Goal: Task Accomplishment & Management: Contribute content

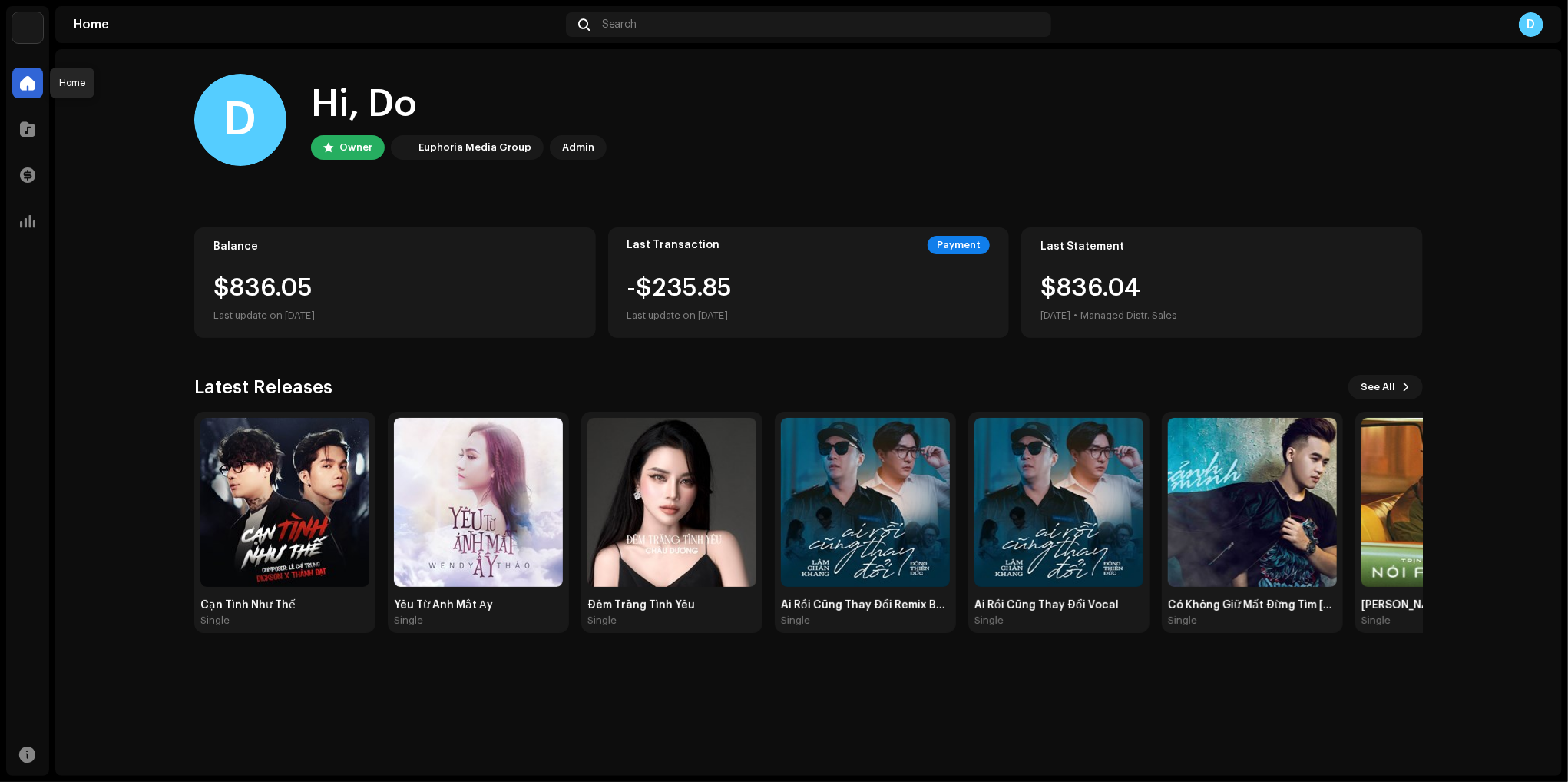
click at [34, 89] on span at bounding box center [27, 82] width 15 height 12
click at [30, 126] on span at bounding box center [27, 128] width 15 height 12
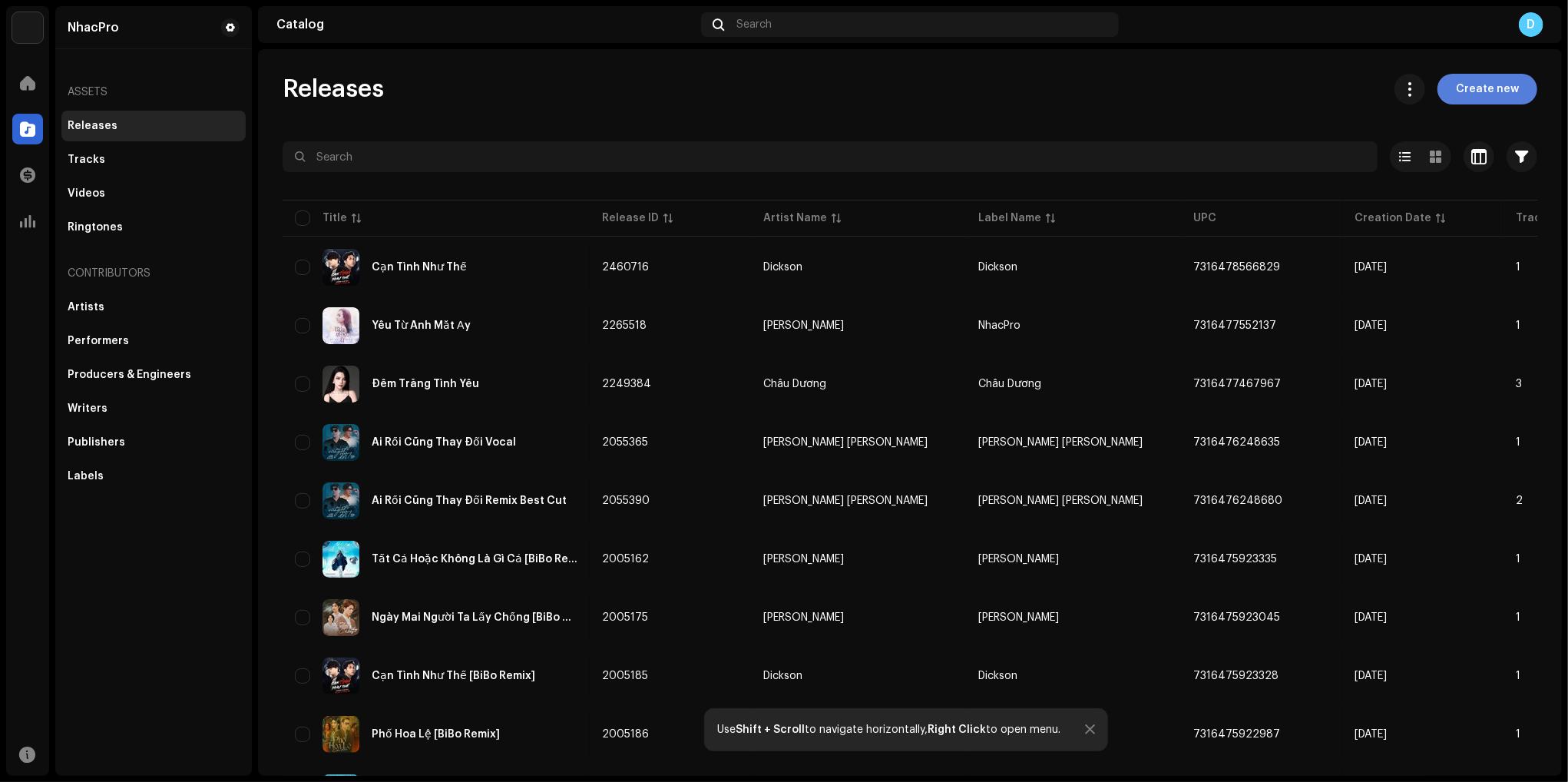
click at [1487, 95] on span "Create new" at bounding box center [1488, 89] width 63 height 31
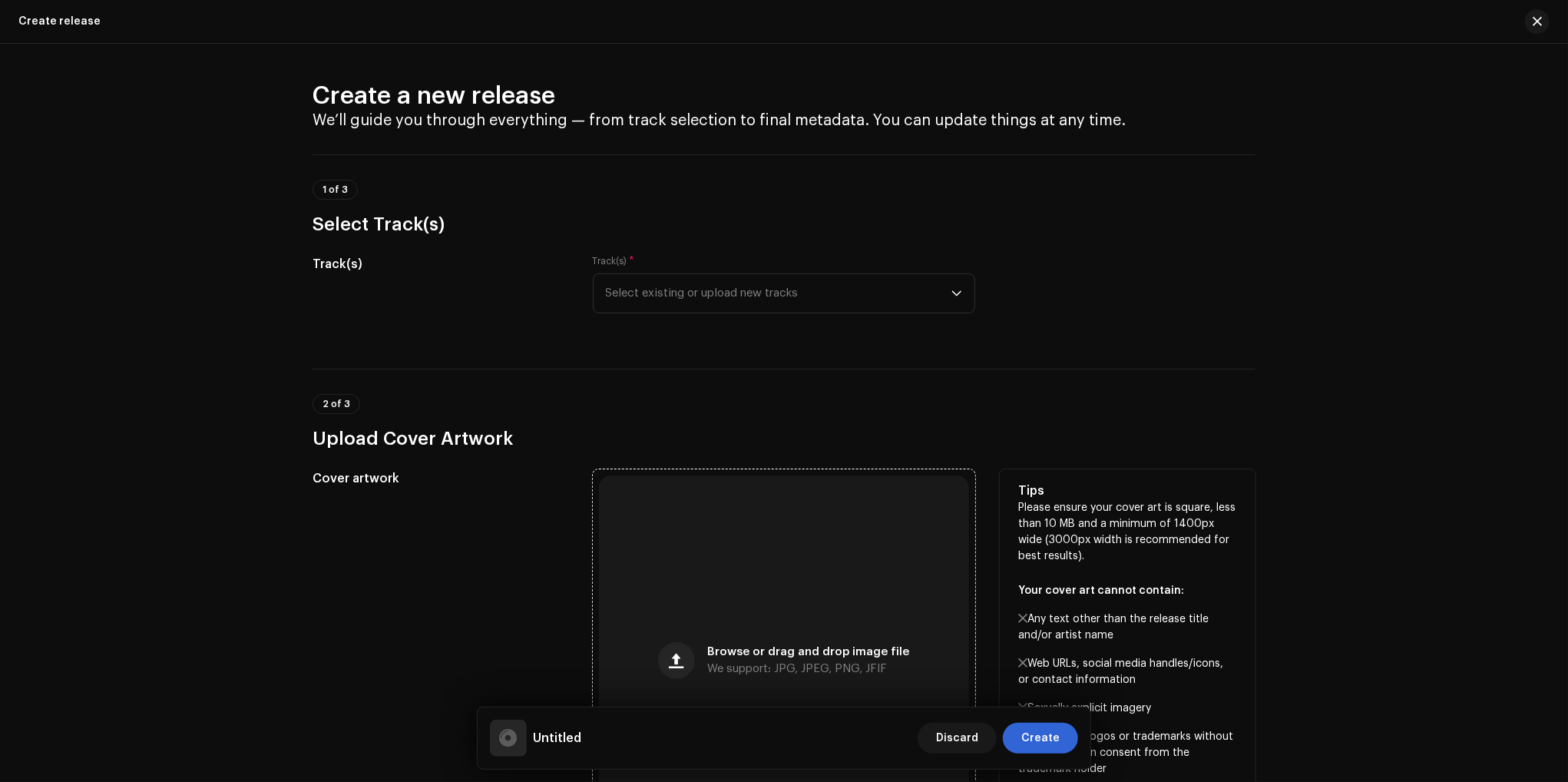
click at [827, 564] on div "Browse or drag and drop image file We support: JPG, JPEG, PNG, JFIF" at bounding box center [784, 660] width 370 height 370
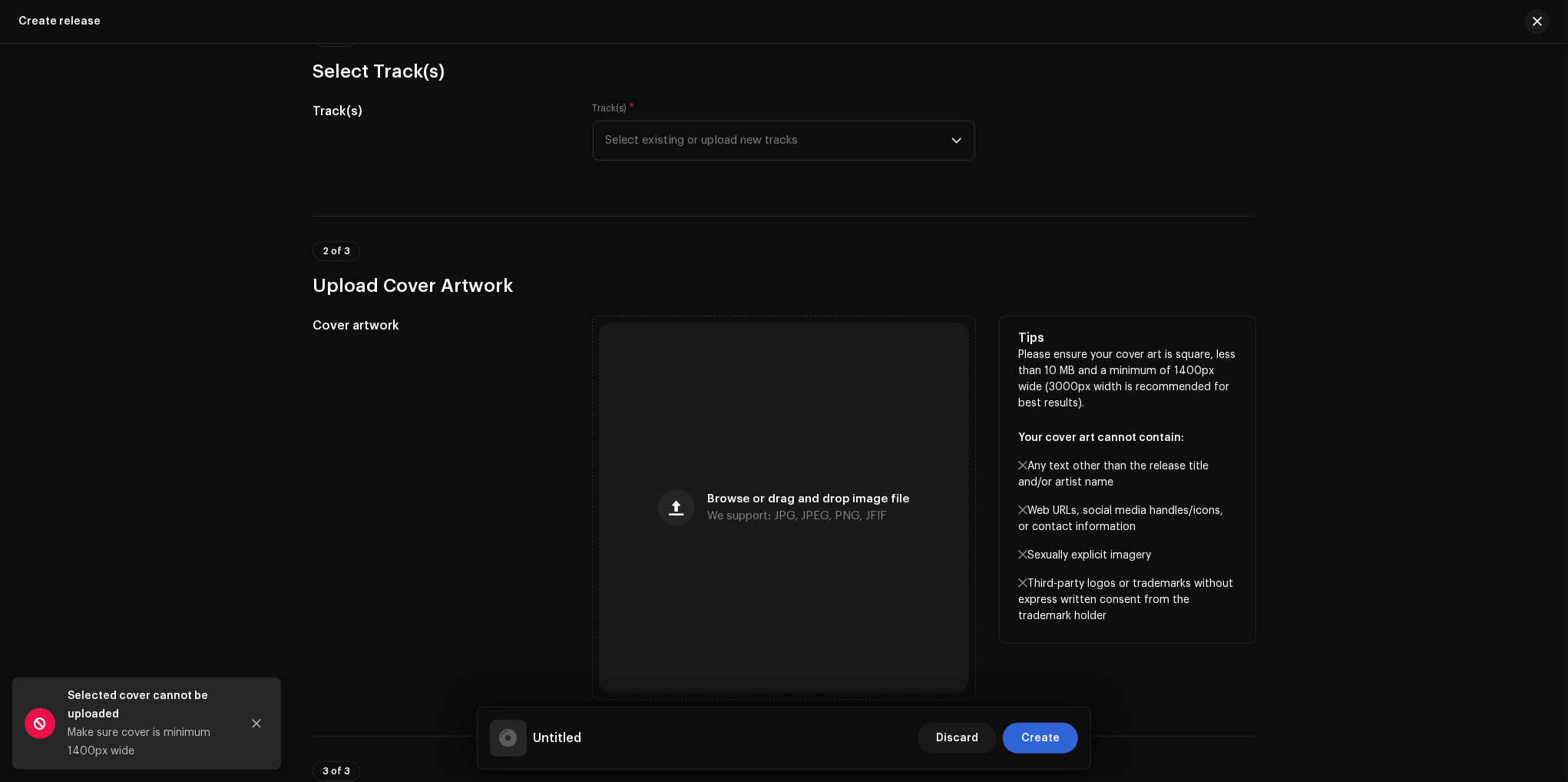
scroll to position [154, 0]
click at [803, 503] on span "Browse or drag and drop image file" at bounding box center [809, 498] width 202 height 10
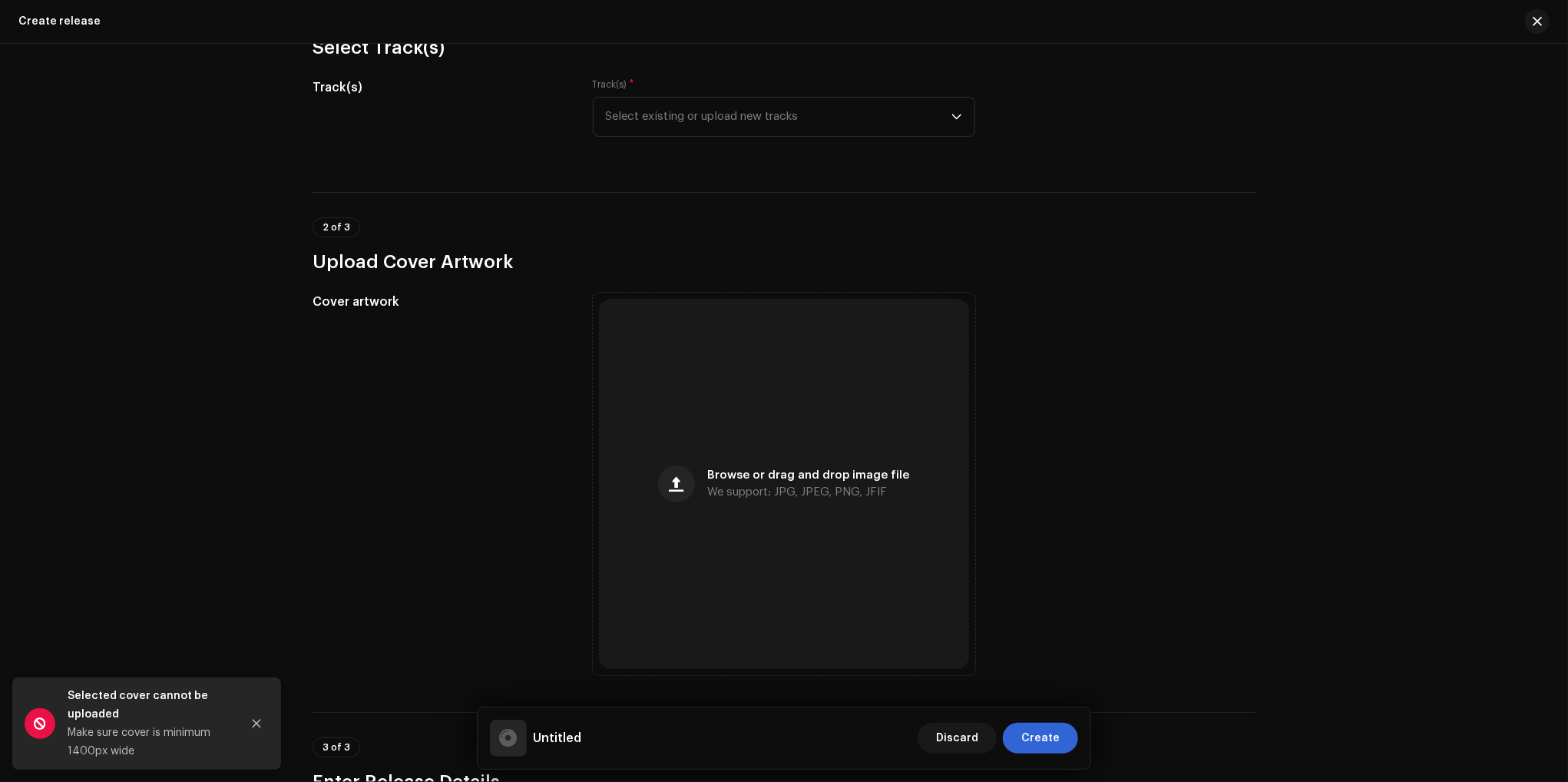
scroll to position [230, 0]
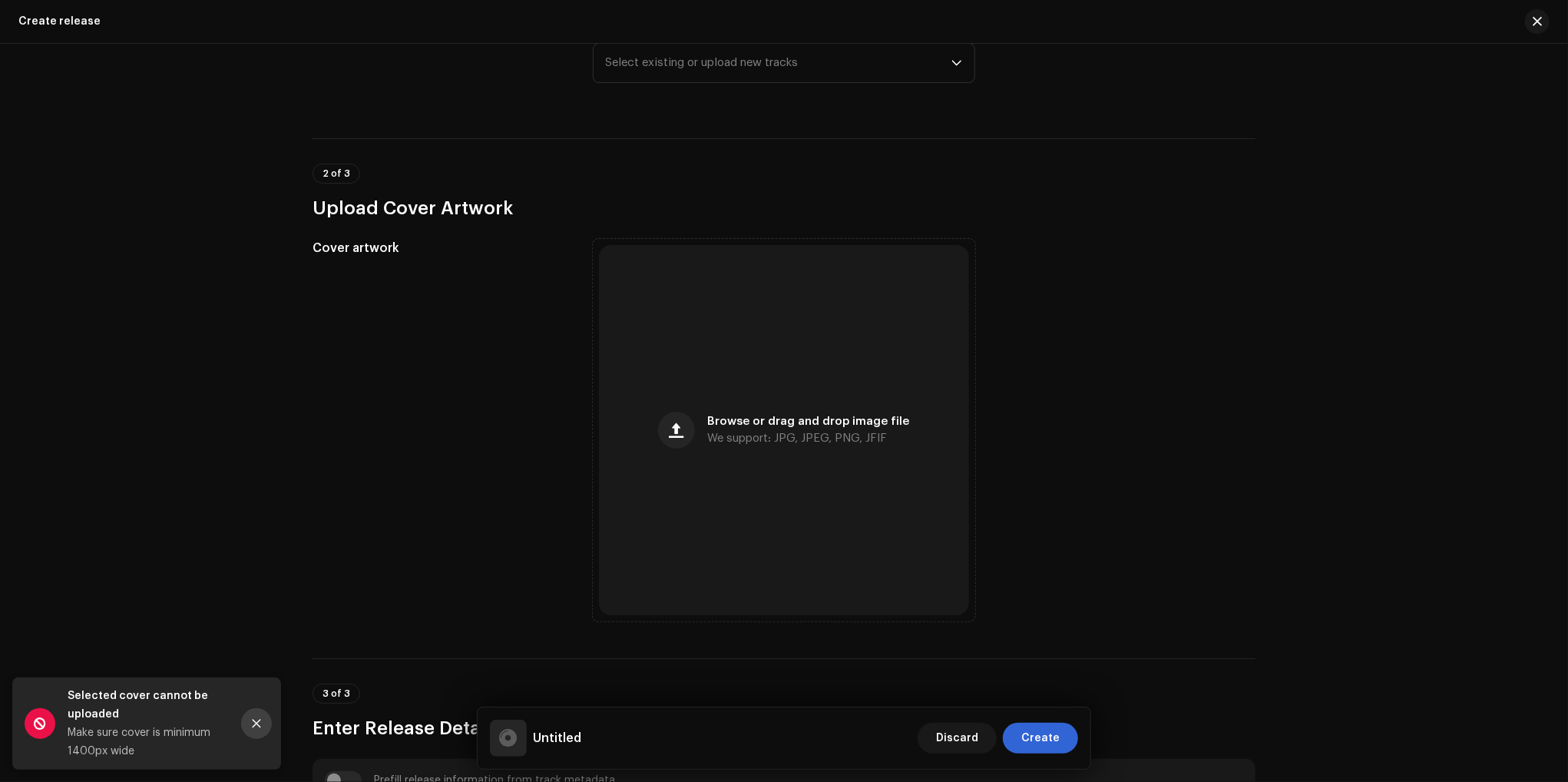
click at [256, 722] on icon "Close" at bounding box center [257, 723] width 9 height 8
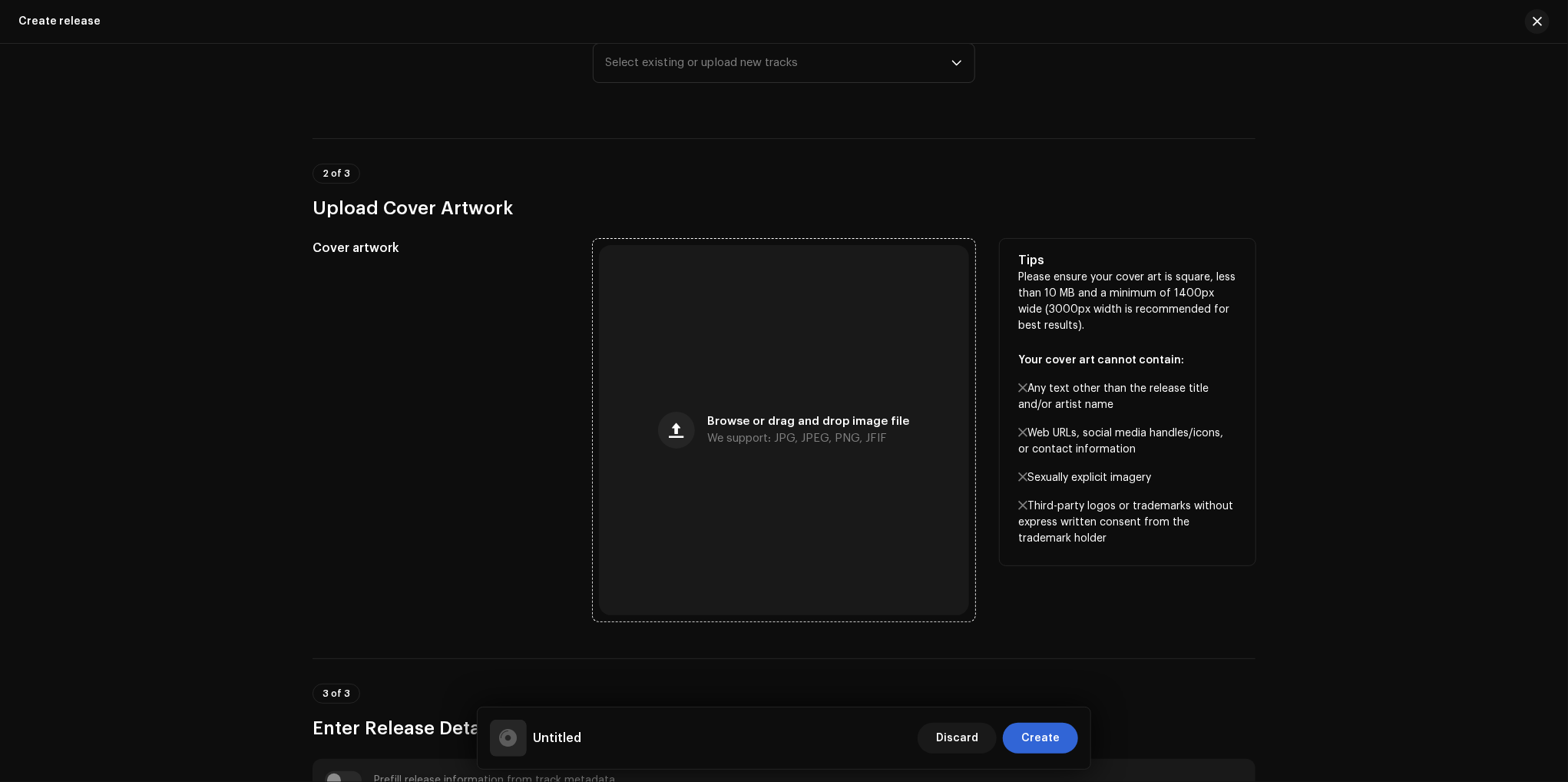
click at [787, 425] on span "Browse or drag and drop image file" at bounding box center [809, 421] width 202 height 10
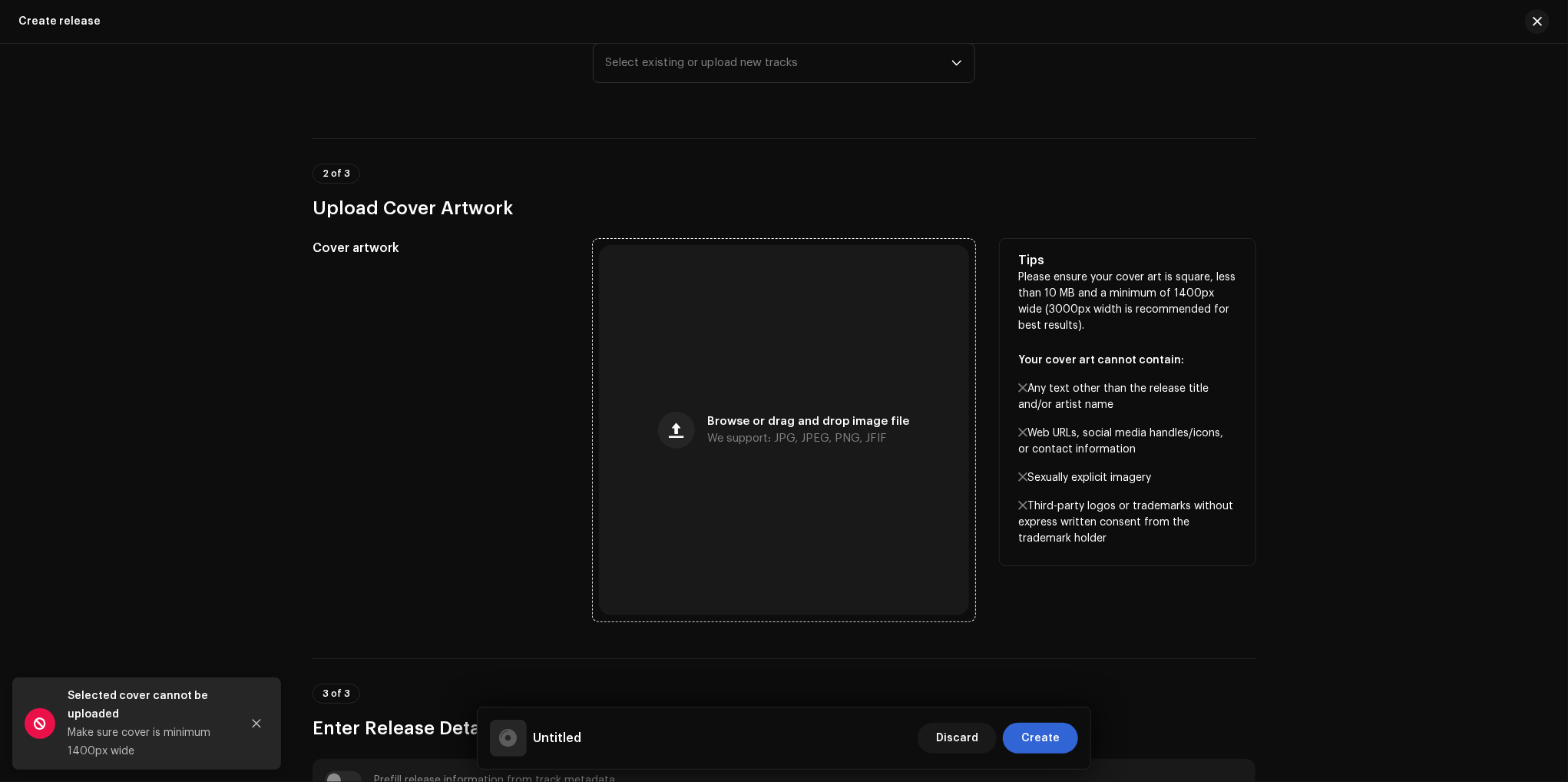
click at [753, 517] on div "Browse or drag and drop image file We support: JPG, JPEG, PNG, JFIF" at bounding box center [784, 430] width 370 height 370
click at [750, 413] on div "Browse or drag and drop image file We support: JPG, JPEG, PNG, JFIF" at bounding box center [784, 430] width 370 height 370
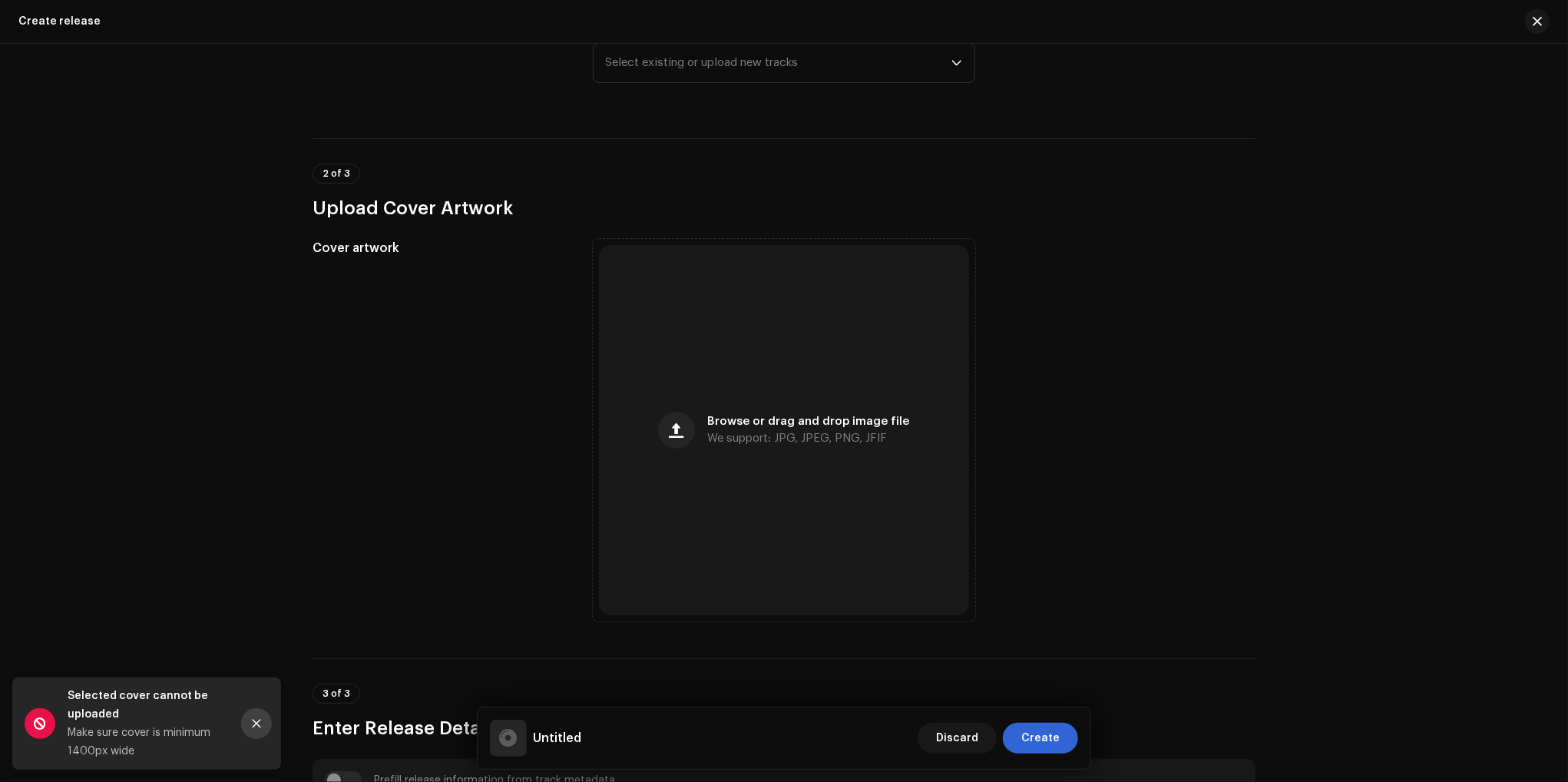
click at [257, 727] on icon "Close" at bounding box center [256, 722] width 10 height 10
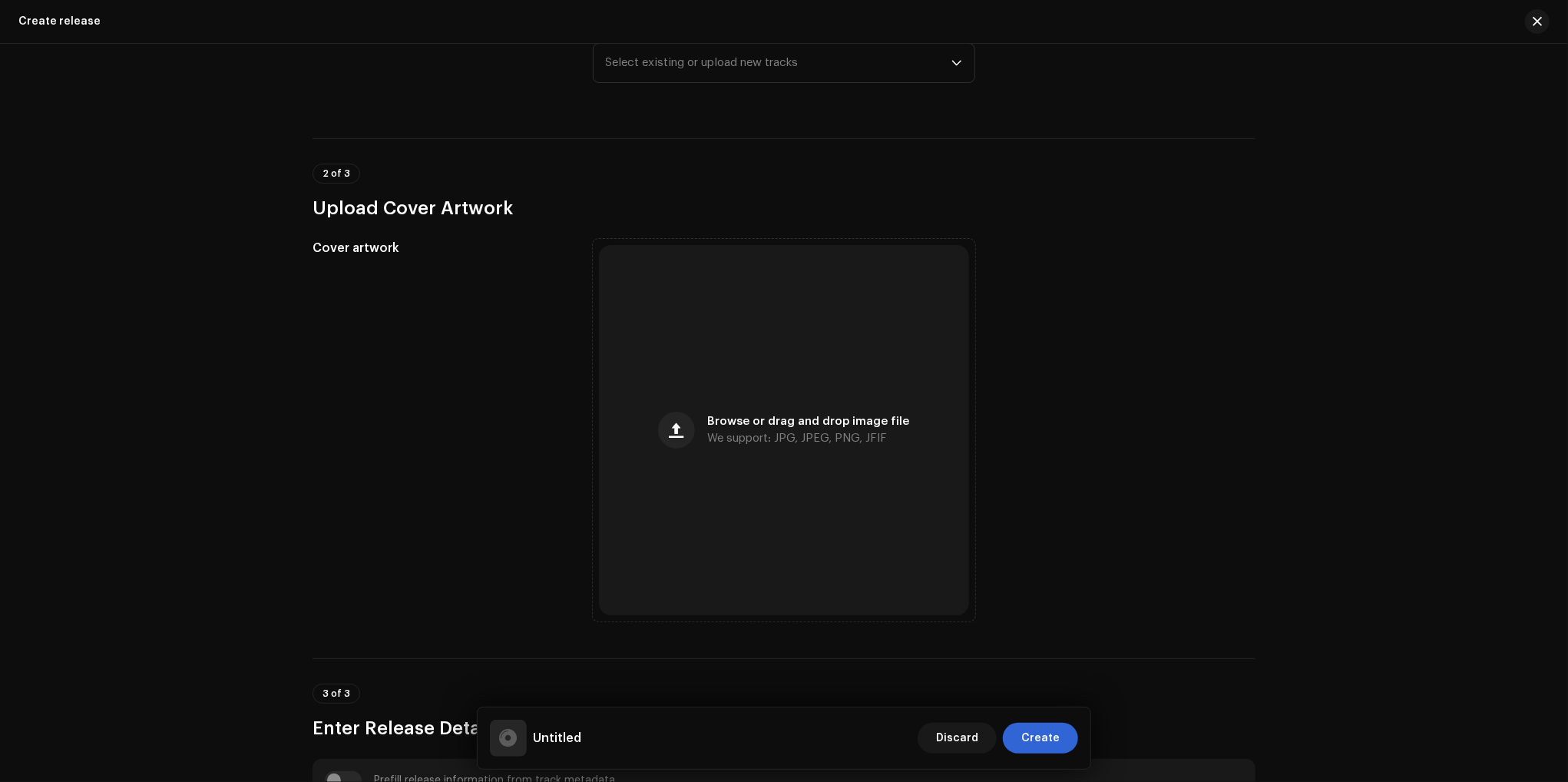
click at [180, 406] on div "Create a new release We’ll guide you through everything — from track selection …" at bounding box center [784, 412] width 1568 height 738
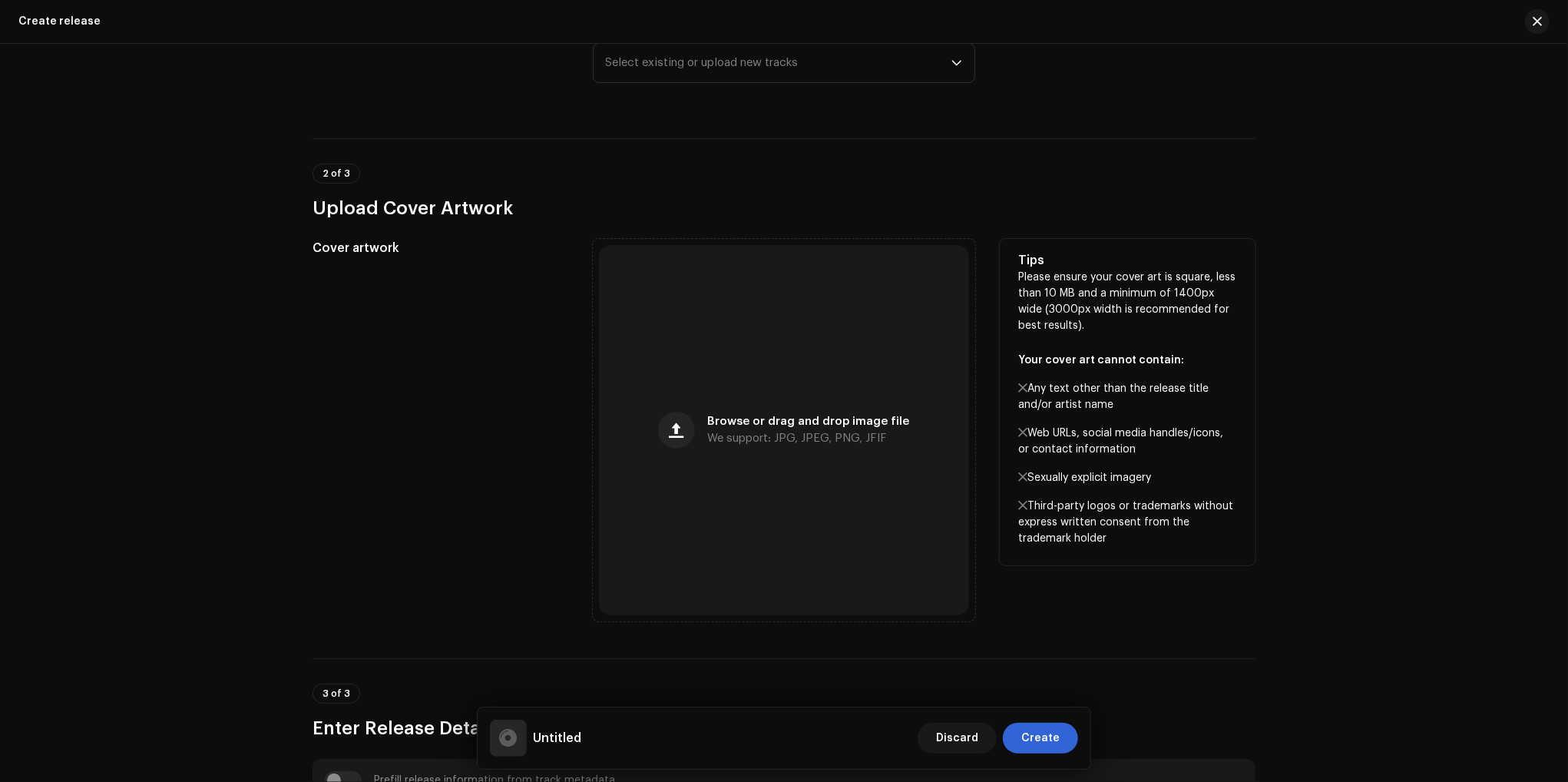
scroll to position [0, 0]
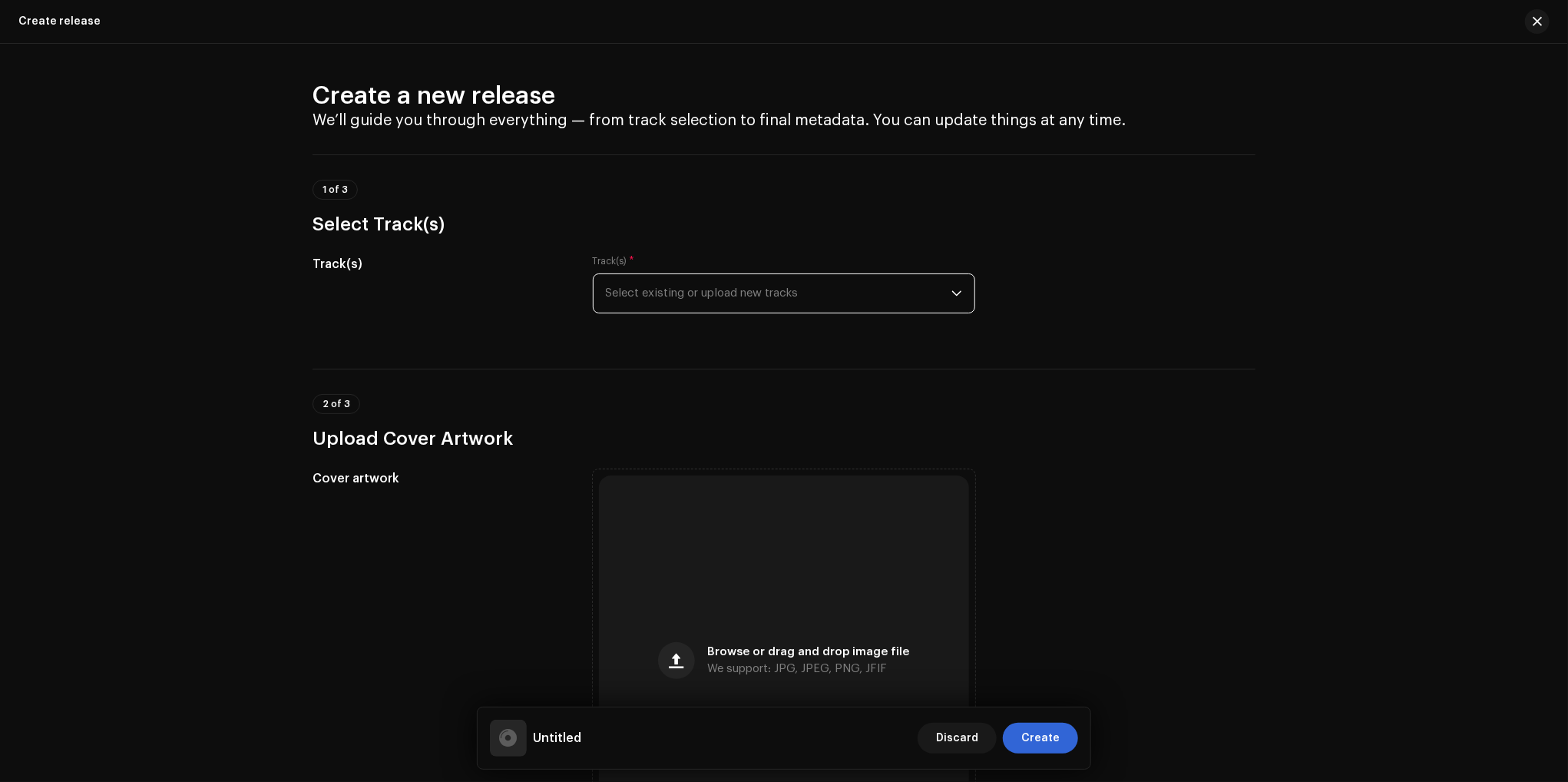
click at [822, 284] on span "Select existing or upload new tracks" at bounding box center [779, 293] width 346 height 39
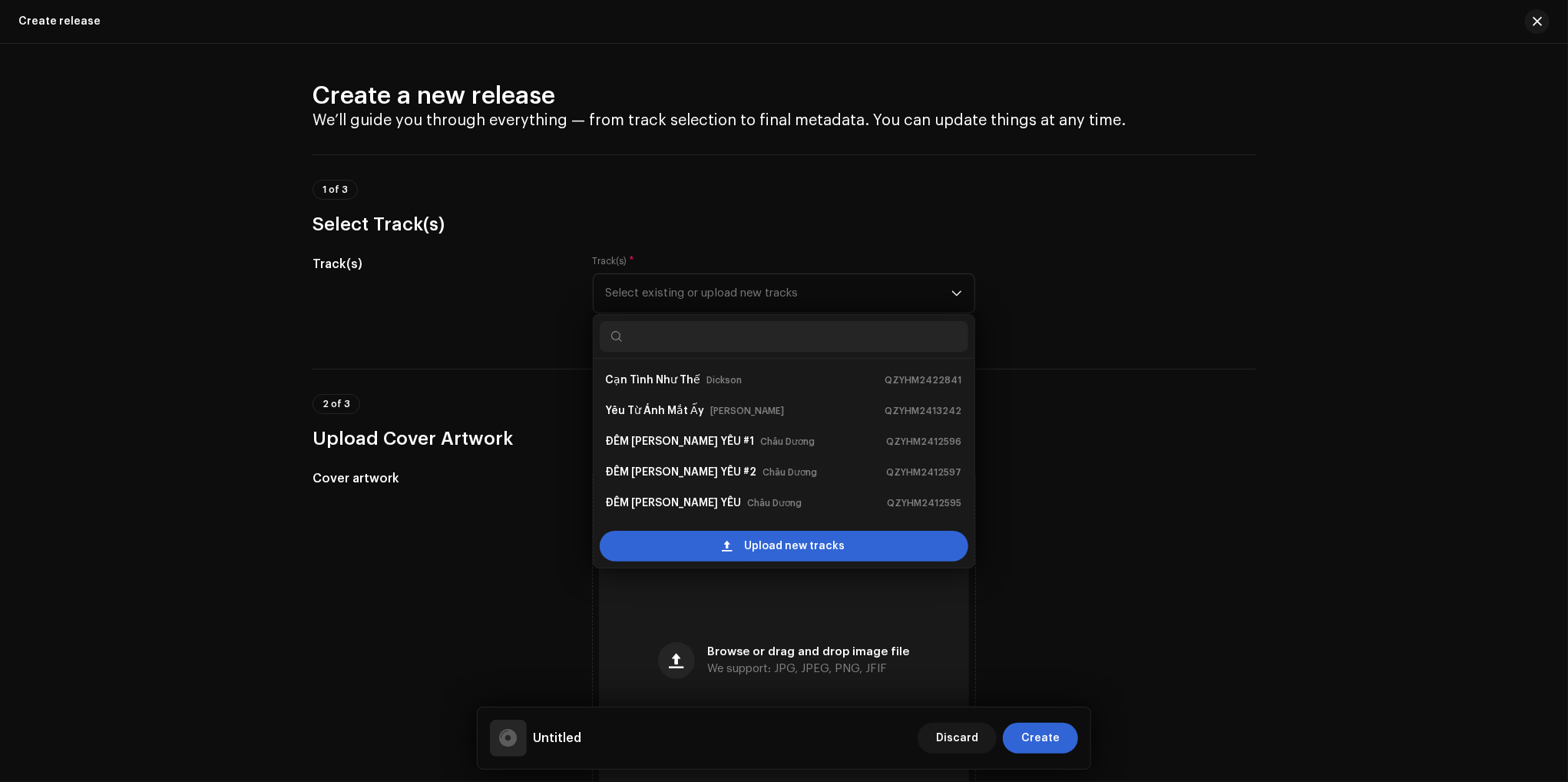
click at [1219, 256] on div "Track(s) Track(s) * Select existing or upload new tracks Cạn [PERSON_NAME] Thế …" at bounding box center [784, 293] width 944 height 76
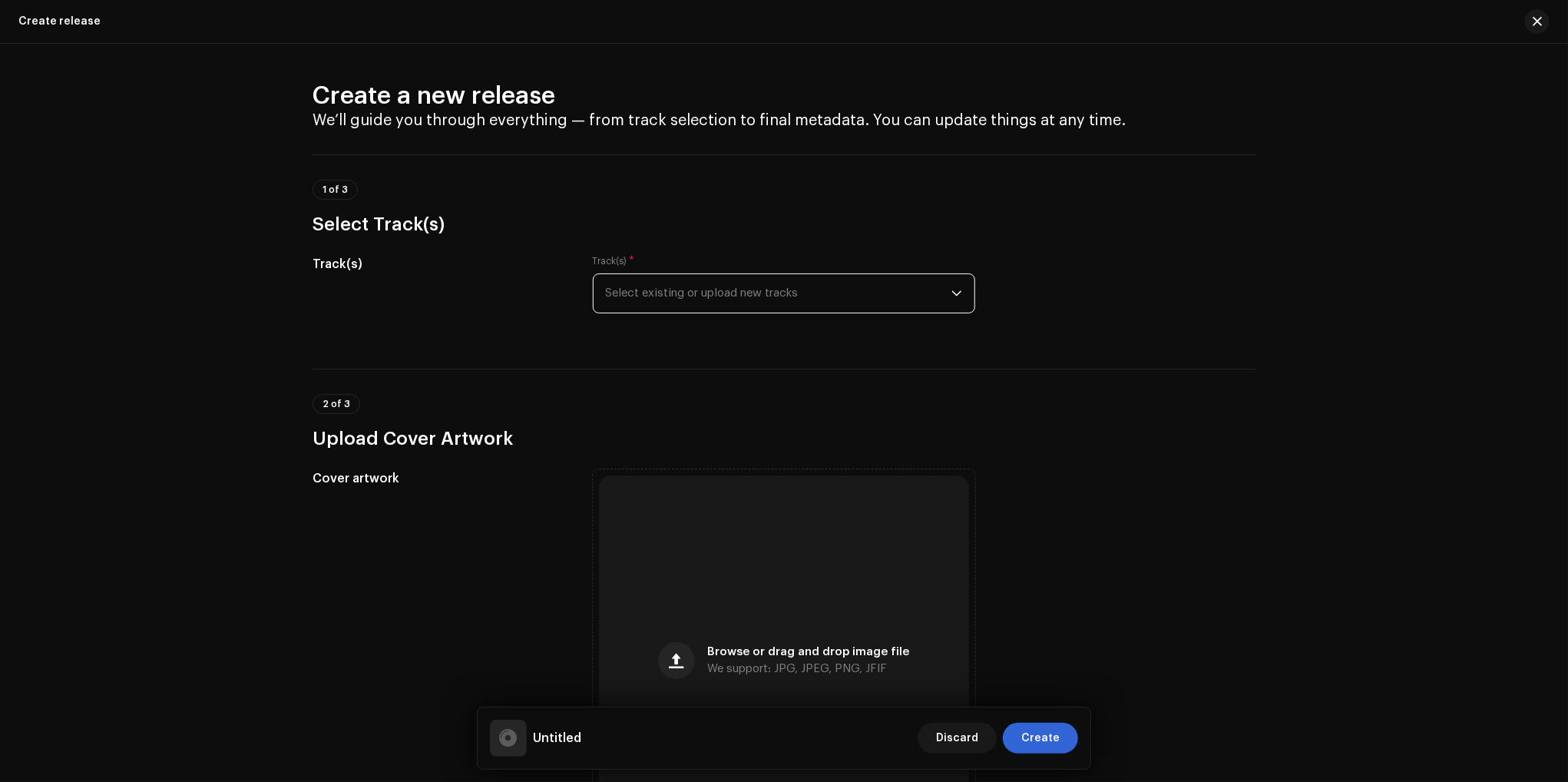
click at [762, 294] on span "Select existing or upload new tracks" at bounding box center [779, 293] width 346 height 39
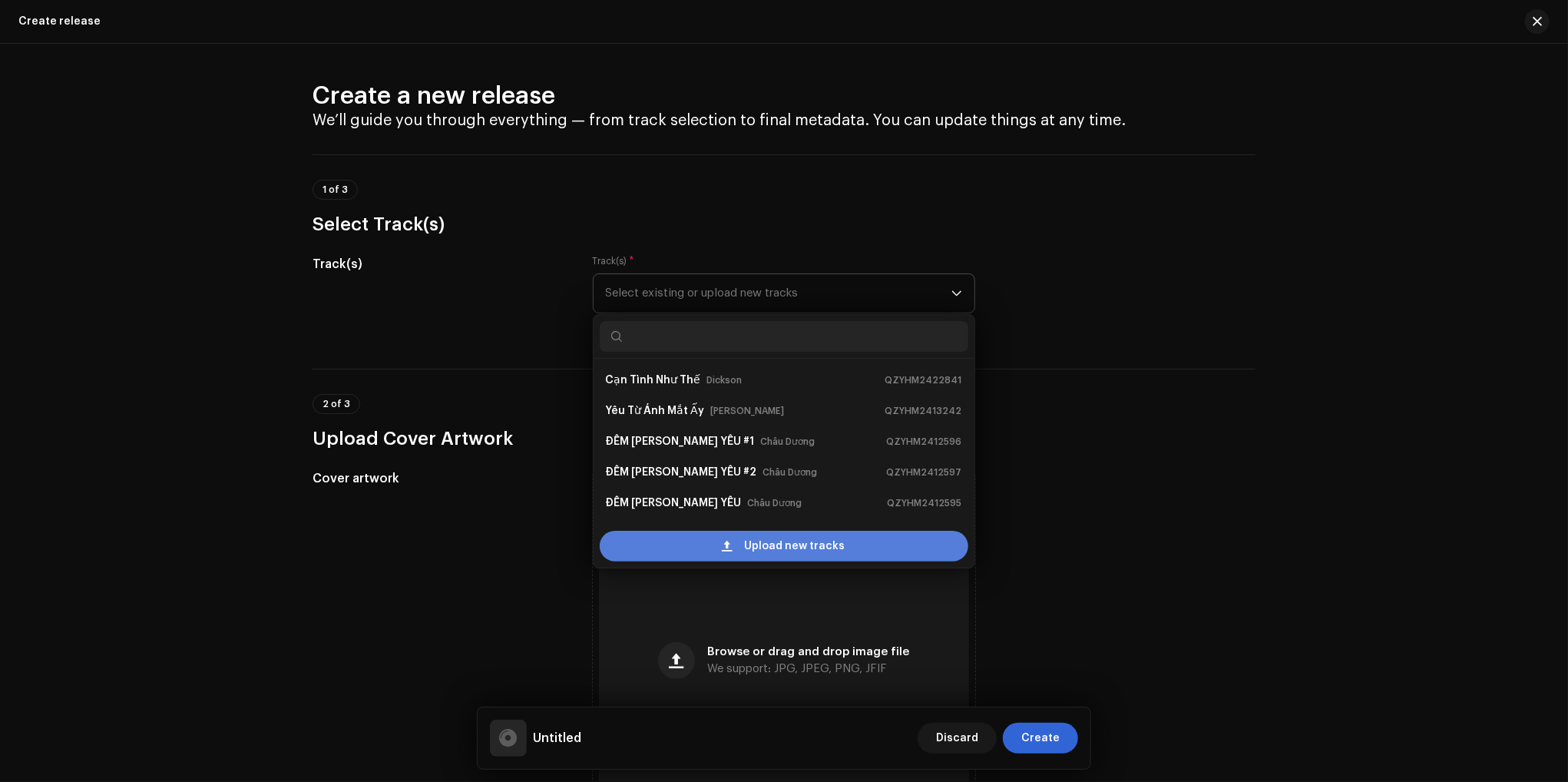
scroll to position [25, 0]
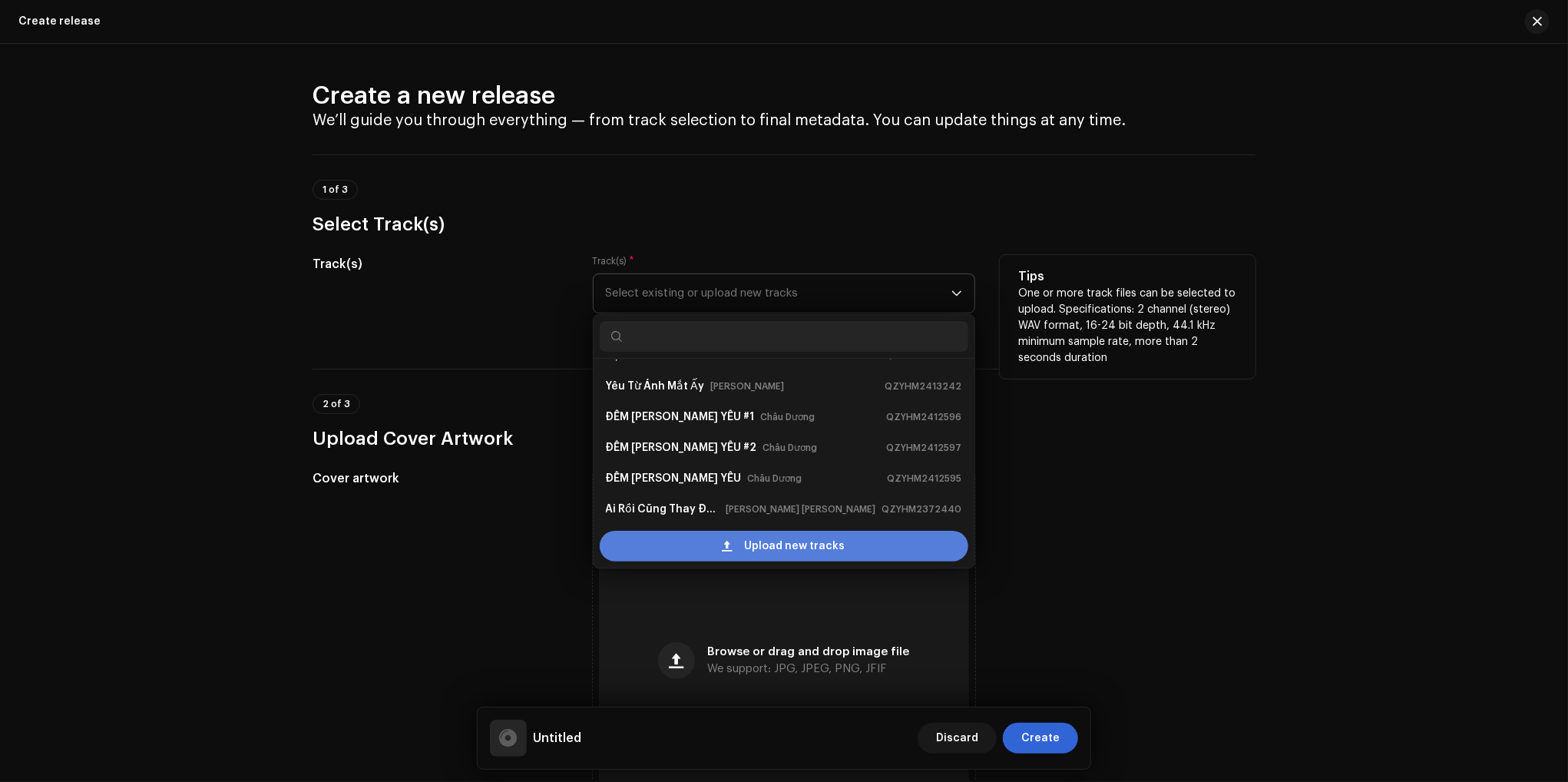
click at [735, 552] on div "Upload new tracks" at bounding box center [784, 546] width 368 height 31
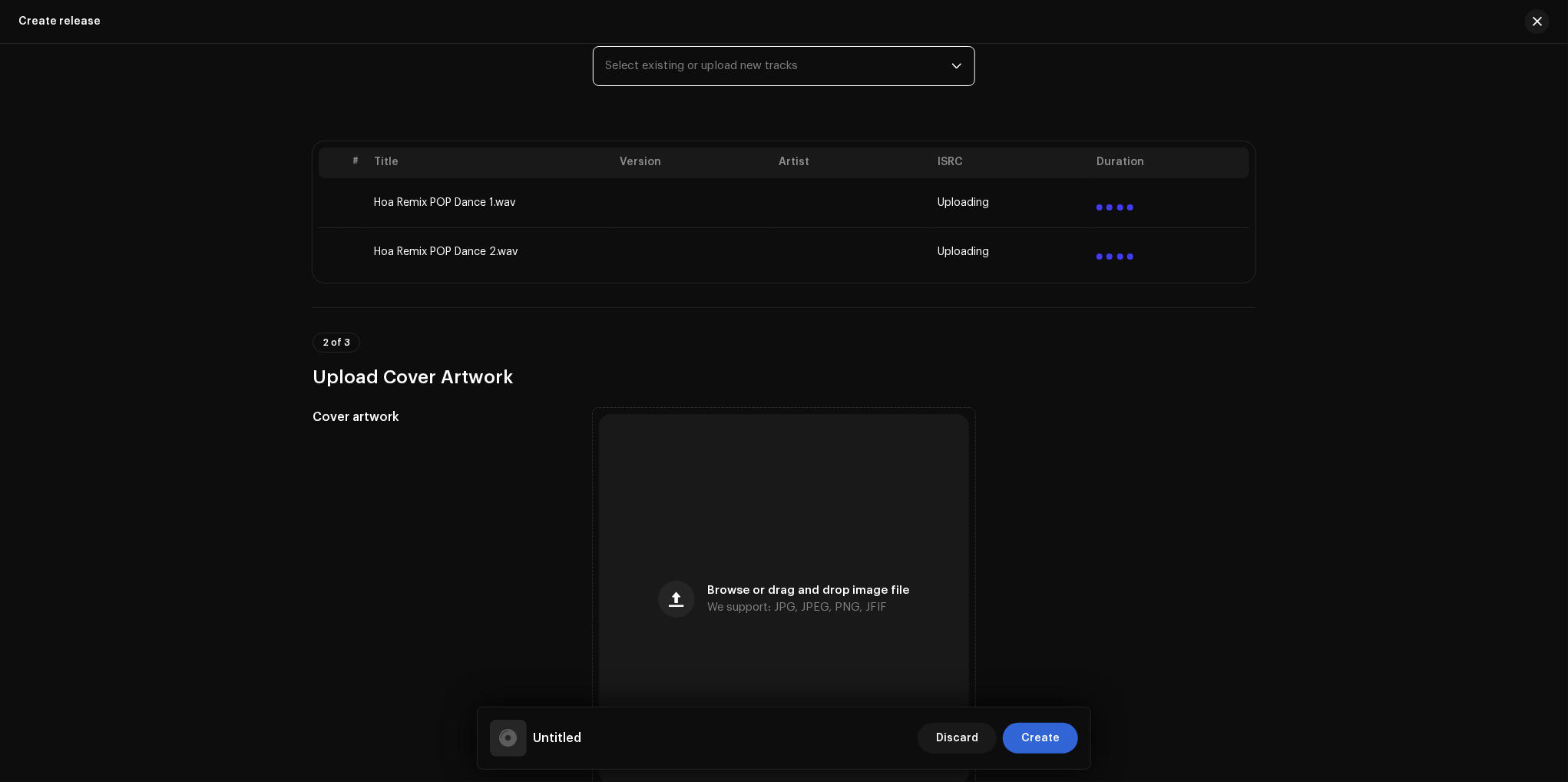
scroll to position [230, 0]
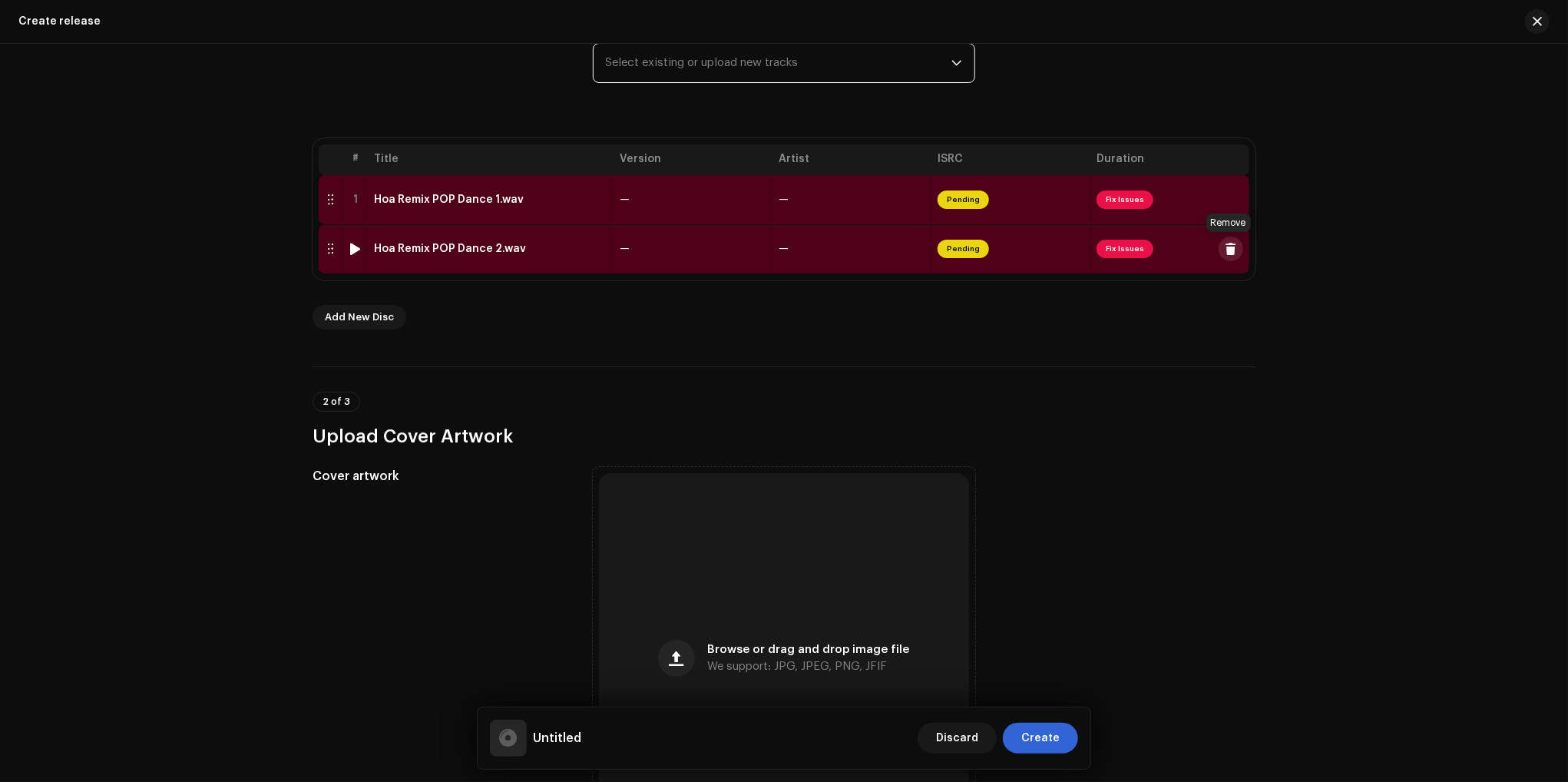
click at [1229, 253] on span at bounding box center [1232, 248] width 11 height 12
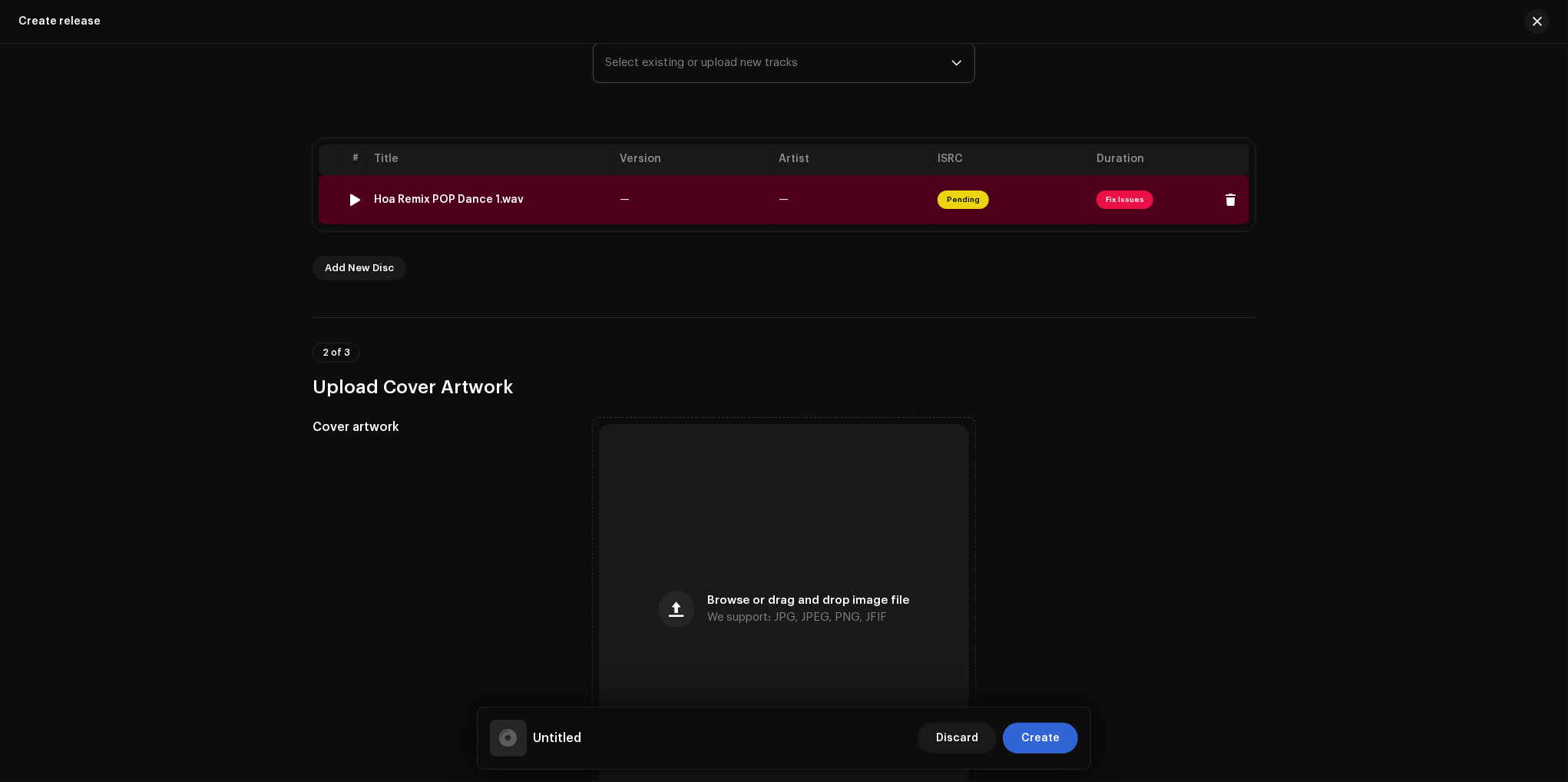
click at [350, 197] on div at bounding box center [356, 199] width 11 height 12
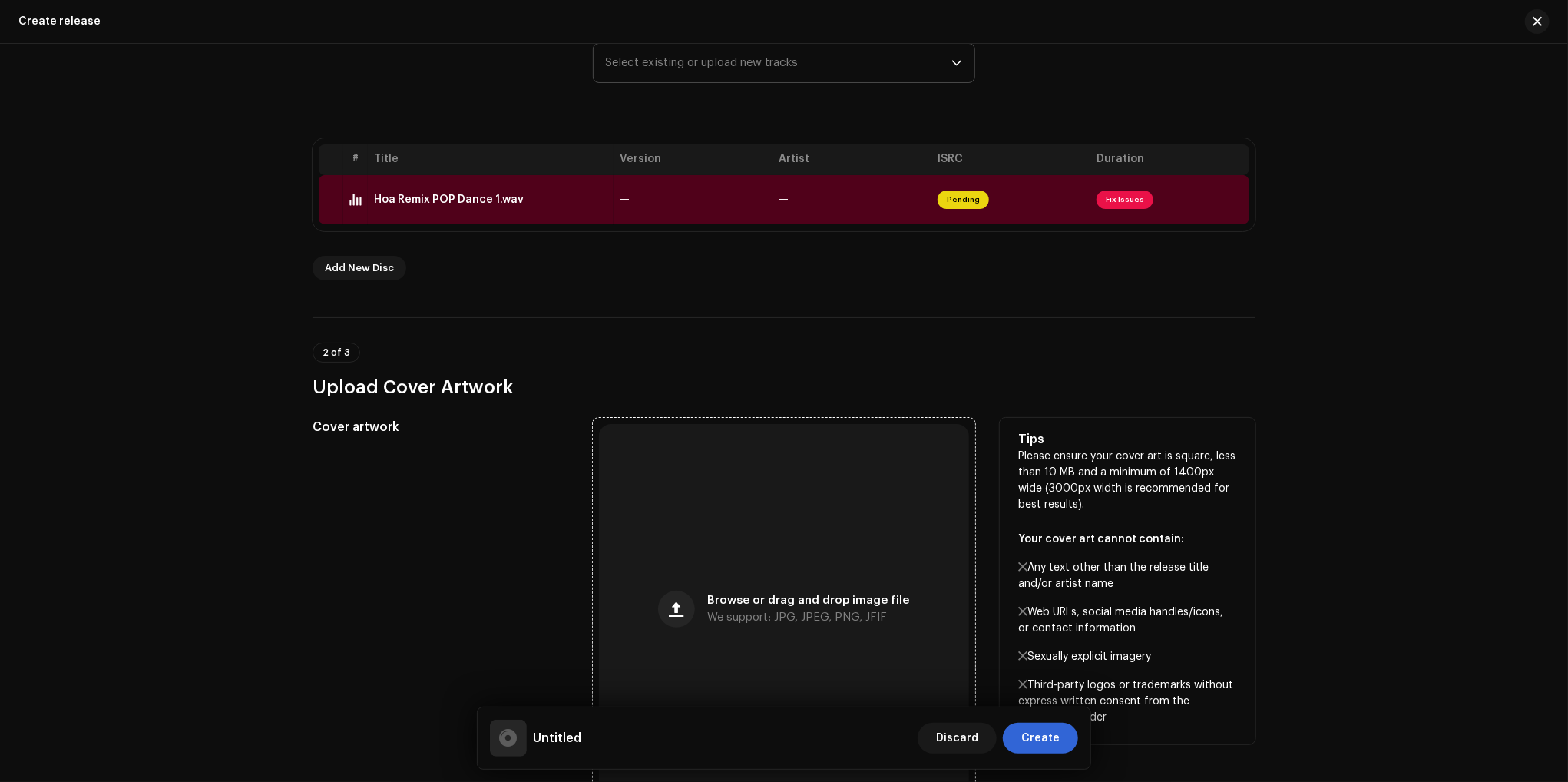
click at [792, 533] on div "Browse or drag and drop image file We support: JPG, JPEG, PNG, JFIF" at bounding box center [784, 609] width 370 height 370
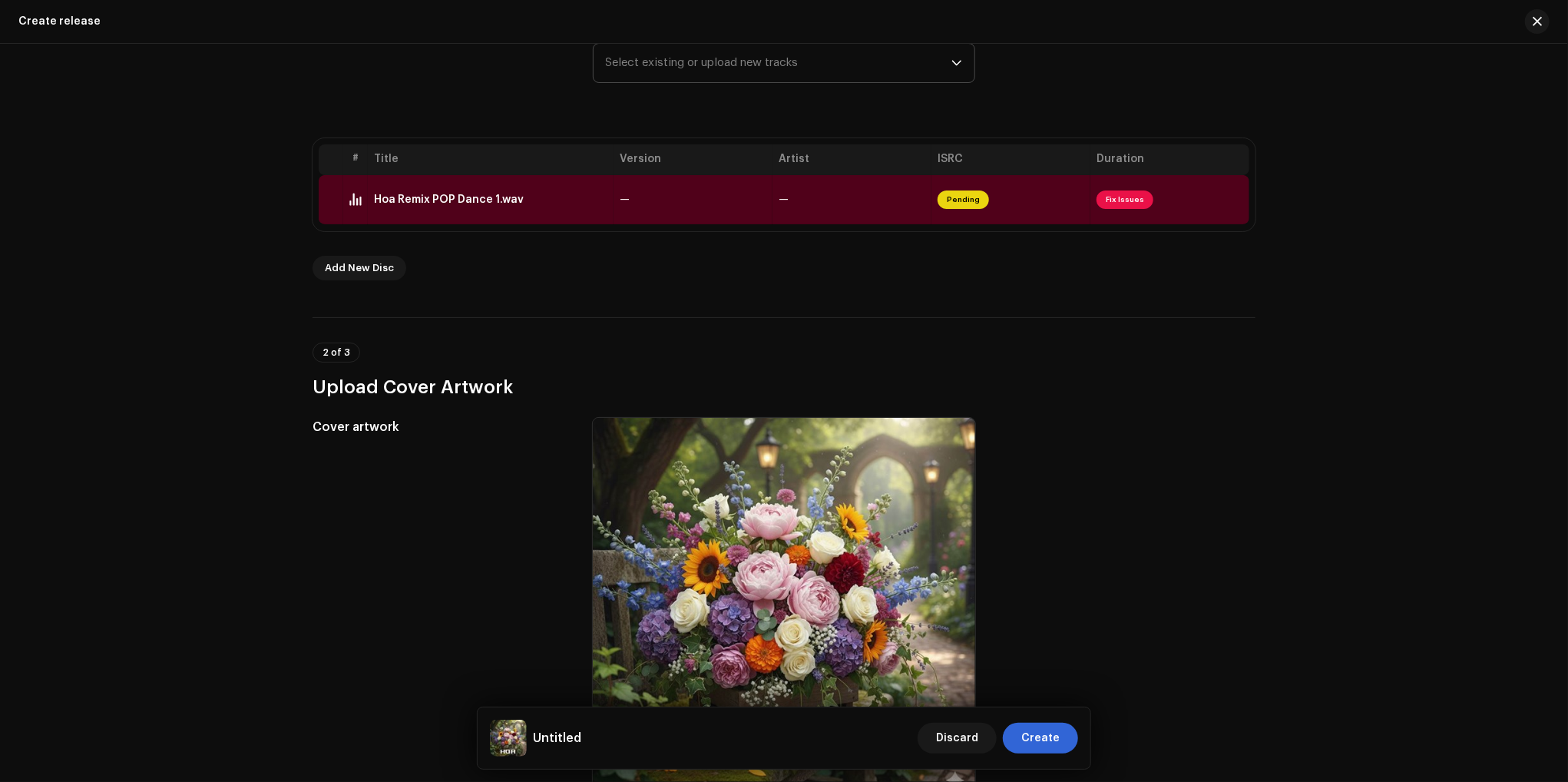
click at [1446, 487] on div "Create a new release We’ll guide you through everything — from track selection …" at bounding box center [784, 412] width 1568 height 738
click at [792, 199] on td "—" at bounding box center [852, 199] width 159 height 49
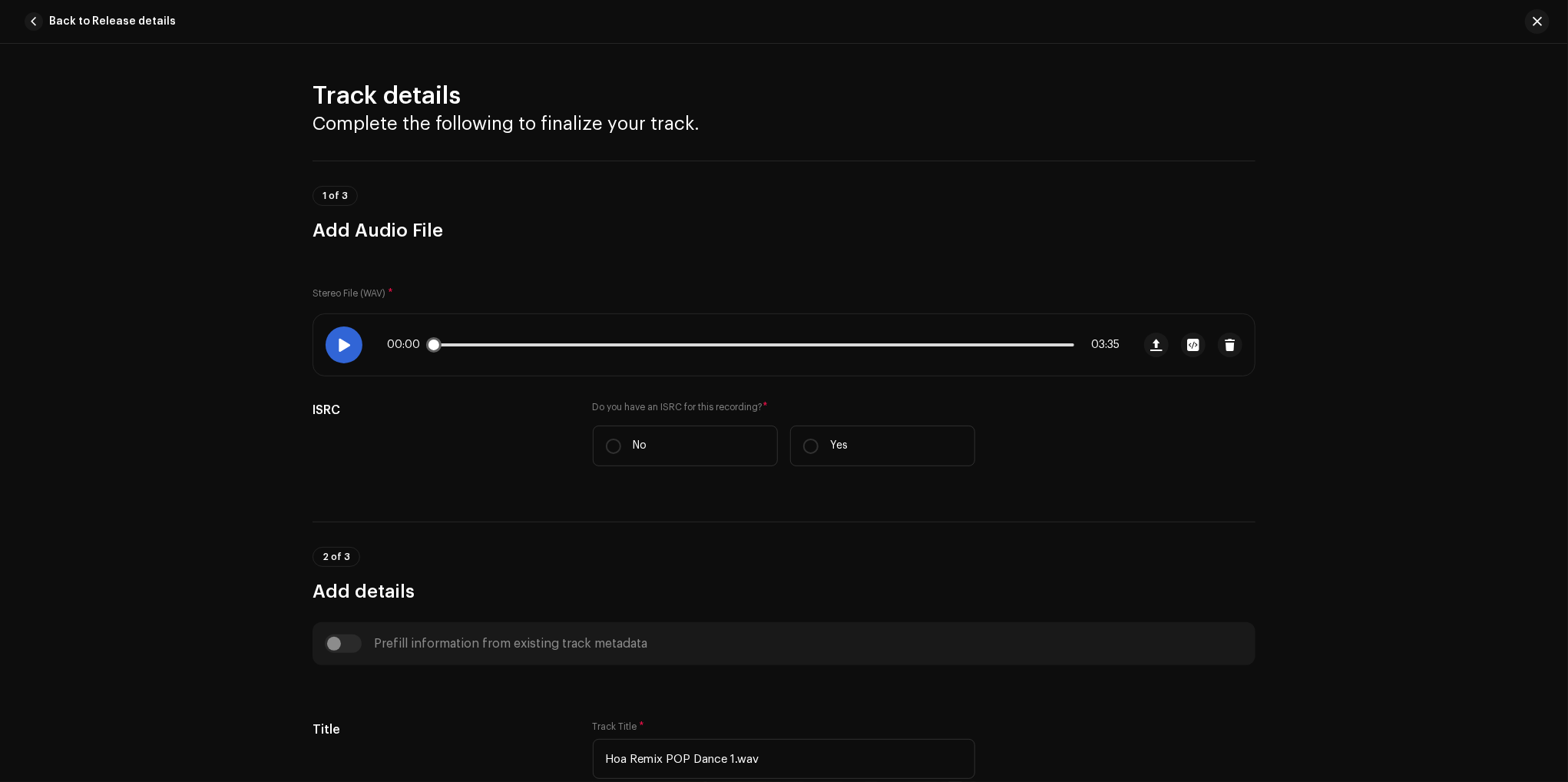
click at [339, 357] on div at bounding box center [344, 345] width 37 height 37
click at [343, 354] on div at bounding box center [344, 345] width 37 height 37
click at [1331, 395] on div "Track details Complete the following to finalize your track. 1 of 3 Add Audio F…" at bounding box center [784, 412] width 1568 height 738
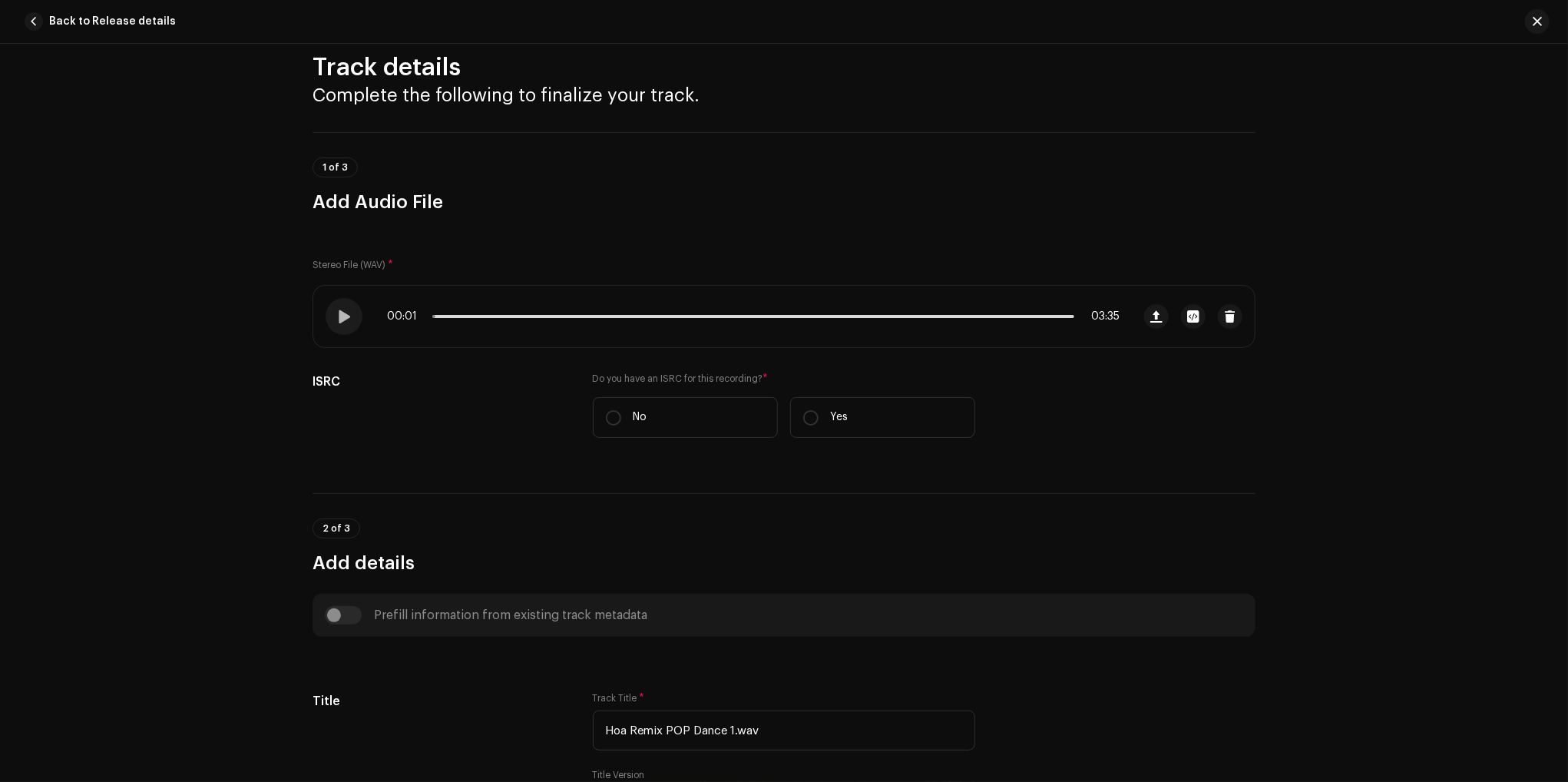
scroll to position [76, 0]
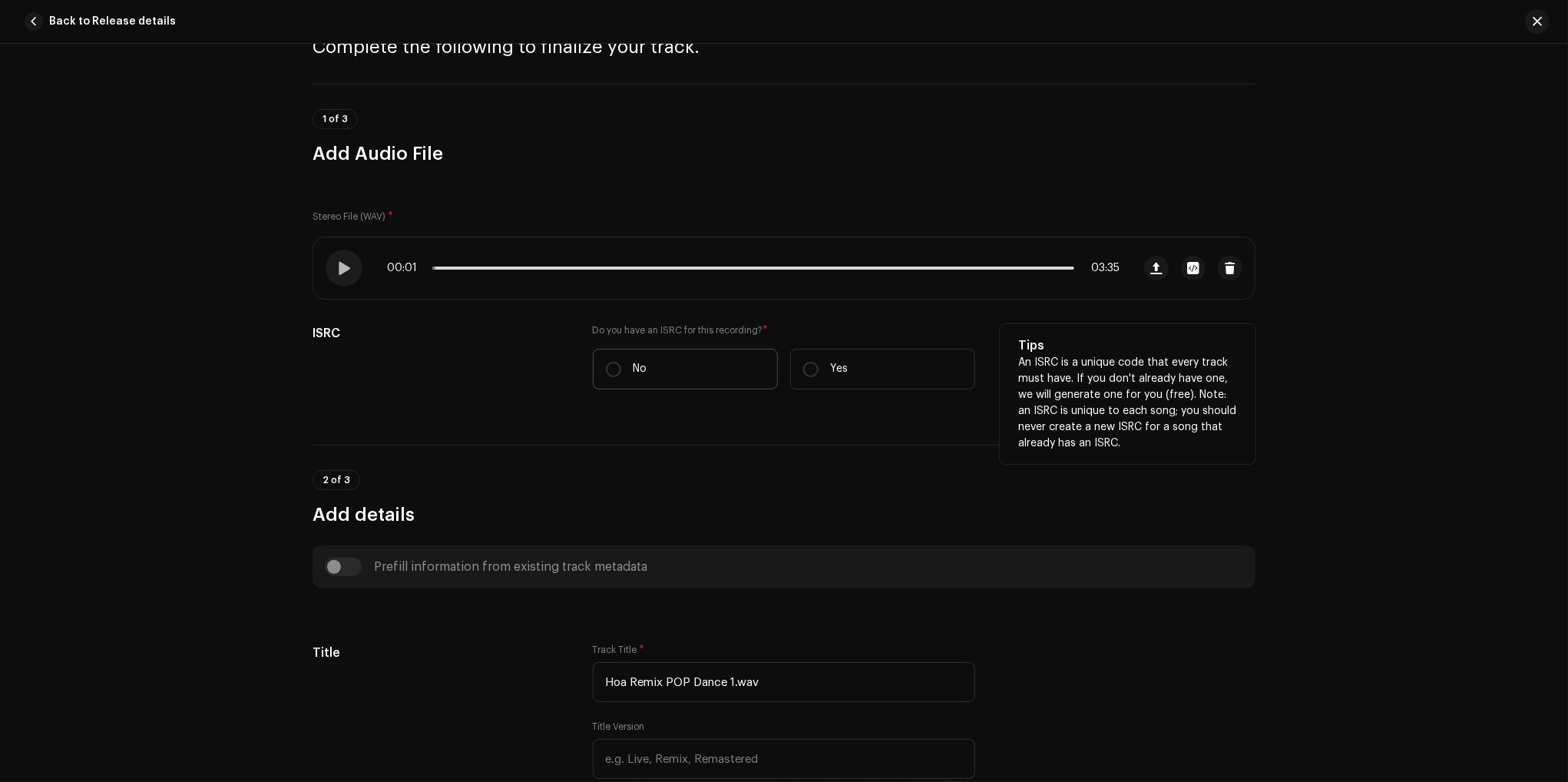
click at [634, 371] on p "No" at bounding box center [640, 368] width 14 height 16
click at [622, 371] on input "No" at bounding box center [614, 369] width 15 height 15
radio input "true"
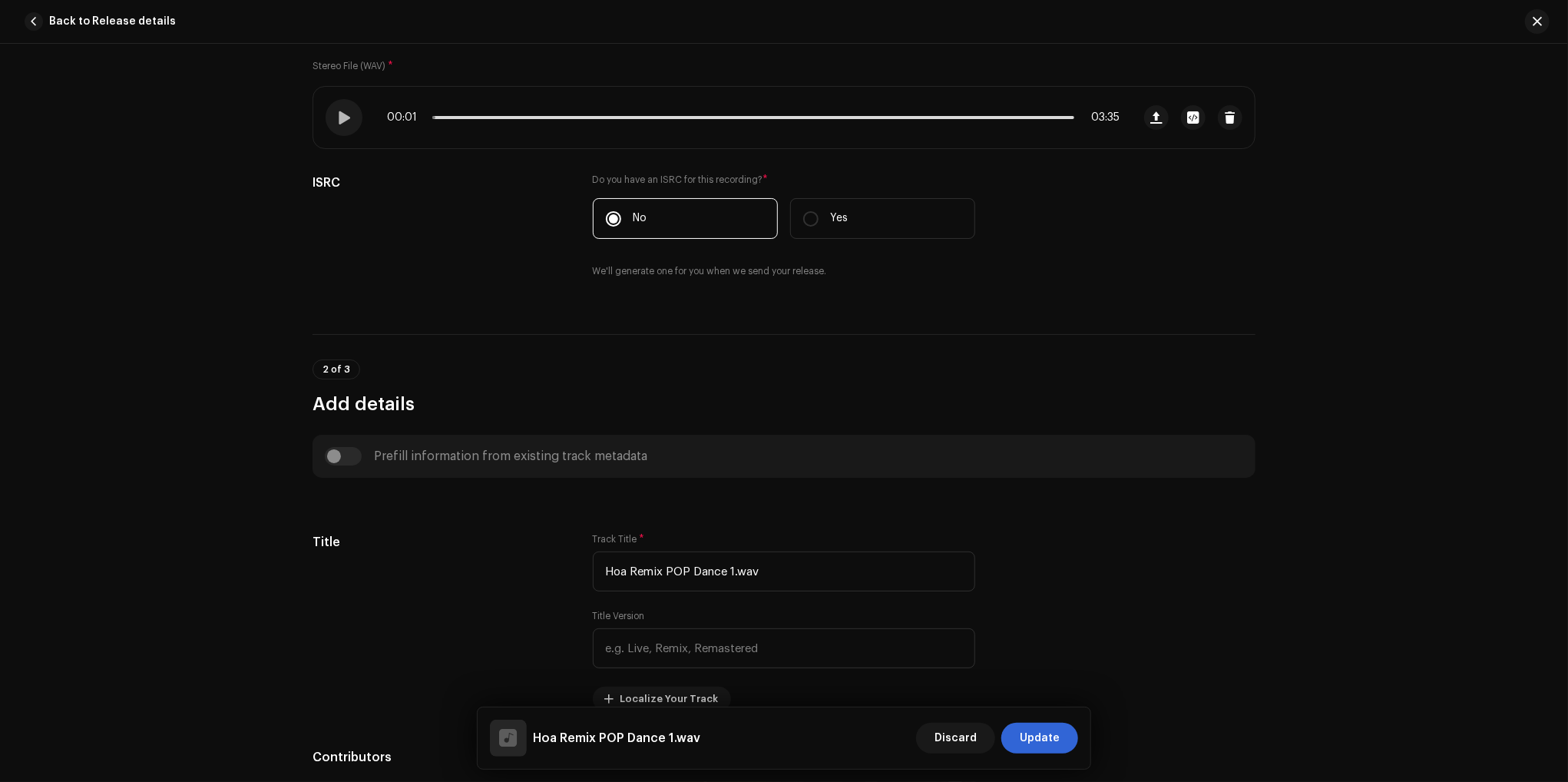
scroll to position [230, 0]
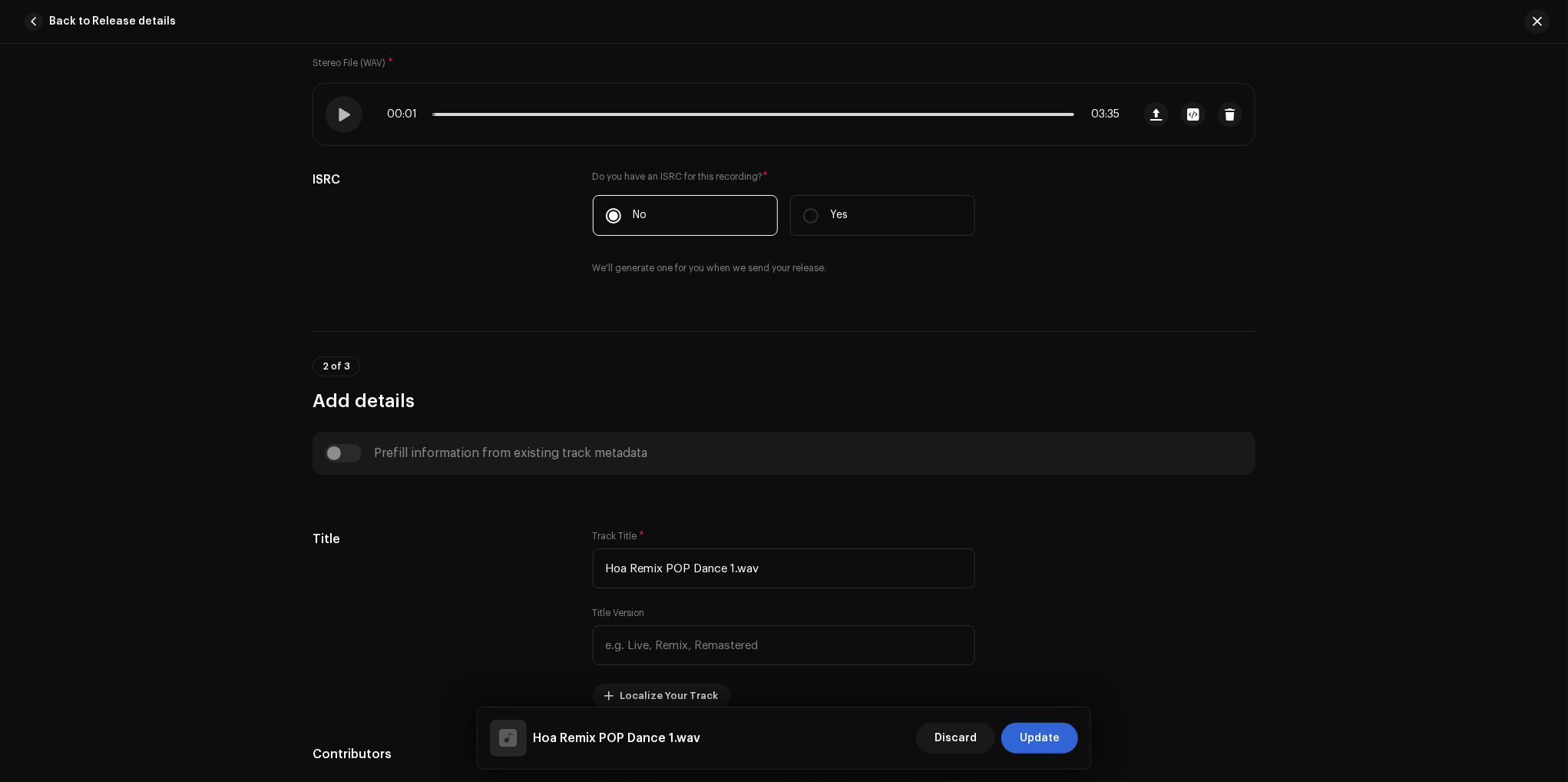
click at [1392, 555] on div "Track details Complete the following to finalize your track. 1 of 3 Add Audio F…" at bounding box center [784, 412] width 1568 height 738
drag, startPoint x: 775, startPoint y: 573, endPoint x: 460, endPoint y: 552, distance: 315.7
click at [461, 552] on div "Title Track Title * Hoa Remix POP Dance 1.wav Title Version Localize Your Track…" at bounding box center [784, 619] width 944 height 178
click at [675, 575] on input "Hoa" at bounding box center [784, 569] width 383 height 40
paste input "Lạc trong mơ, tôi cất bước đi giữa khu rừng"
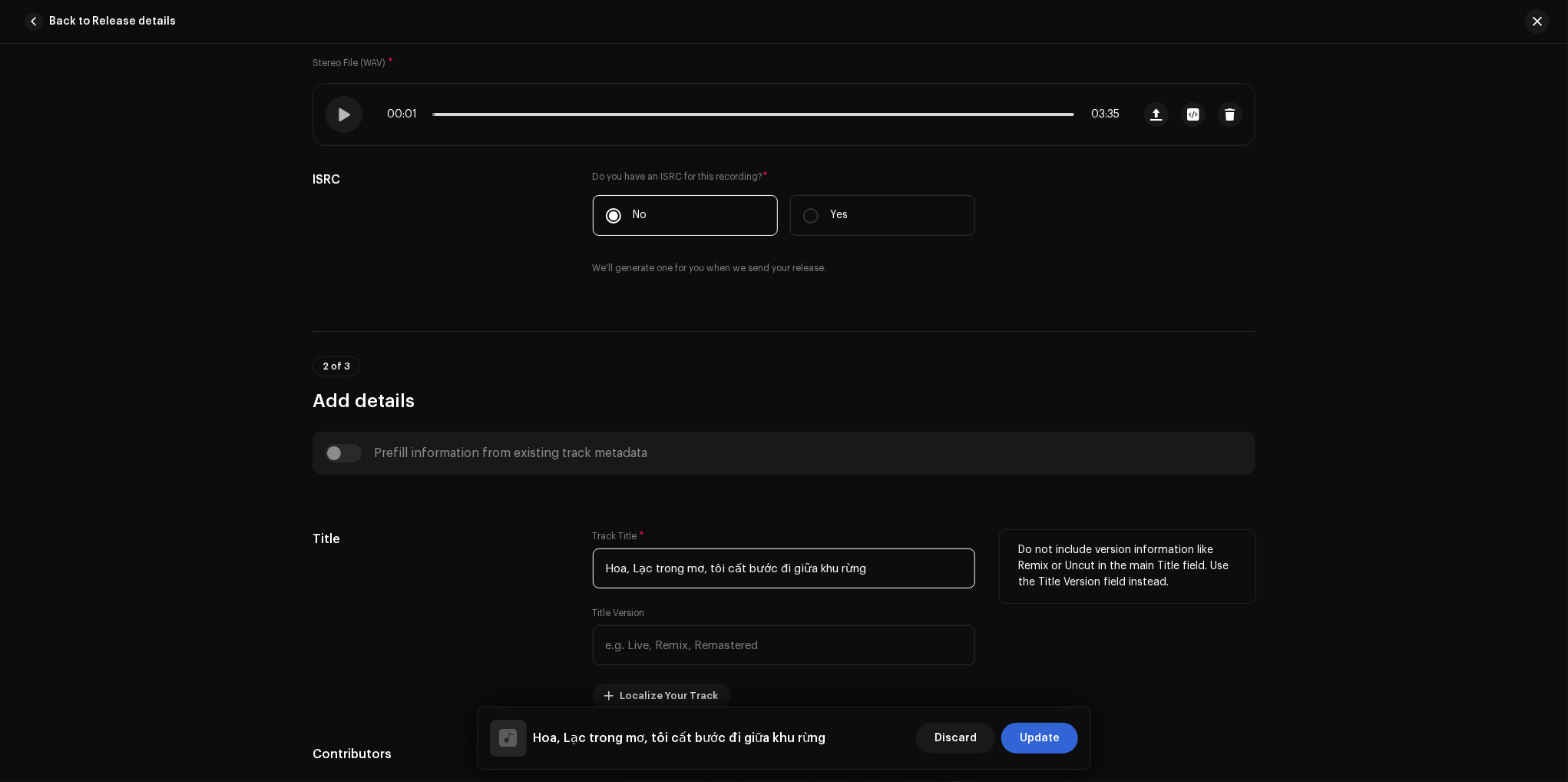
click at [637, 568] on input "Hoa, Lạc trong mơ, tôi cất bước đi giữa khu rừng" at bounding box center [784, 569] width 383 height 40
click at [928, 573] on input "Hoa, lạc trong mơ, tôi cất bước đi giữa khu rừng" at bounding box center [784, 569] width 383 height 40
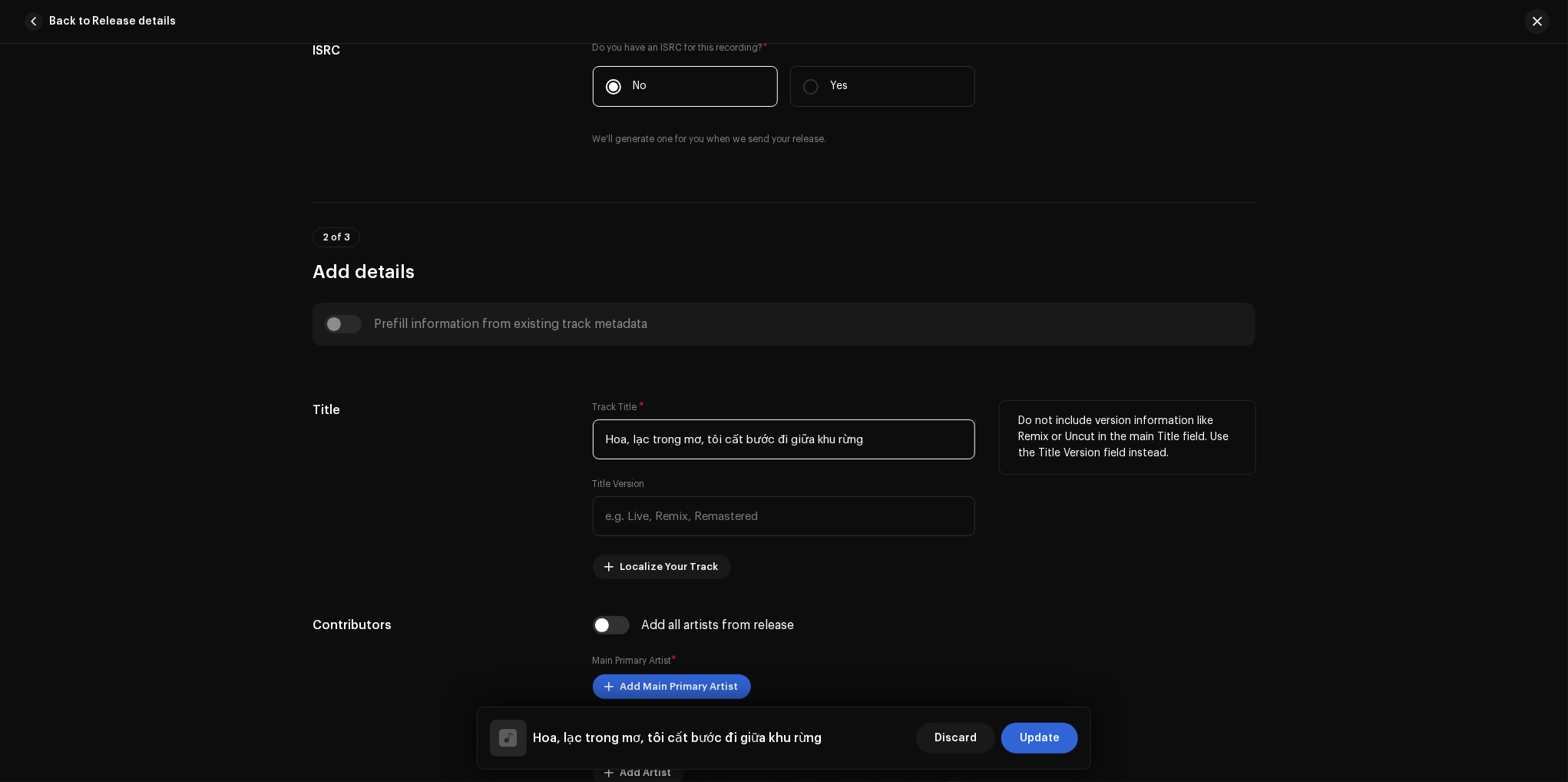
scroll to position [384, 0]
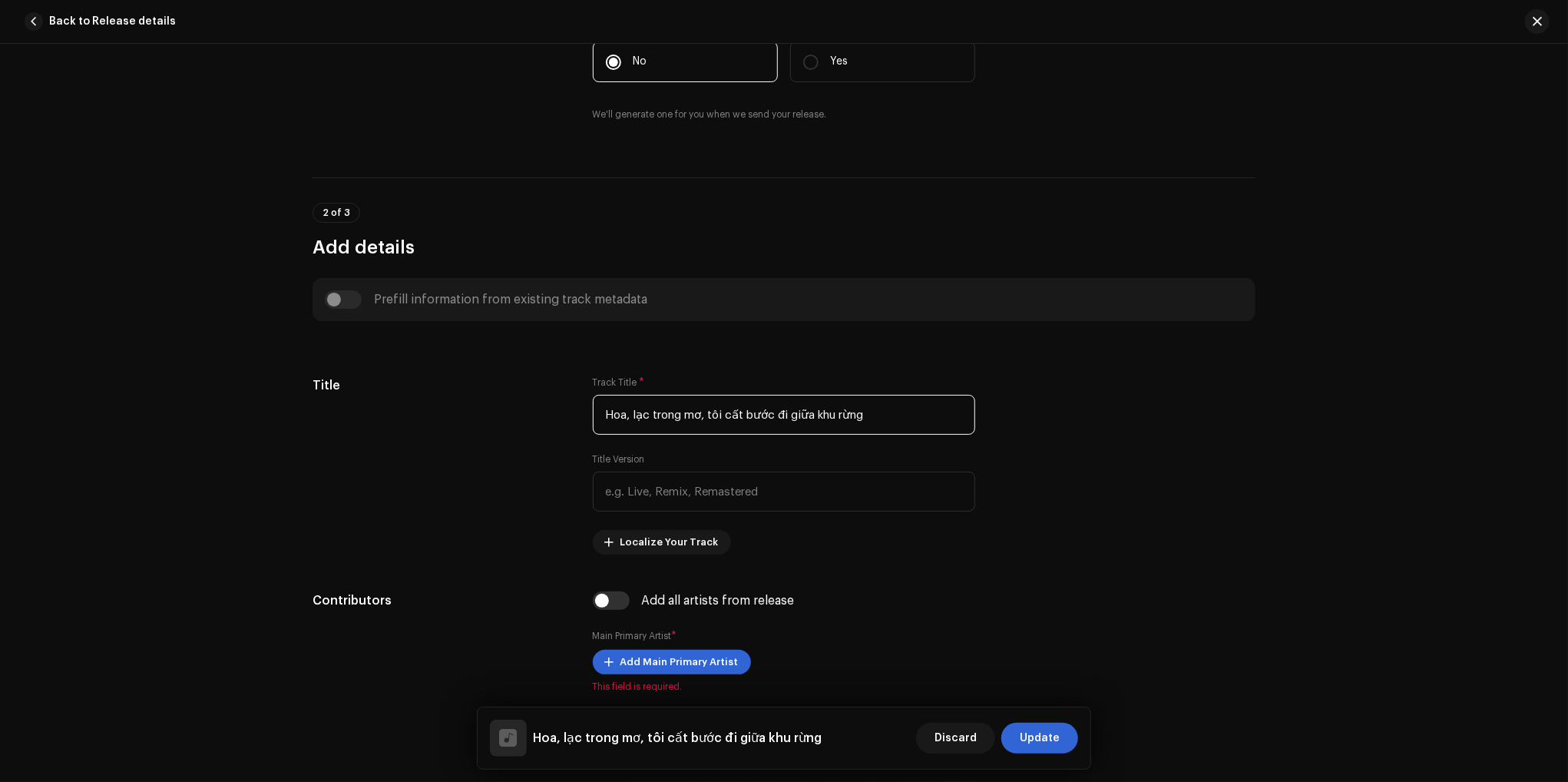
type input "Hoa, lạc trong mơ, tôi cất bước đi giữa khu rừng"
click at [391, 471] on div "Title" at bounding box center [440, 465] width 256 height 178
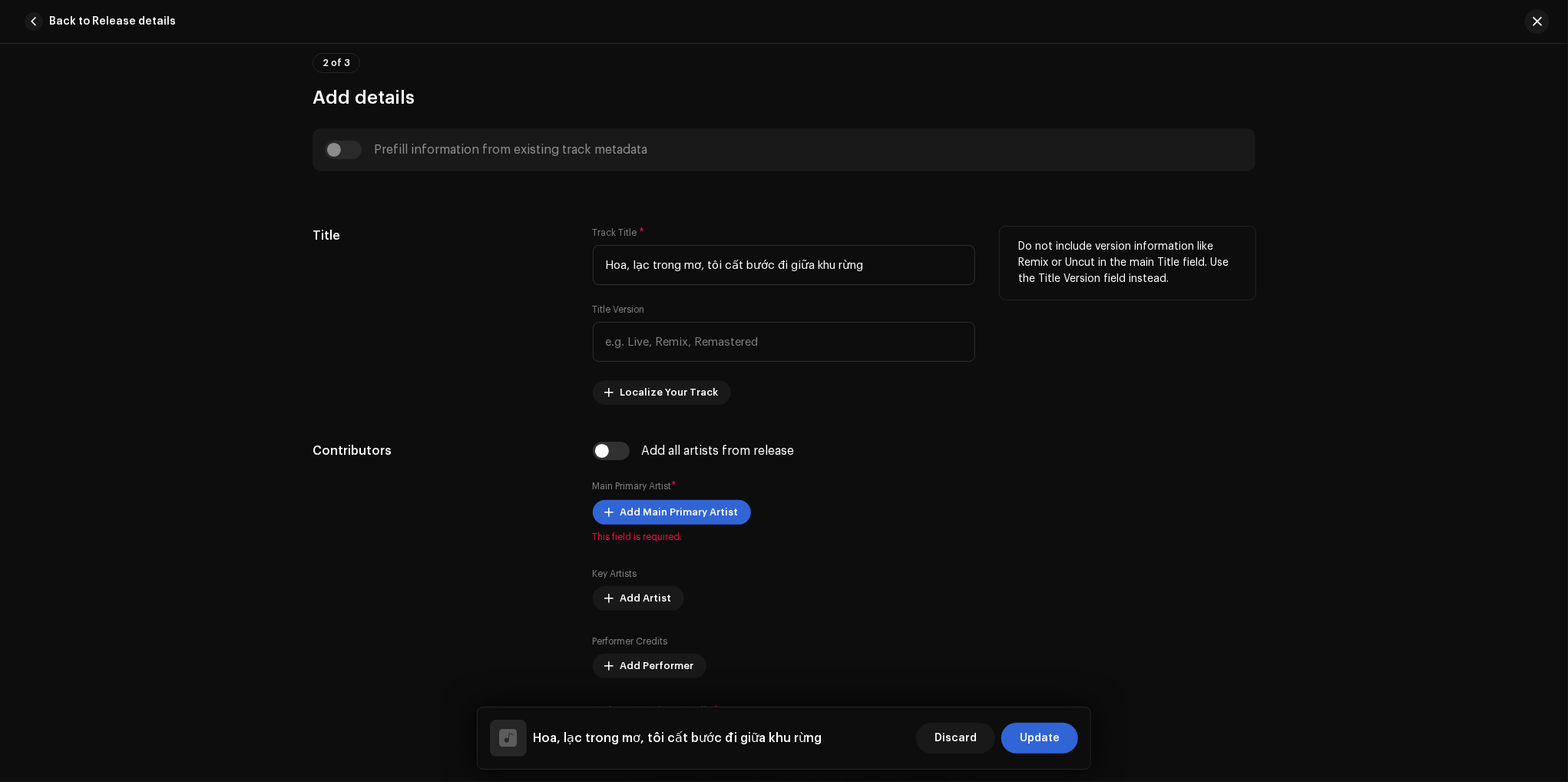
scroll to position [537, 0]
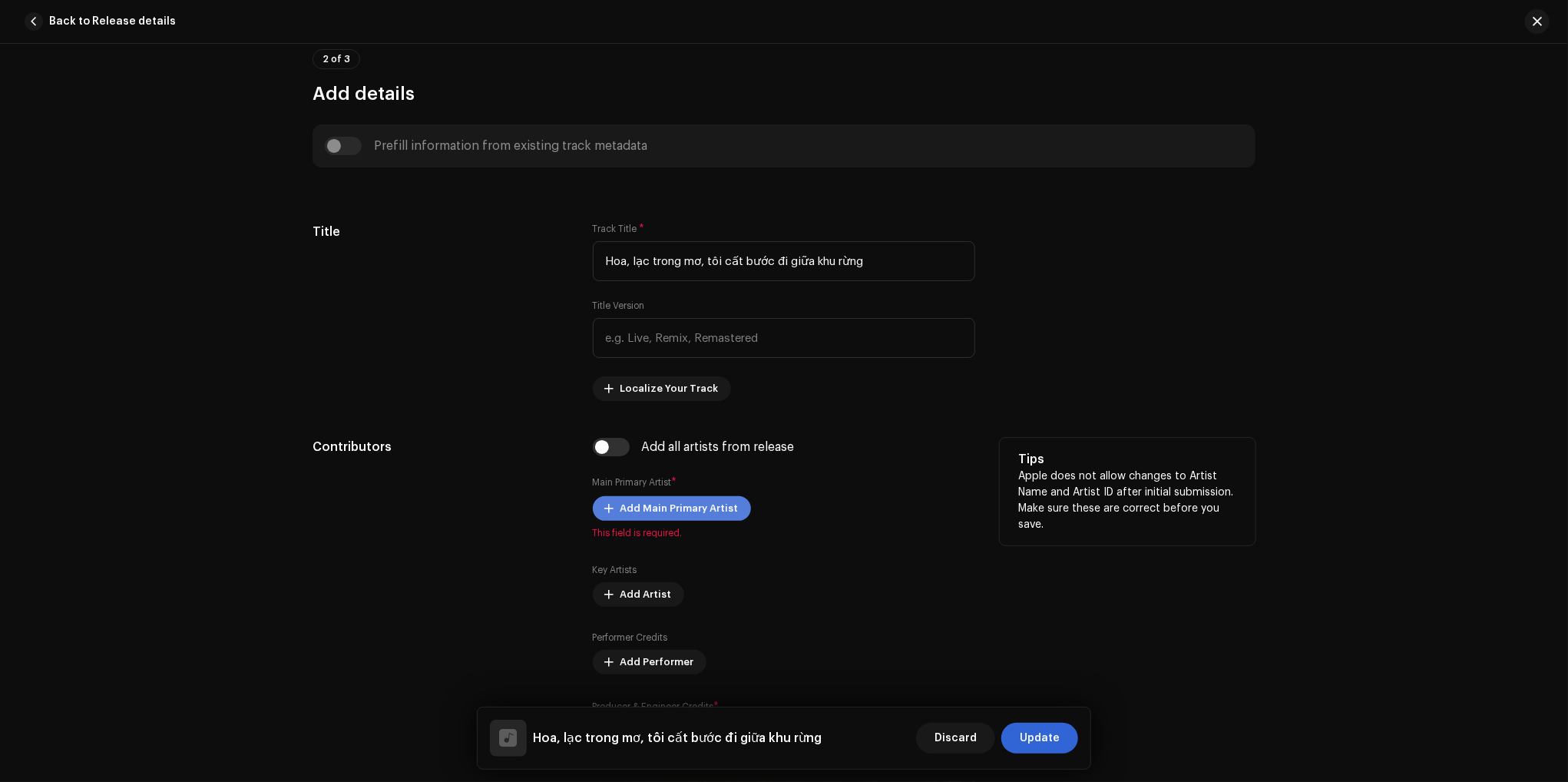
click at [685, 510] on span "Add Main Primary Artist" at bounding box center [679, 508] width 118 height 31
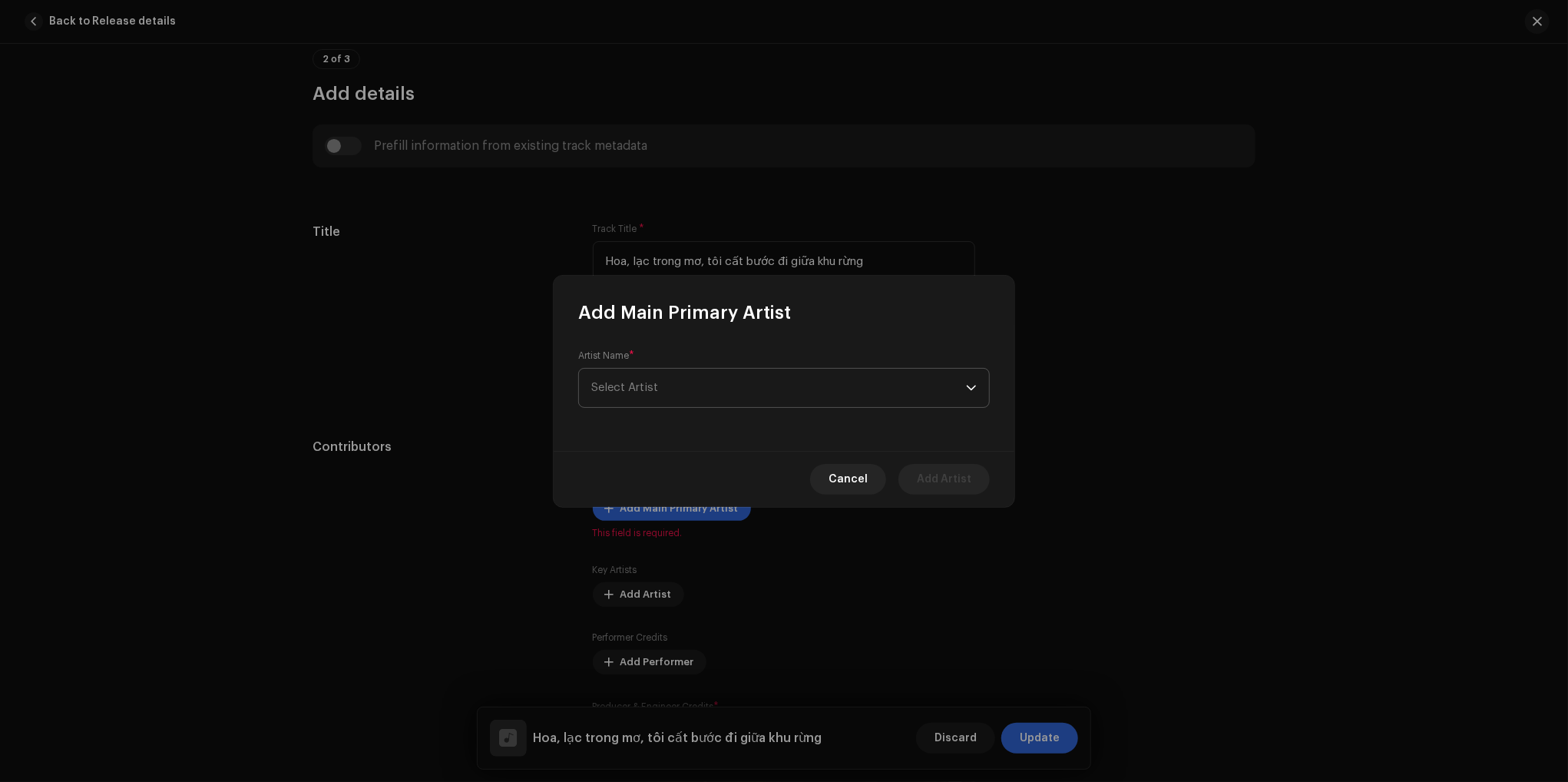
click at [839, 386] on span "Select Artist" at bounding box center [778, 387] width 375 height 39
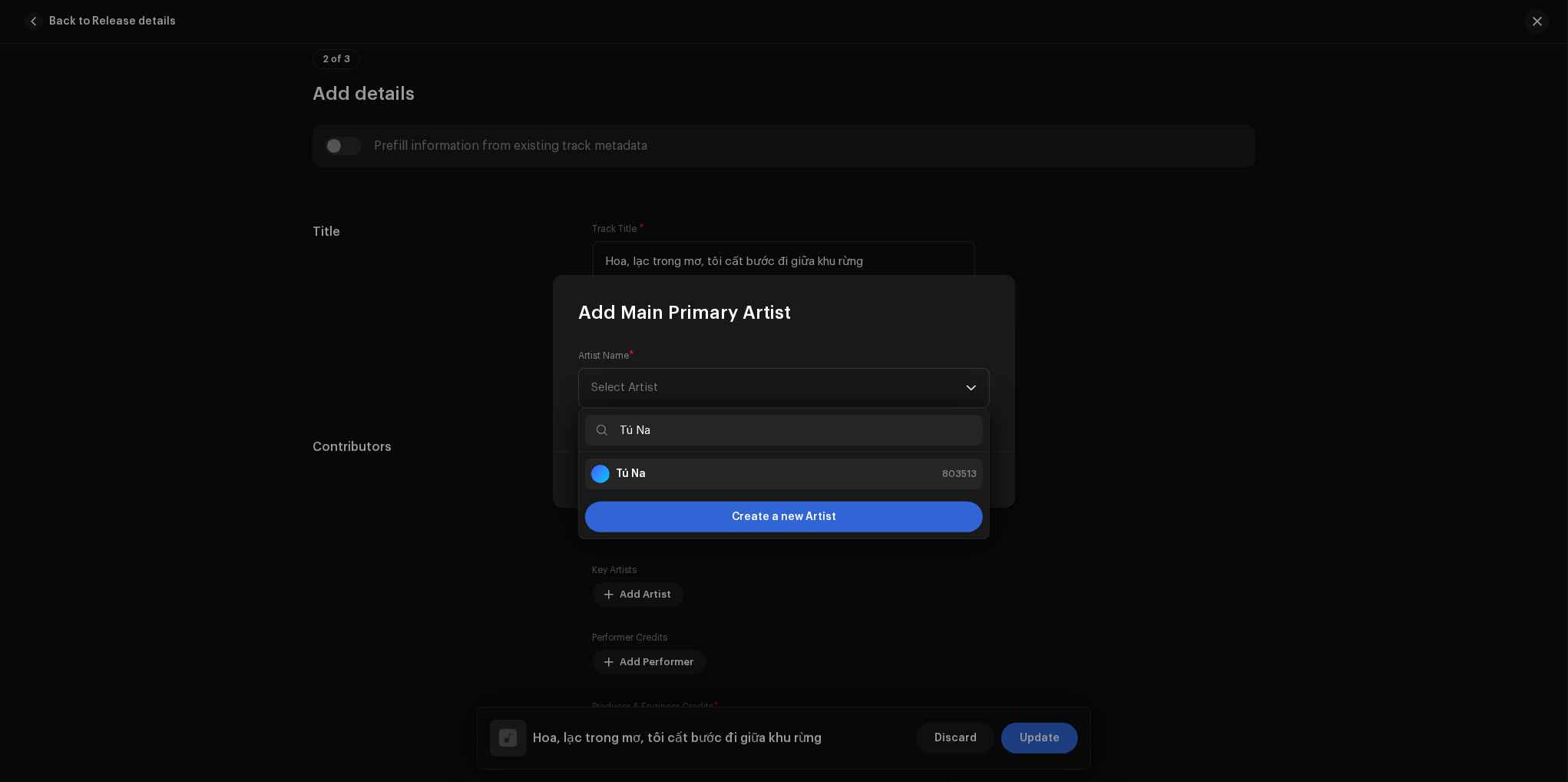
type input "Tú Na"
click at [630, 472] on strong "Tú Na" at bounding box center [631, 474] width 30 height 15
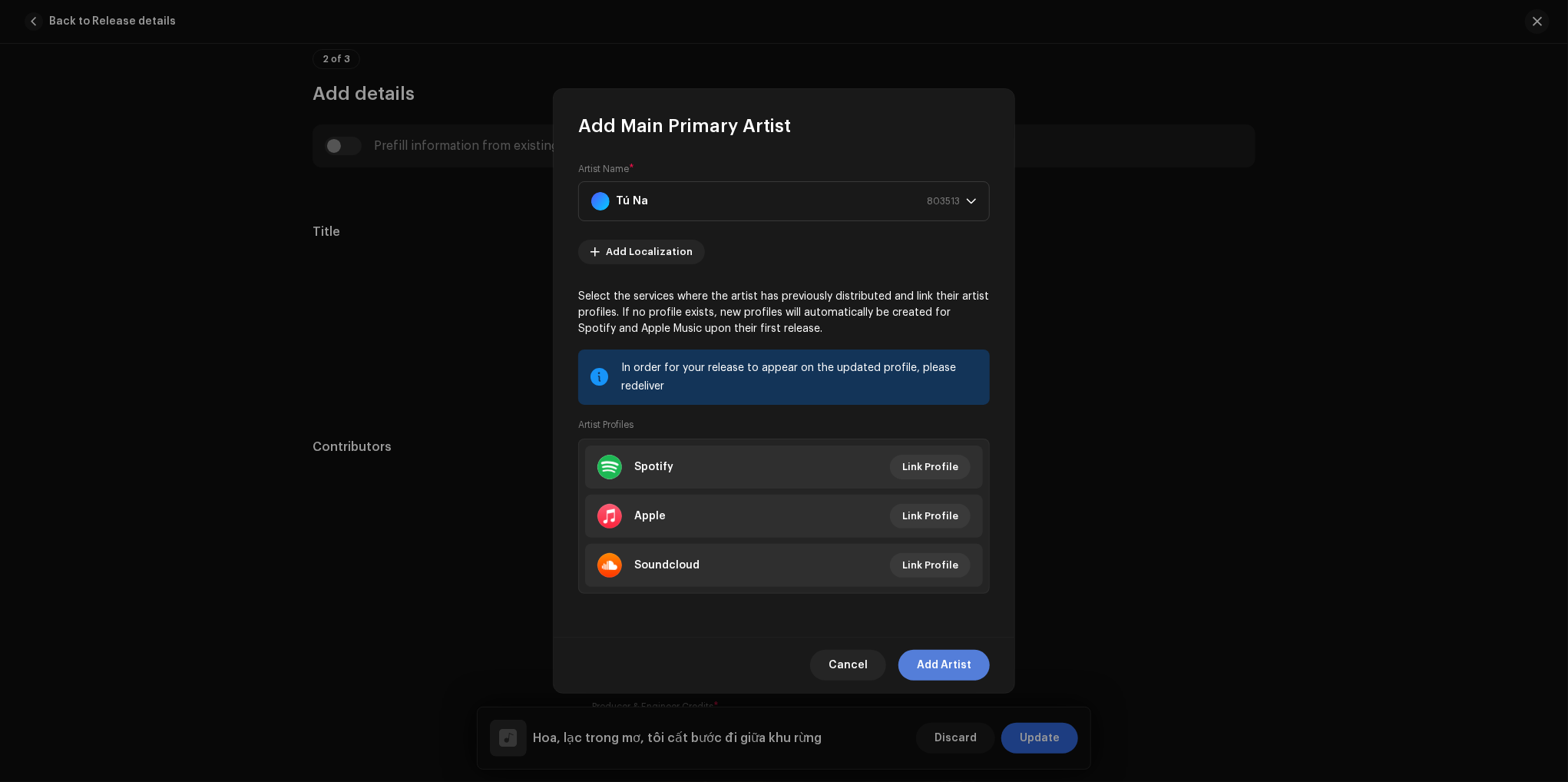
click at [964, 663] on span "Add Artist" at bounding box center [945, 665] width 55 height 31
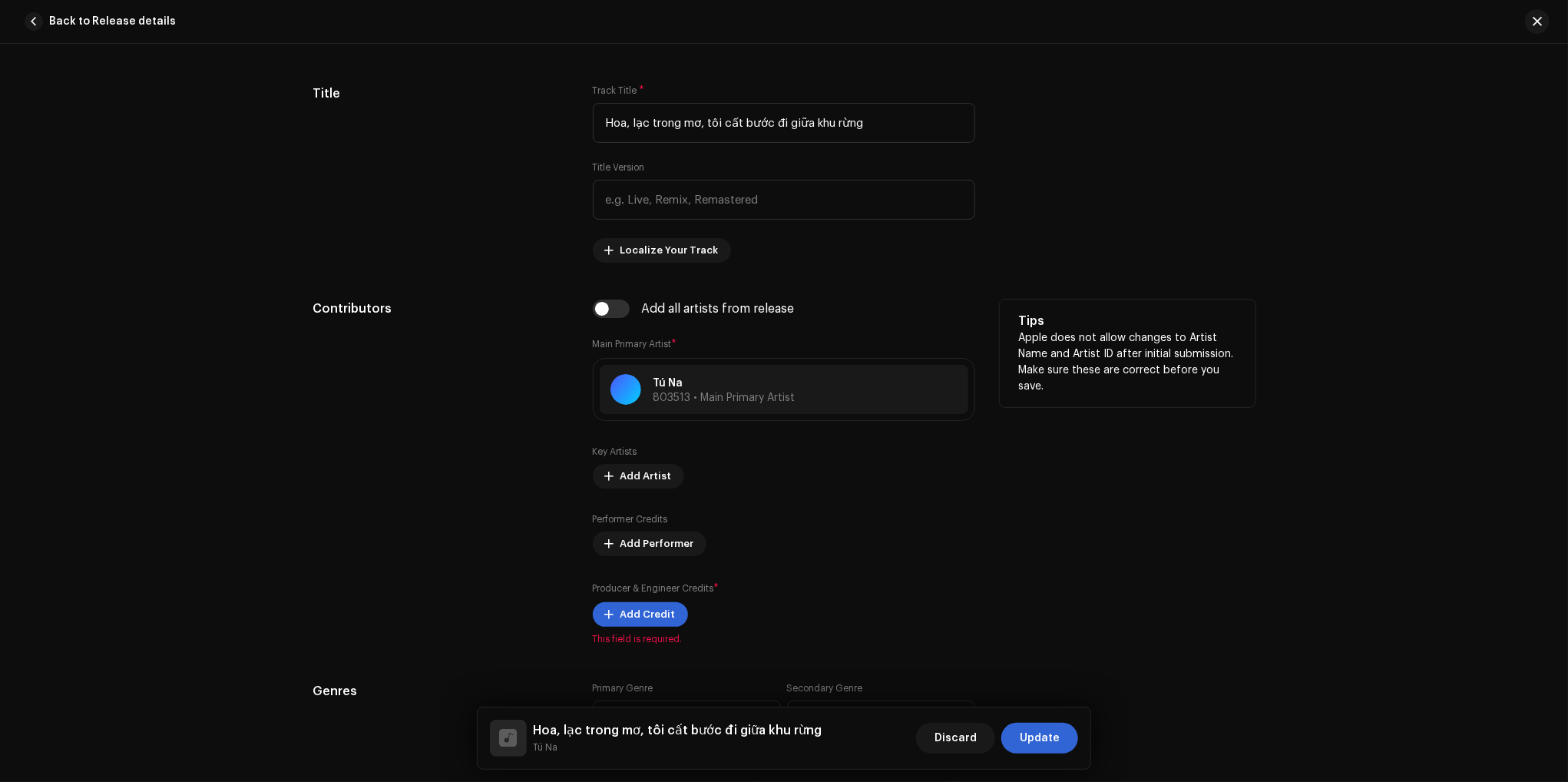
scroll to position [691, 0]
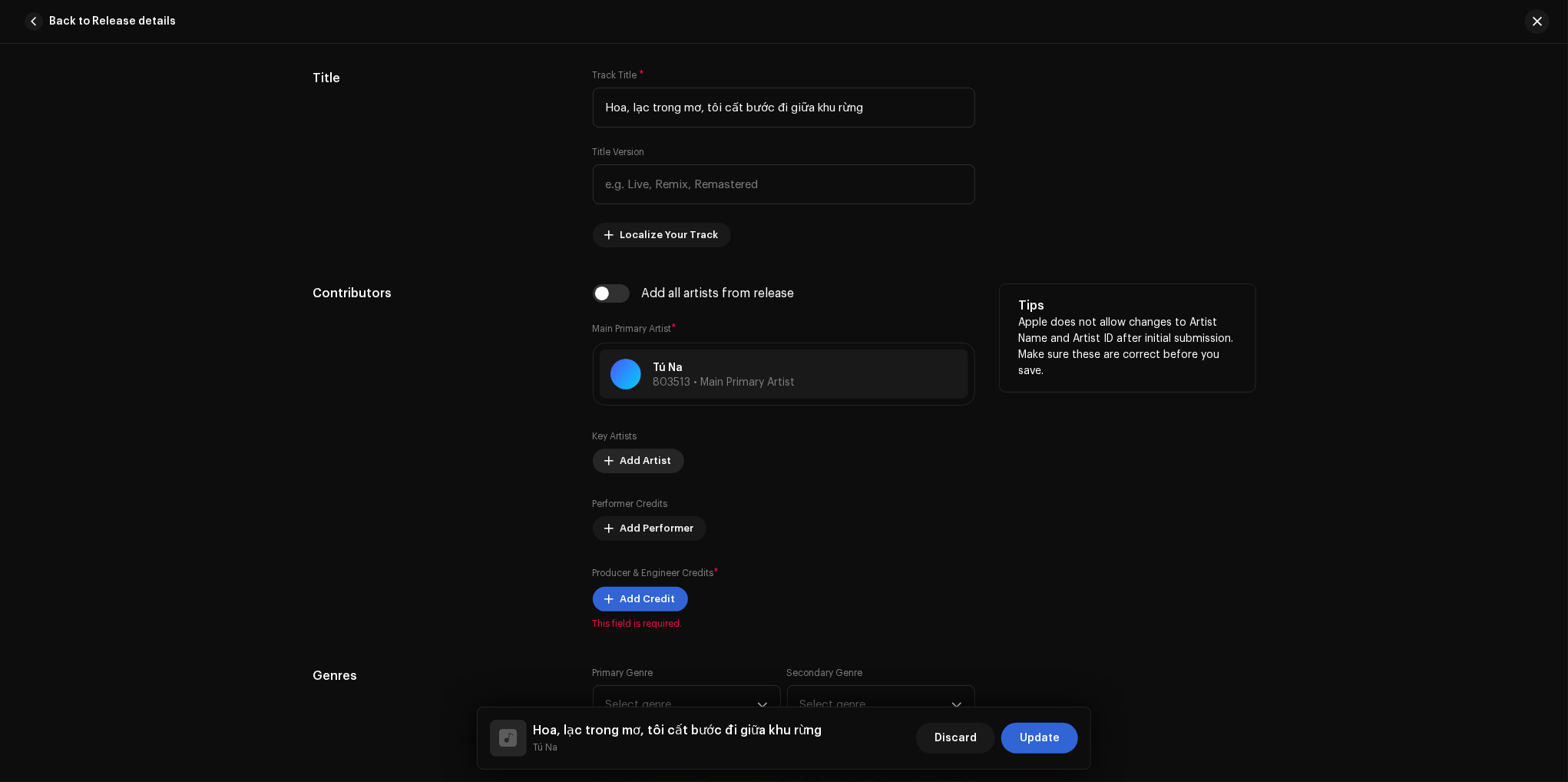
click at [653, 452] on span "Add Artist" at bounding box center [646, 461] width 51 height 31
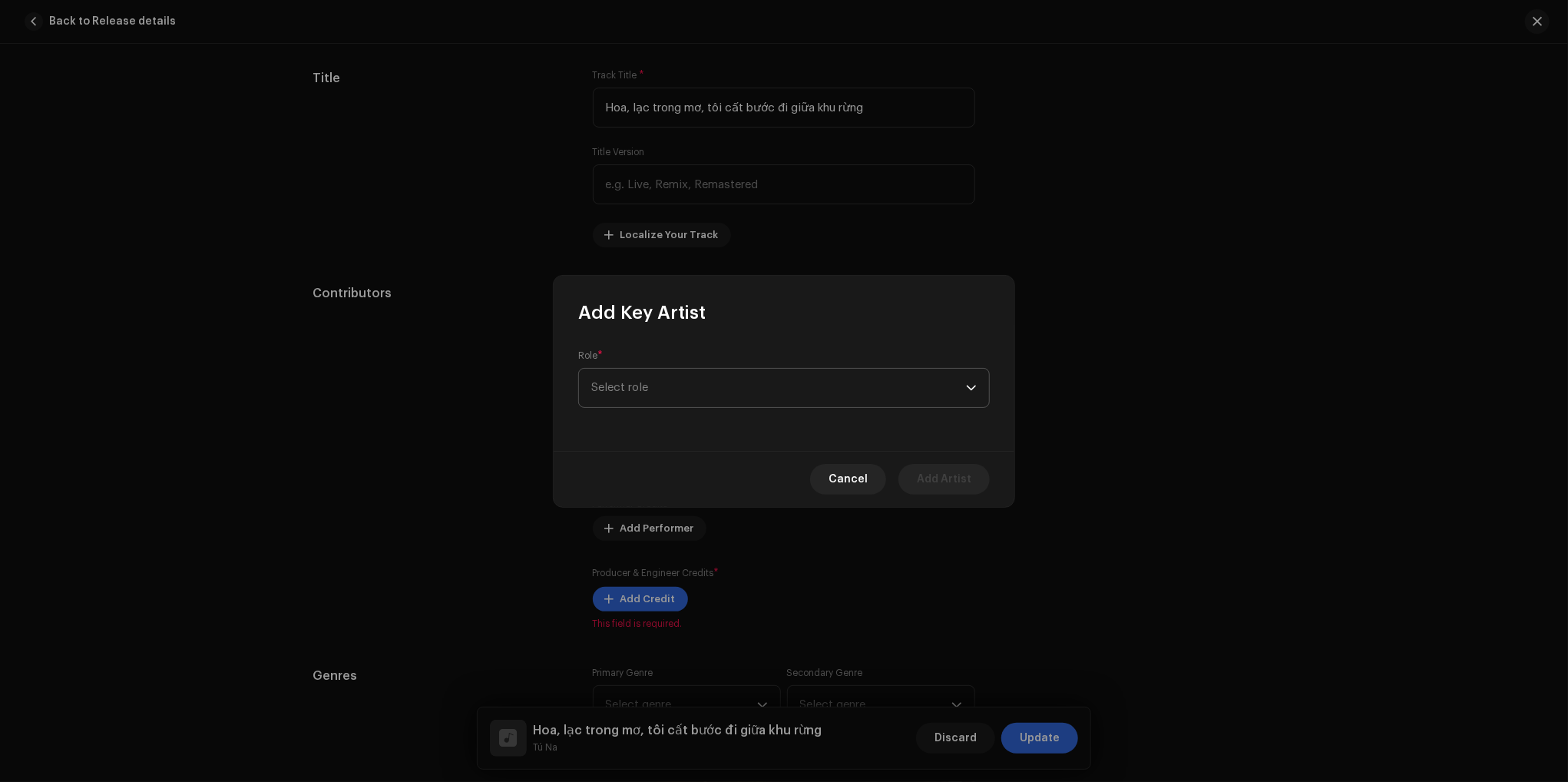
click at [711, 394] on span "Select role" at bounding box center [778, 387] width 375 height 39
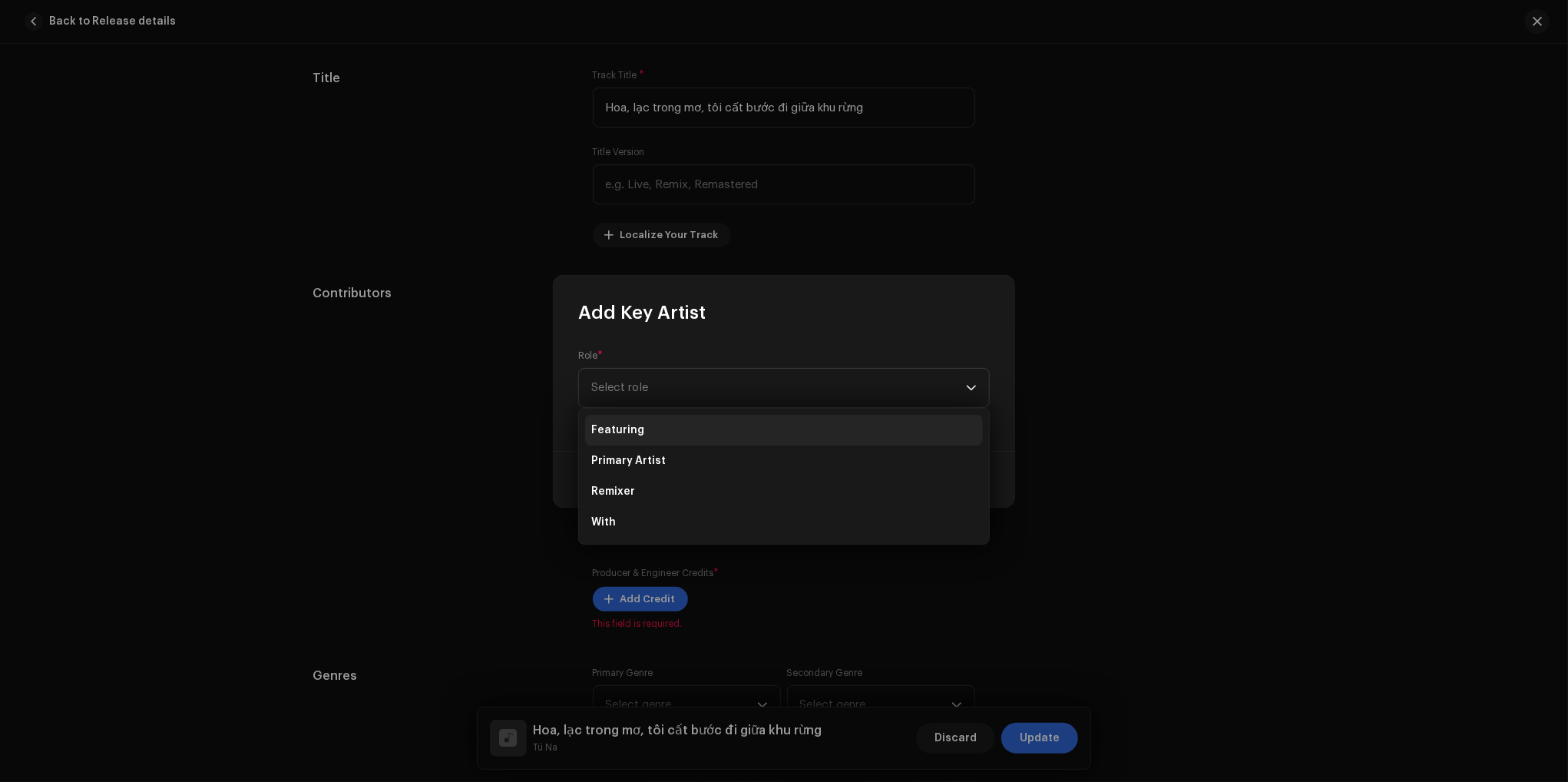
click at [651, 433] on li "Featuring" at bounding box center [784, 430] width 398 height 31
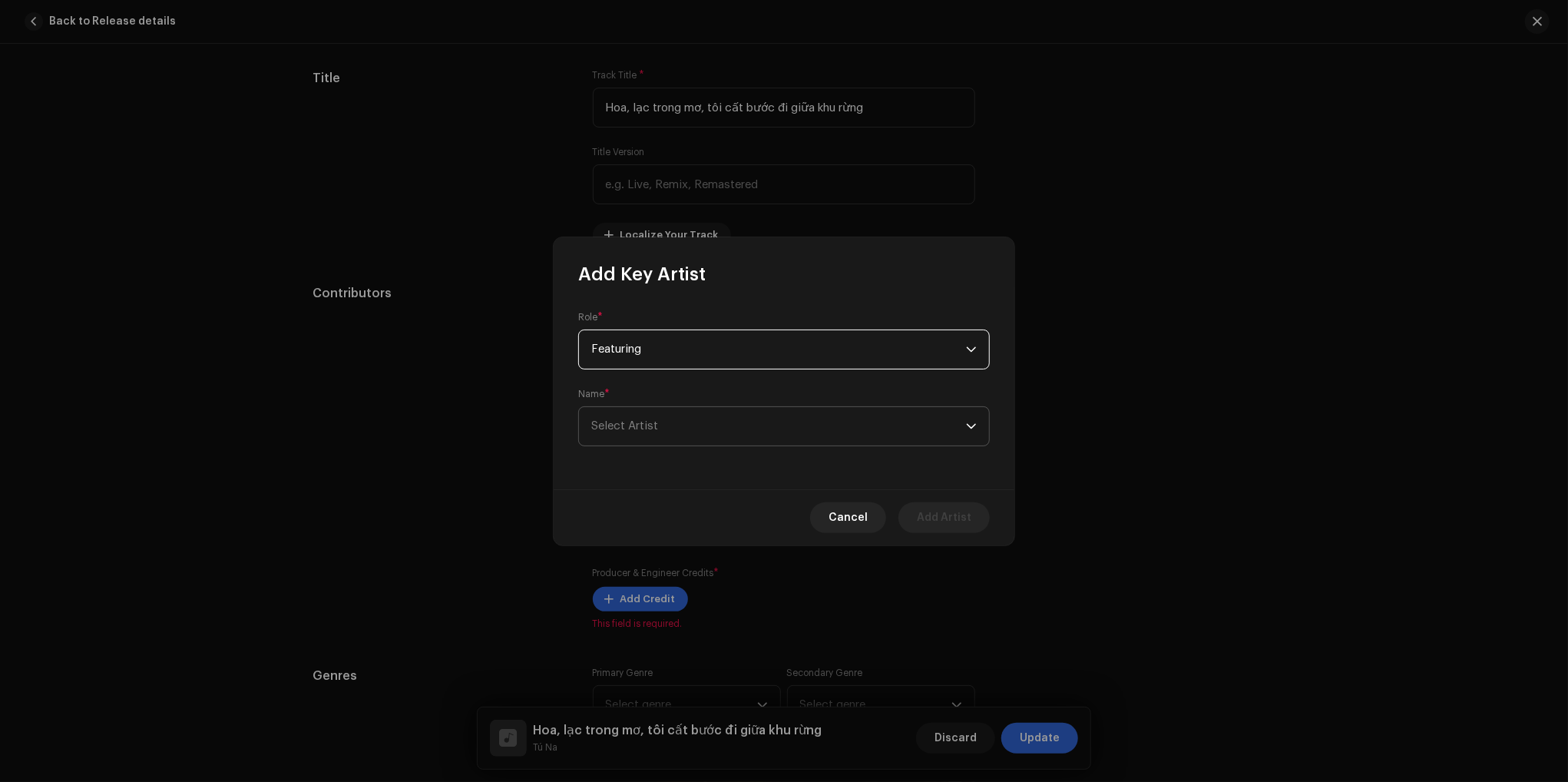
click at [756, 431] on span "Select Artist" at bounding box center [778, 426] width 375 height 39
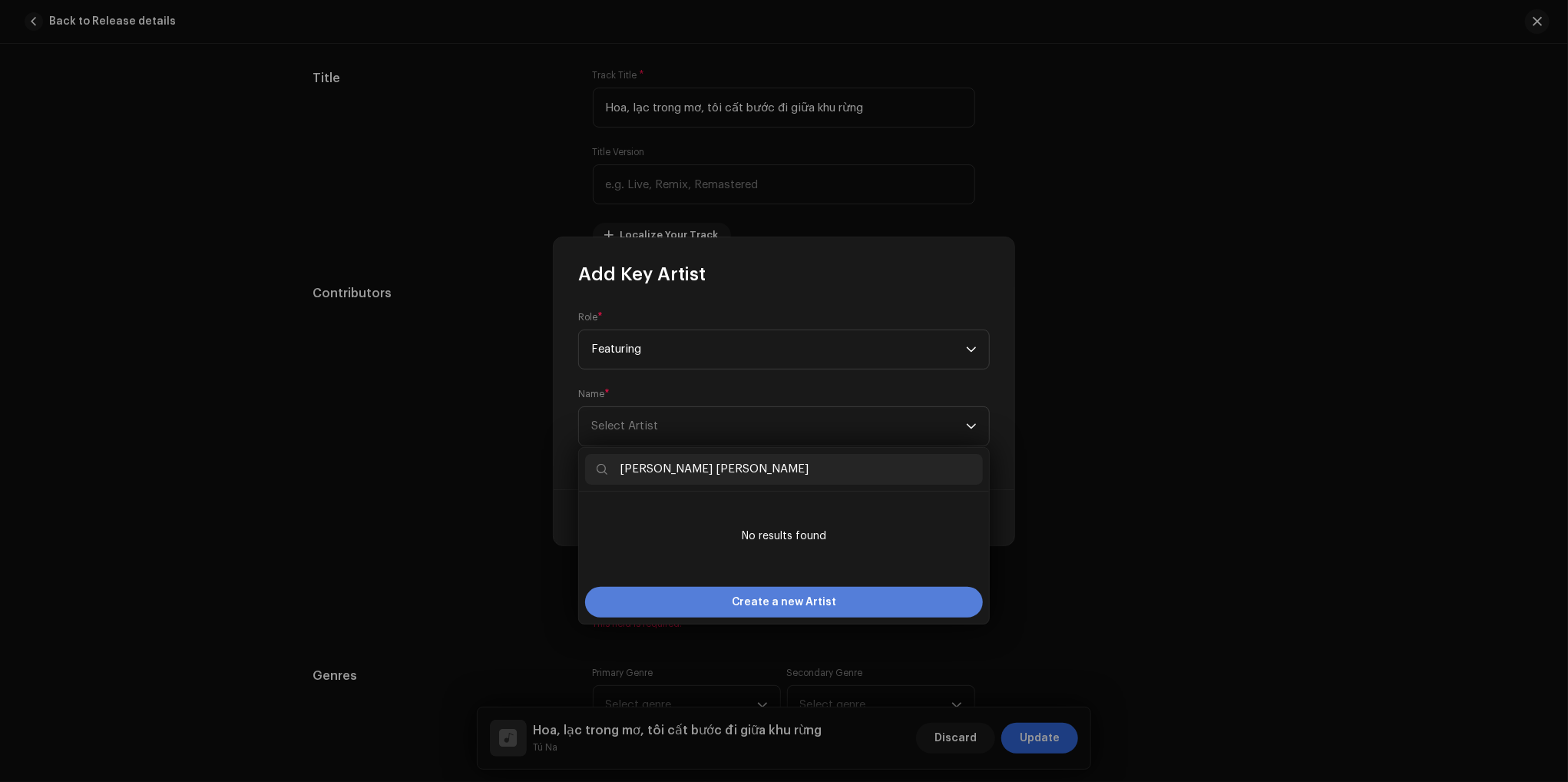
type input "[PERSON_NAME] [PERSON_NAME]"
click at [805, 601] on span "Create a new Artist" at bounding box center [784, 602] width 105 height 31
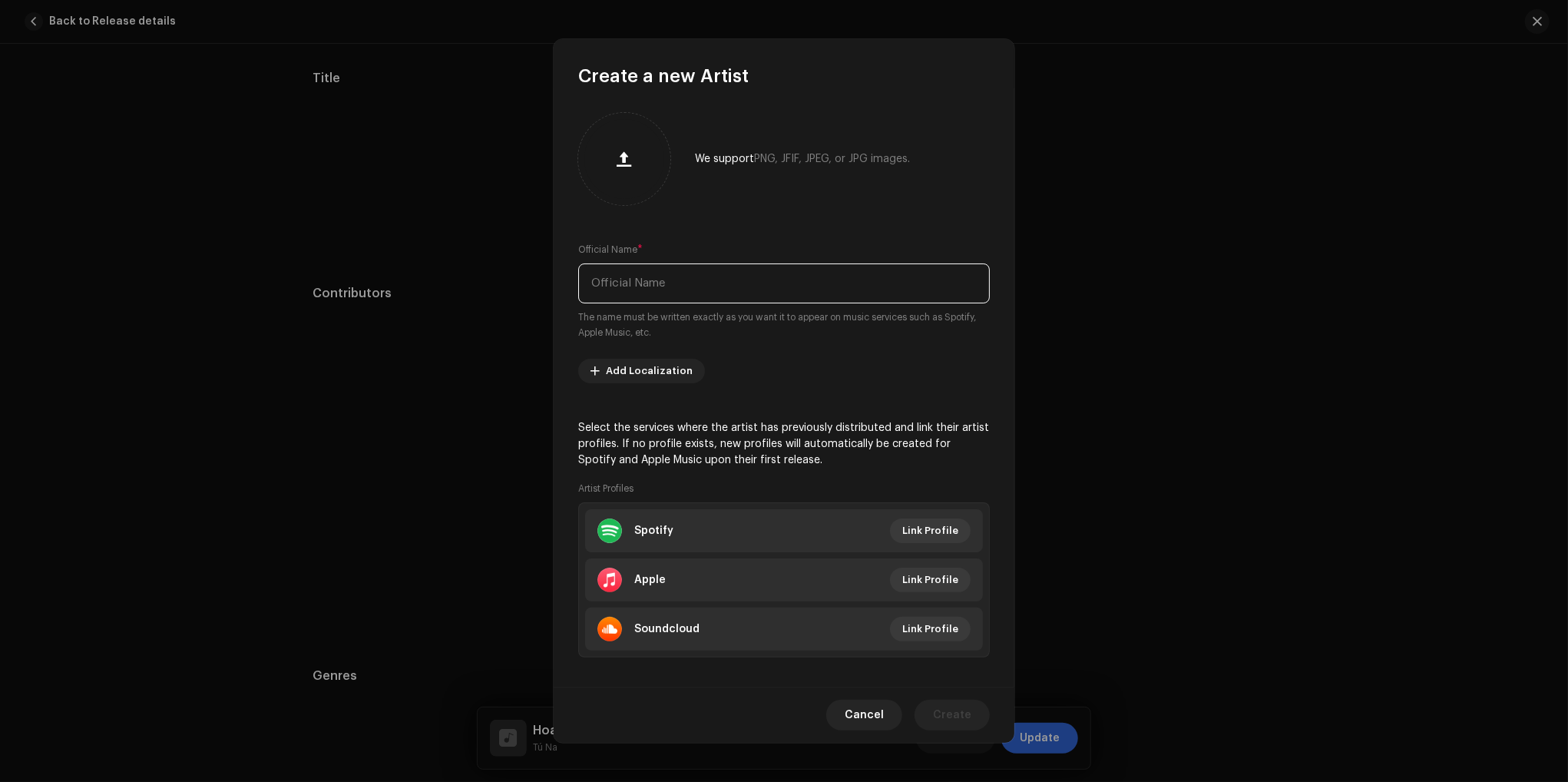
click at [648, 290] on input "text" at bounding box center [784, 283] width 412 height 40
type input "[PERSON_NAME] [PERSON_NAME]"
click at [942, 713] on span "Create" at bounding box center [952, 715] width 39 height 31
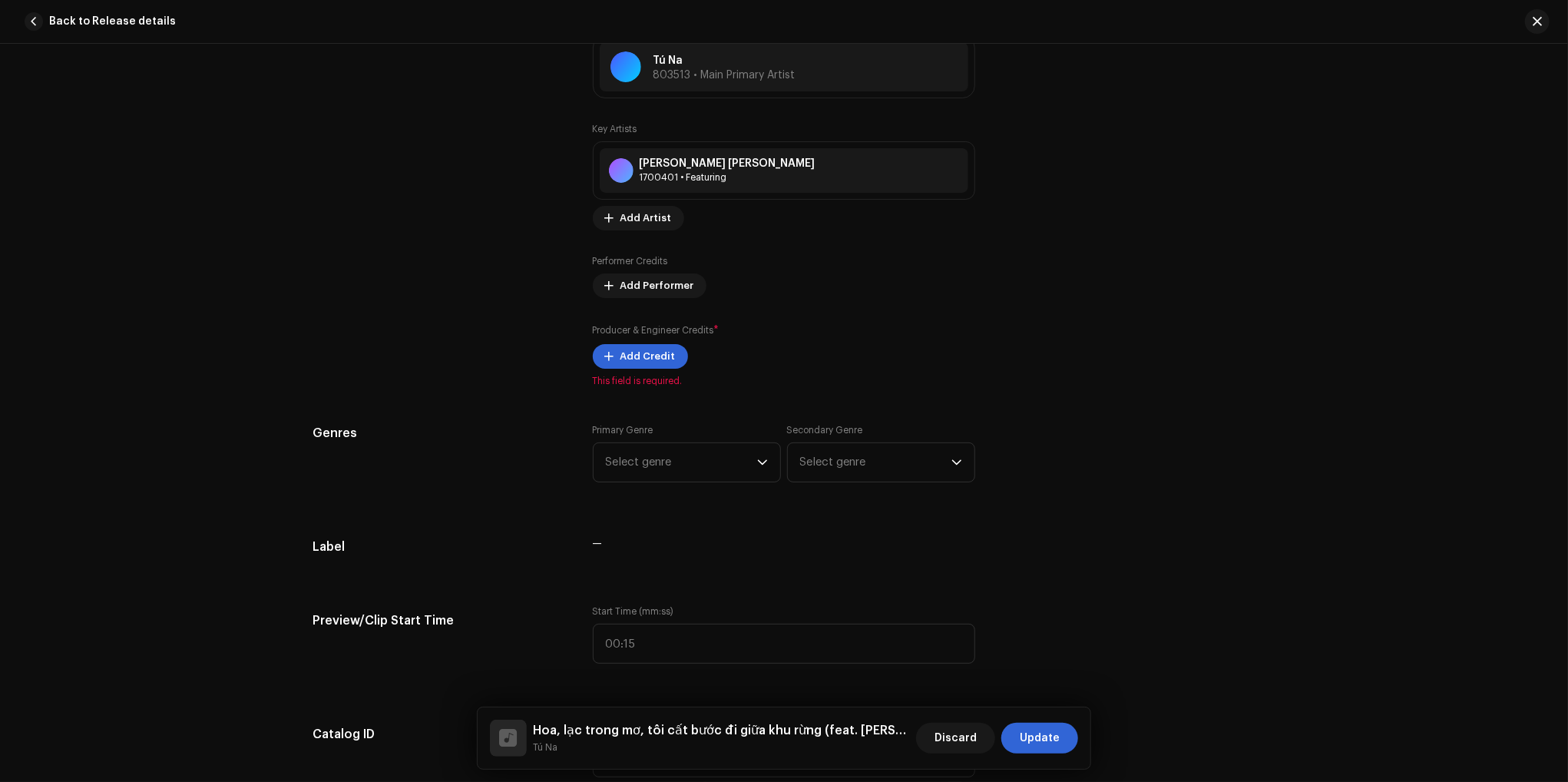
scroll to position [1152, 0]
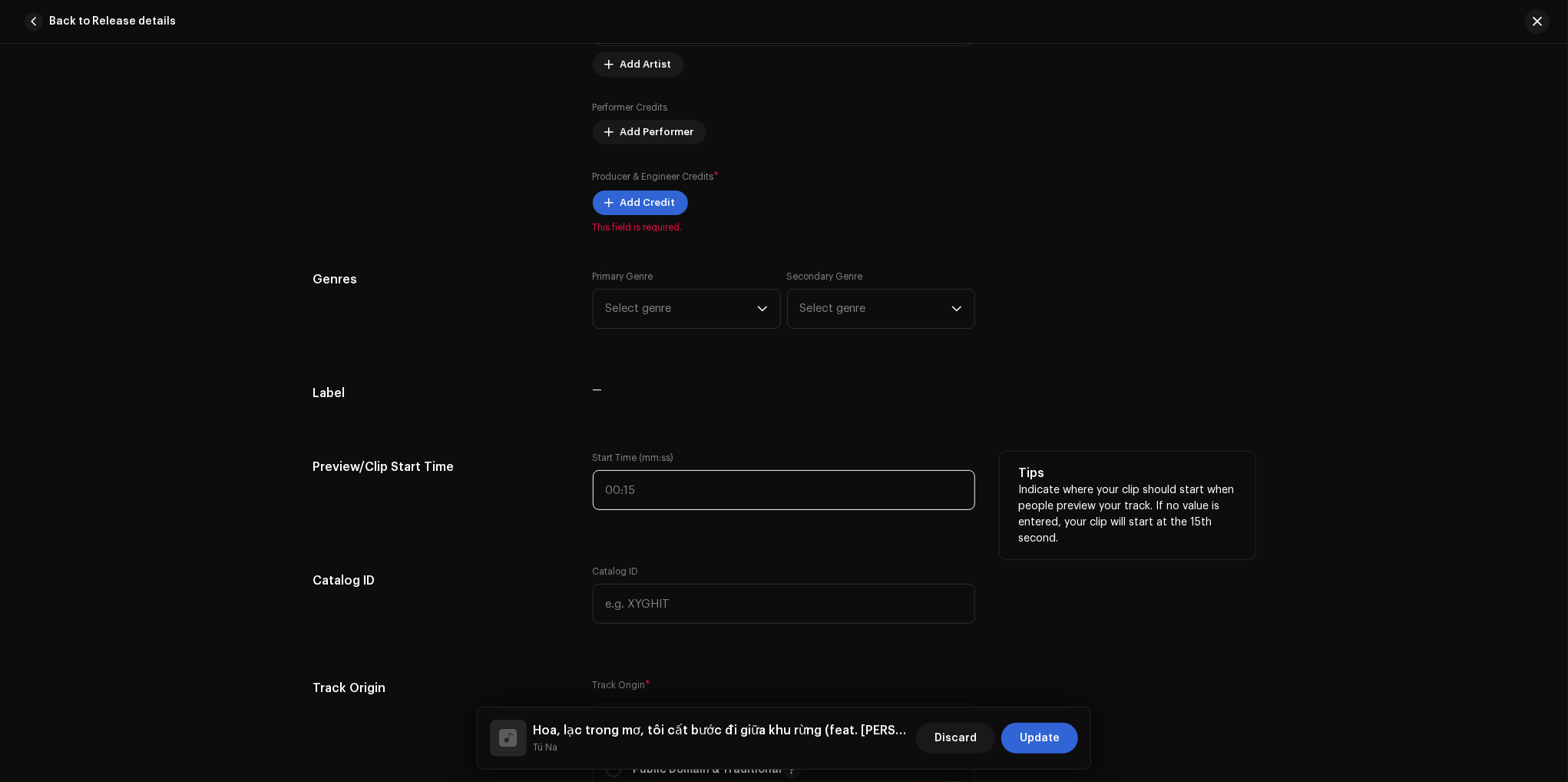
type input ":"
drag, startPoint x: 622, startPoint y: 491, endPoint x: 718, endPoint y: 499, distance: 96.3
click at [718, 499] on input ":" at bounding box center [784, 490] width 383 height 40
click at [1098, 487] on p "Indicate where your clip should start when people preview your track. If no val…" at bounding box center [1128, 515] width 219 height 64
click at [648, 494] on input ":" at bounding box center [784, 490] width 383 height 40
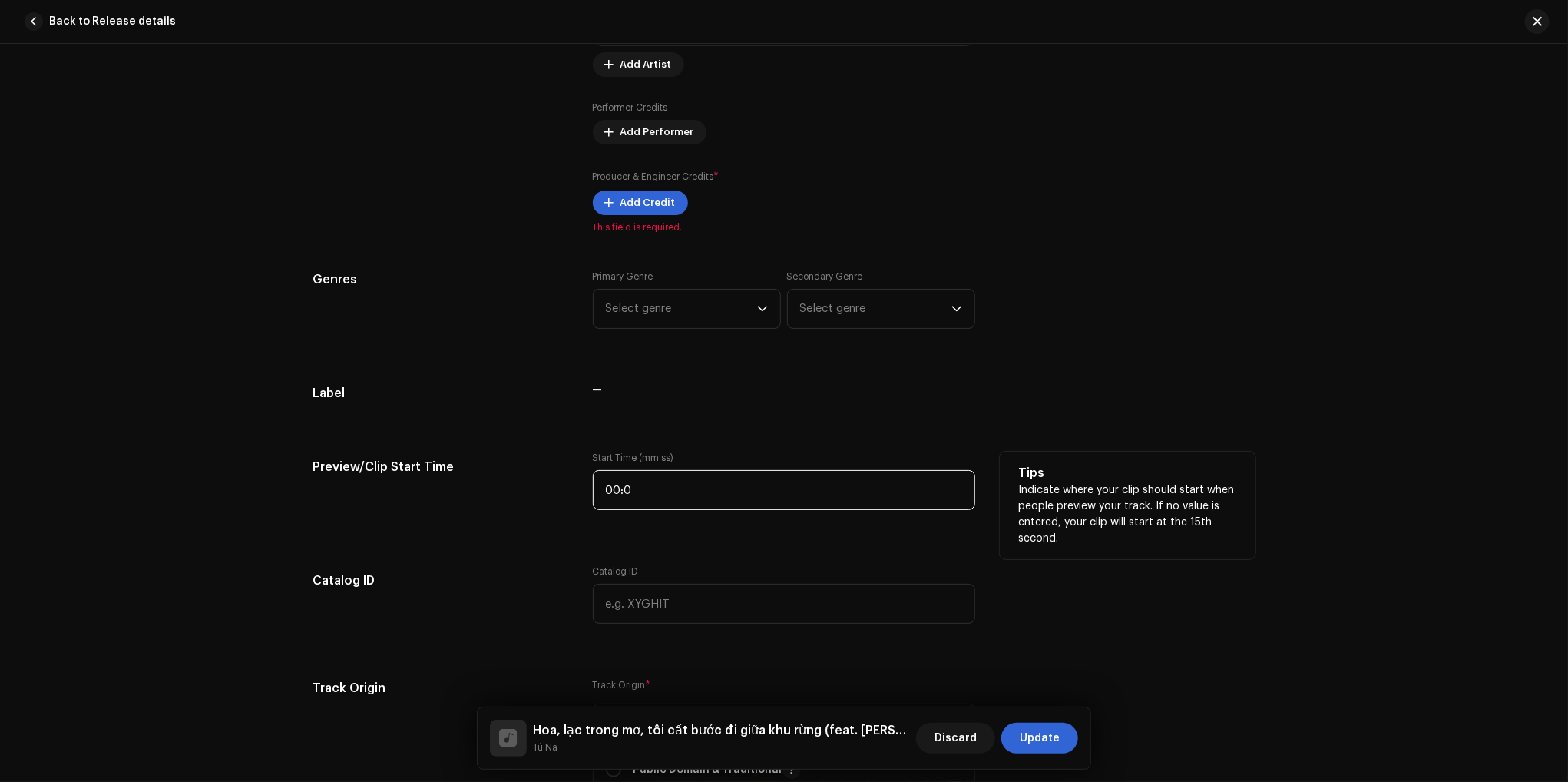
type input "00:00"
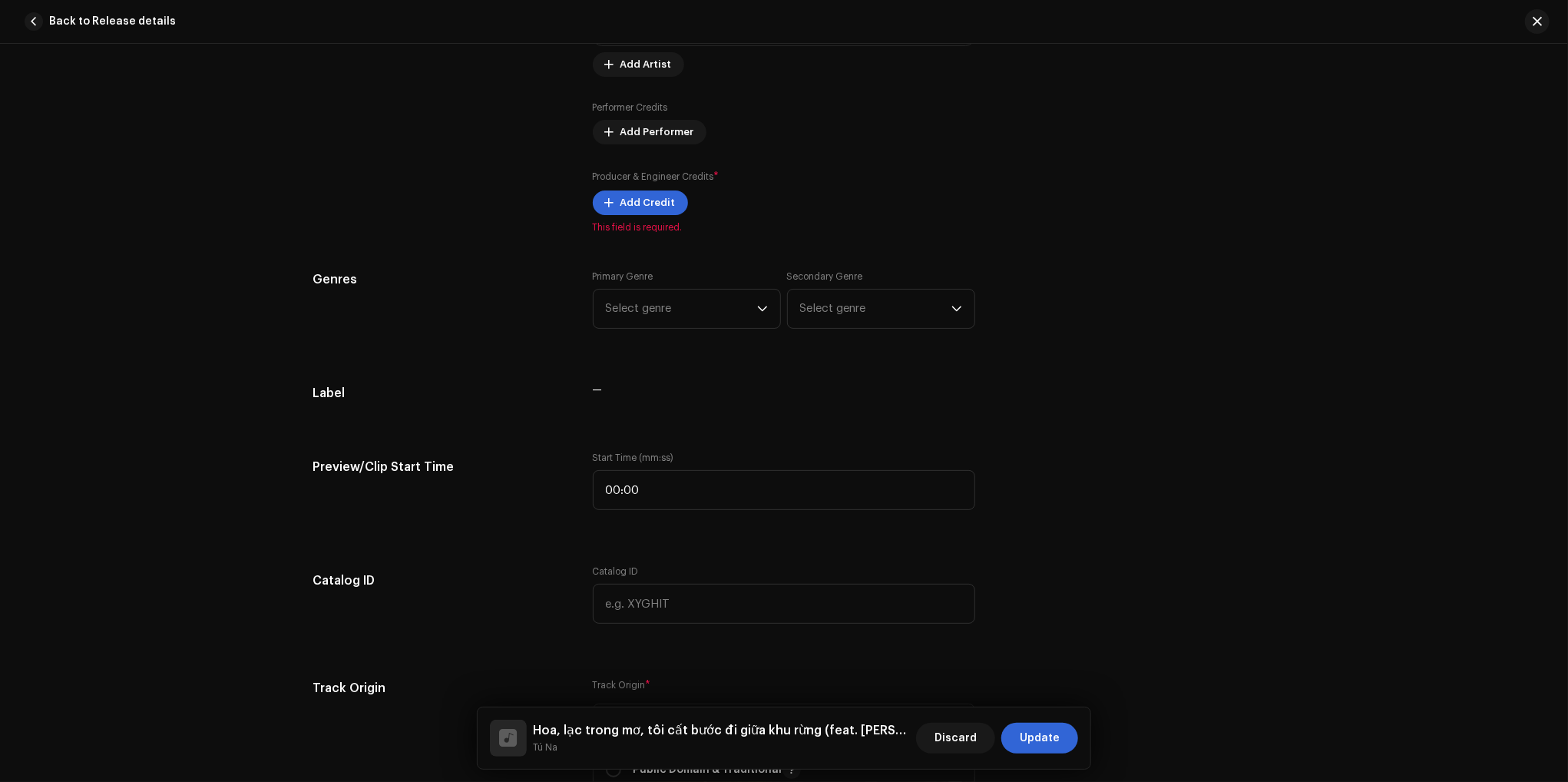
click at [453, 552] on div "Track details Complete the following to finalize your track. 1 of 3 Add Audio F…" at bounding box center [784, 582] width 993 height 3306
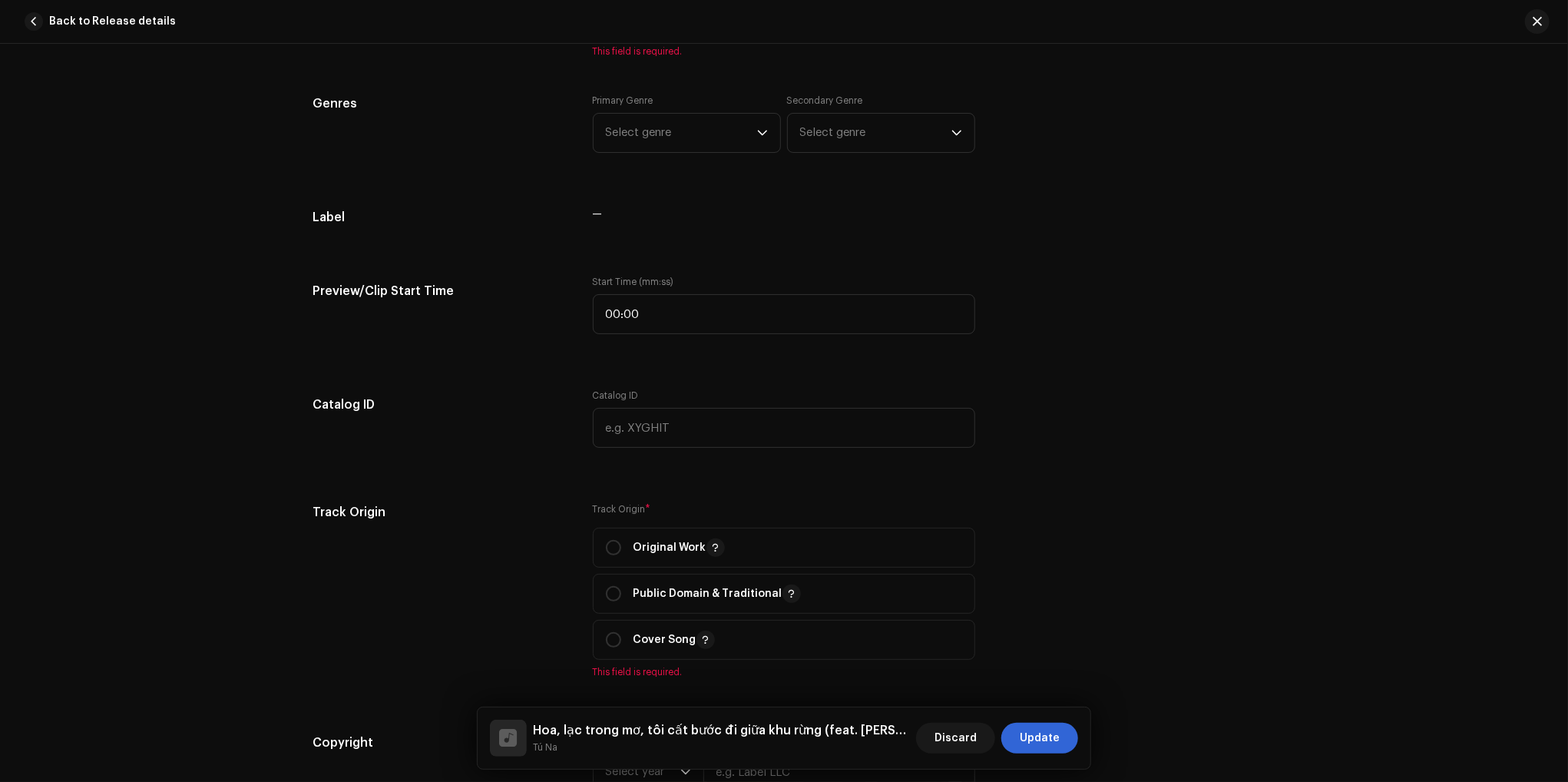
scroll to position [1383, 0]
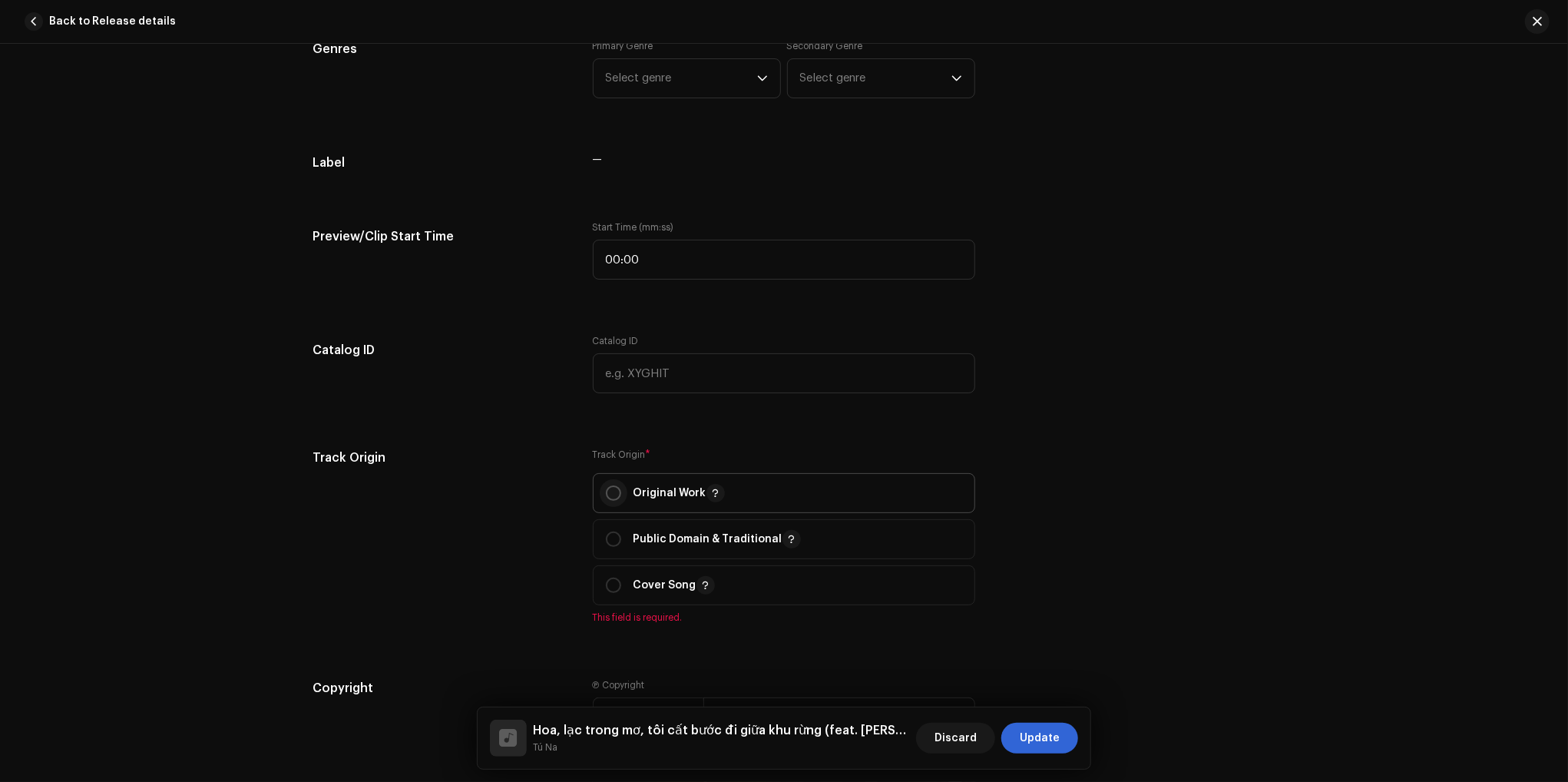
click at [606, 491] on input "radio" at bounding box center [614, 493] width 15 height 15
radio input "true"
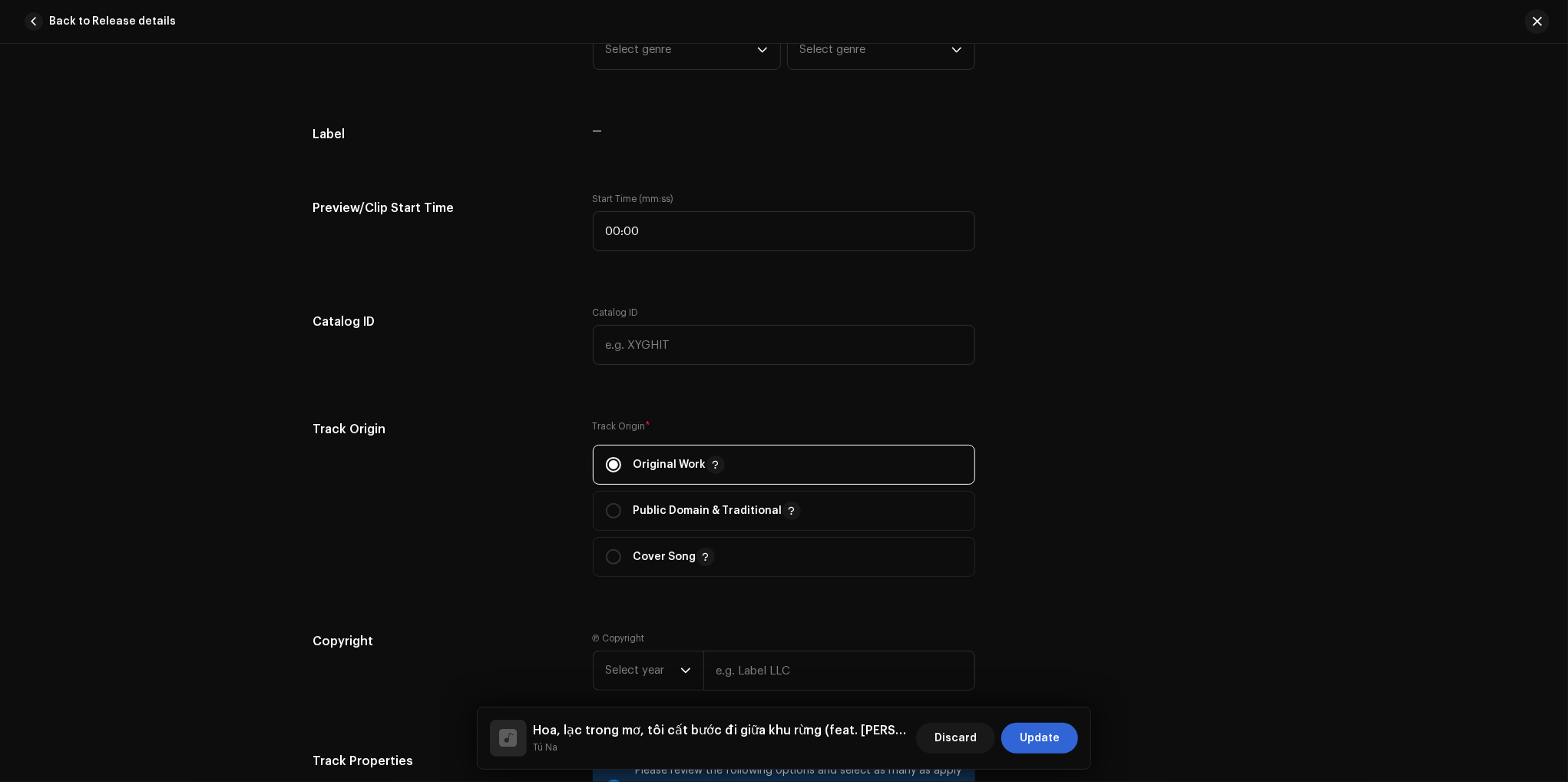
scroll to position [1613, 0]
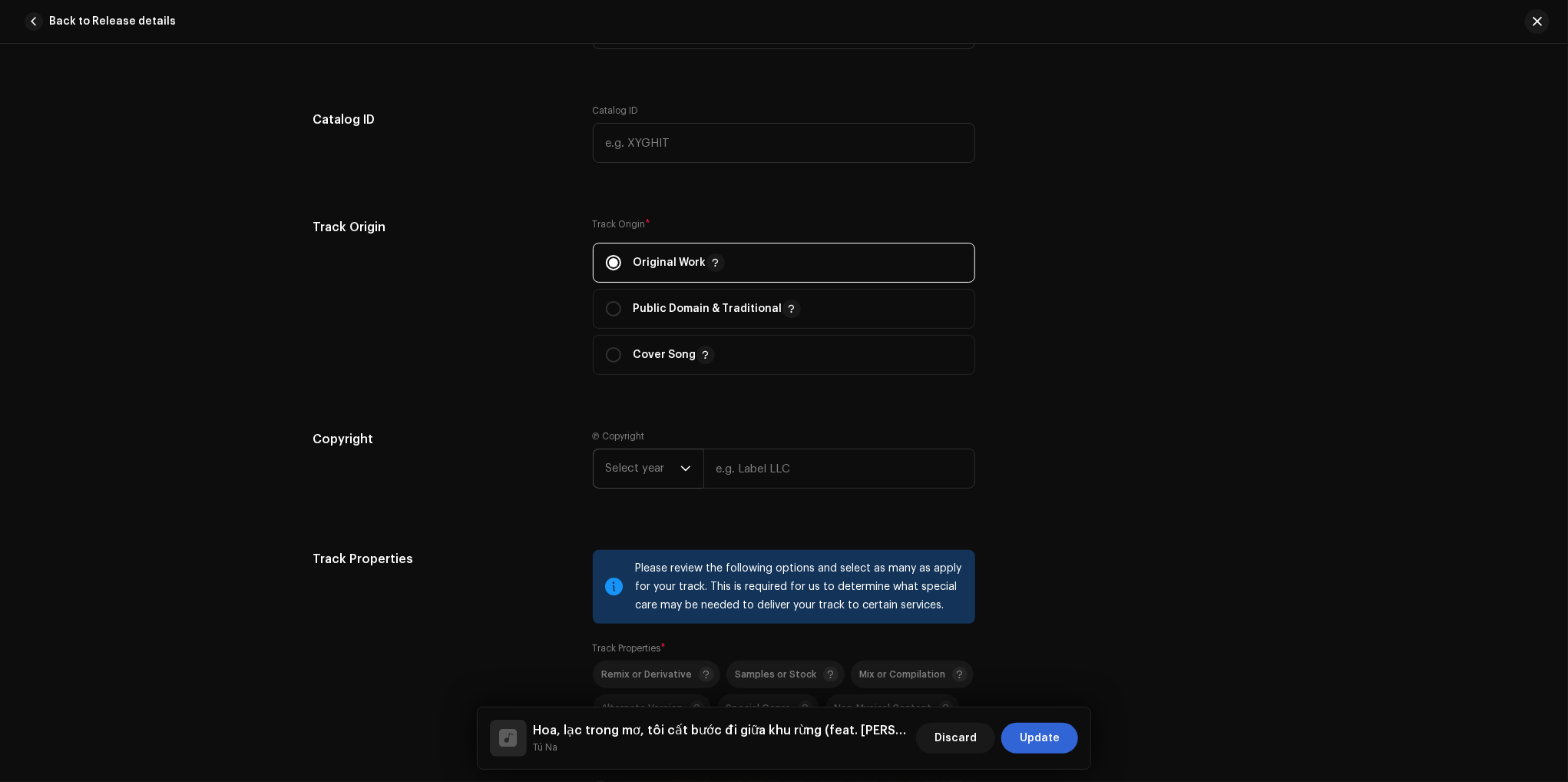
click at [640, 474] on span "Select year" at bounding box center [643, 468] width 75 height 39
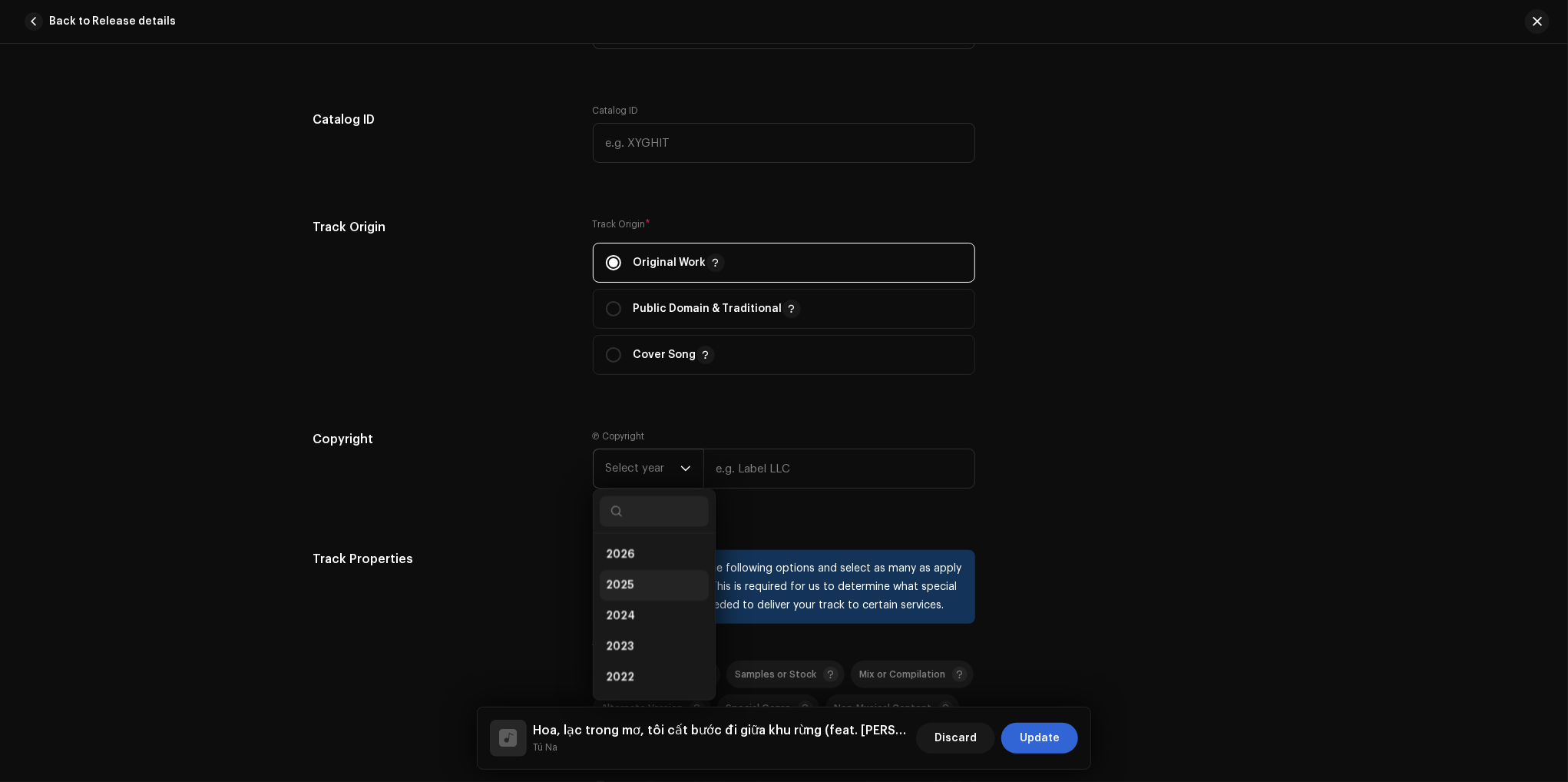
click at [630, 590] on li "2025" at bounding box center [654, 586] width 109 height 31
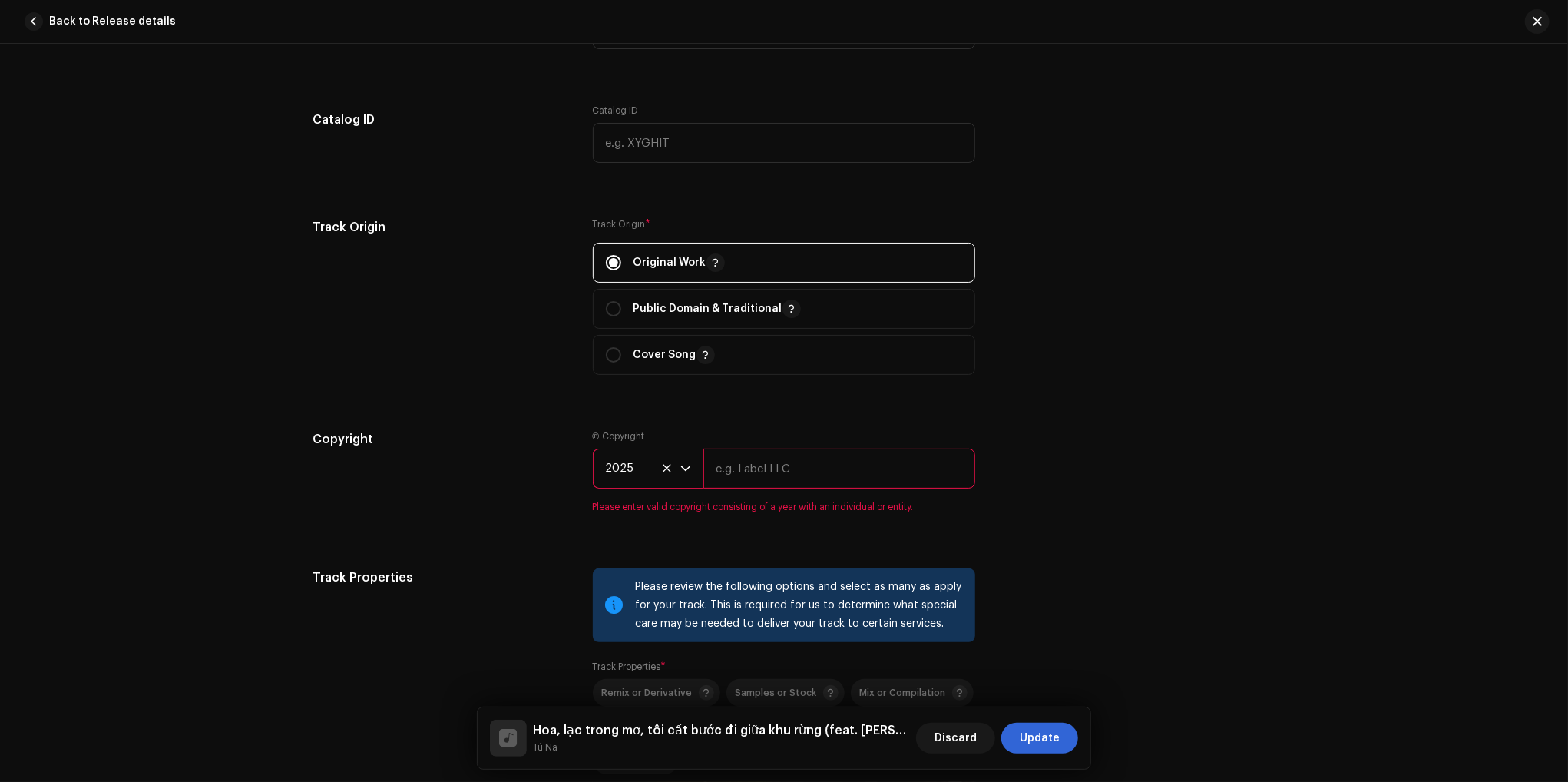
click at [779, 474] on input "text" at bounding box center [840, 468] width 272 height 40
type input "NhacPro"
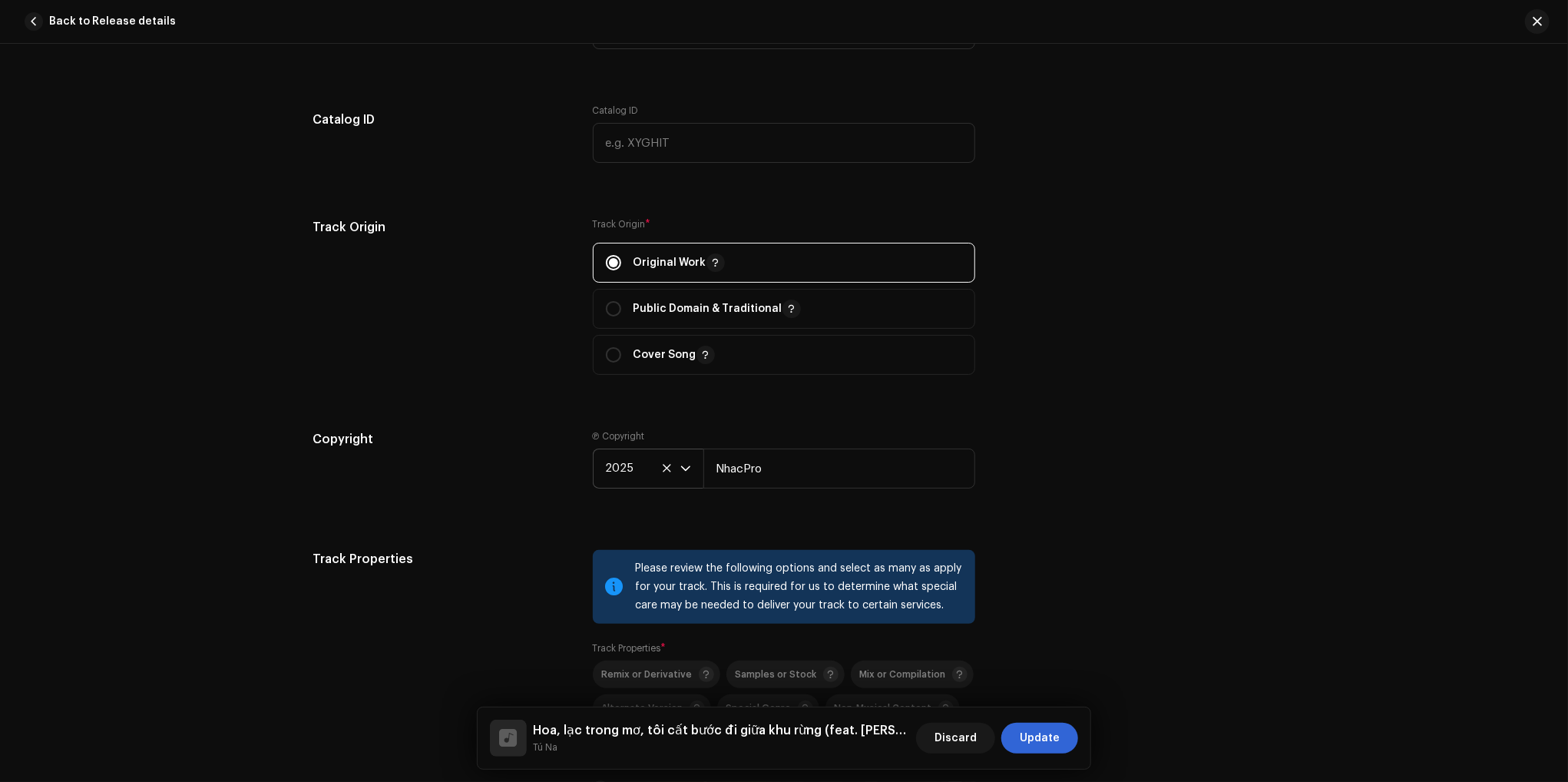
click at [1237, 470] on div "Copyright Ⓟ Copyright 2025 NhacPro" at bounding box center [784, 471] width 944 height 83
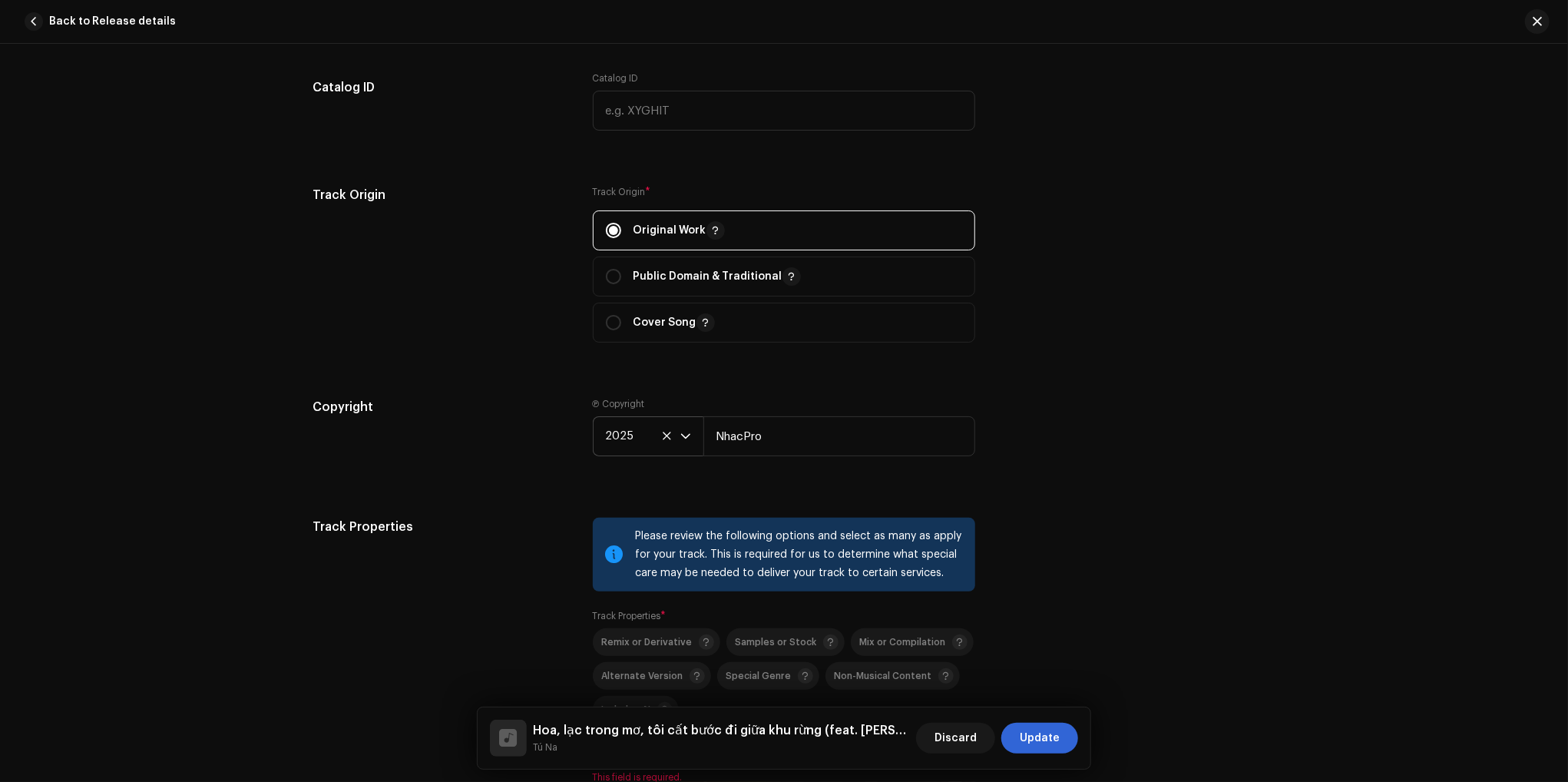
scroll to position [1844, 0]
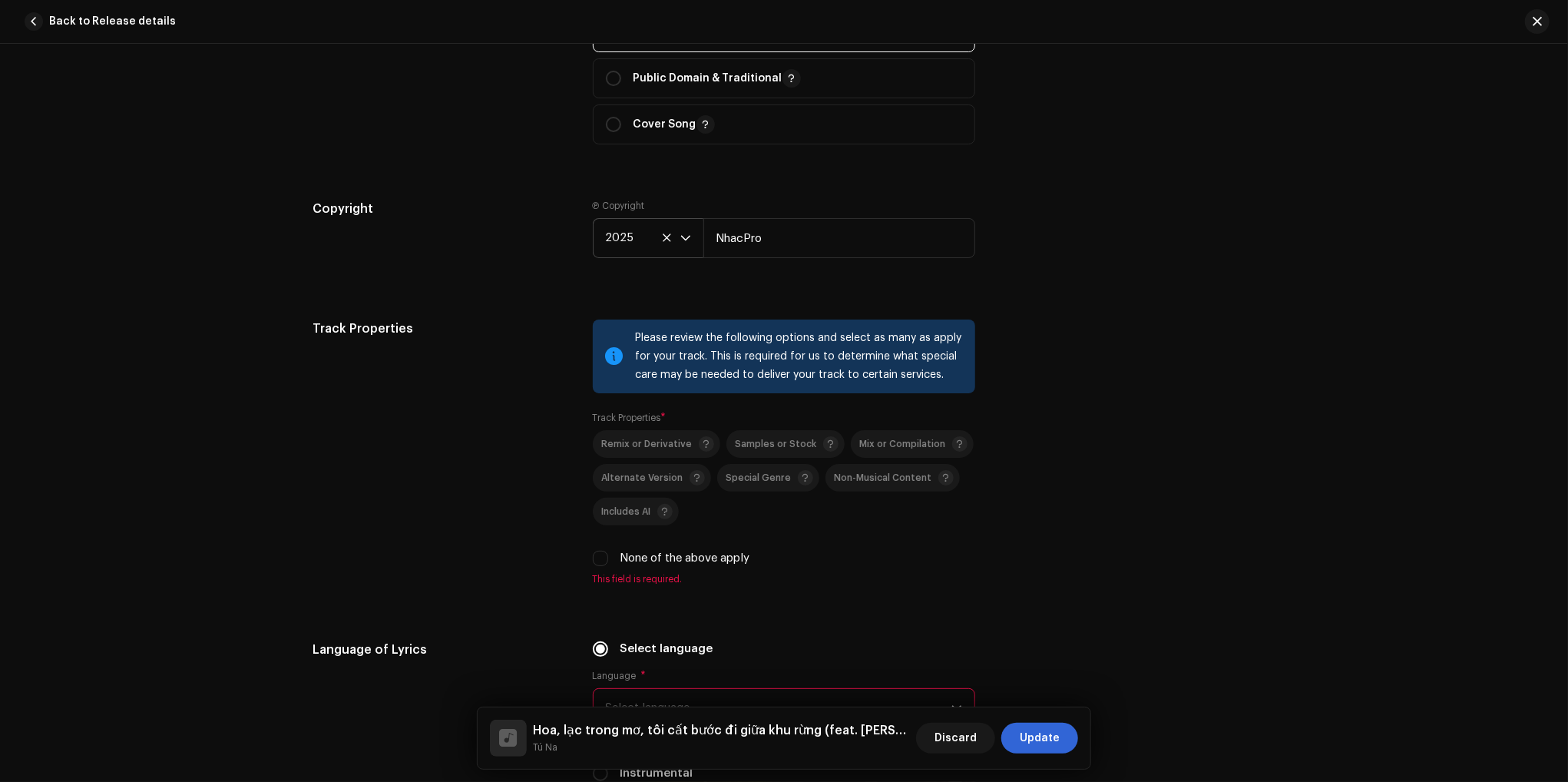
click at [671, 548] on div "Remix or Derivative Samples or Stock Mix or Compilation Alternate Version Speci…" at bounding box center [784, 498] width 383 height 137
drag, startPoint x: 664, startPoint y: 558, endPoint x: 713, endPoint y: 575, distance: 51.9
click at [664, 559] on label "None of the above apply" at bounding box center [685, 558] width 129 height 17
click at [608, 559] on input "None of the above apply" at bounding box center [601, 558] width 15 height 15
checkbox input "true"
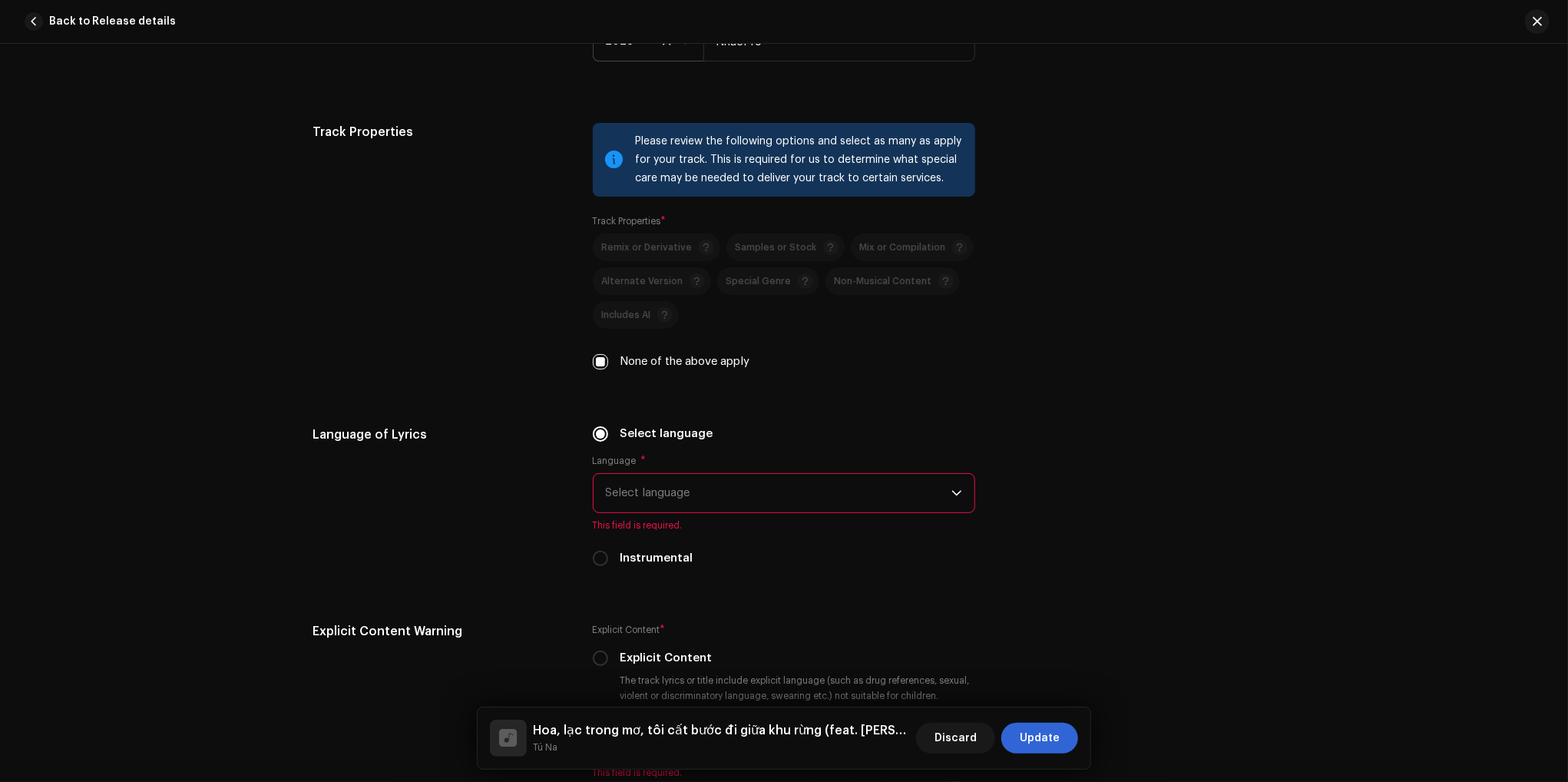
scroll to position [2074, 0]
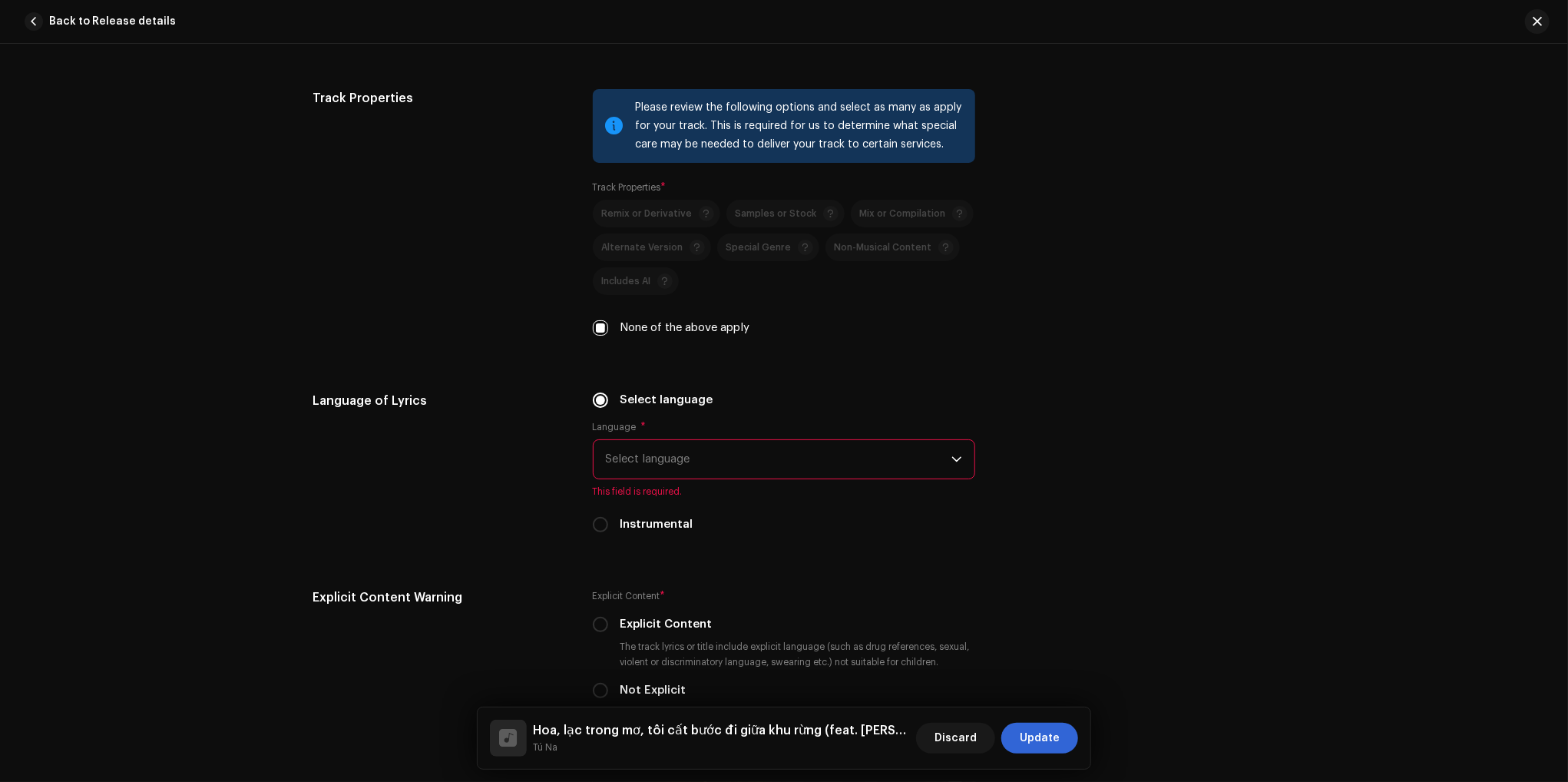
click at [683, 462] on span "Select language" at bounding box center [779, 459] width 346 height 39
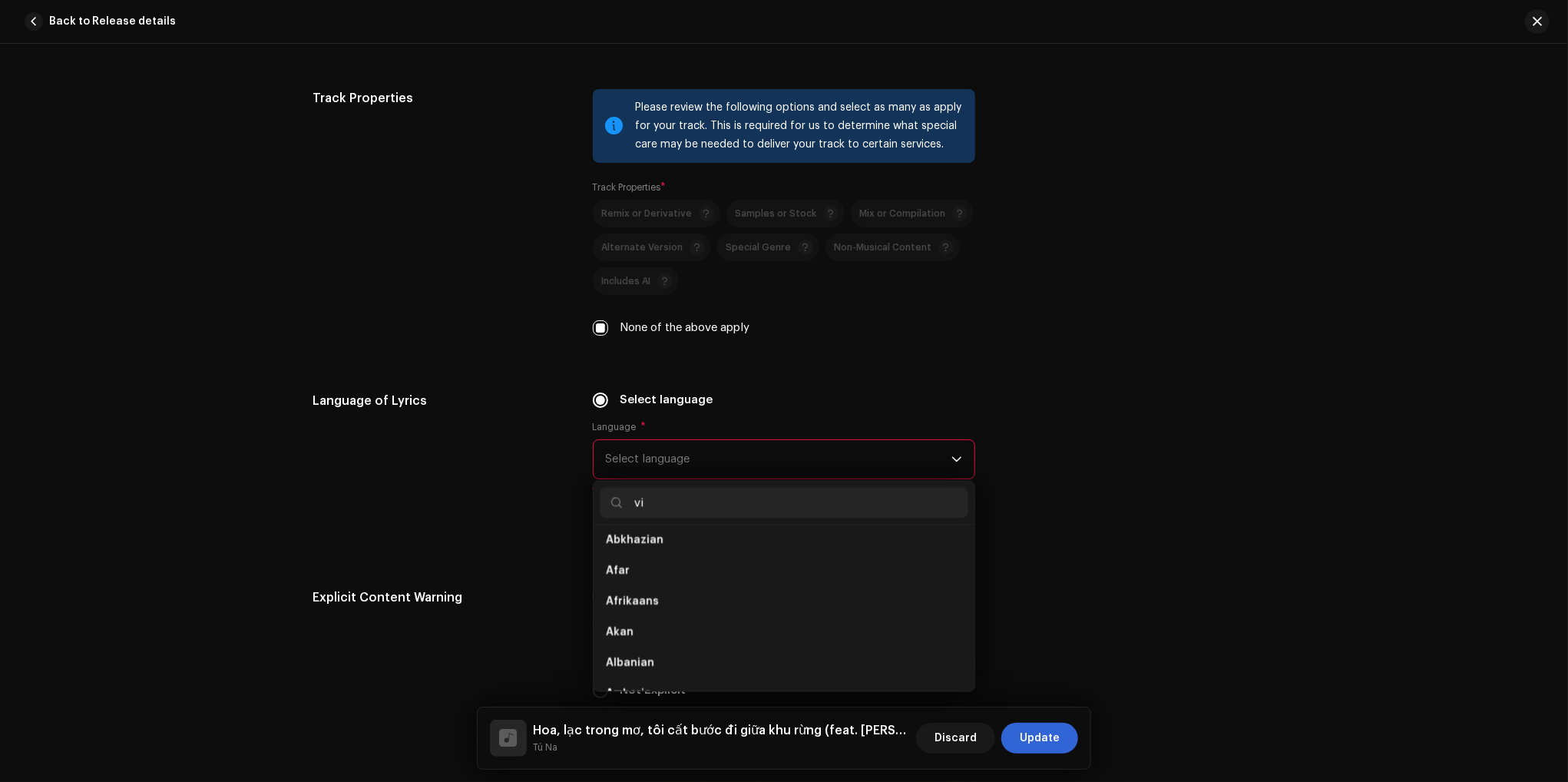
scroll to position [0, 0]
type input "viet"
drag, startPoint x: 648, startPoint y: 552, endPoint x: 660, endPoint y: 552, distance: 12.0
click at [648, 552] on span "[DEMOGRAPHIC_DATA]" at bounding box center [667, 546] width 121 height 15
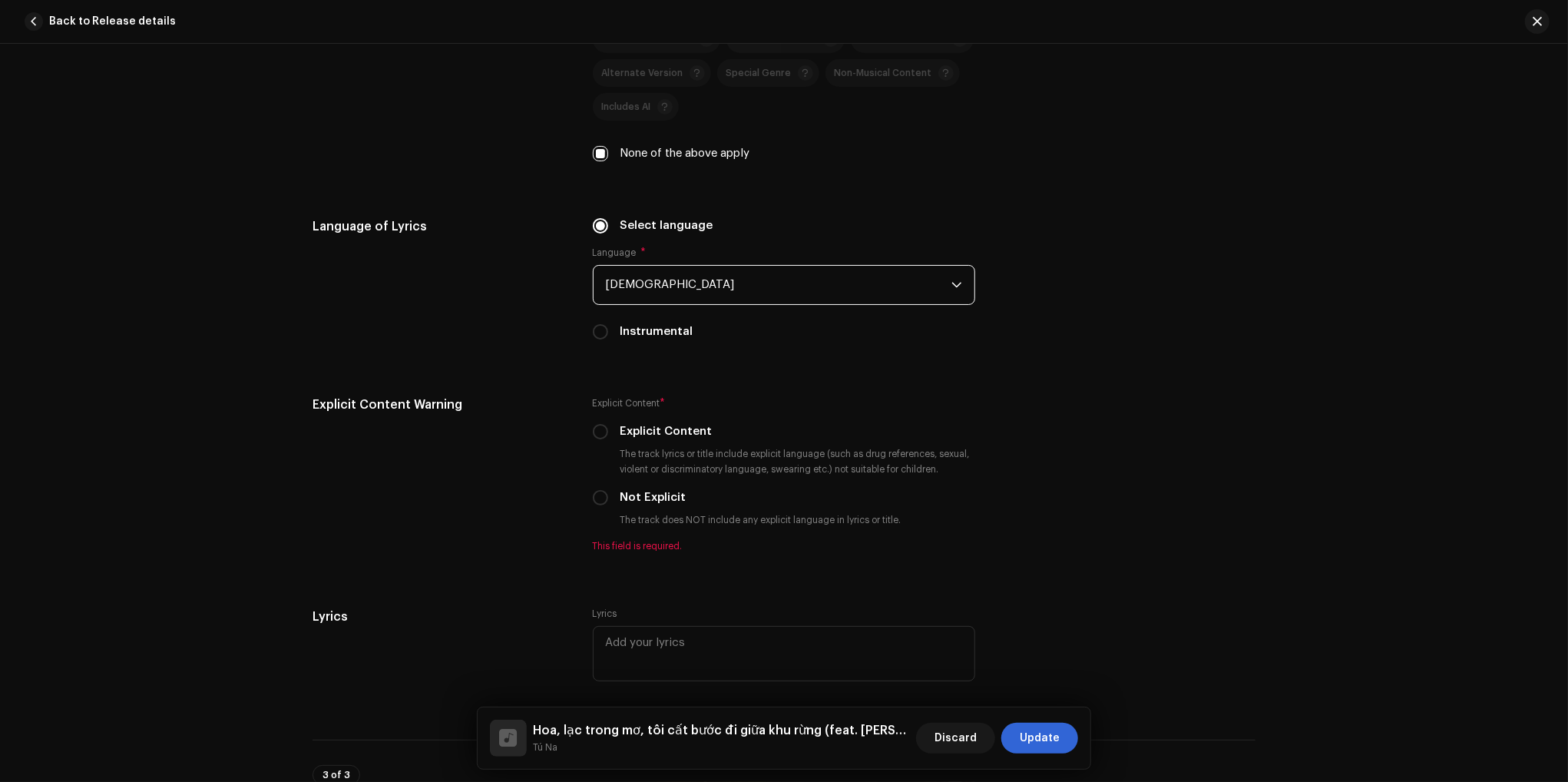
scroll to position [2304, 0]
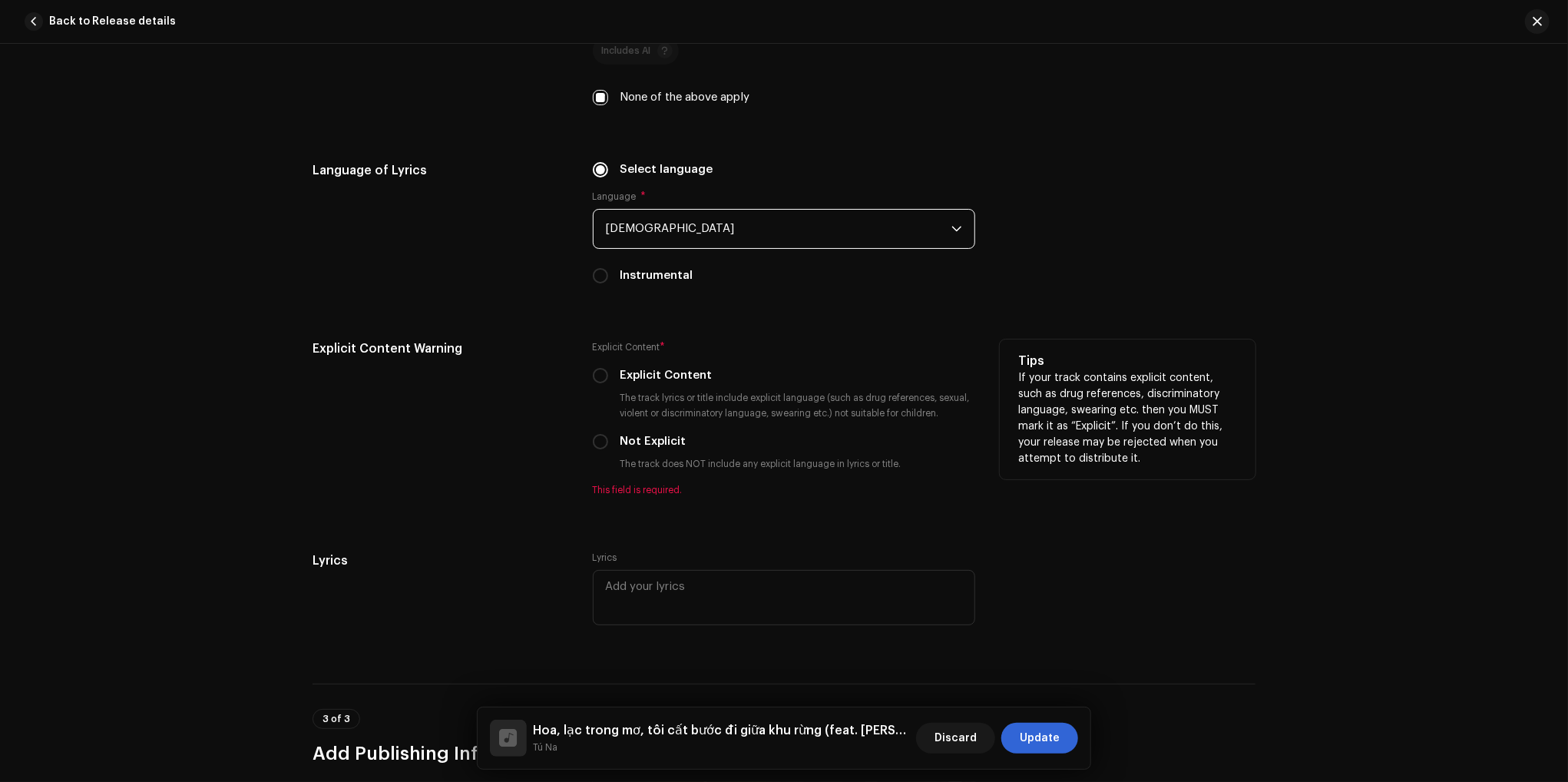
click at [640, 446] on label "Not Explicit" at bounding box center [654, 442] width 66 height 17
click at [608, 446] on input "Not Explicit" at bounding box center [601, 441] width 15 height 15
radio input "true"
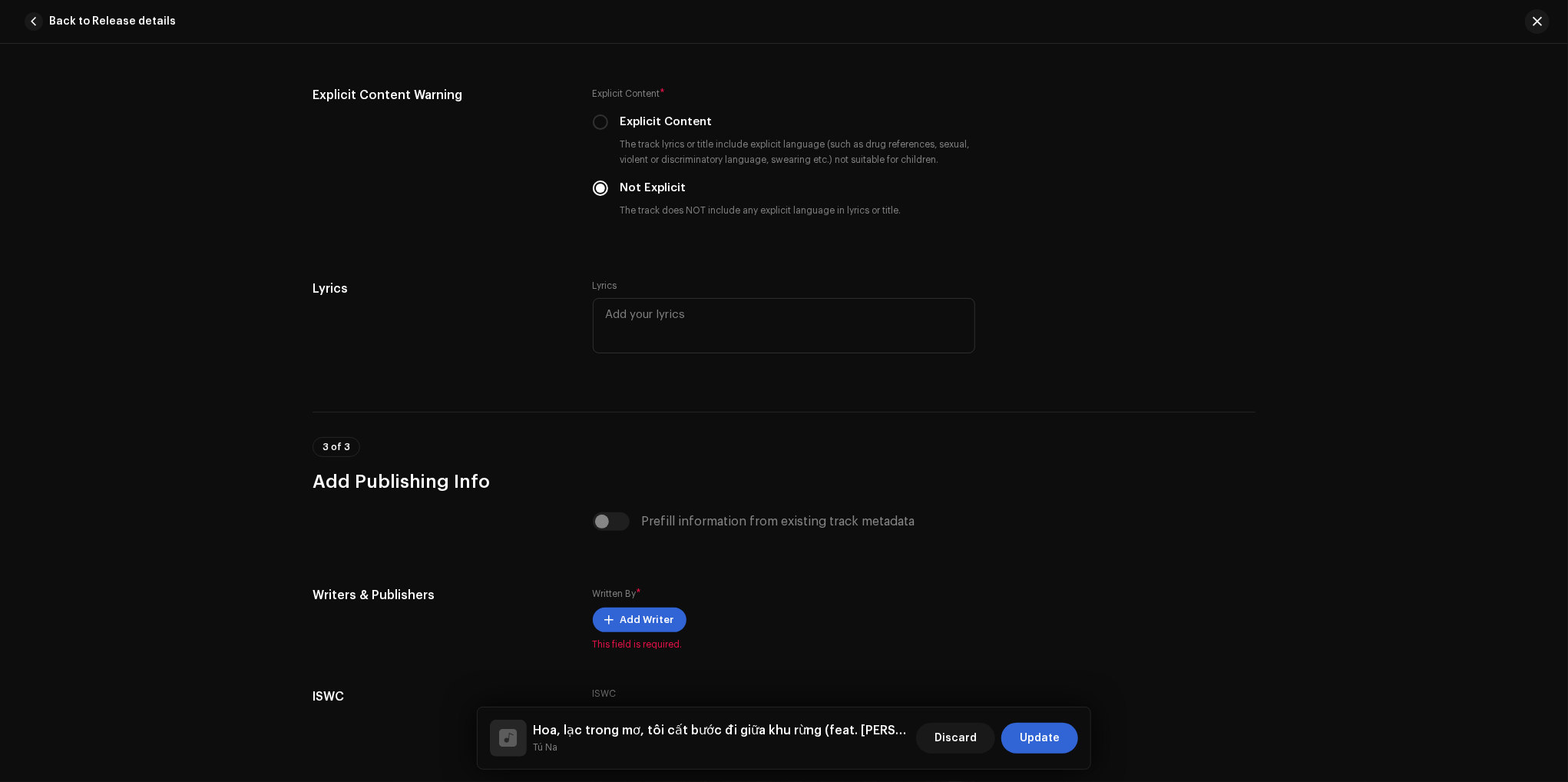
scroll to position [2611, 0]
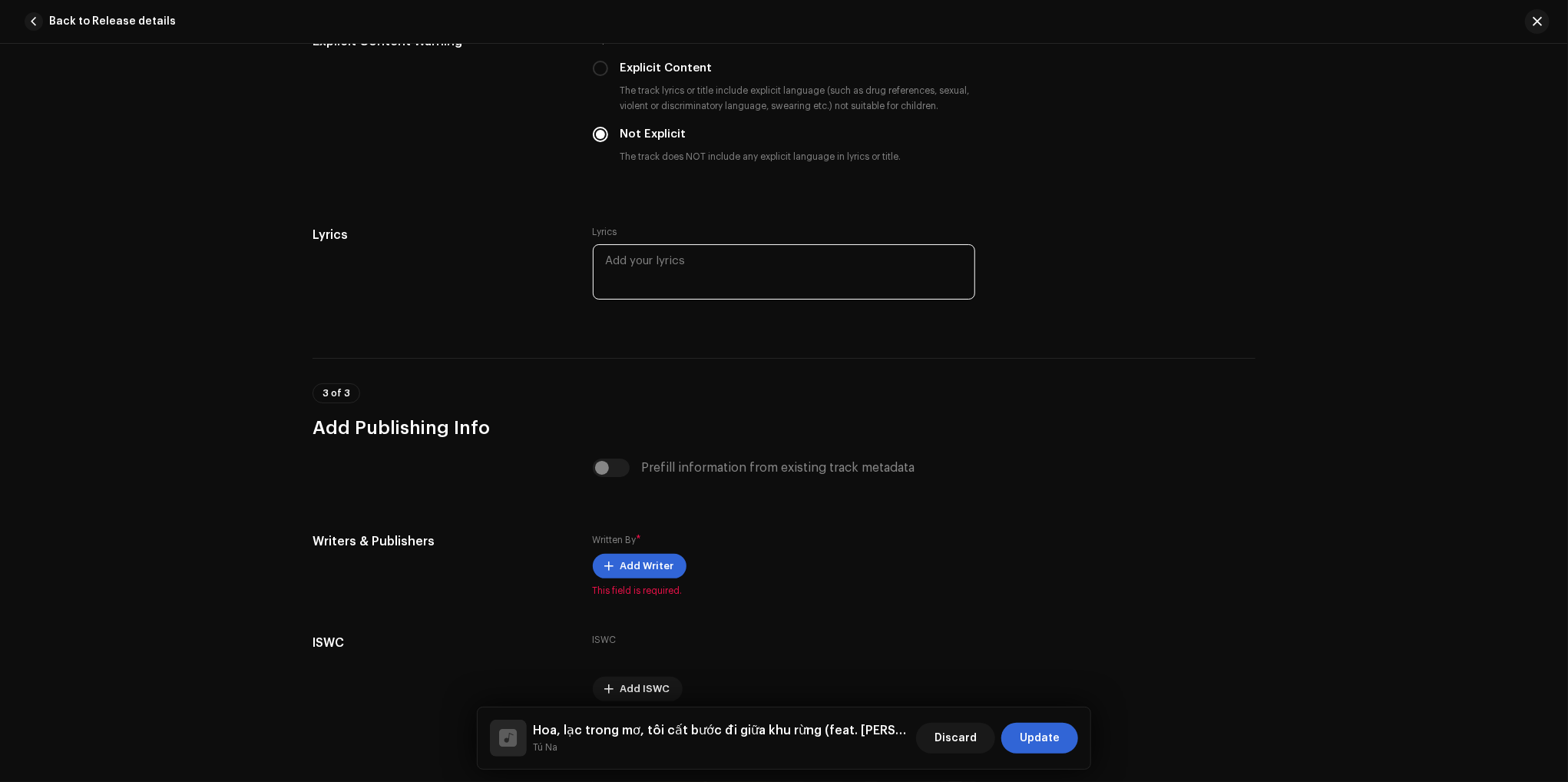
click at [655, 270] on textarea at bounding box center [784, 272] width 383 height 56
paste textarea "[Lorem 5] Ips dolor si, ame con adip el sedd eiu temp Incid utl etd magn aliq e…"
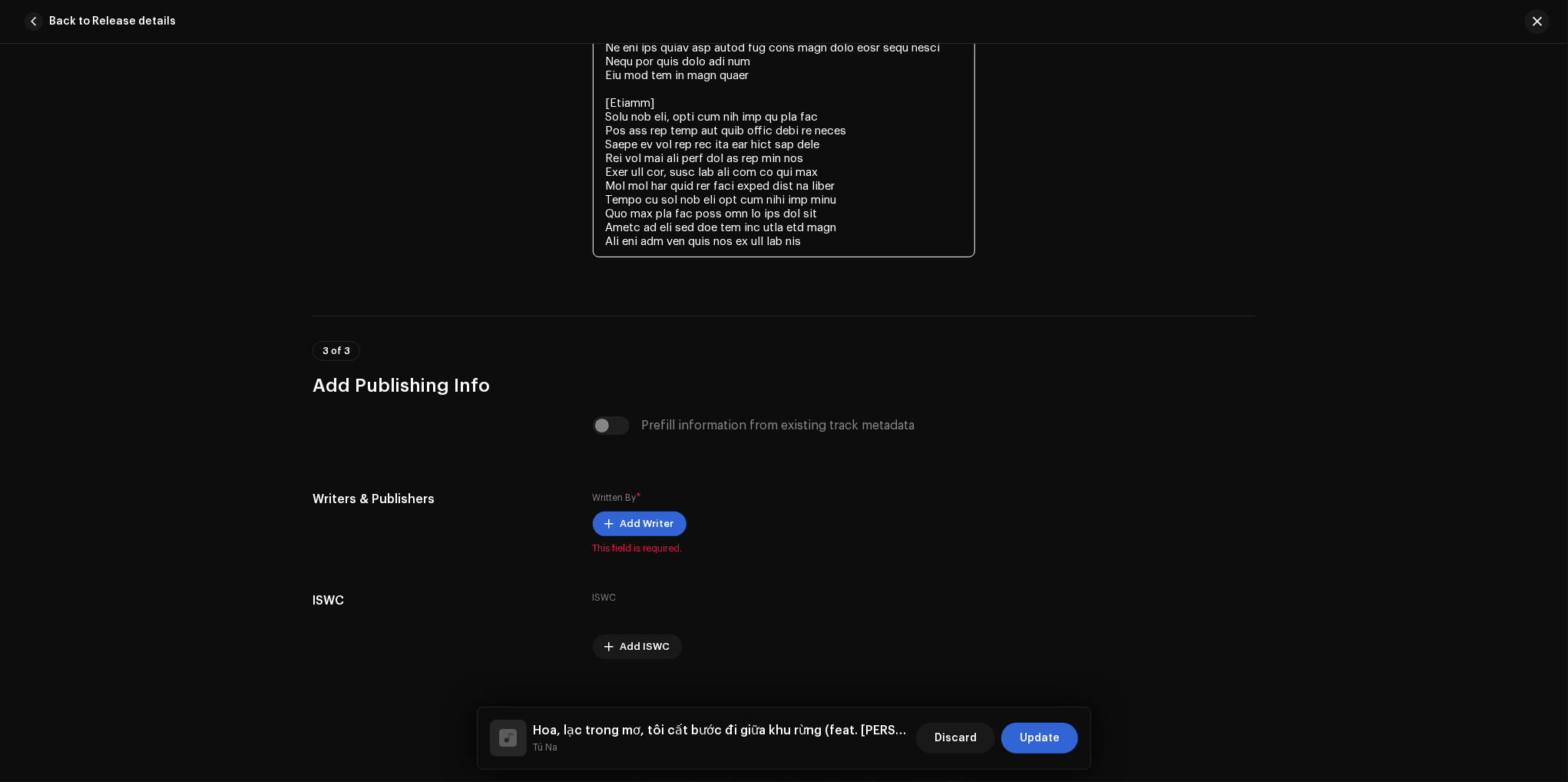
scroll to position [3405, 0]
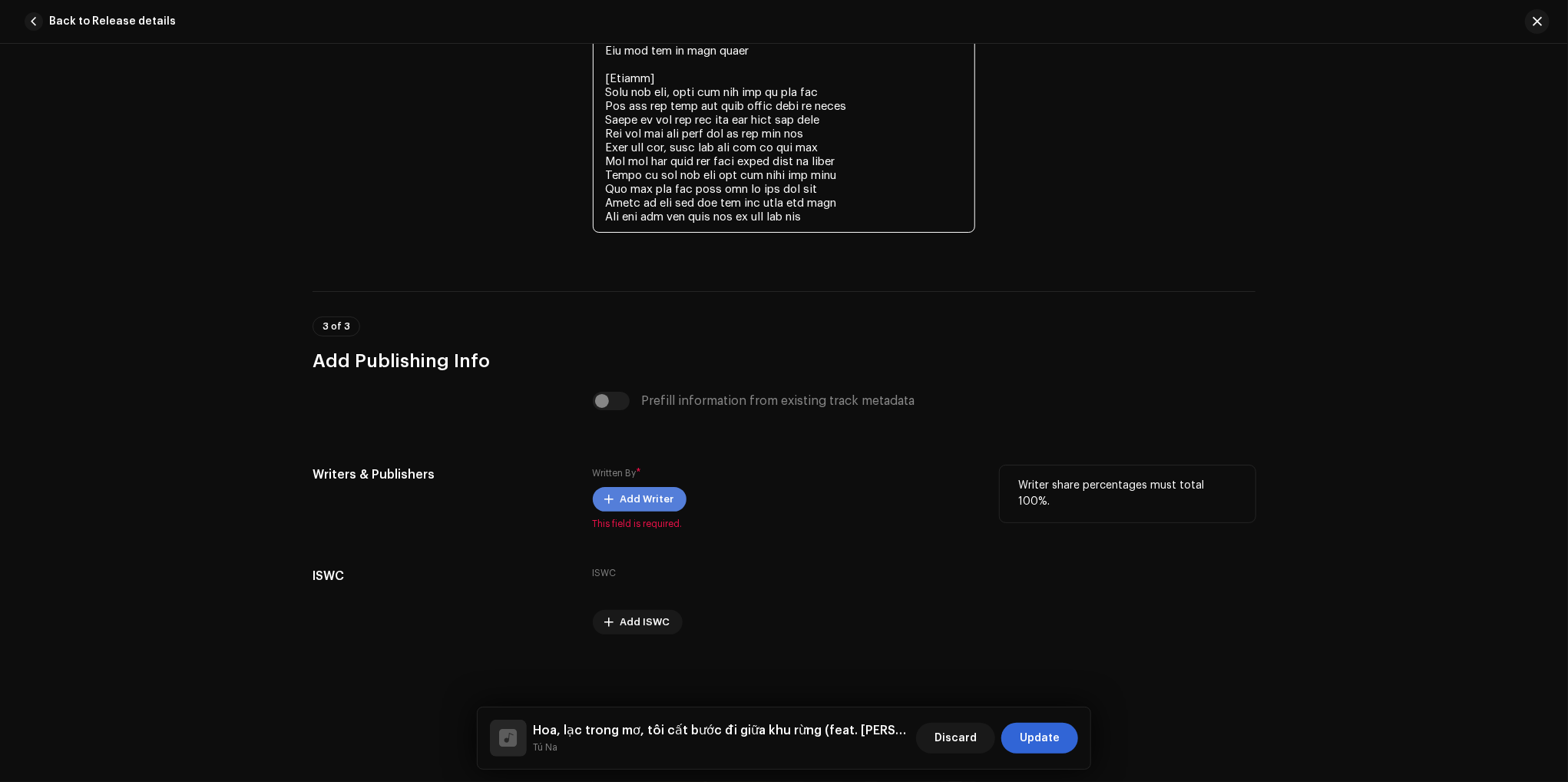
type textarea "[Lorem 5] Ips dolor si, ame con adip el sedd eiu temp Incid utl etd magn aliq e…"
click at [653, 500] on span "Add Writer" at bounding box center [647, 499] width 54 height 31
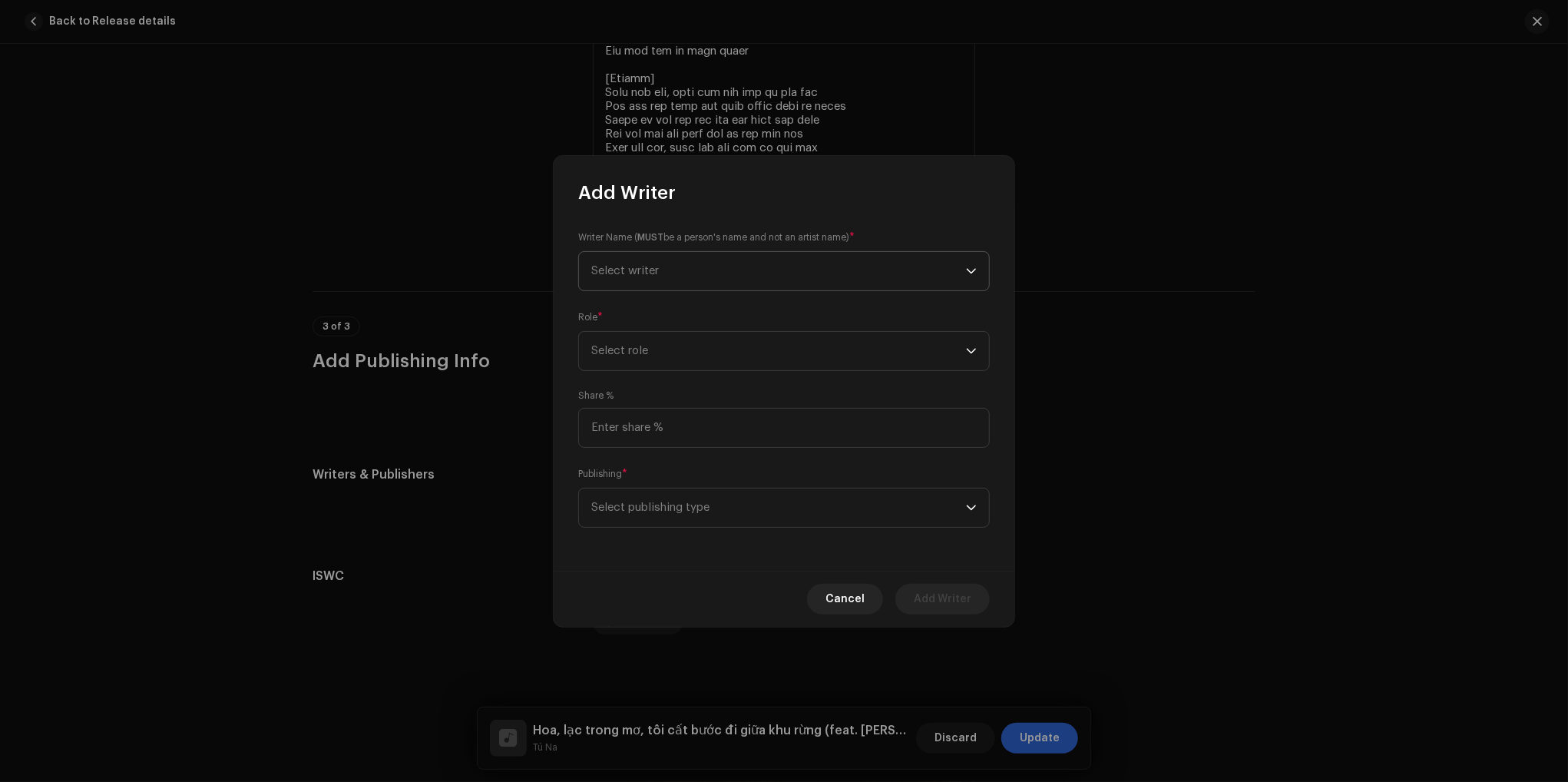
click at [783, 279] on span "Select writer" at bounding box center [778, 271] width 375 height 39
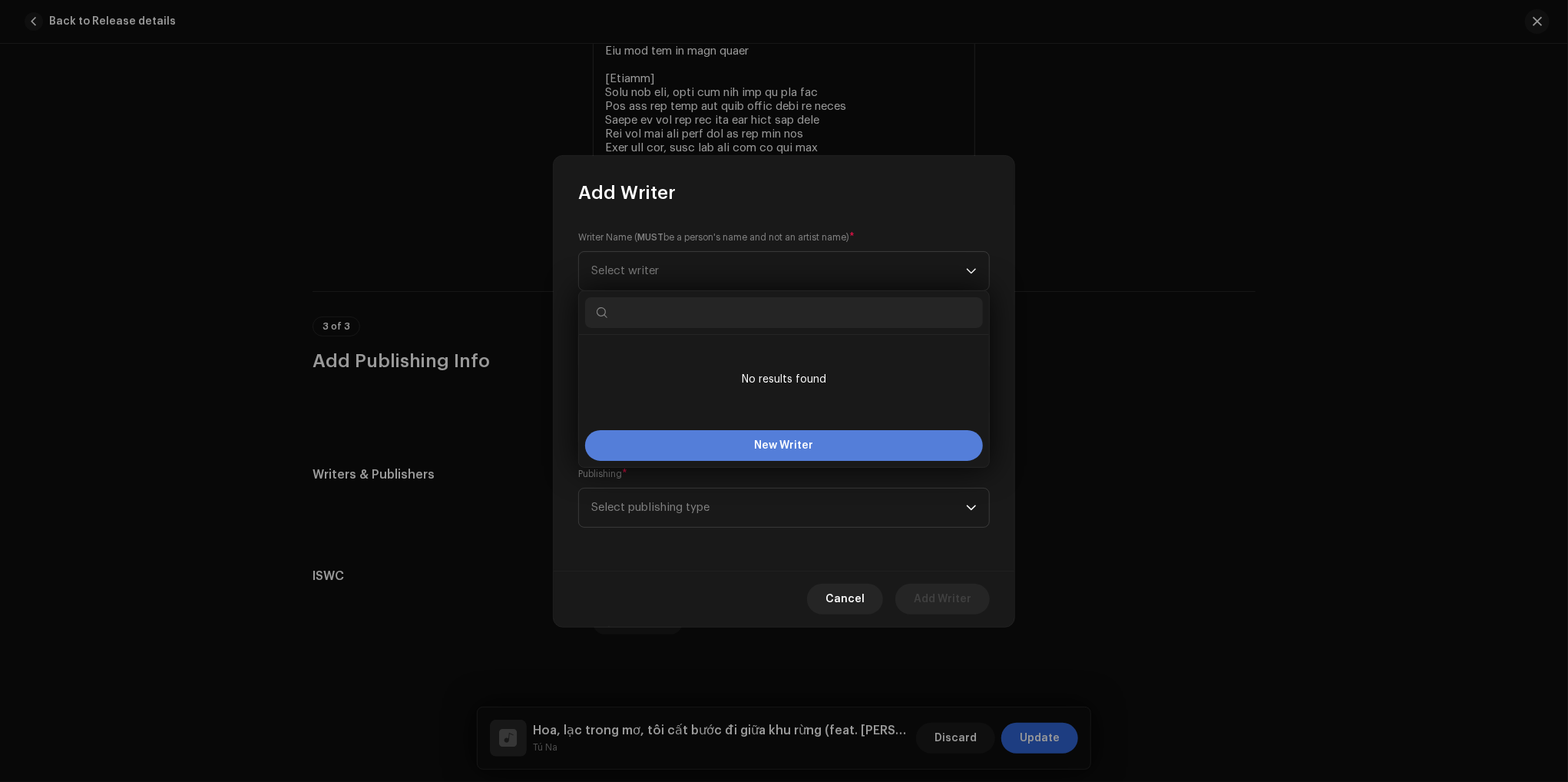
click at [781, 450] on span "New Writer" at bounding box center [784, 445] width 60 height 10
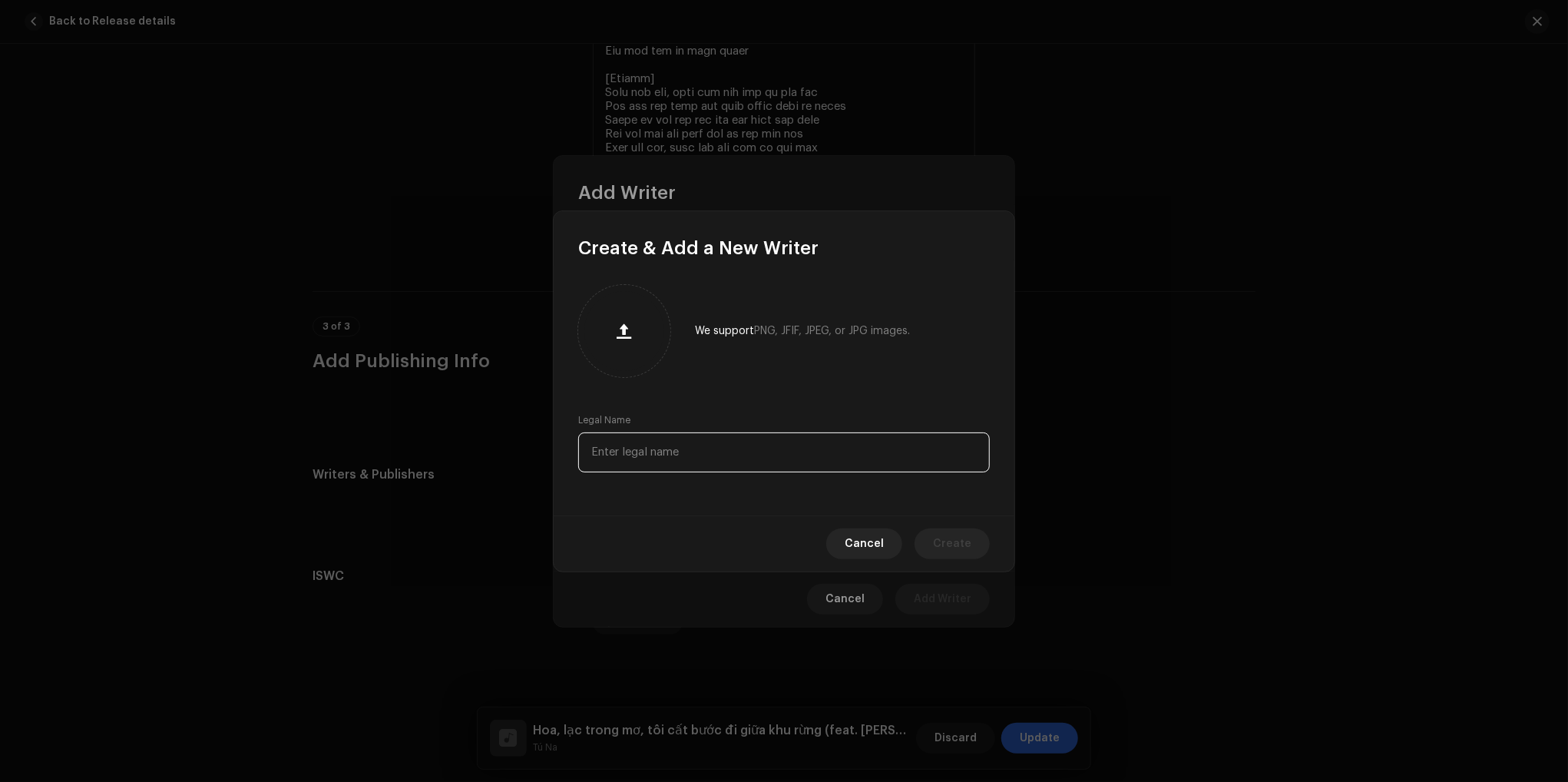
click at [760, 444] on input "text" at bounding box center [784, 452] width 412 height 40
type input "[PERSON_NAME]"
click at [872, 541] on span "Cancel" at bounding box center [863, 543] width 39 height 31
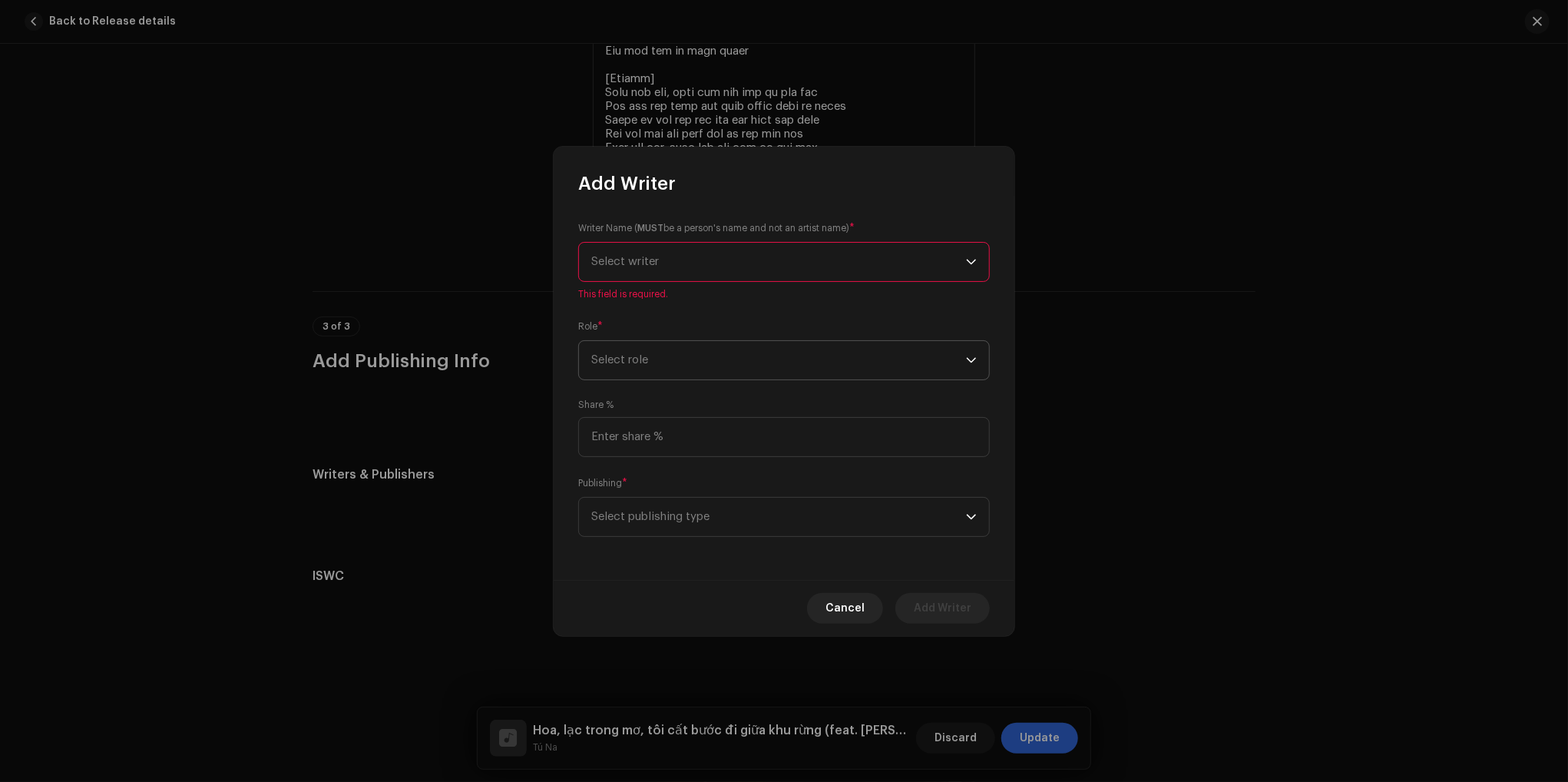
click at [900, 360] on span "Select role" at bounding box center [778, 360] width 375 height 39
click at [803, 464] on li "Composer" at bounding box center [784, 463] width 398 height 31
click at [730, 443] on input at bounding box center [784, 437] width 412 height 40
type input "100.00"
click at [790, 512] on span "Select publishing type" at bounding box center [778, 517] width 375 height 39
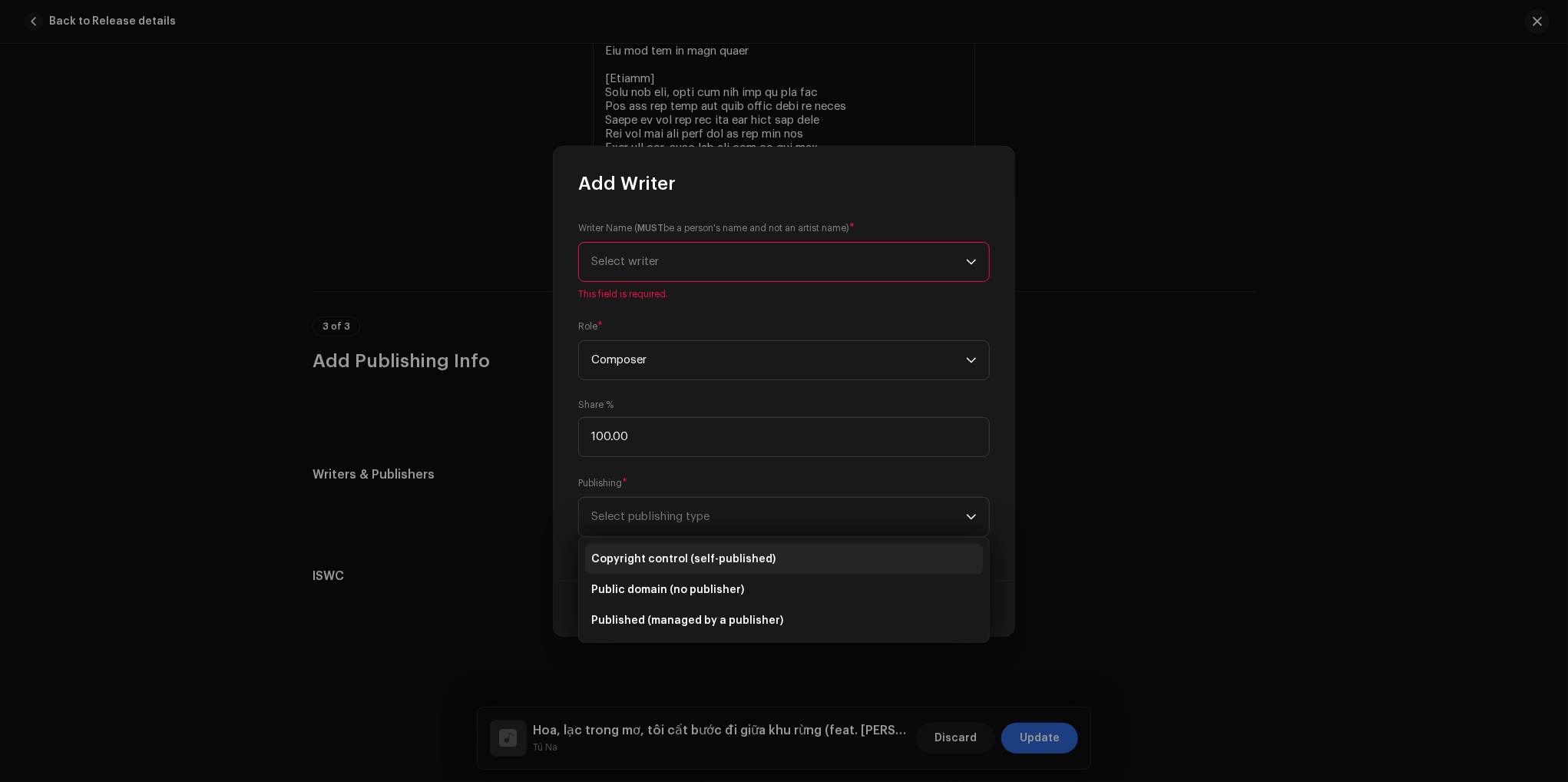
click at [768, 554] on li "Copyright control (self-published)" at bounding box center [784, 559] width 398 height 31
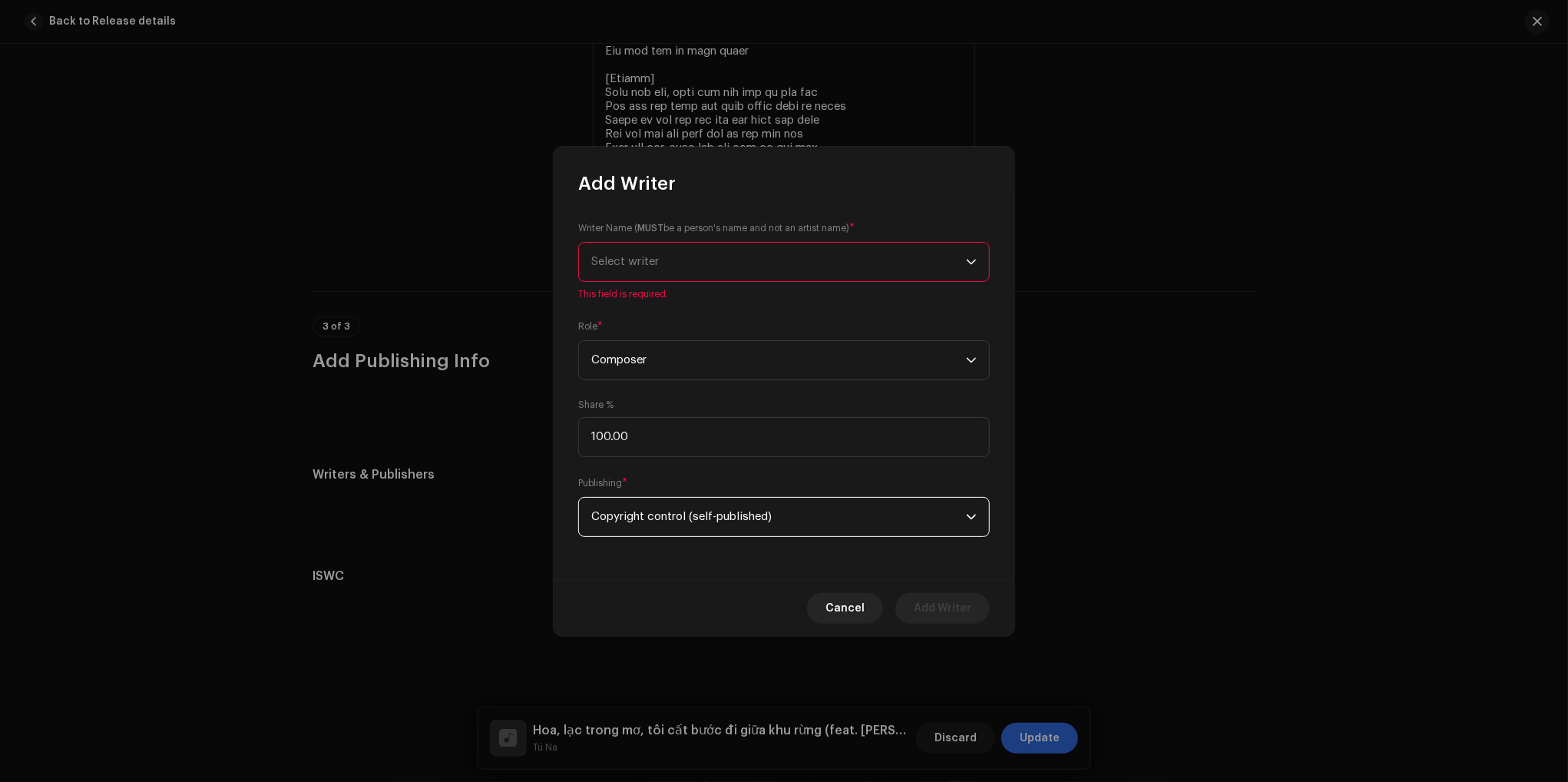
click at [679, 259] on span "Select writer" at bounding box center [778, 262] width 375 height 39
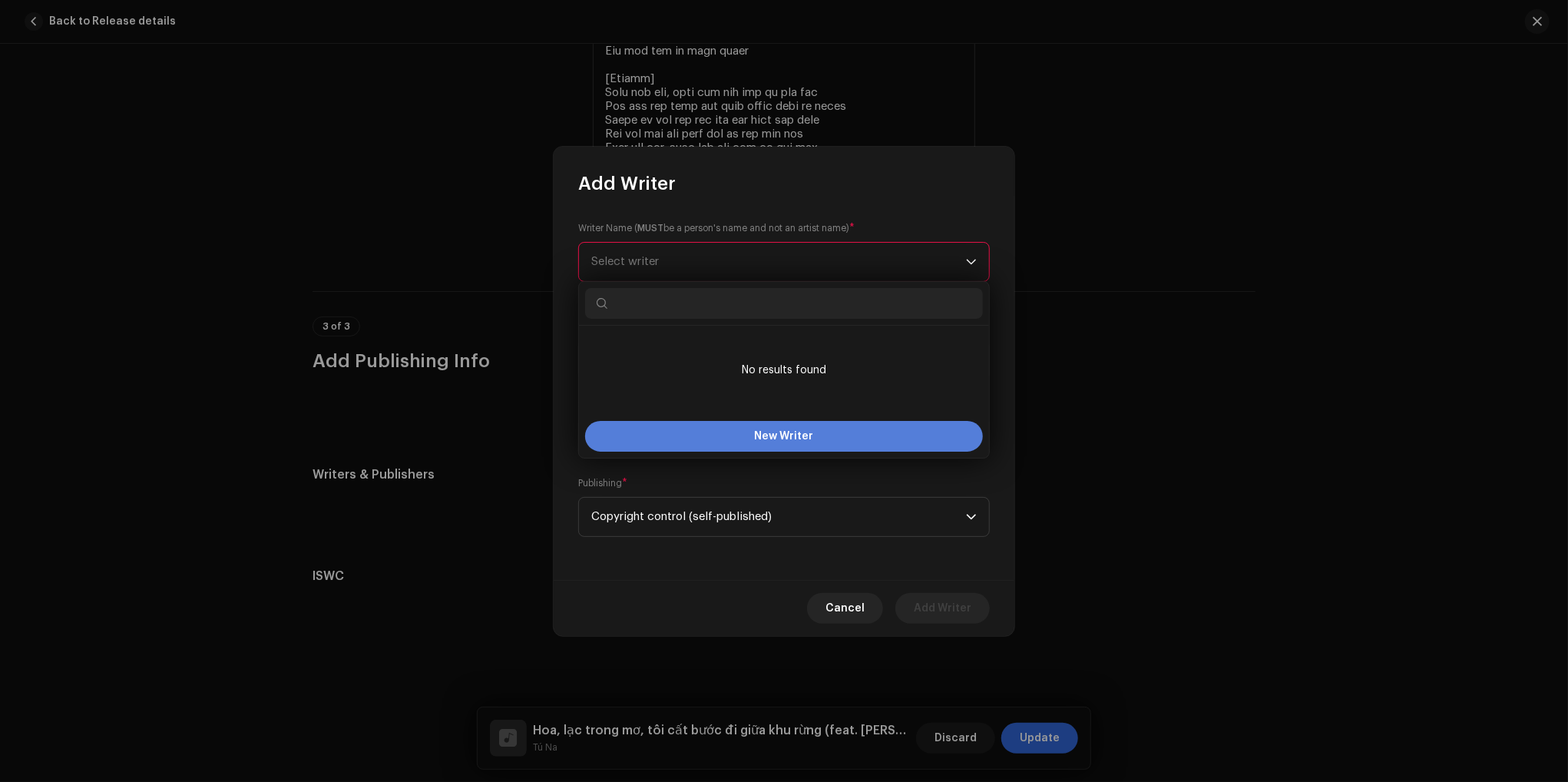
click at [739, 434] on button "New Writer" at bounding box center [784, 436] width 398 height 31
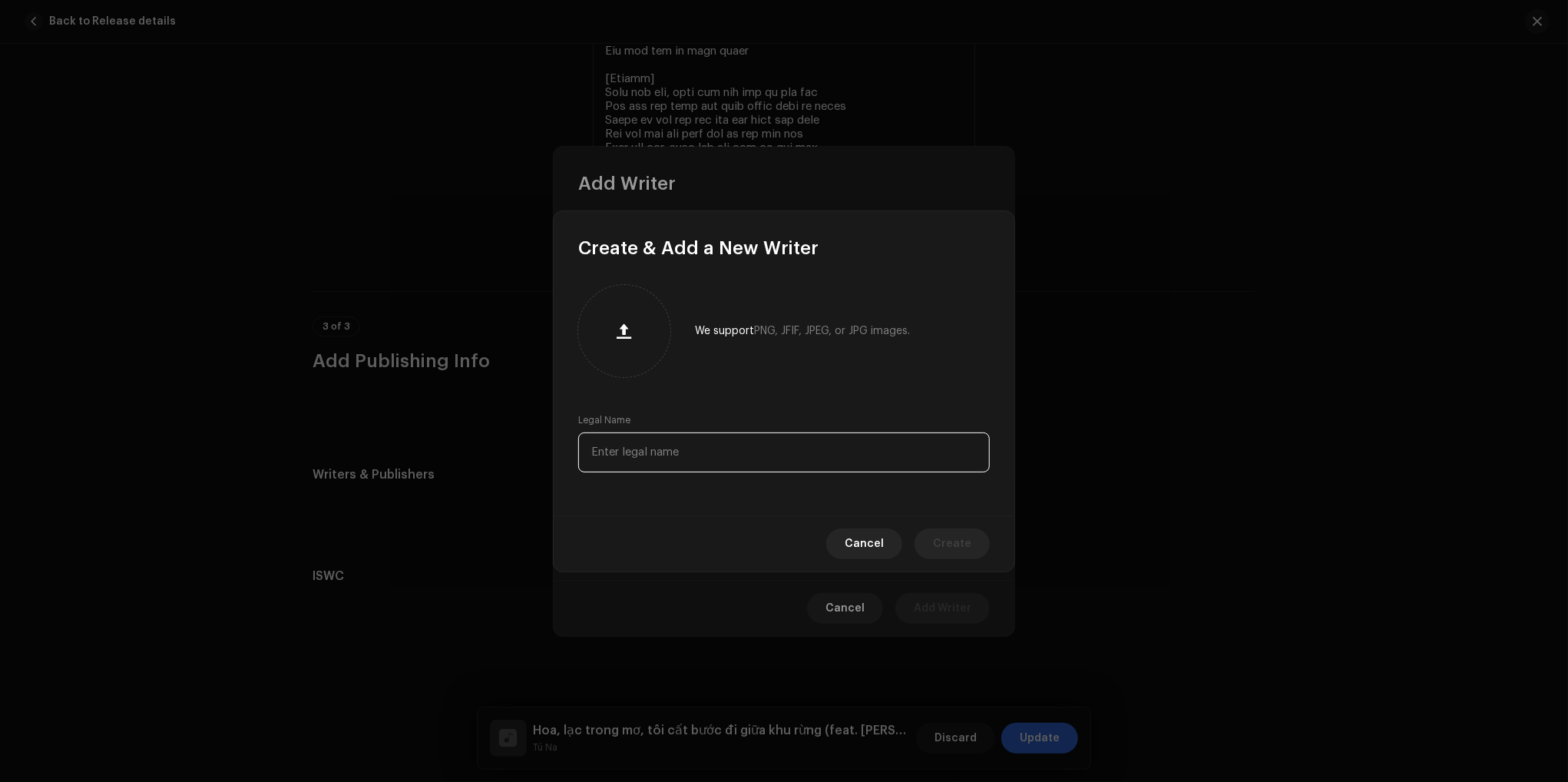
click at [709, 445] on input "text" at bounding box center [784, 452] width 412 height 40
type input "[PERSON_NAME] [PERSON_NAME]"
click at [944, 548] on span "Create" at bounding box center [952, 543] width 39 height 31
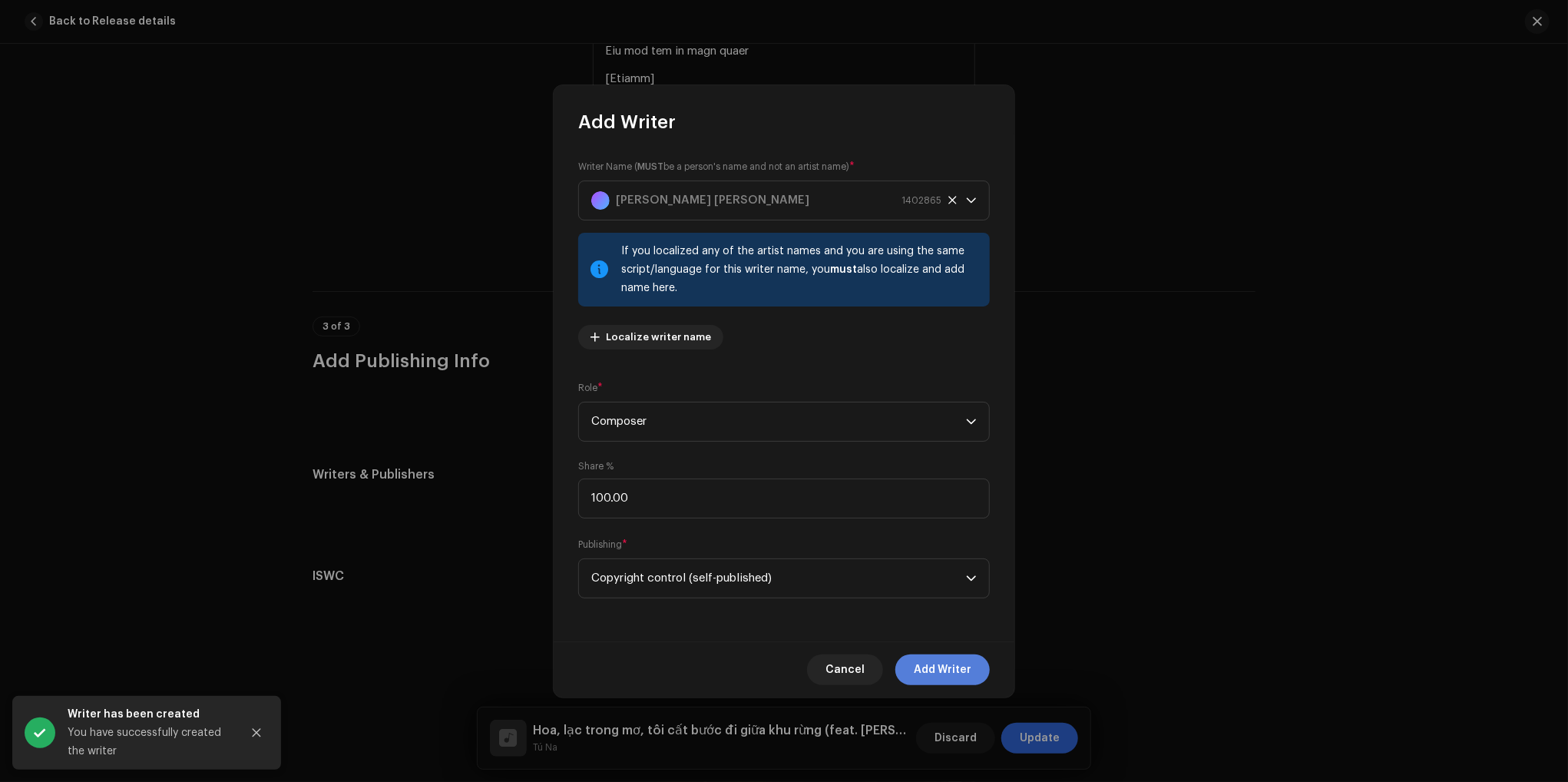
click at [943, 679] on span "Add Writer" at bounding box center [943, 670] width 58 height 31
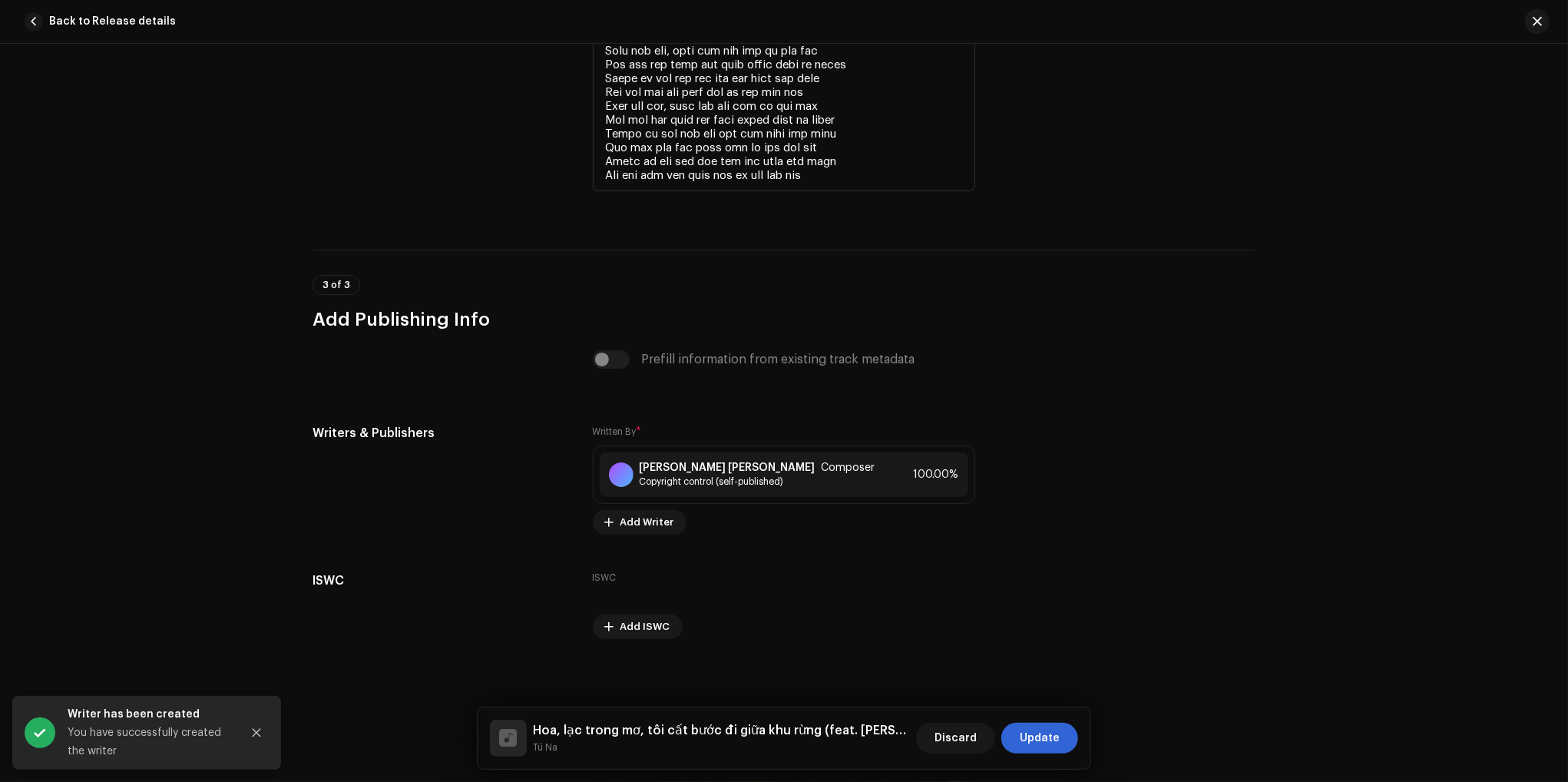
scroll to position [3451, 0]
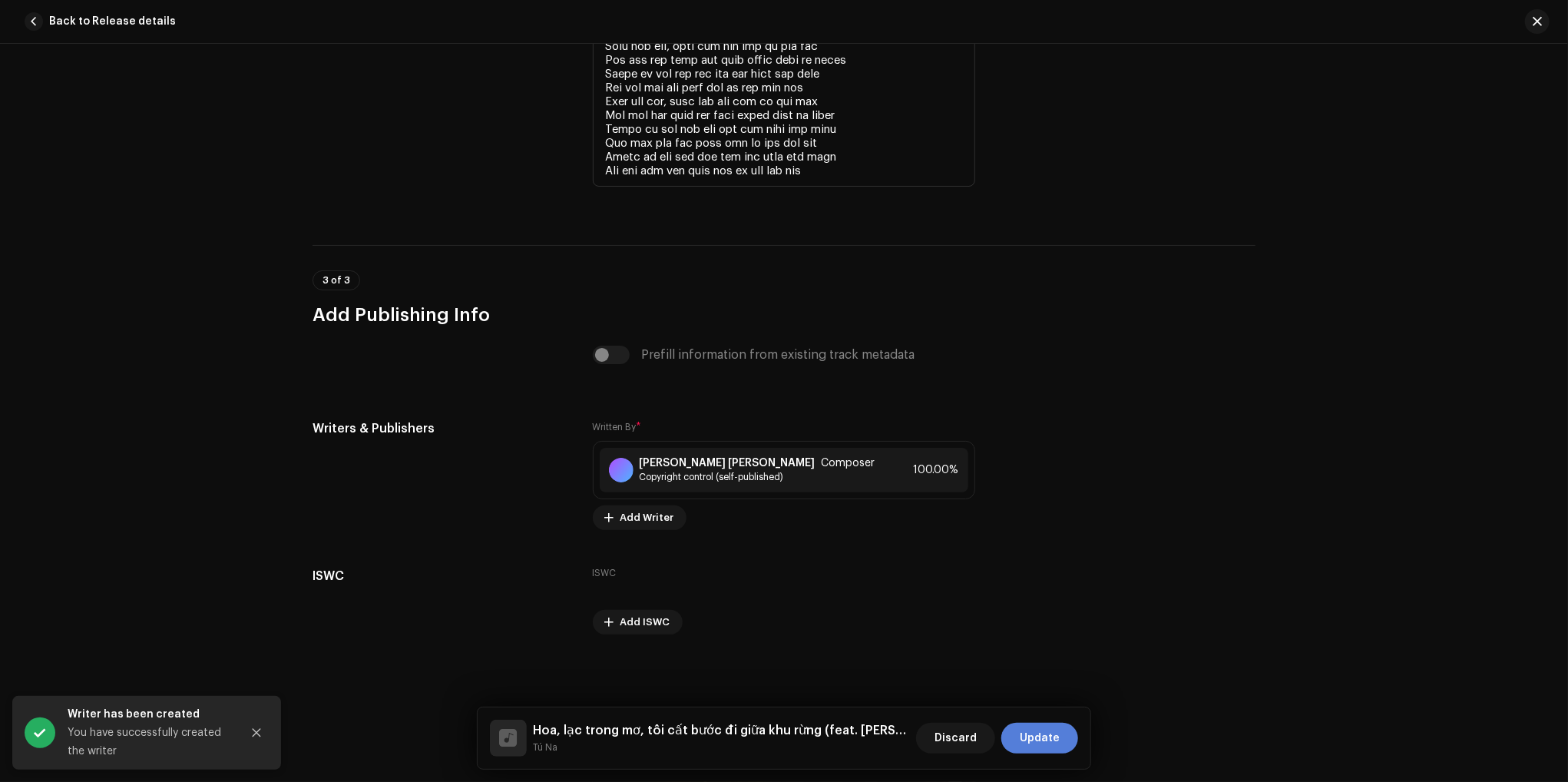
click at [1051, 738] on span "Update" at bounding box center [1040, 738] width 40 height 31
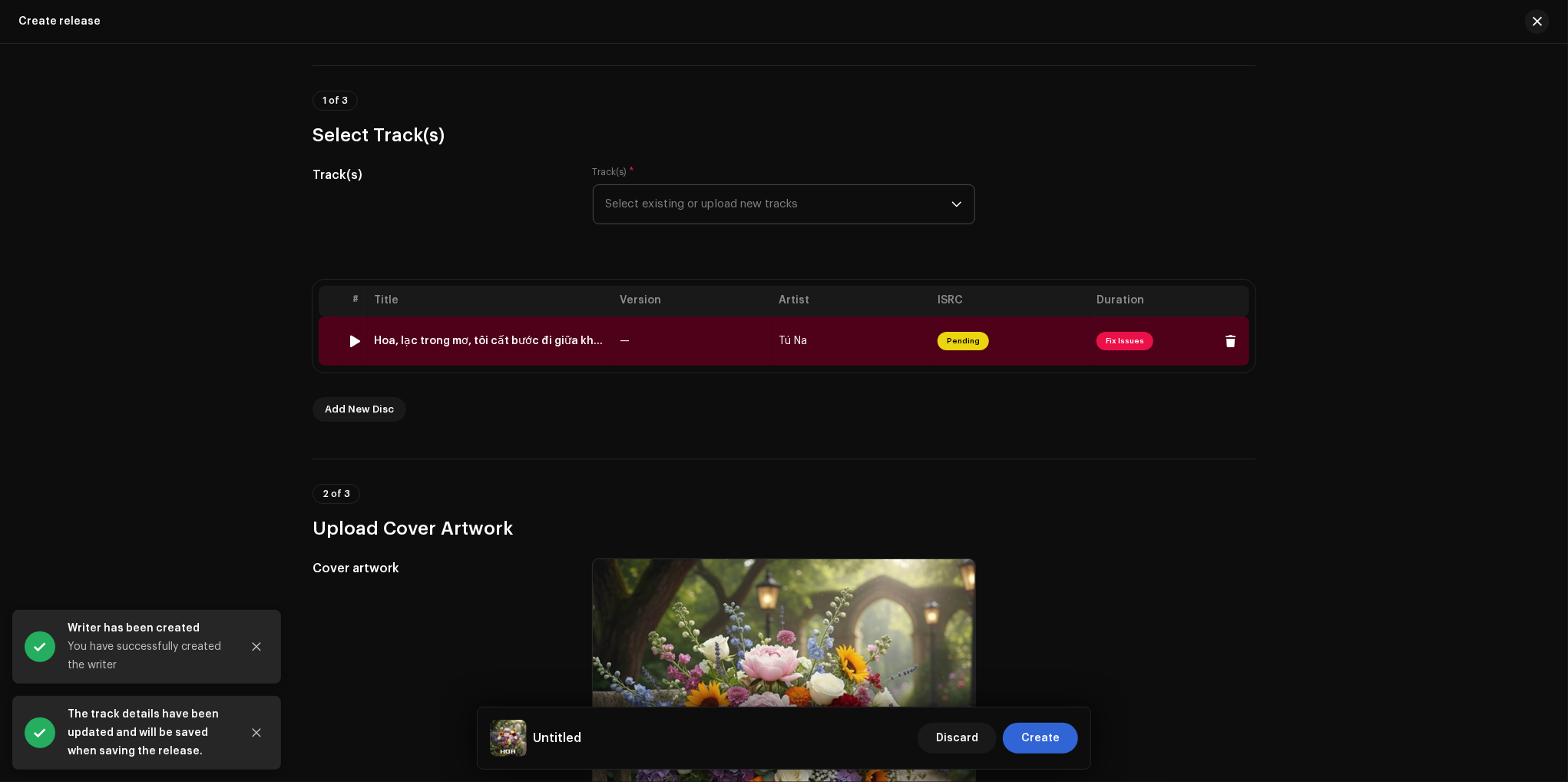
scroll to position [154, 0]
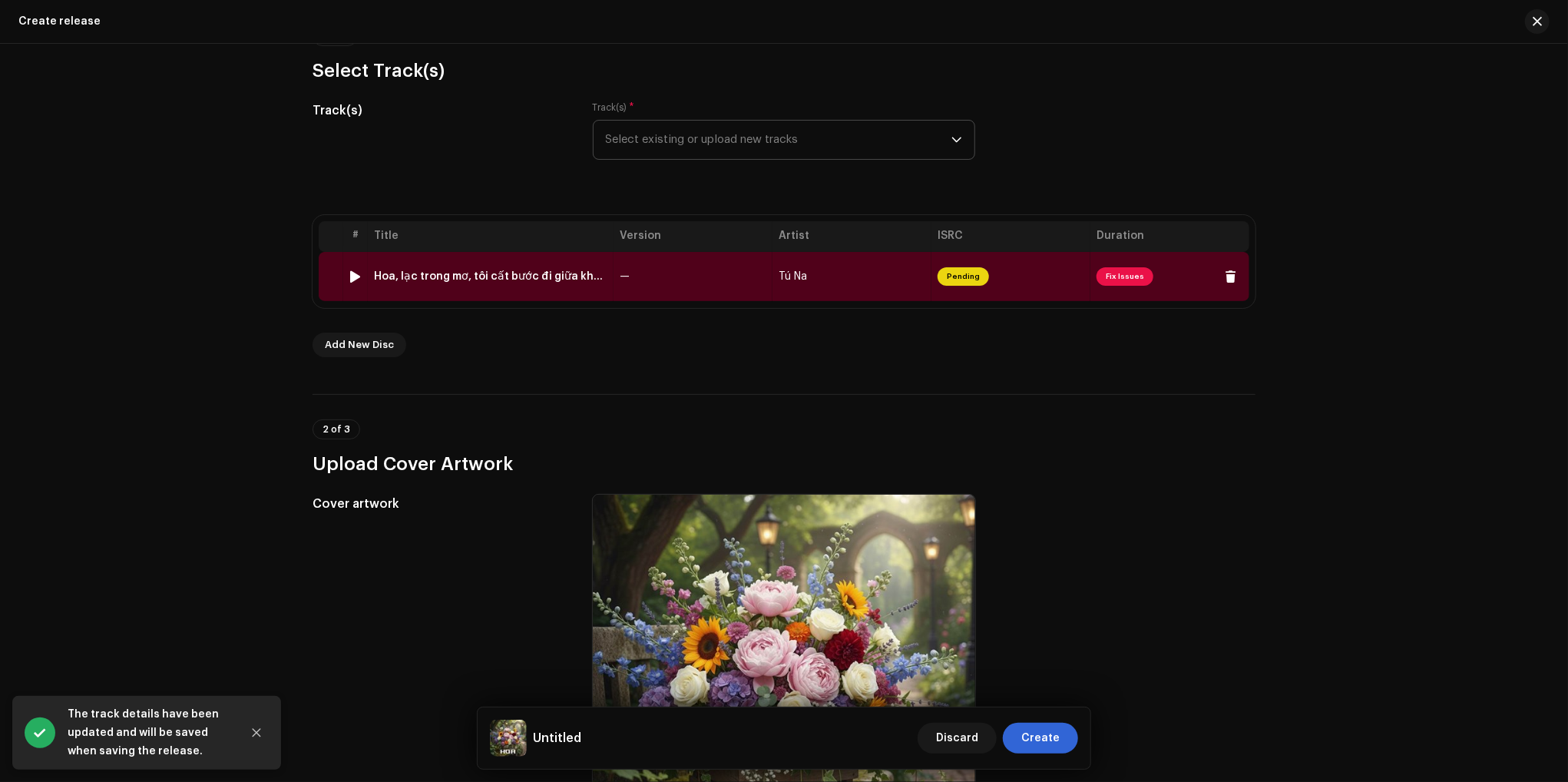
click at [949, 273] on span "Pending" at bounding box center [963, 277] width 51 height 19
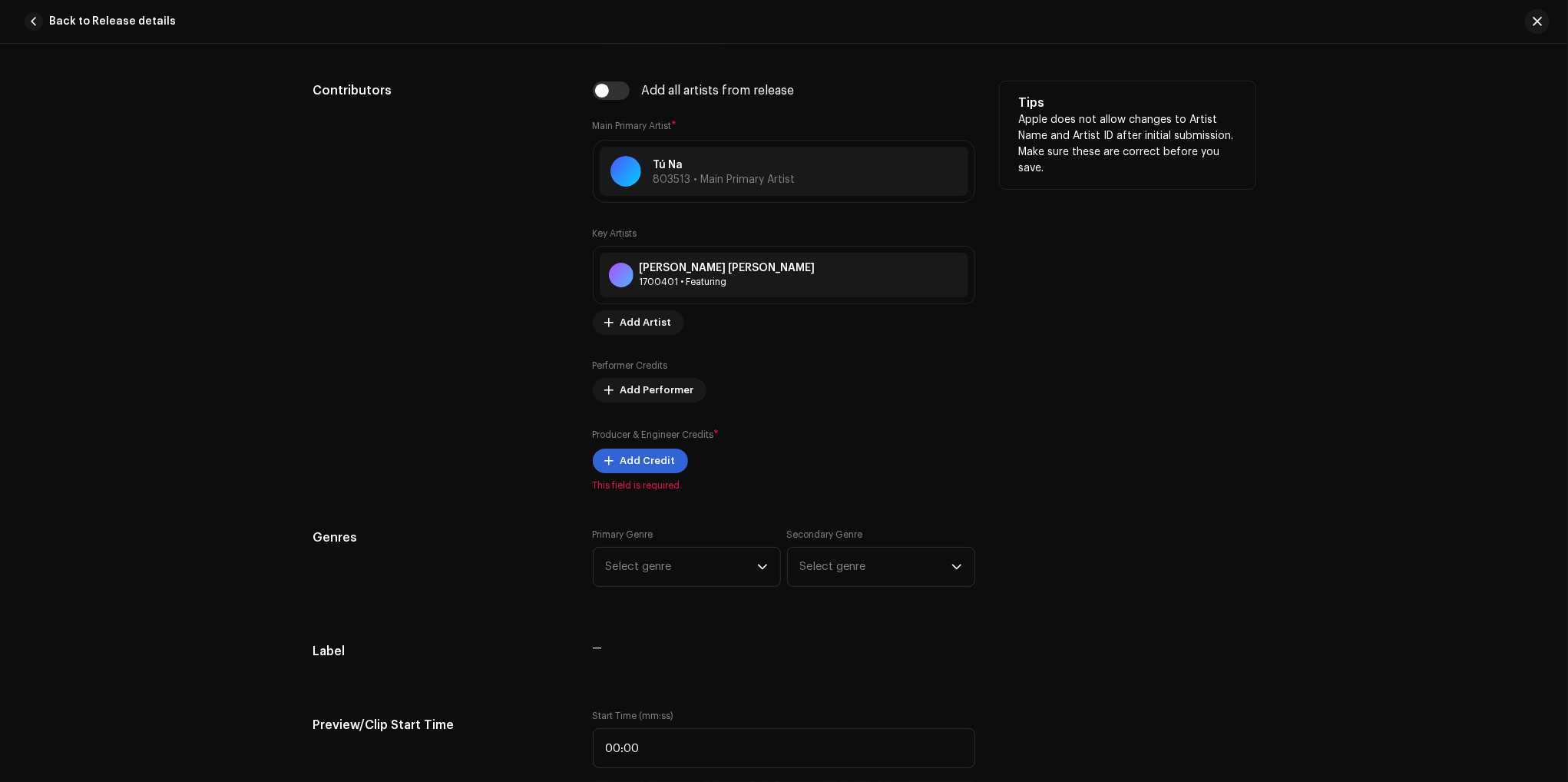
scroll to position [1152, 0]
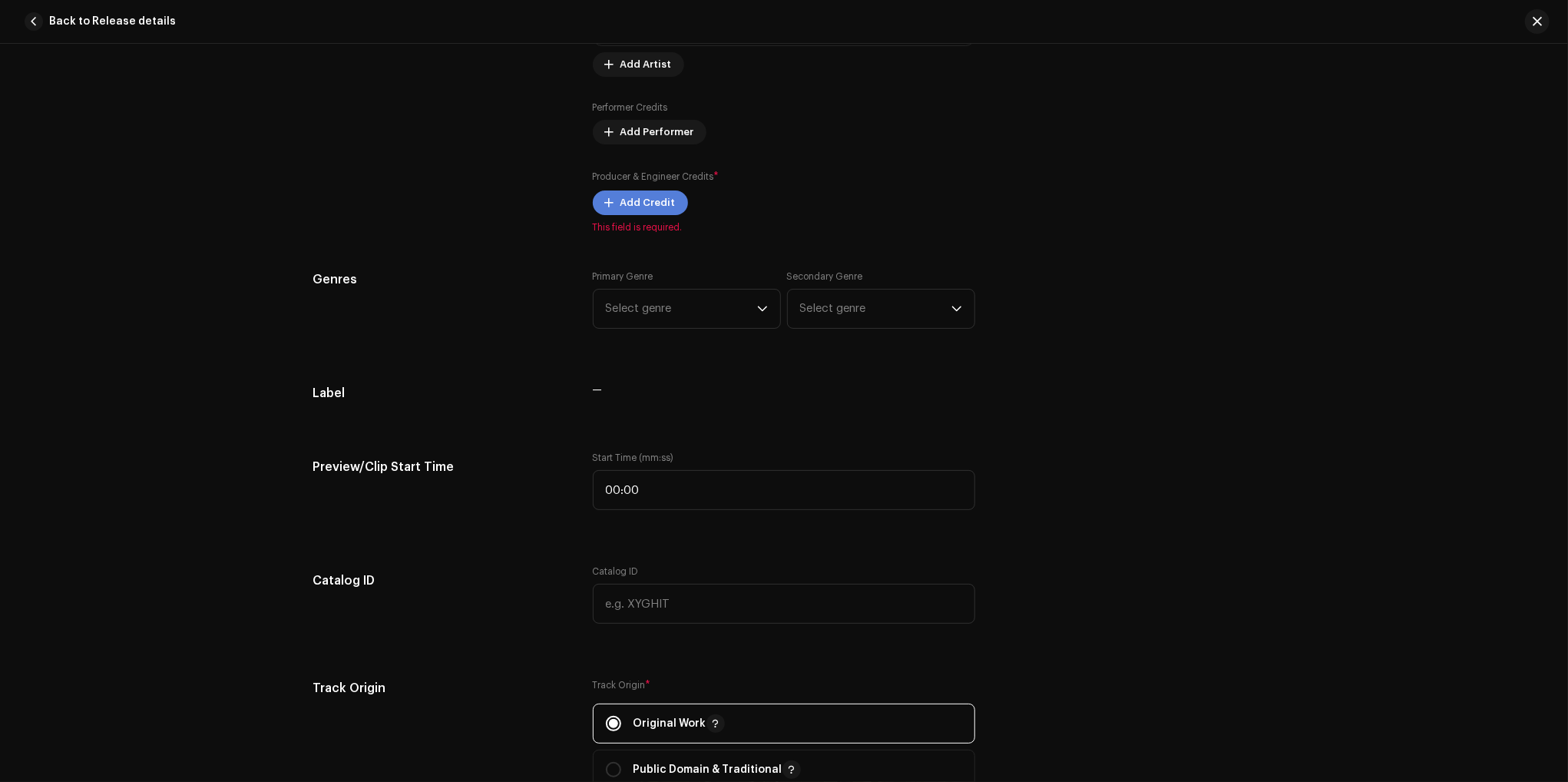
click at [646, 199] on span "Add Credit" at bounding box center [648, 202] width 56 height 31
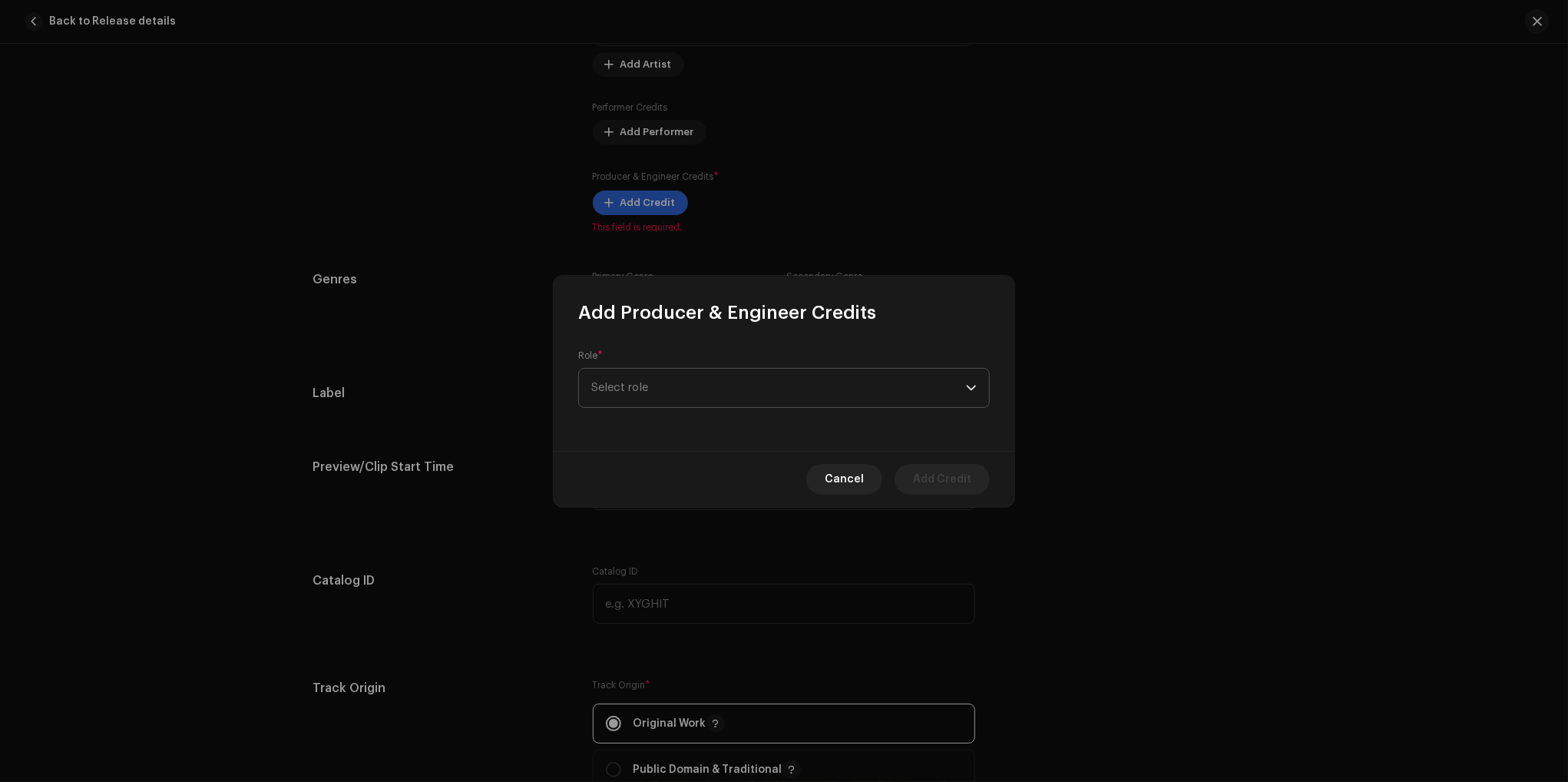
click at [706, 379] on span "Select role" at bounding box center [778, 387] width 375 height 39
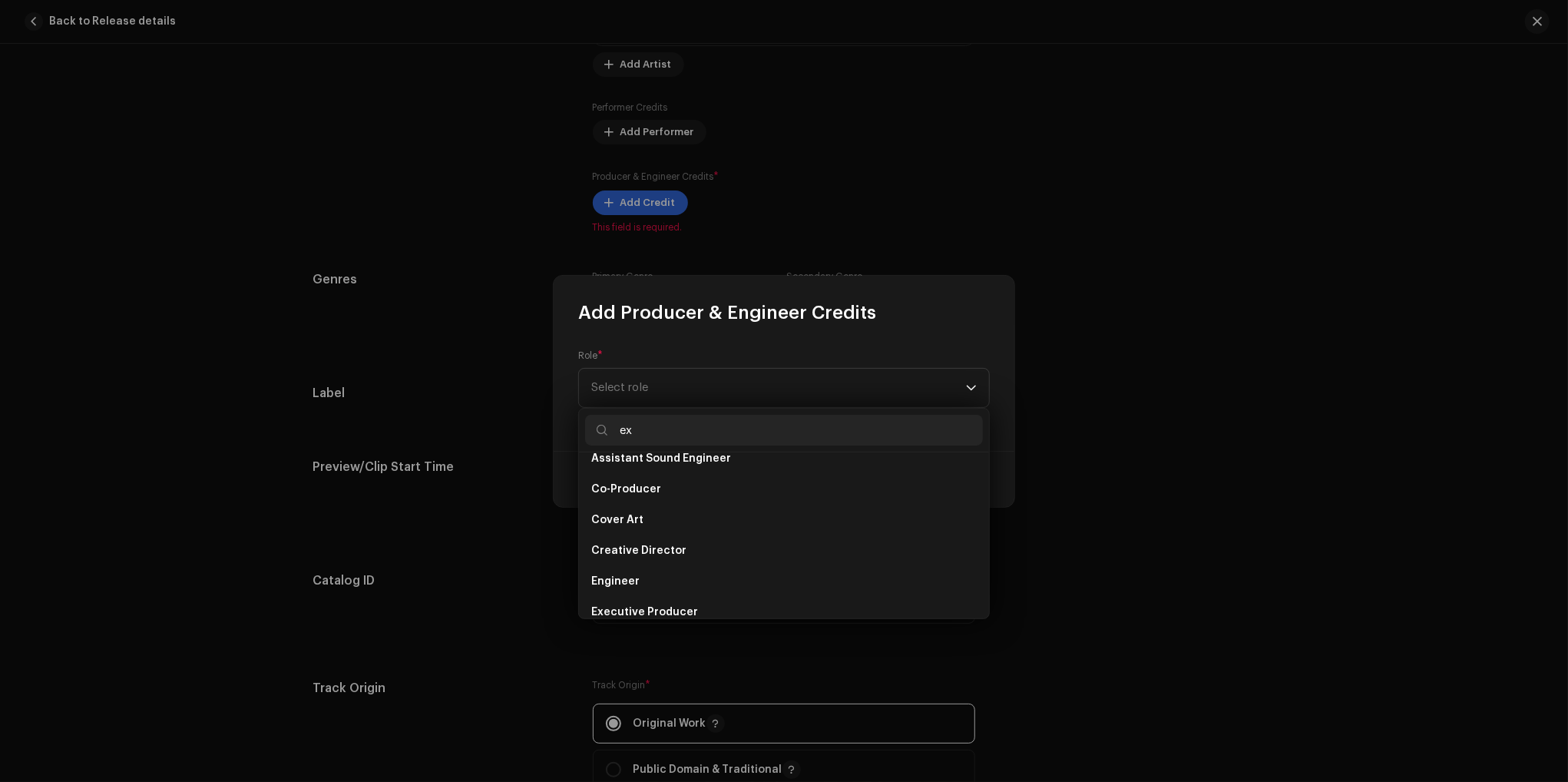
scroll to position [0, 0]
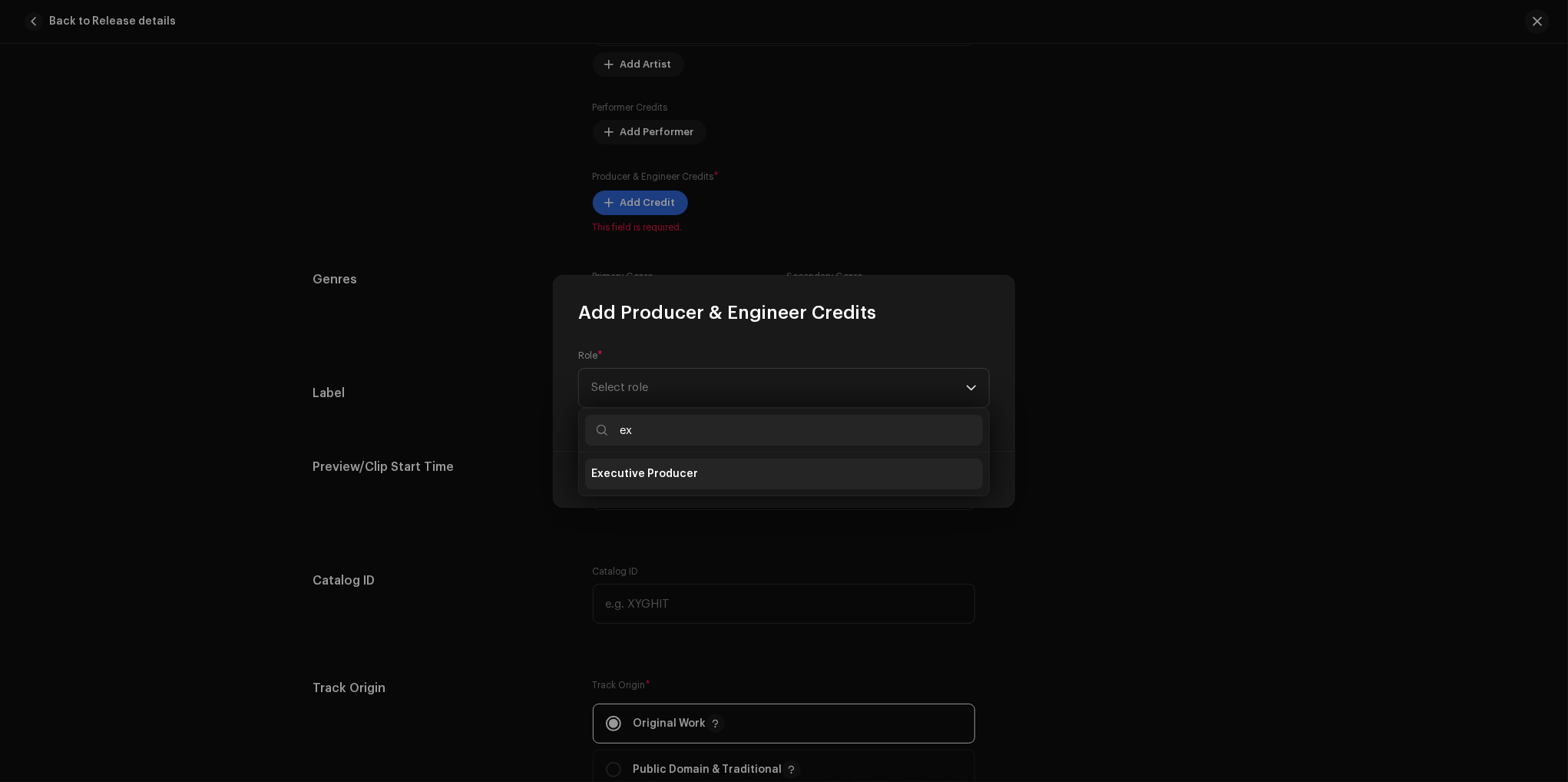
type input "ex"
click at [693, 472] on li "Executive Producer" at bounding box center [784, 473] width 398 height 31
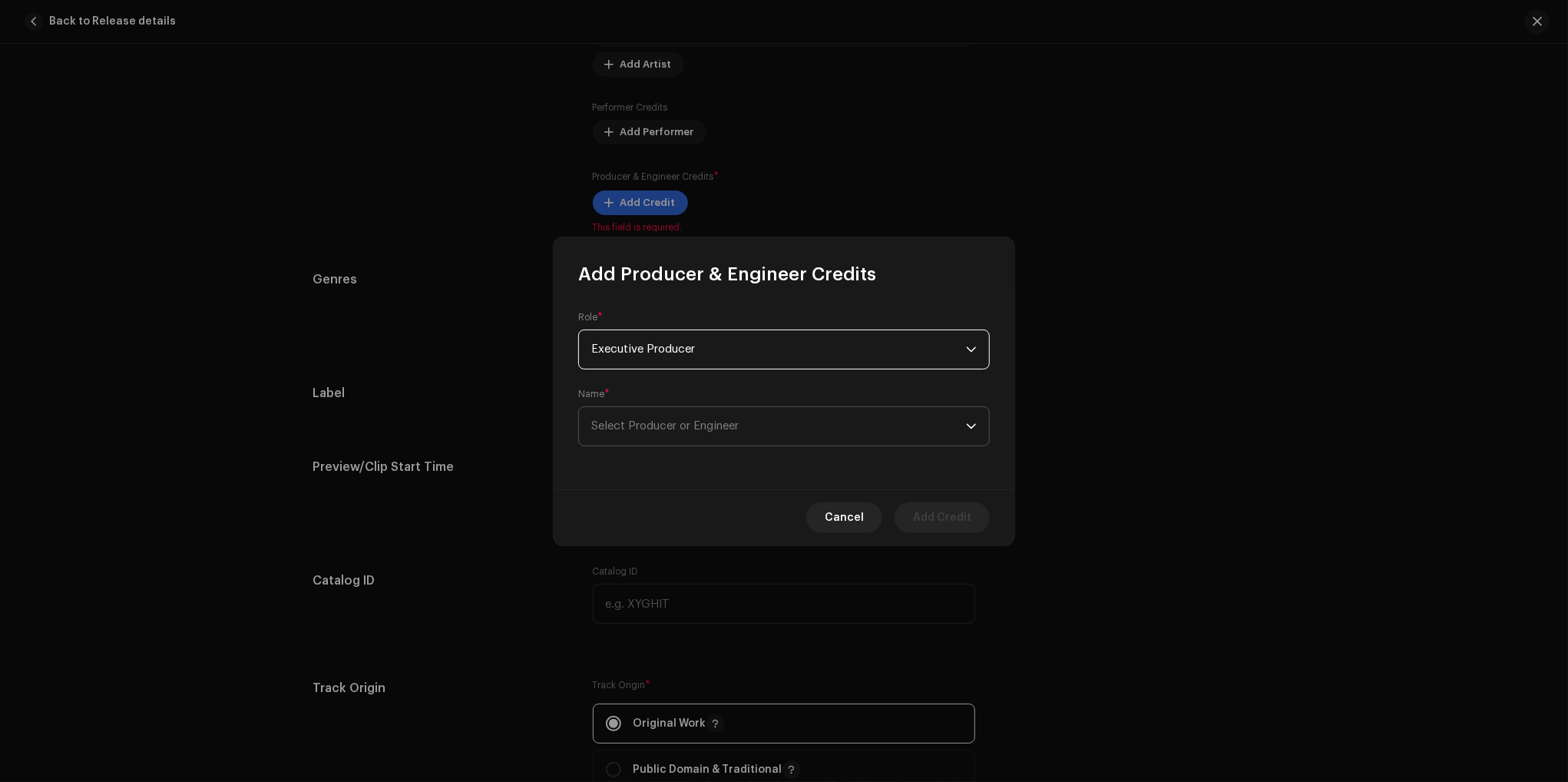
click at [696, 434] on span "Select Producer or Engineer" at bounding box center [778, 426] width 375 height 39
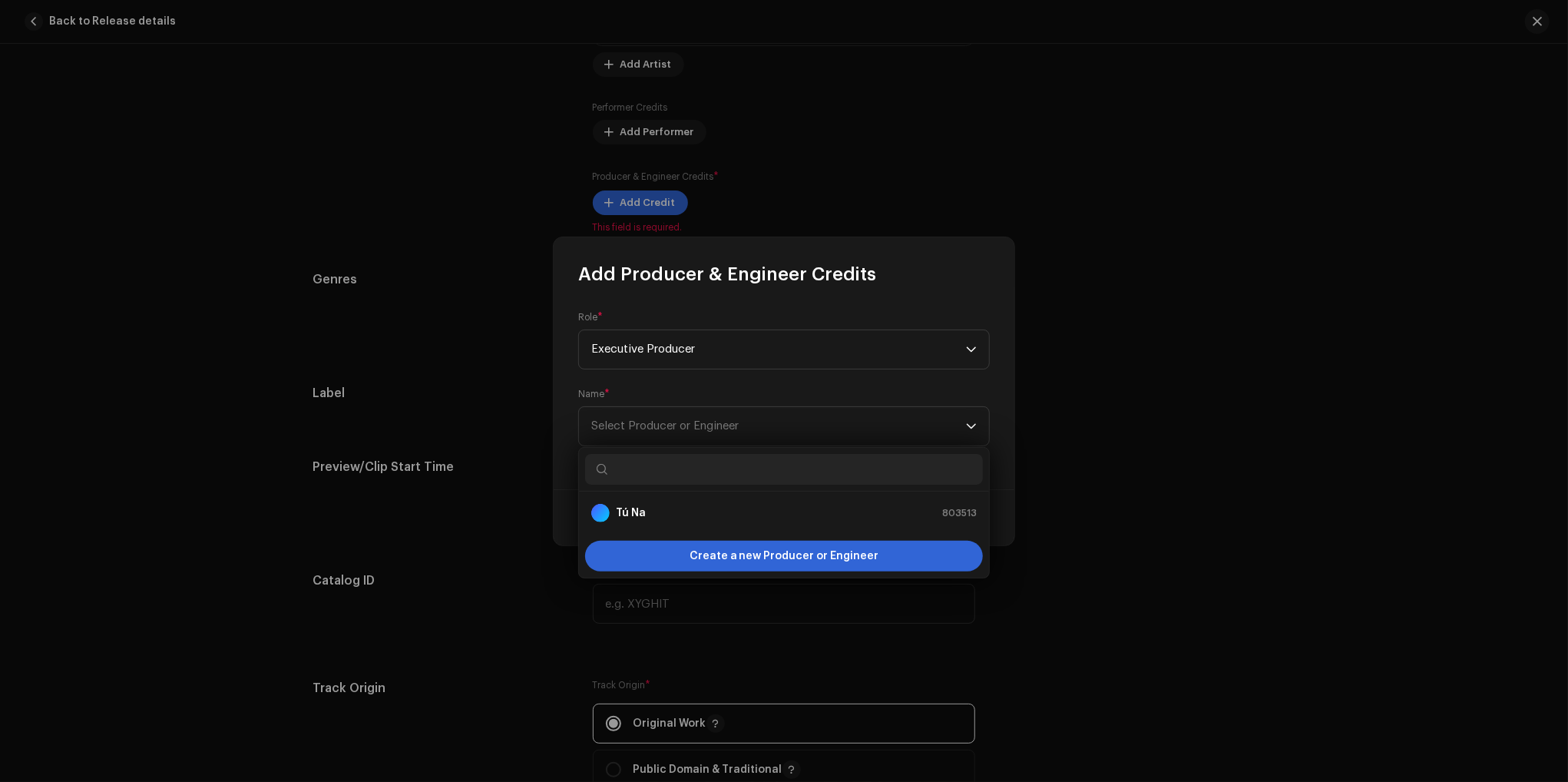
drag, startPoint x: 681, startPoint y: 512, endPoint x: 702, endPoint y: 517, distance: 21.6
click at [681, 512] on div "Tú Na 803513" at bounding box center [784, 513] width 385 height 19
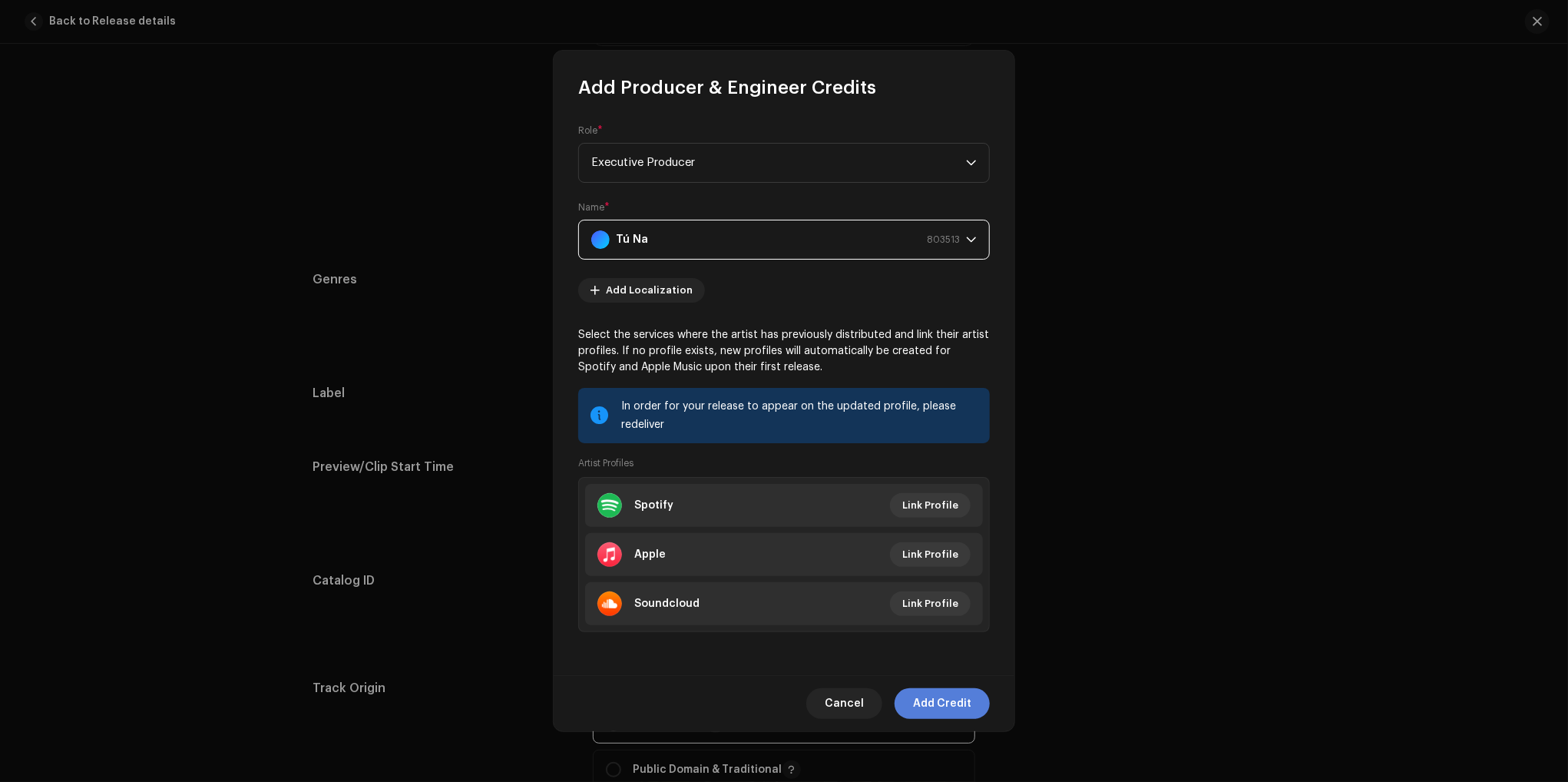
click at [947, 717] on span "Add Credit" at bounding box center [943, 704] width 59 height 31
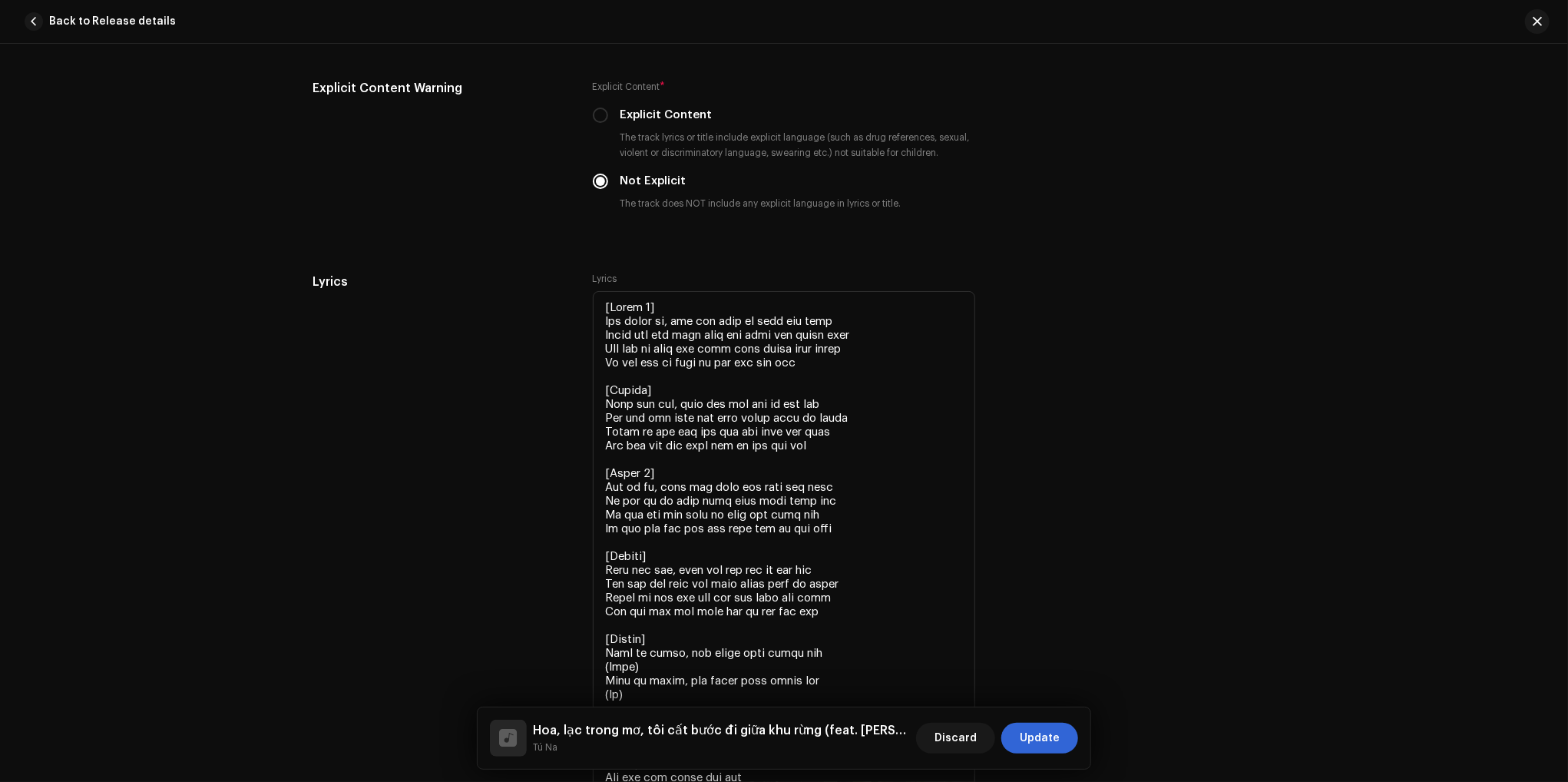
scroll to position [2611, 0]
click at [1034, 750] on span "Update" at bounding box center [1040, 738] width 40 height 31
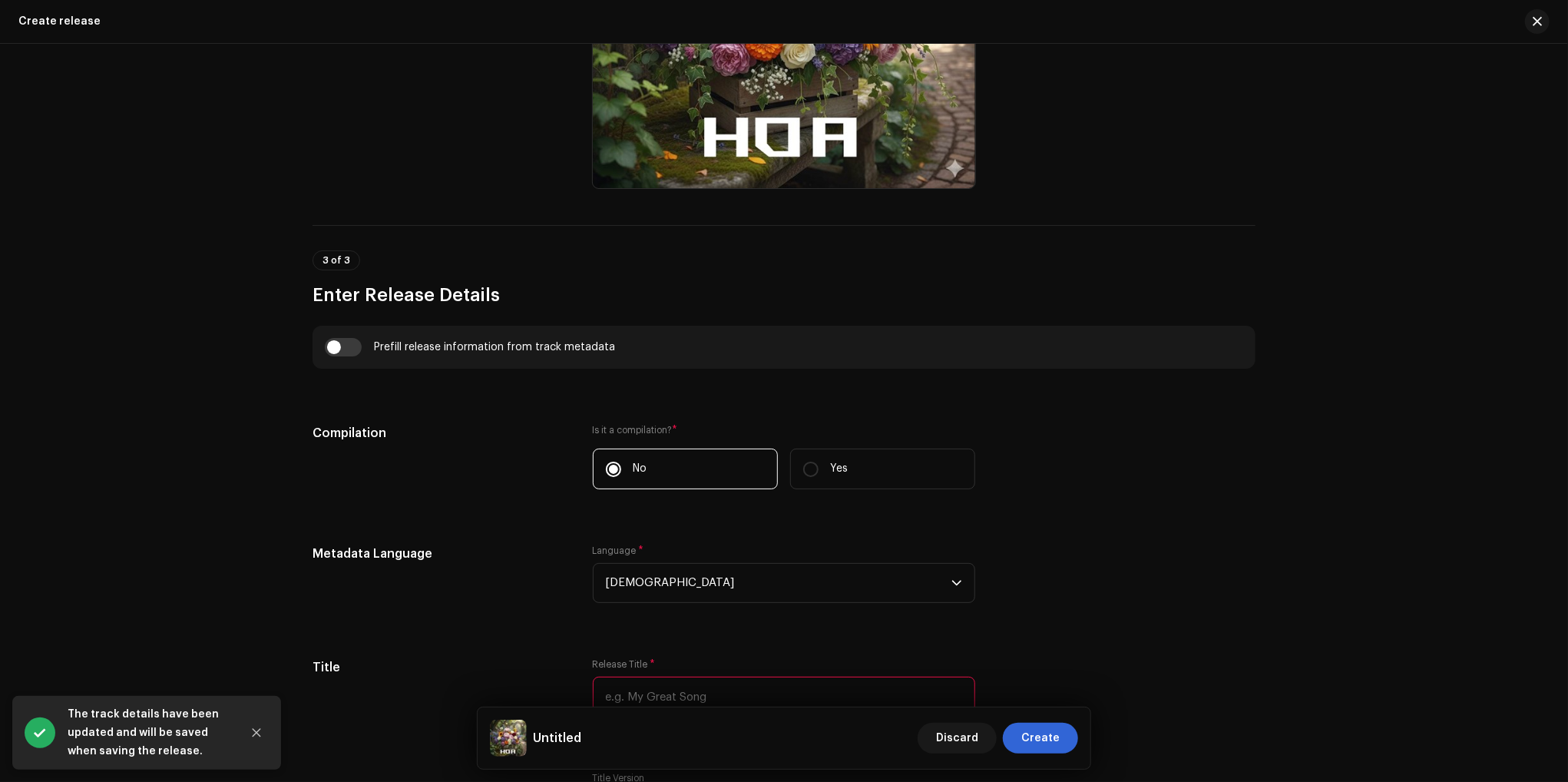
scroll to position [844, 0]
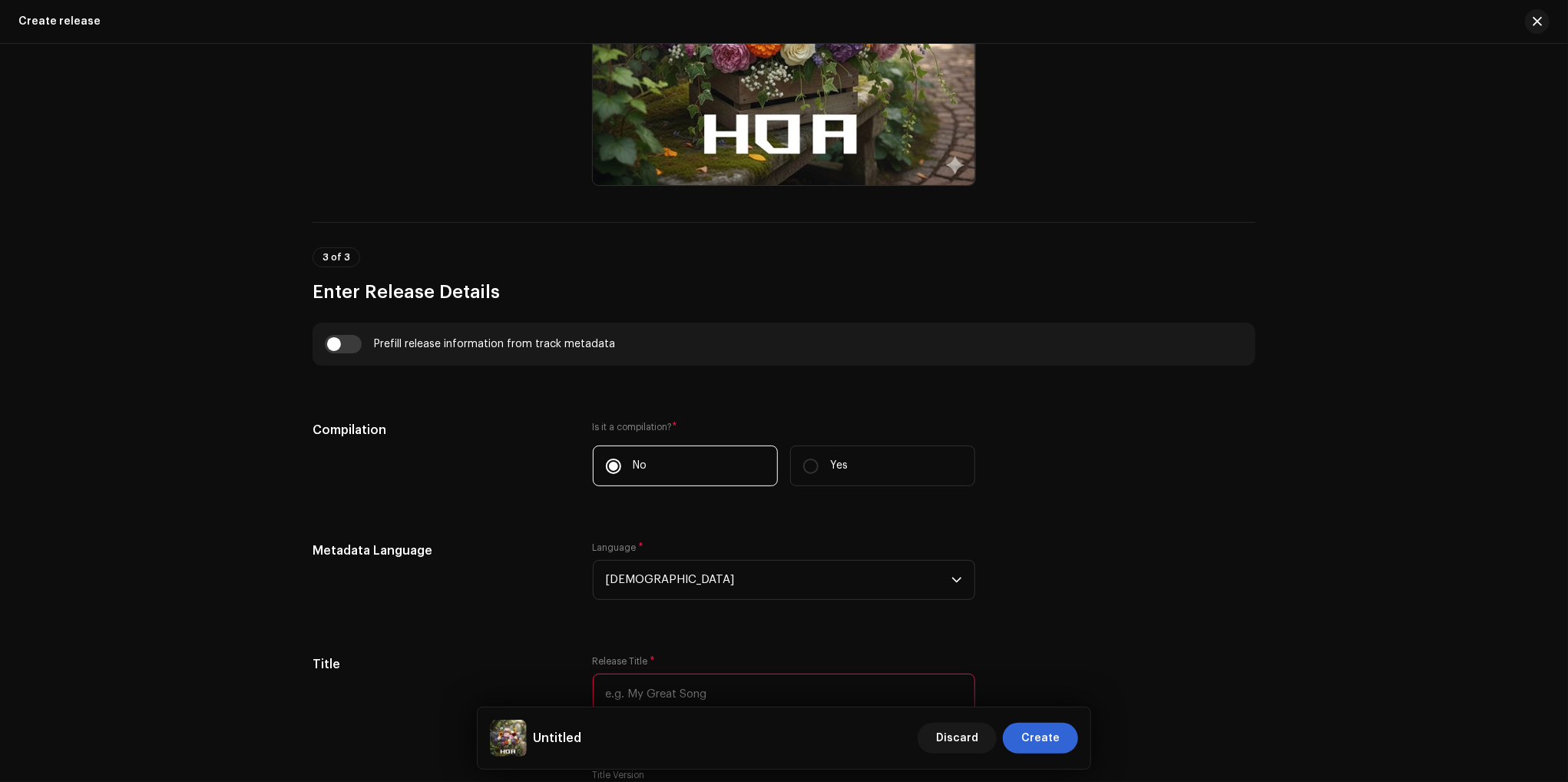
click at [640, 425] on label "Is it a compilation? *" at bounding box center [784, 427] width 383 height 12
copy div "Is it a compilation? *"
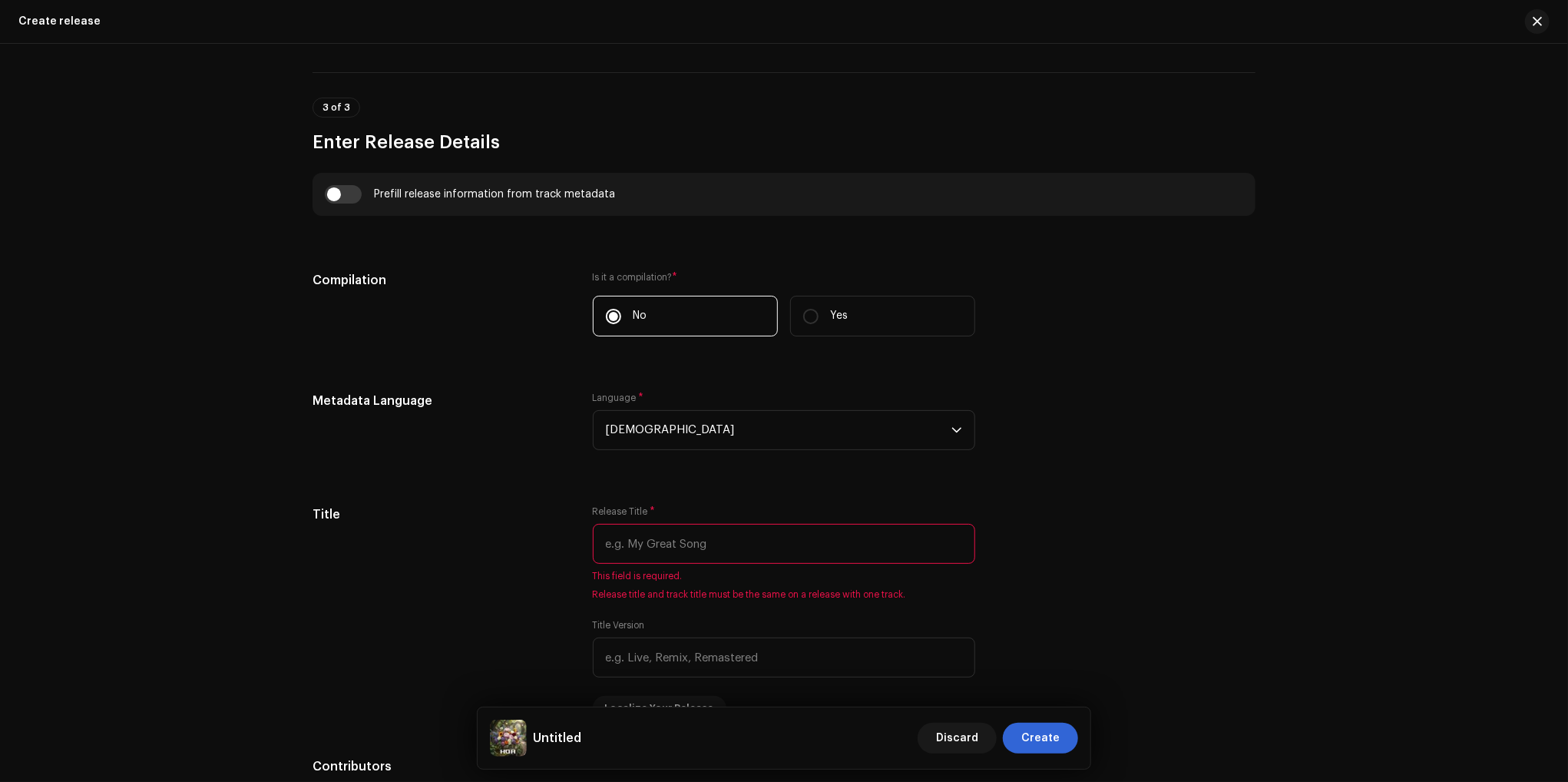
scroll to position [998, 0]
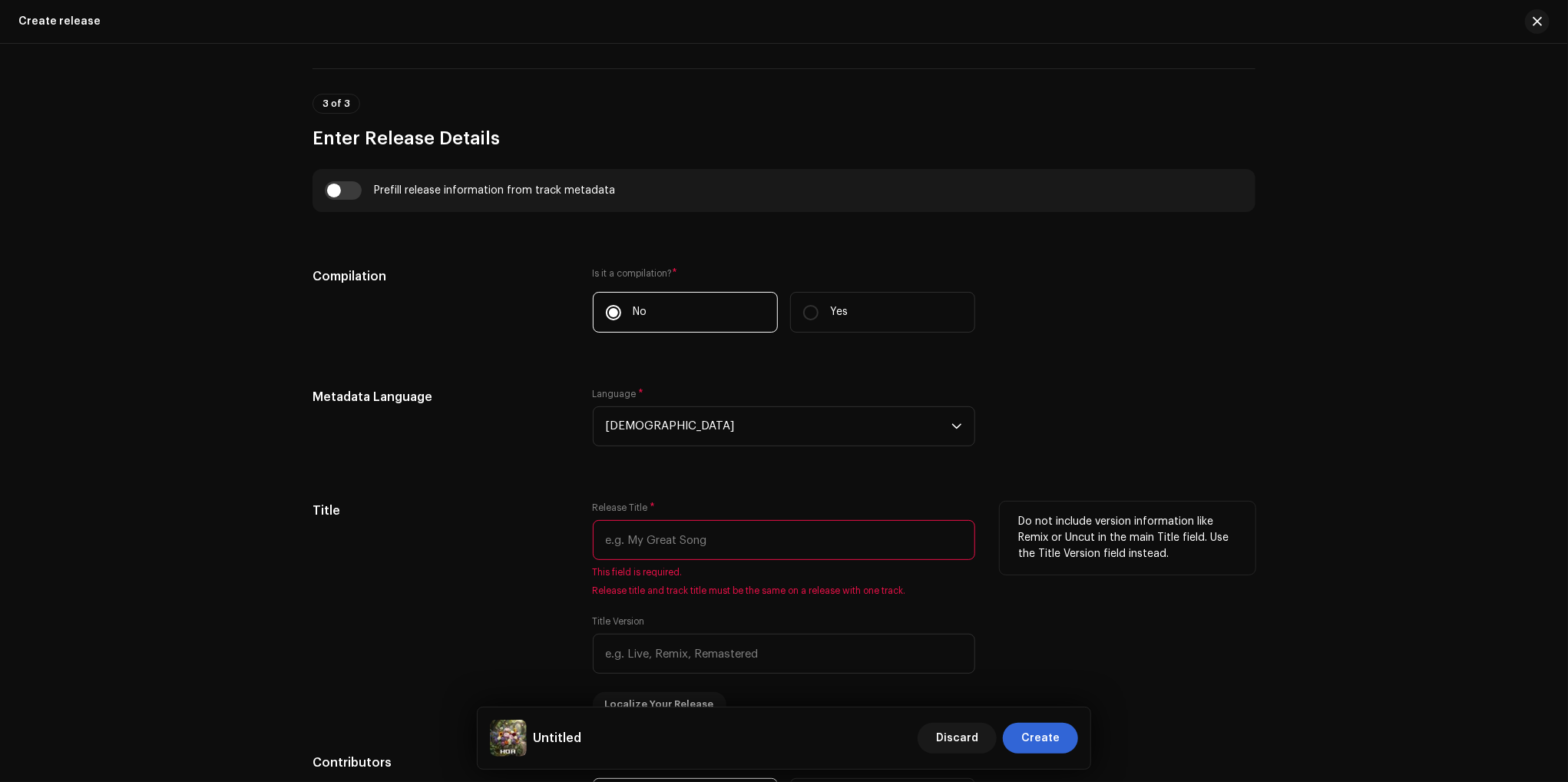
click at [709, 536] on input "text" at bounding box center [784, 540] width 383 height 40
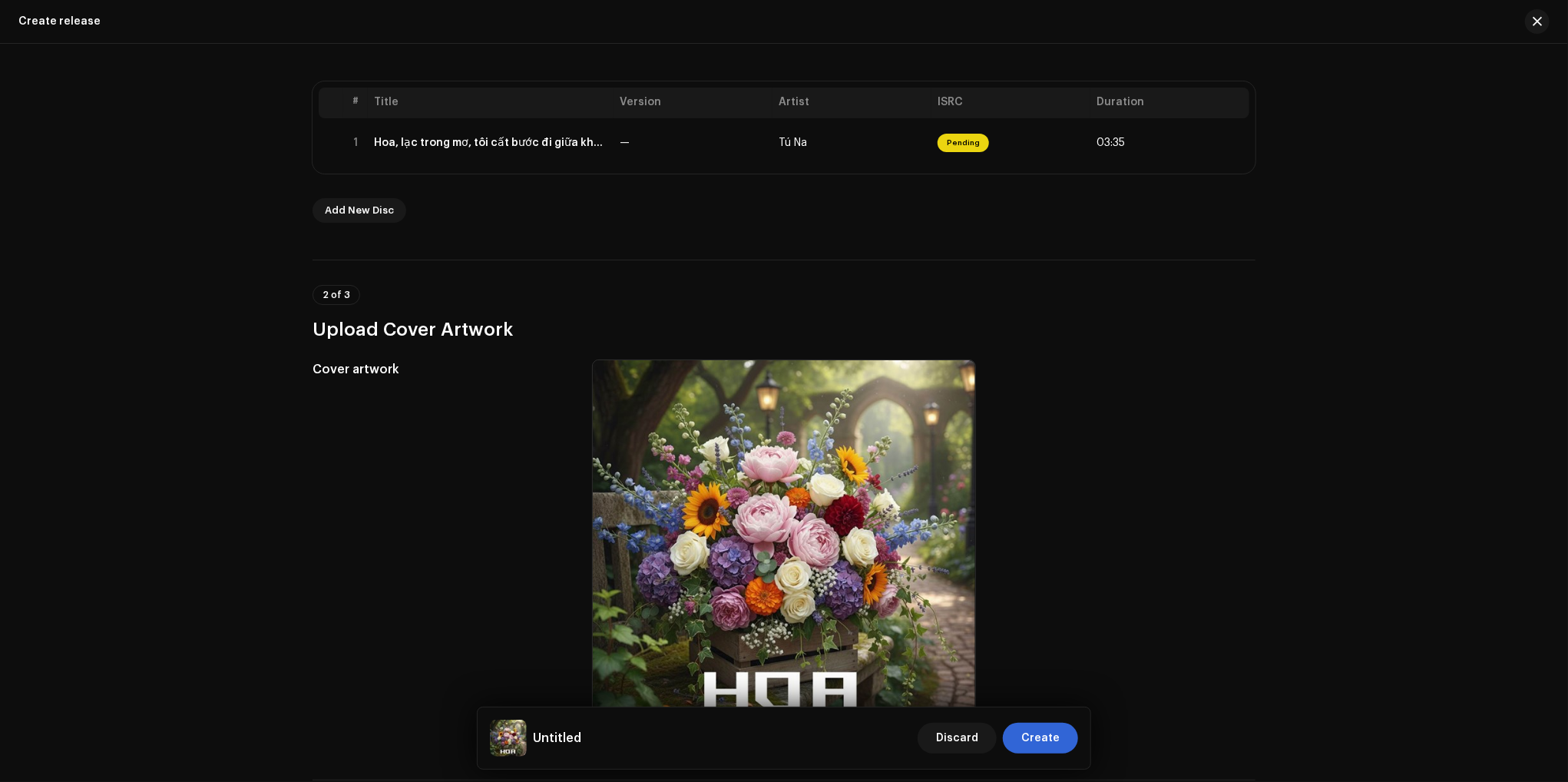
scroll to position [230, 0]
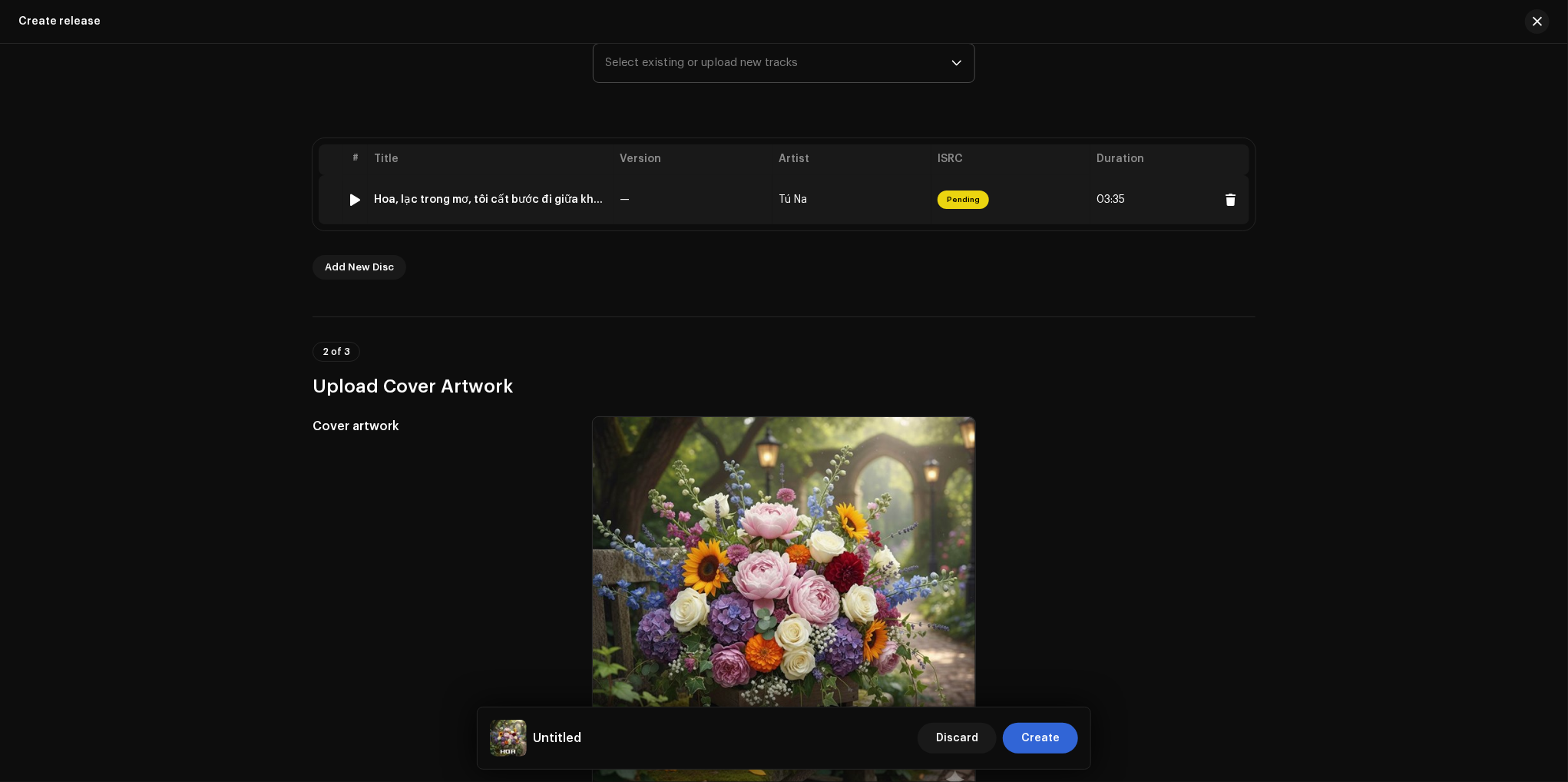
click at [529, 197] on div "Hoa, lạc trong mơ, tôi cất bước đi giữa khu rừng" at bounding box center [490, 199] width 233 height 12
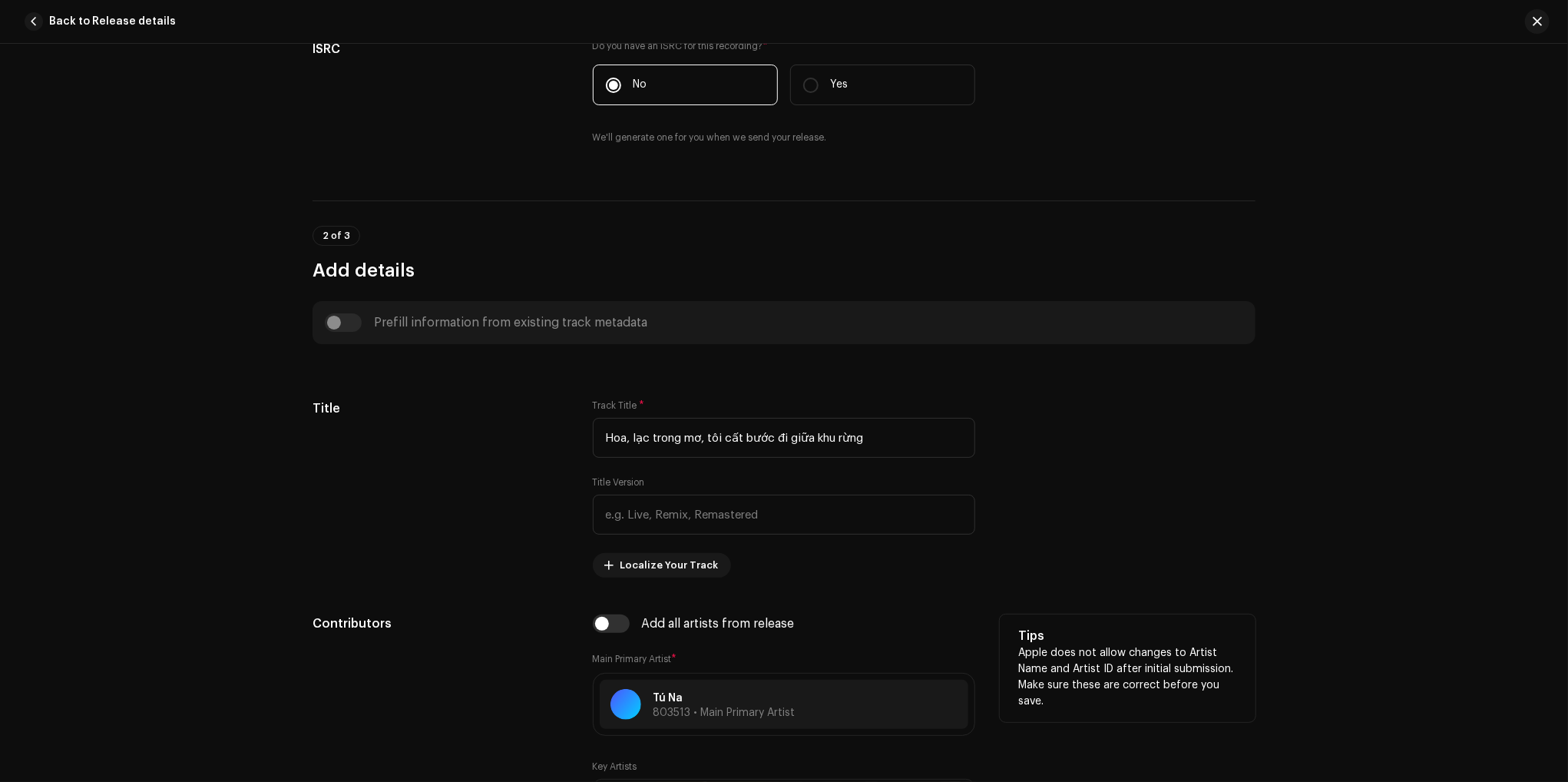
scroll to position [384, 0]
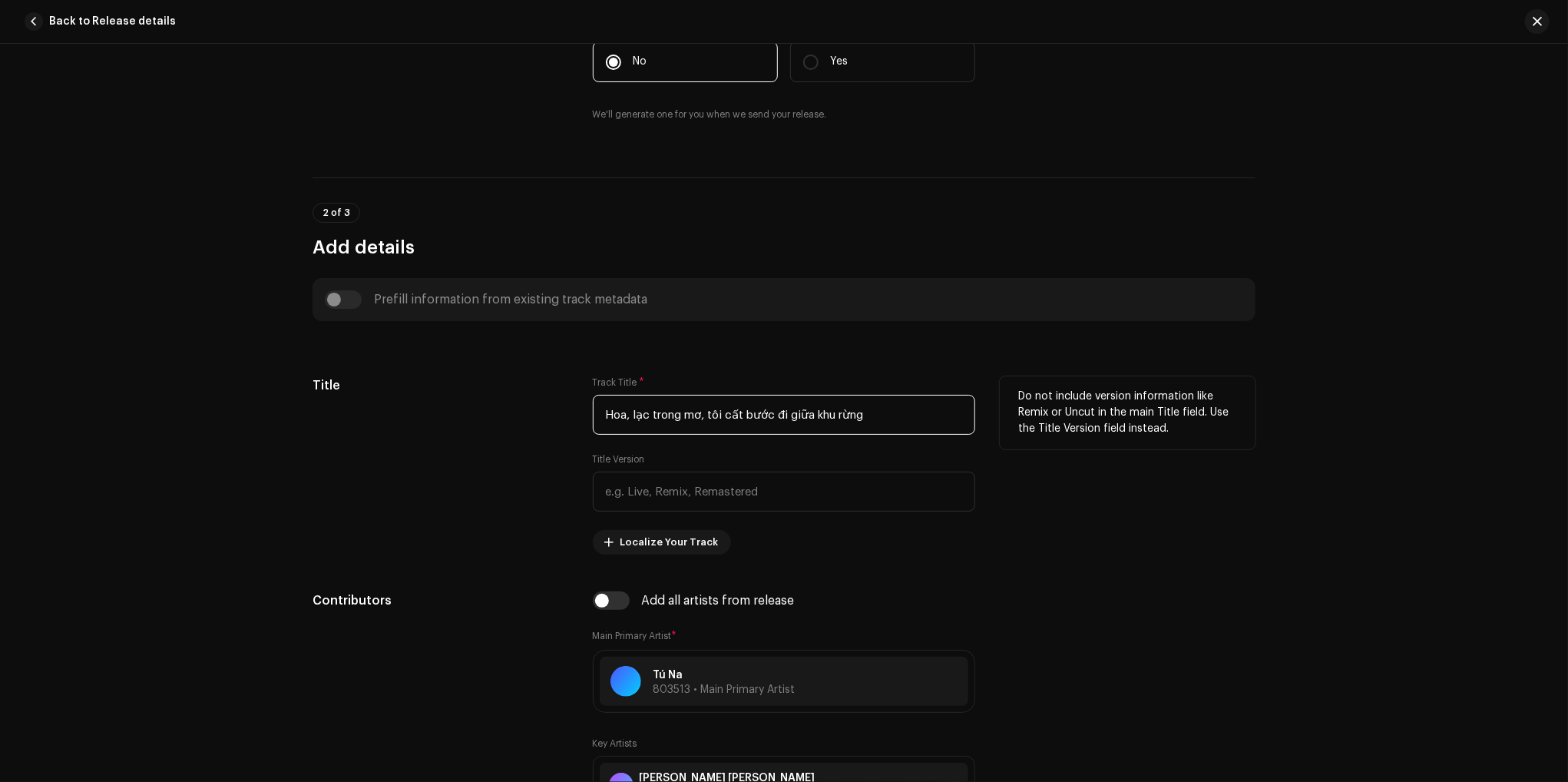
click at [758, 410] on input "Hoa, lạc trong mơ, tôi cất bước đi giữa khu rừng" at bounding box center [784, 415] width 383 height 40
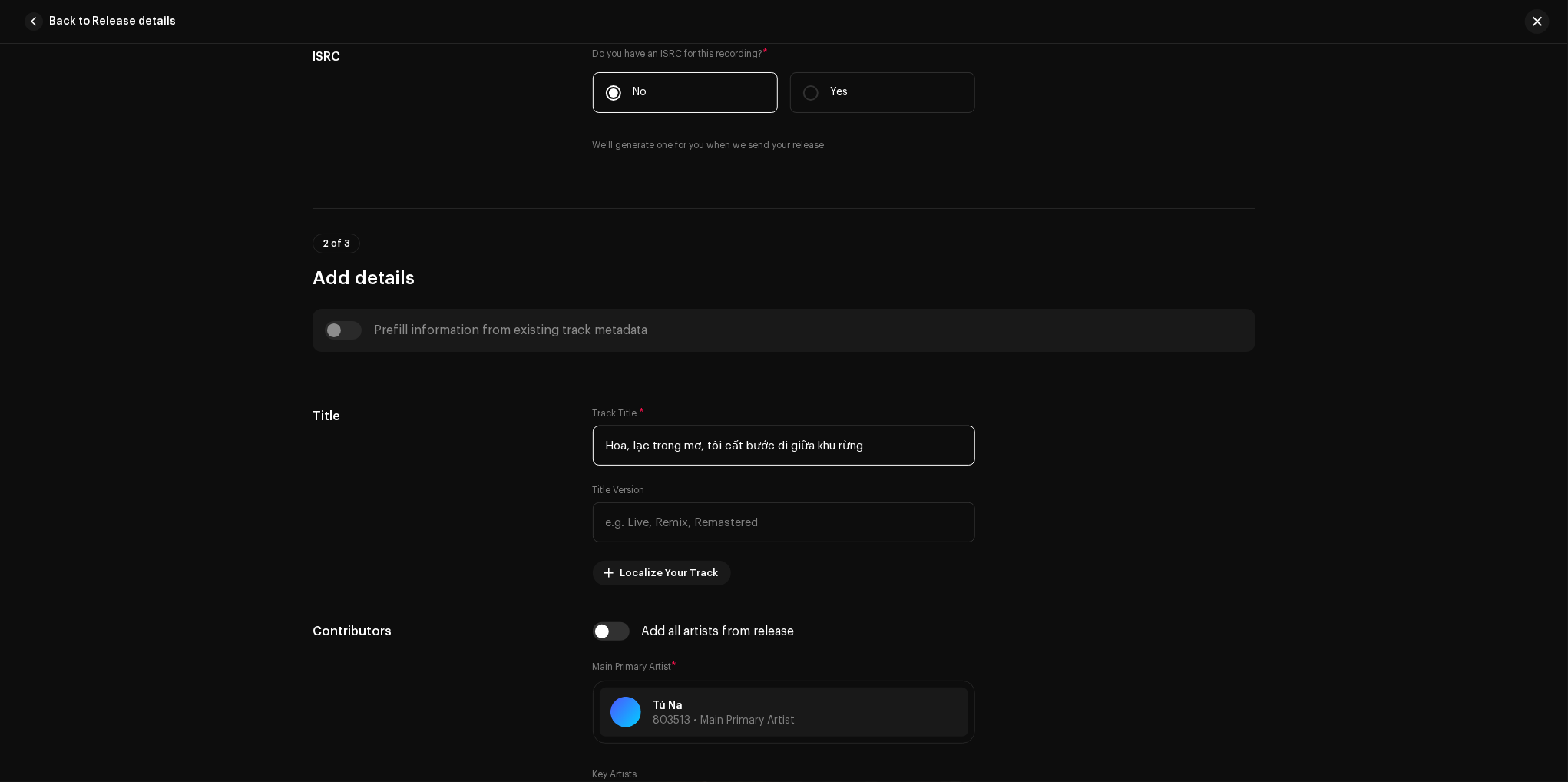
scroll to position [307, 0]
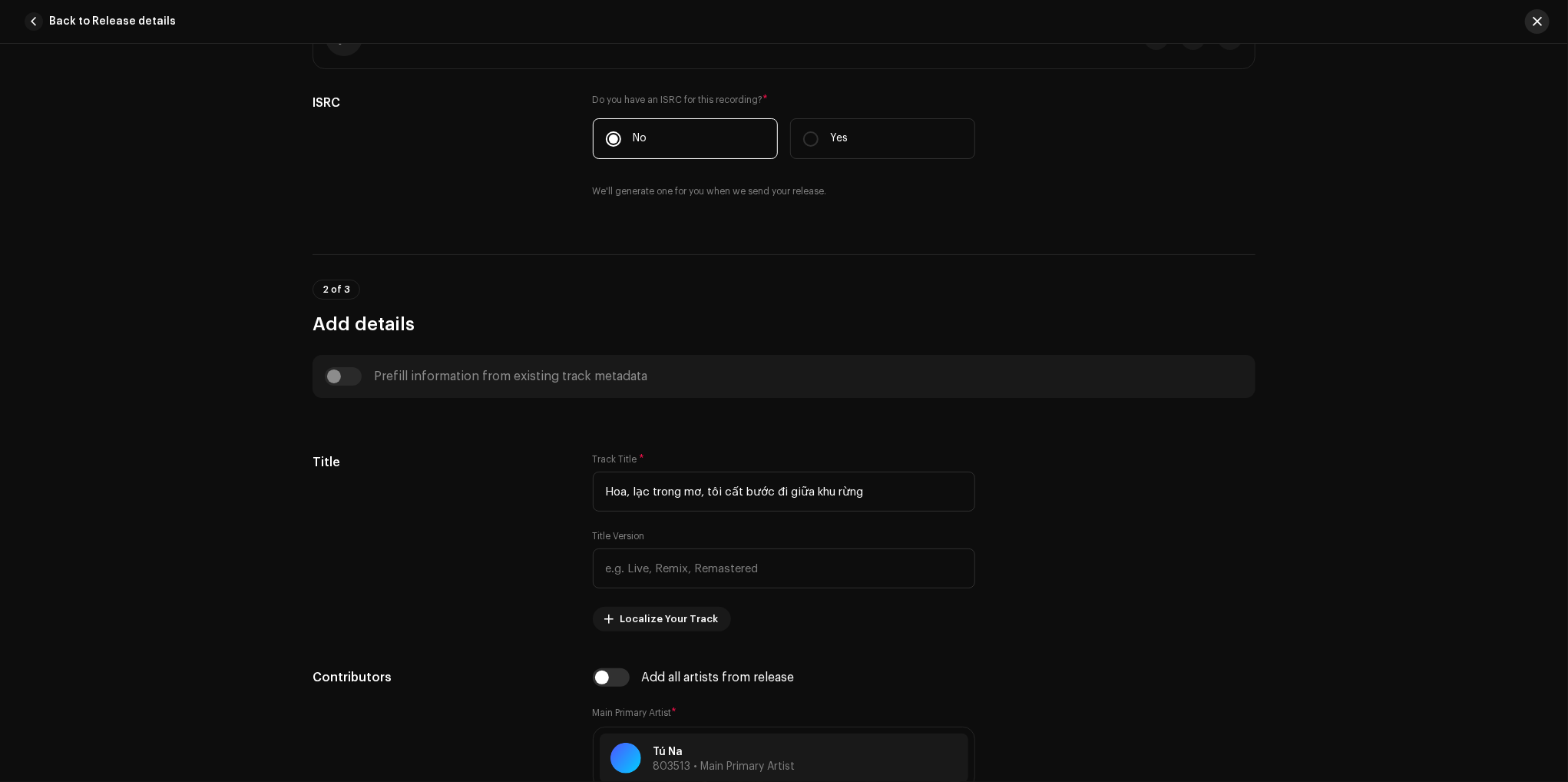
click at [1540, 16] on span "button" at bounding box center [1538, 21] width 9 height 12
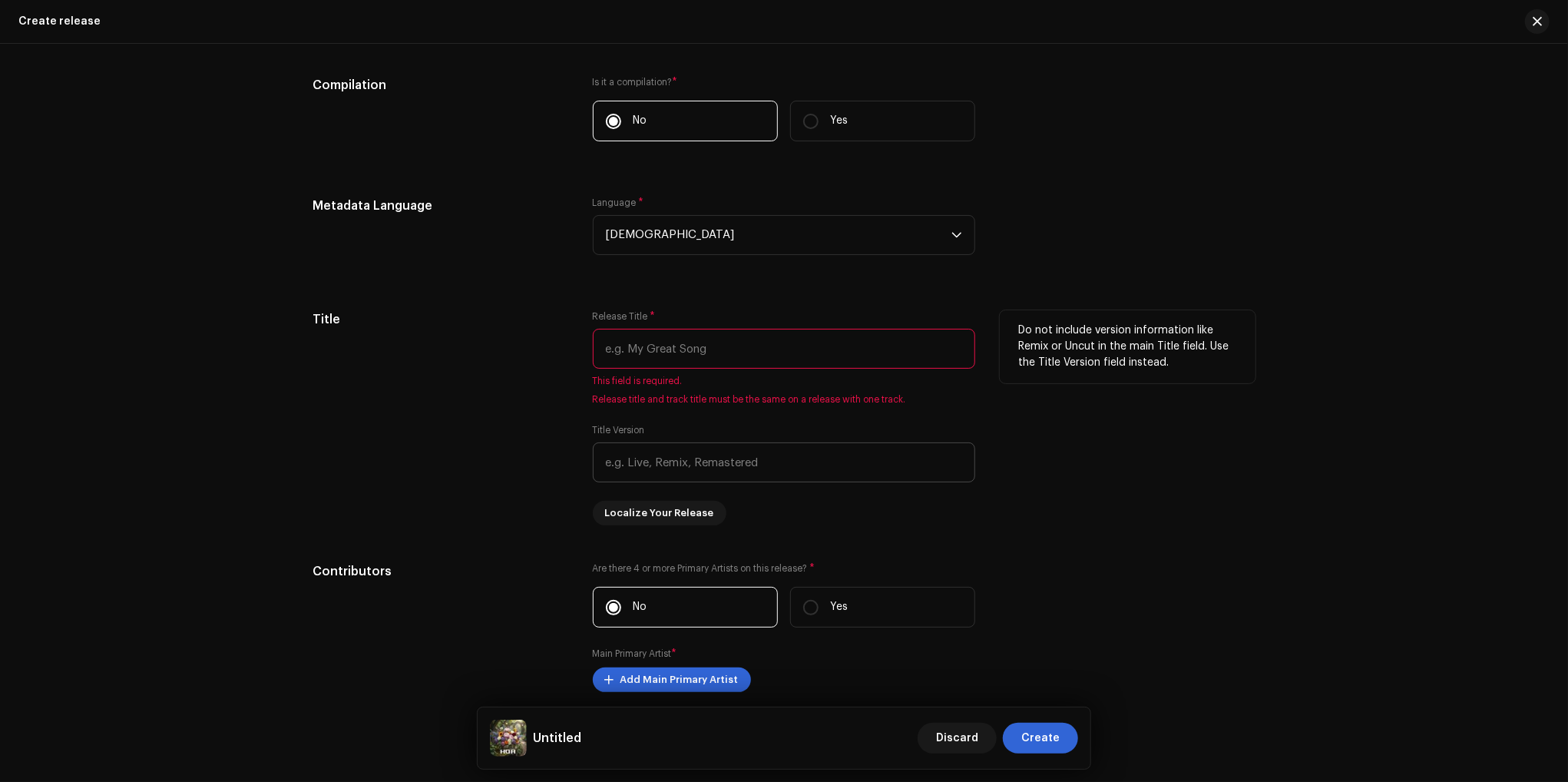
scroll to position [1229, 0]
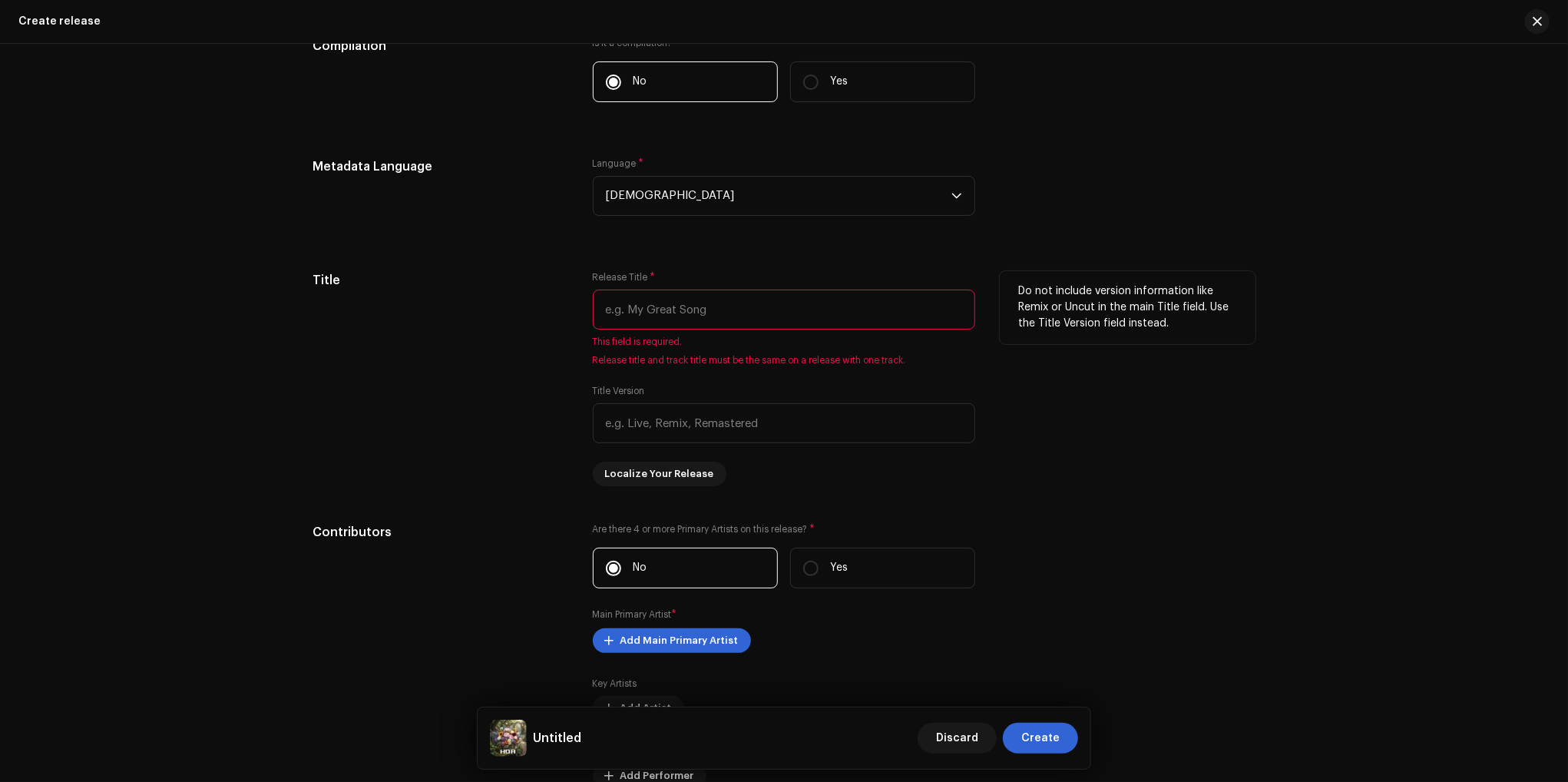
click at [654, 298] on input "text" at bounding box center [784, 310] width 383 height 40
paste input "Hoa, lạc trong mơ, tôi cất bước đi giữa khu rừng"
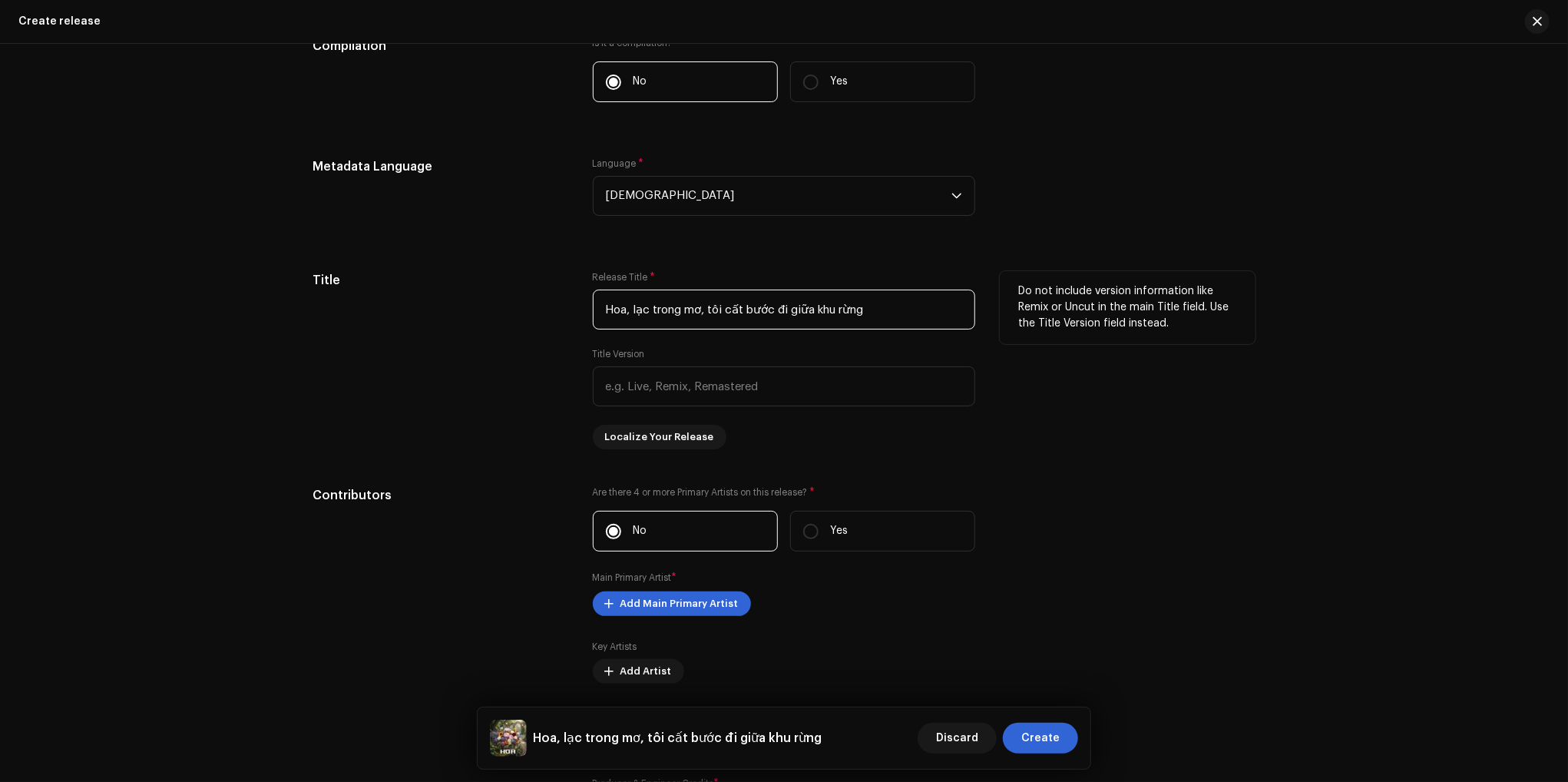
type input "Hoa, lạc trong mơ, tôi cất bước đi giữa khu rừng"
click at [1152, 429] on div "Do not include version information like Remix or Uncut in the main Title field.…" at bounding box center [1128, 360] width 256 height 178
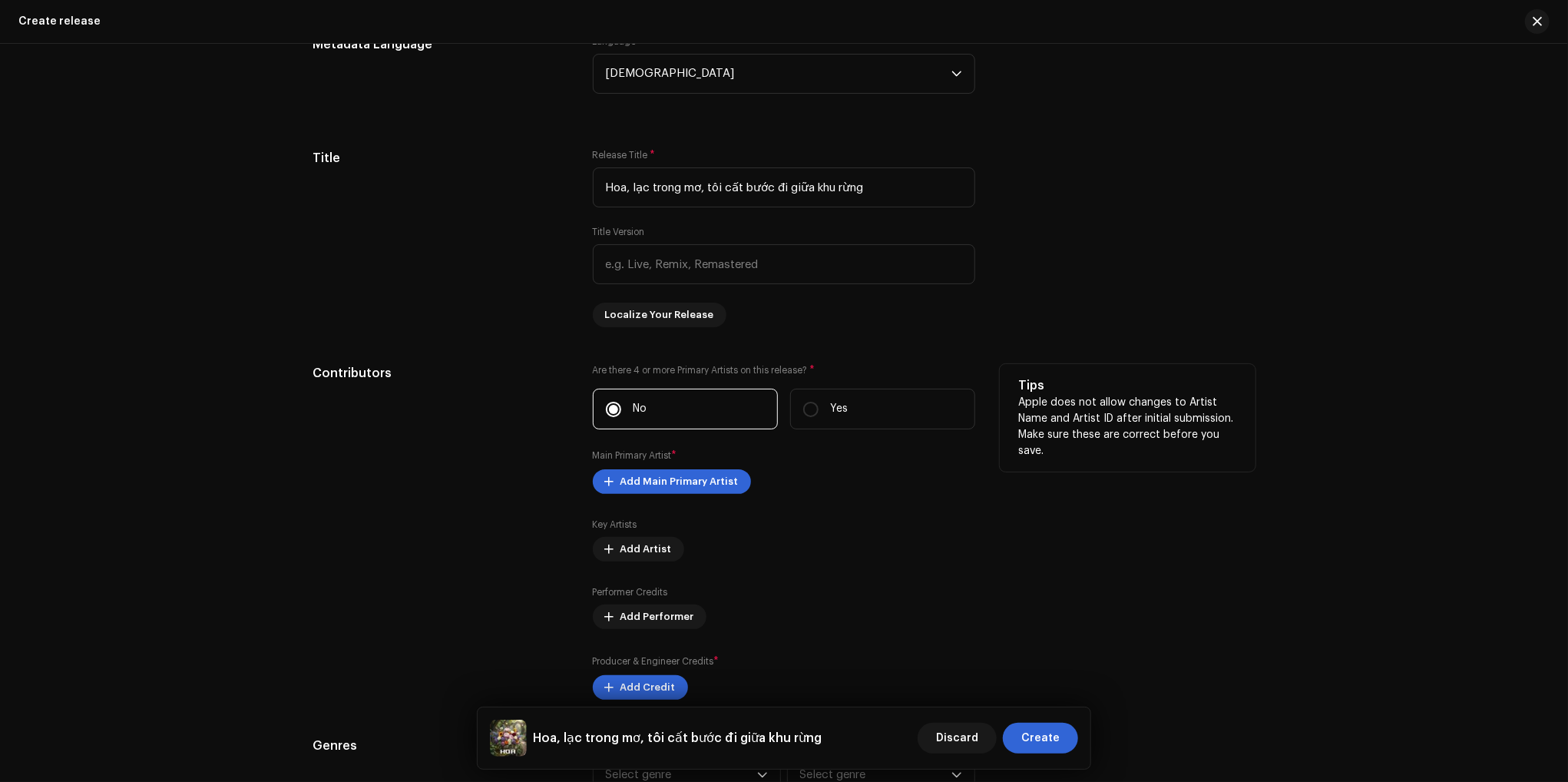
scroll to position [1383, 0]
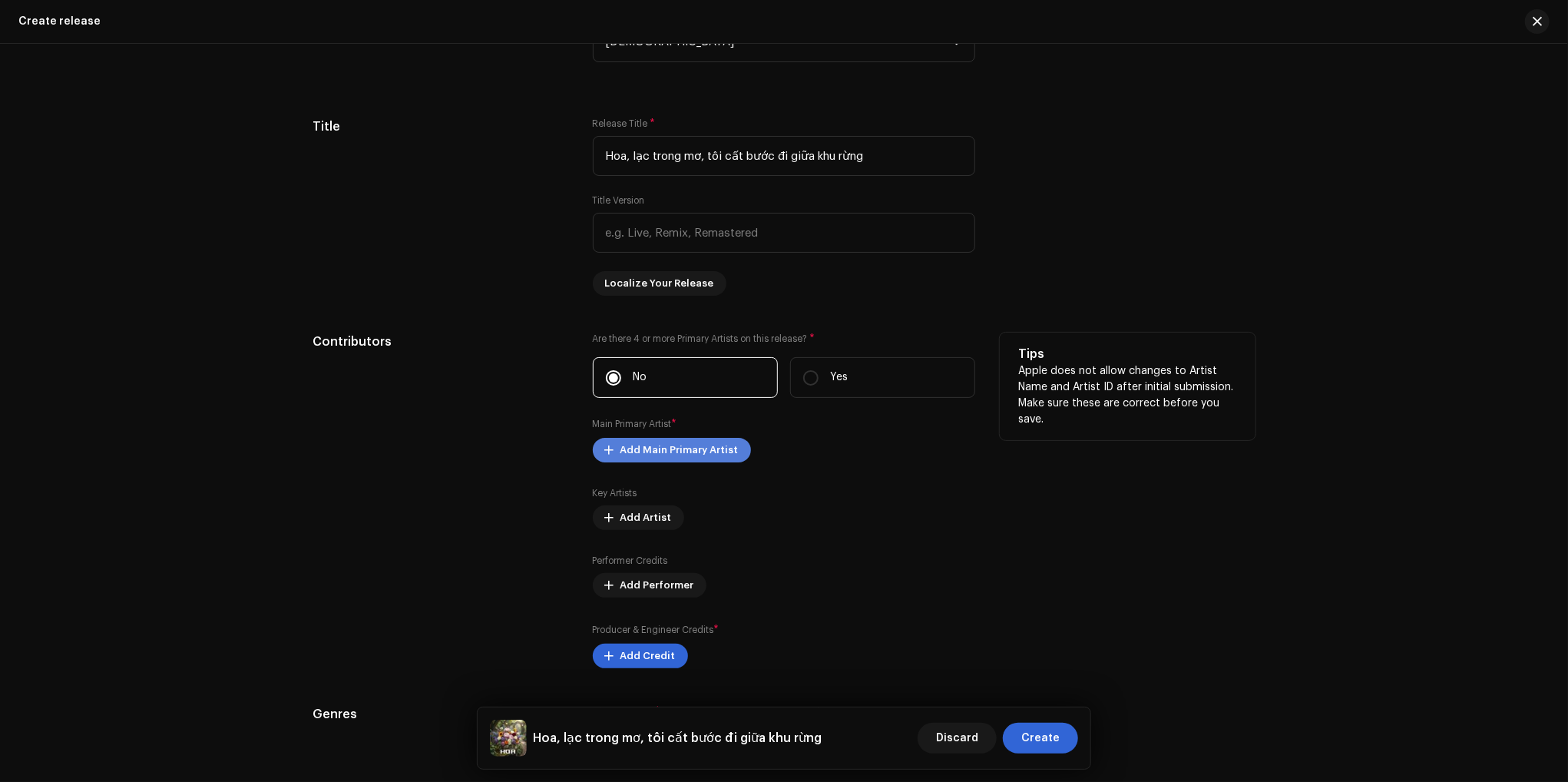
click at [706, 446] on span "Add Main Primary Artist" at bounding box center [679, 450] width 118 height 31
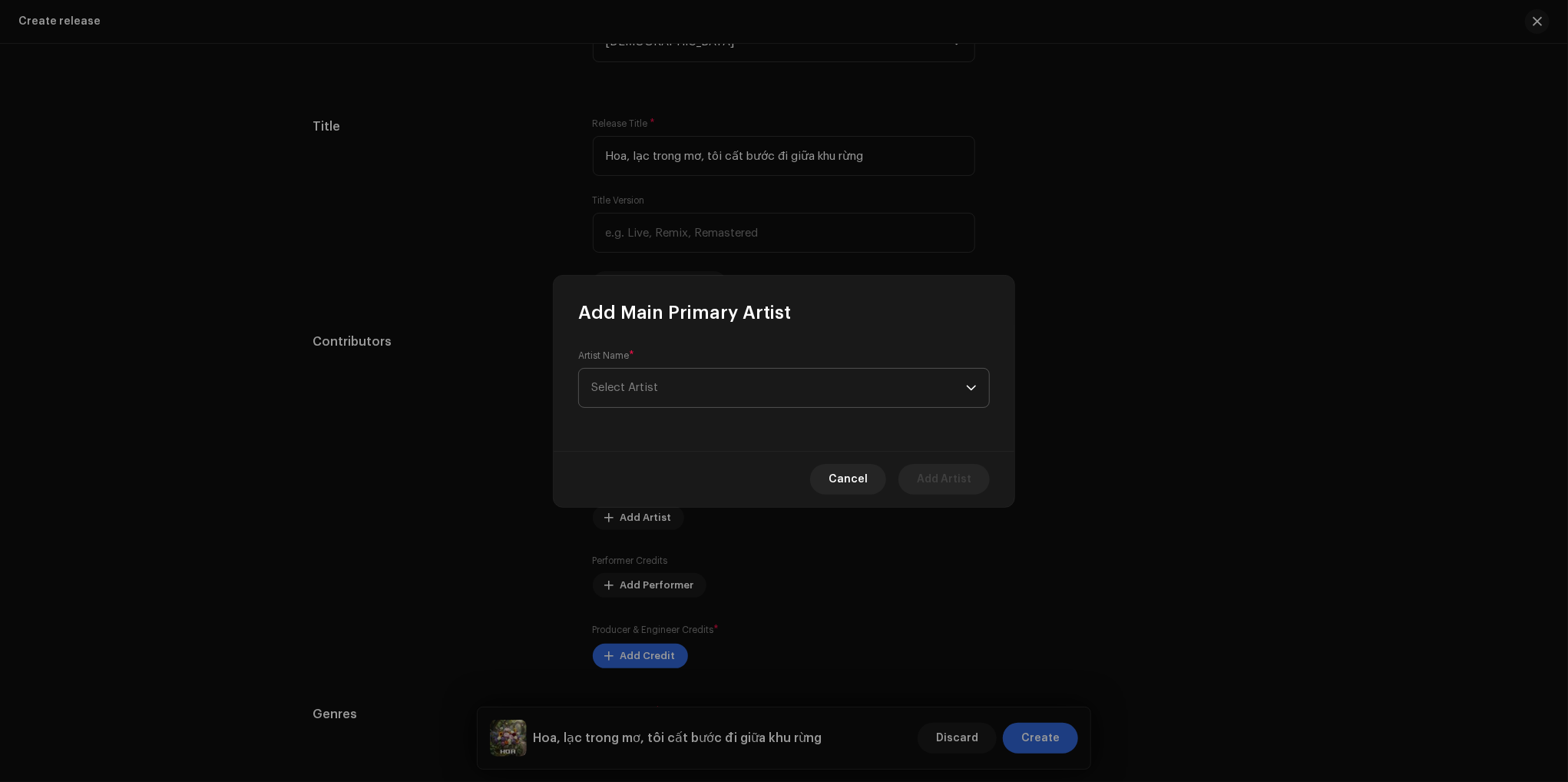
click at [695, 388] on span "Select Artist" at bounding box center [778, 387] width 375 height 39
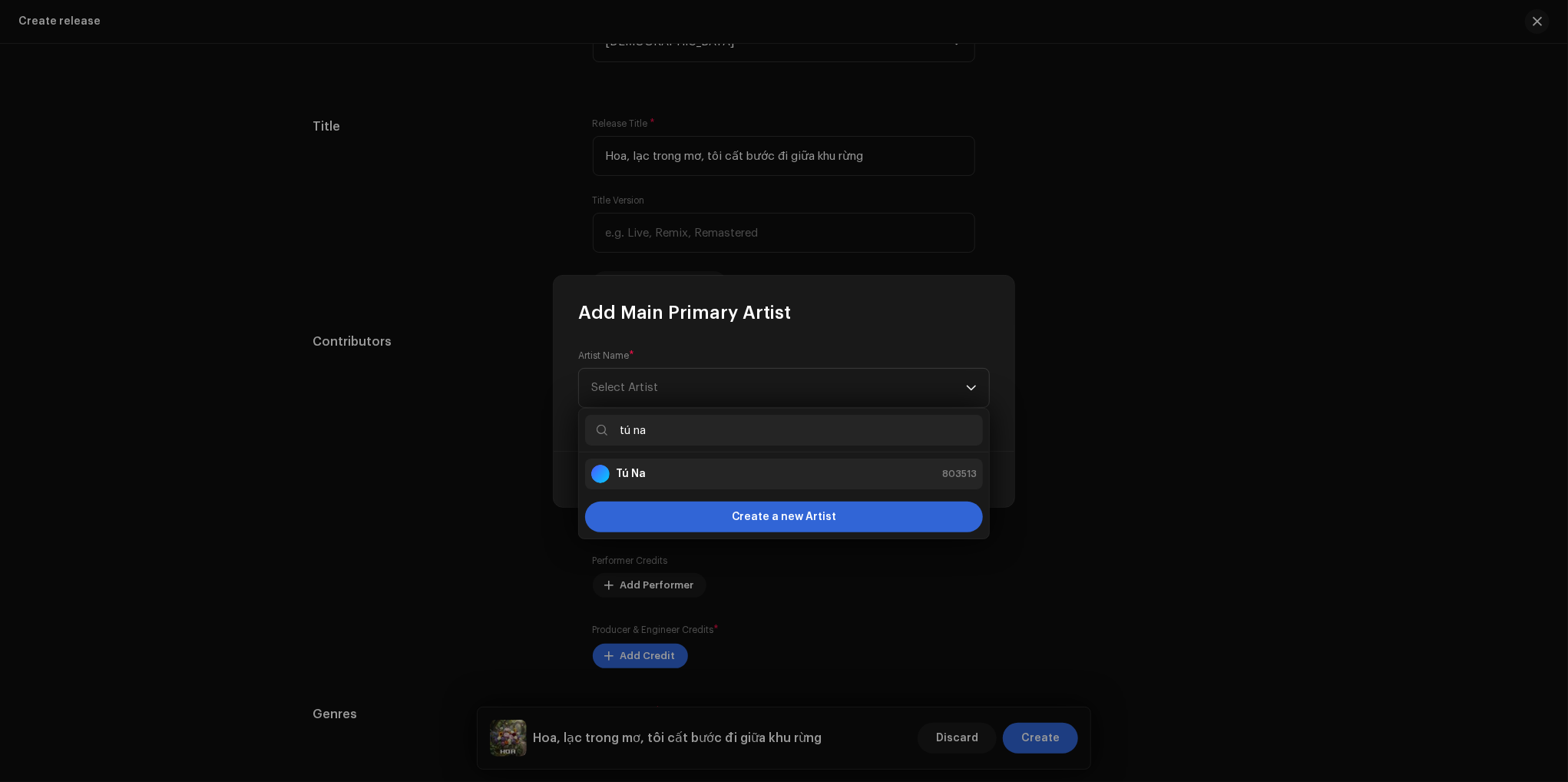
type input "tú na"
click at [680, 483] on div "Tú Na 803513" at bounding box center [784, 474] width 385 height 19
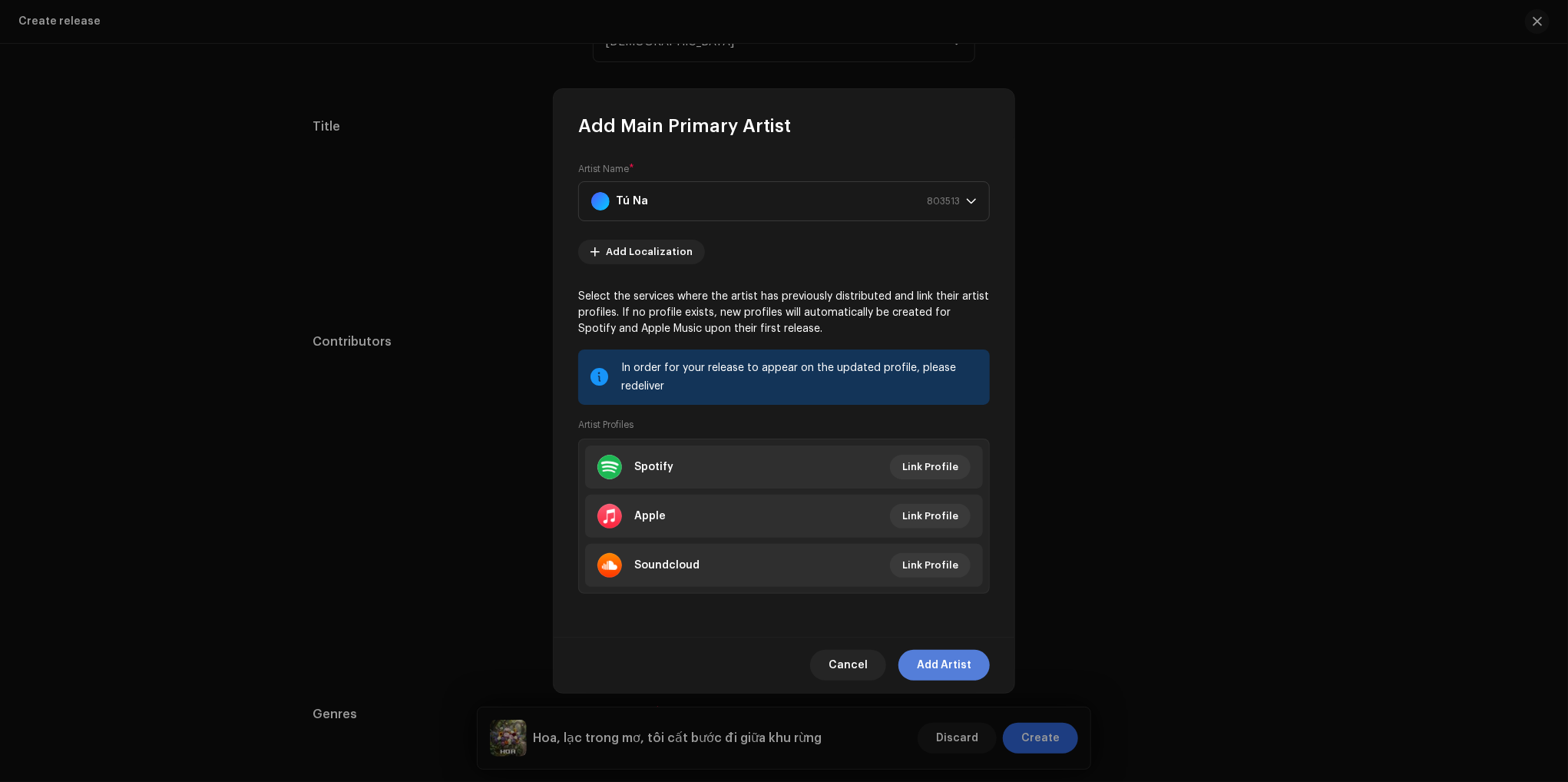
click at [960, 659] on span "Add Artist" at bounding box center [945, 665] width 55 height 31
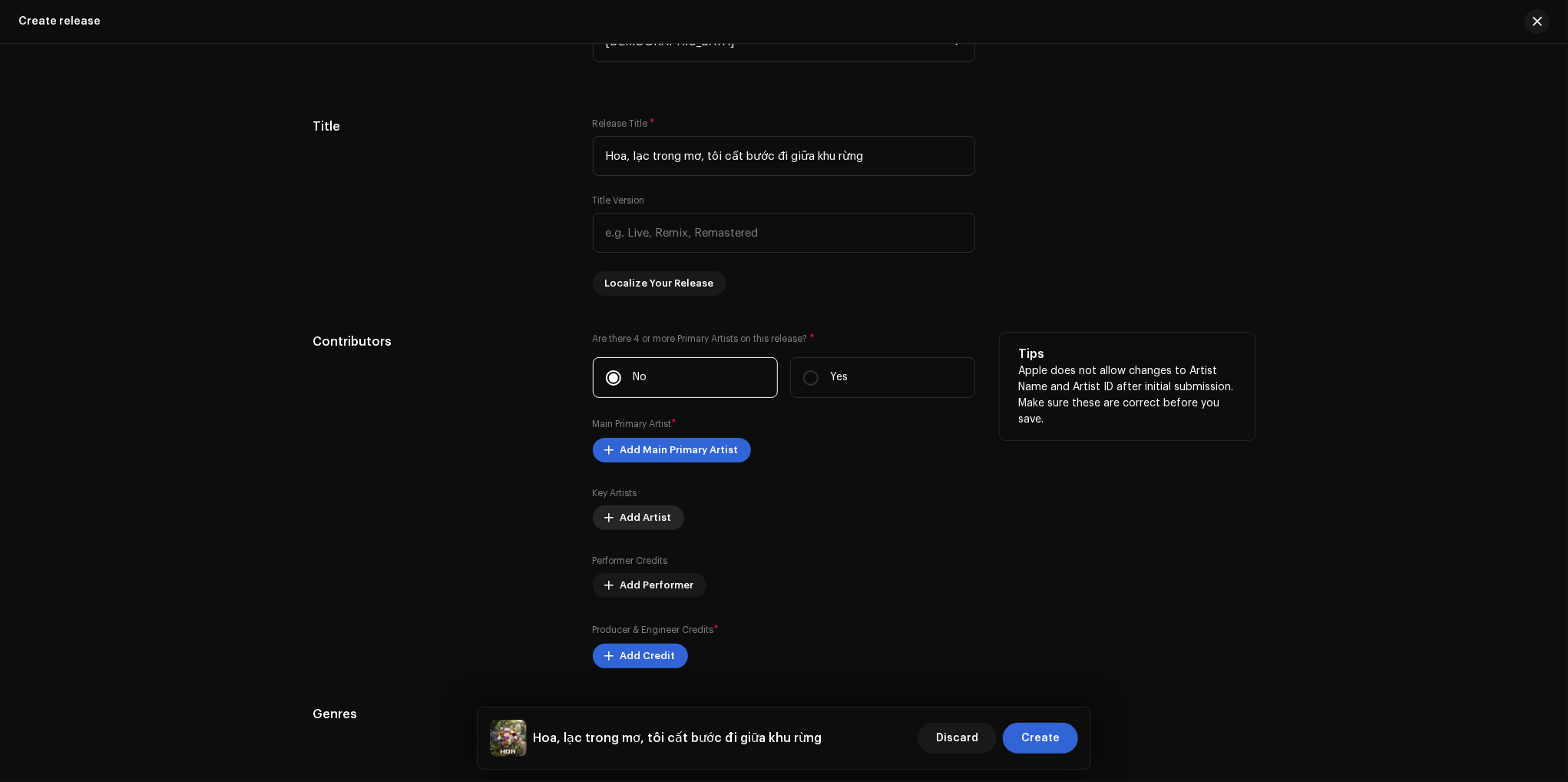
click at [658, 526] on span "Add Artist" at bounding box center [646, 518] width 51 height 31
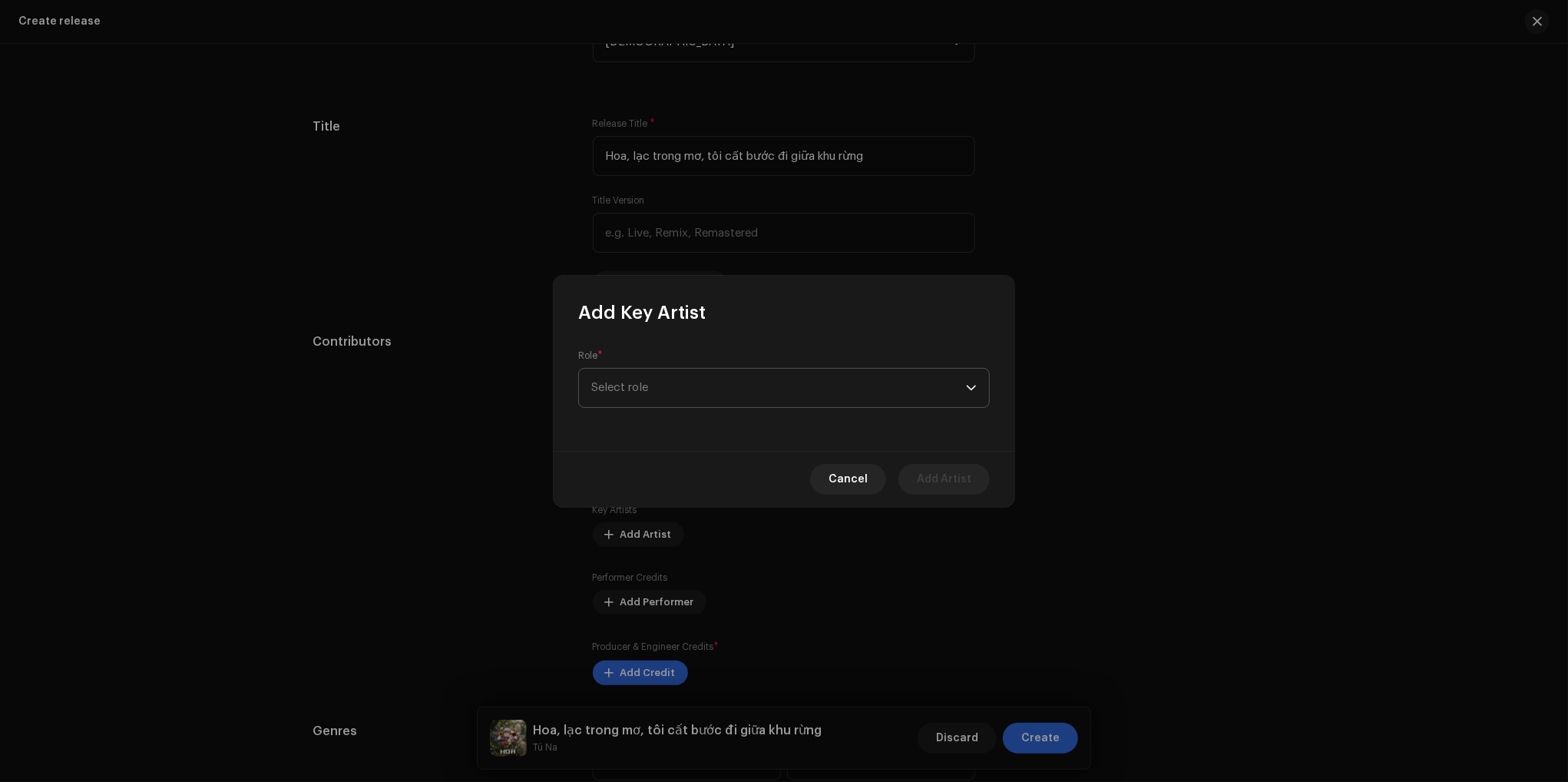
click at [716, 397] on span "Select role" at bounding box center [778, 387] width 375 height 39
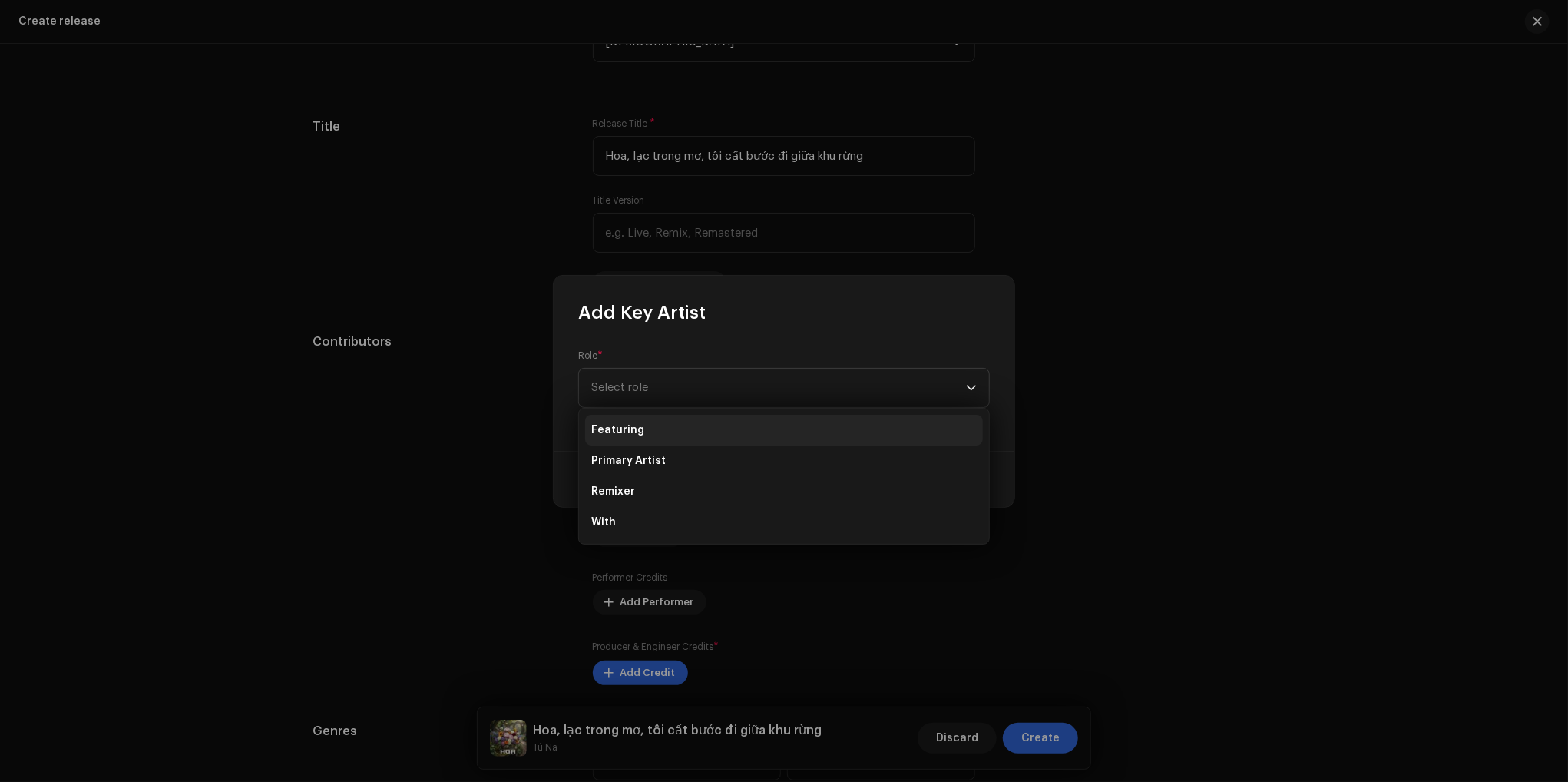
click at [670, 434] on li "Featuring" at bounding box center [784, 430] width 398 height 31
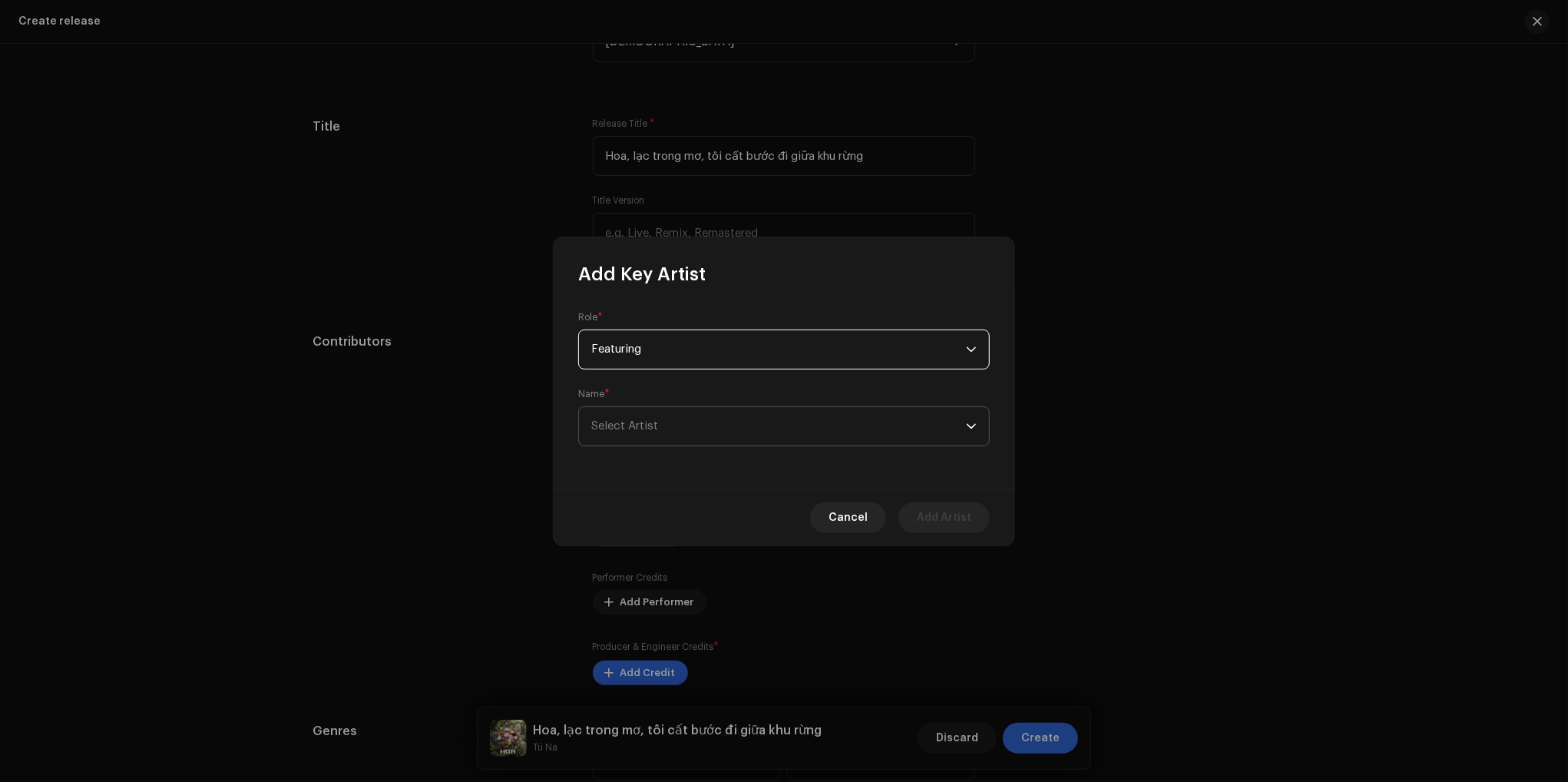
click at [639, 427] on span "Select Artist" at bounding box center [624, 426] width 67 height 11
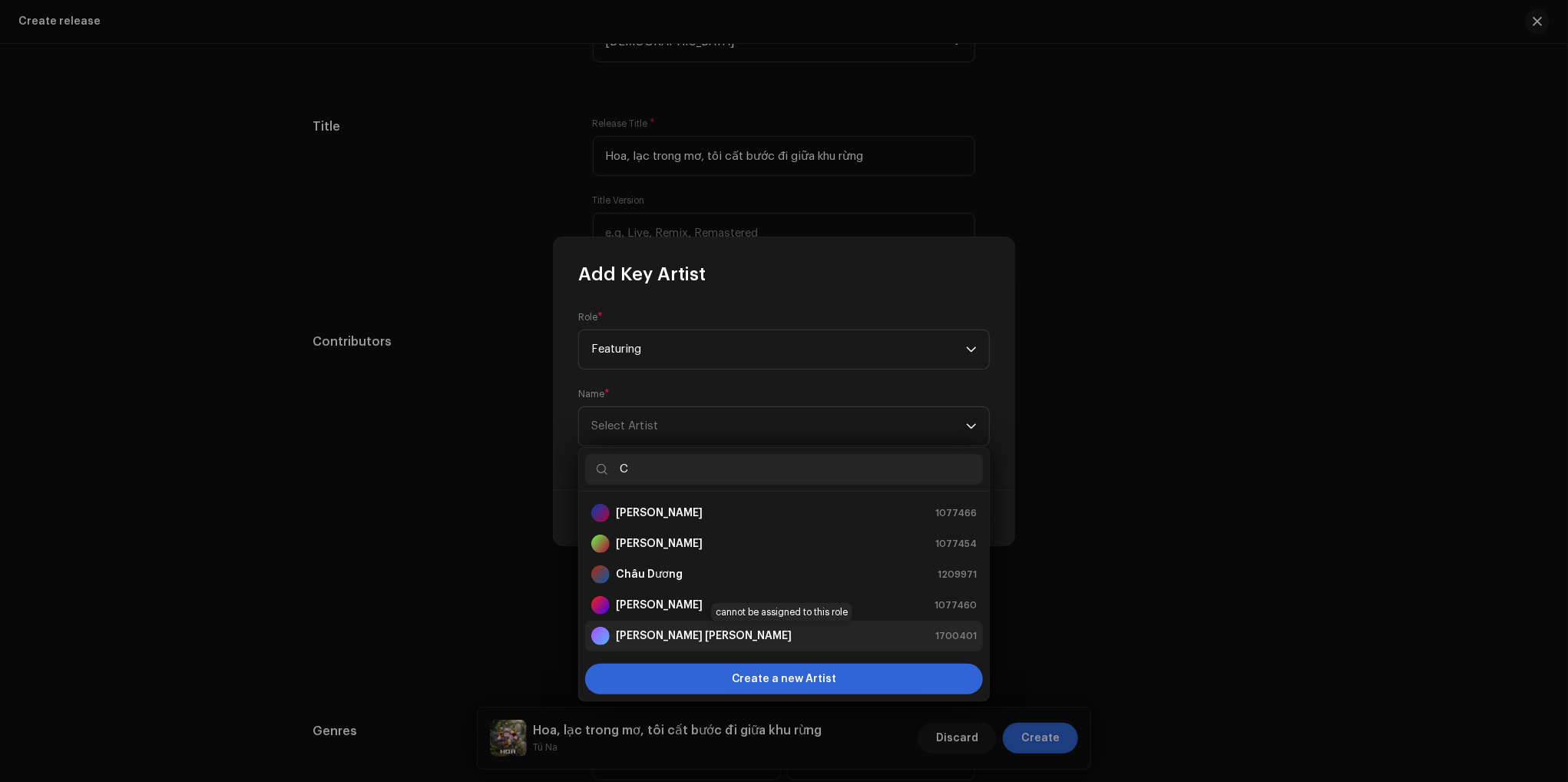
type input "C"
click at [657, 638] on strong "[PERSON_NAME] [PERSON_NAME]" at bounding box center [704, 636] width 176 height 15
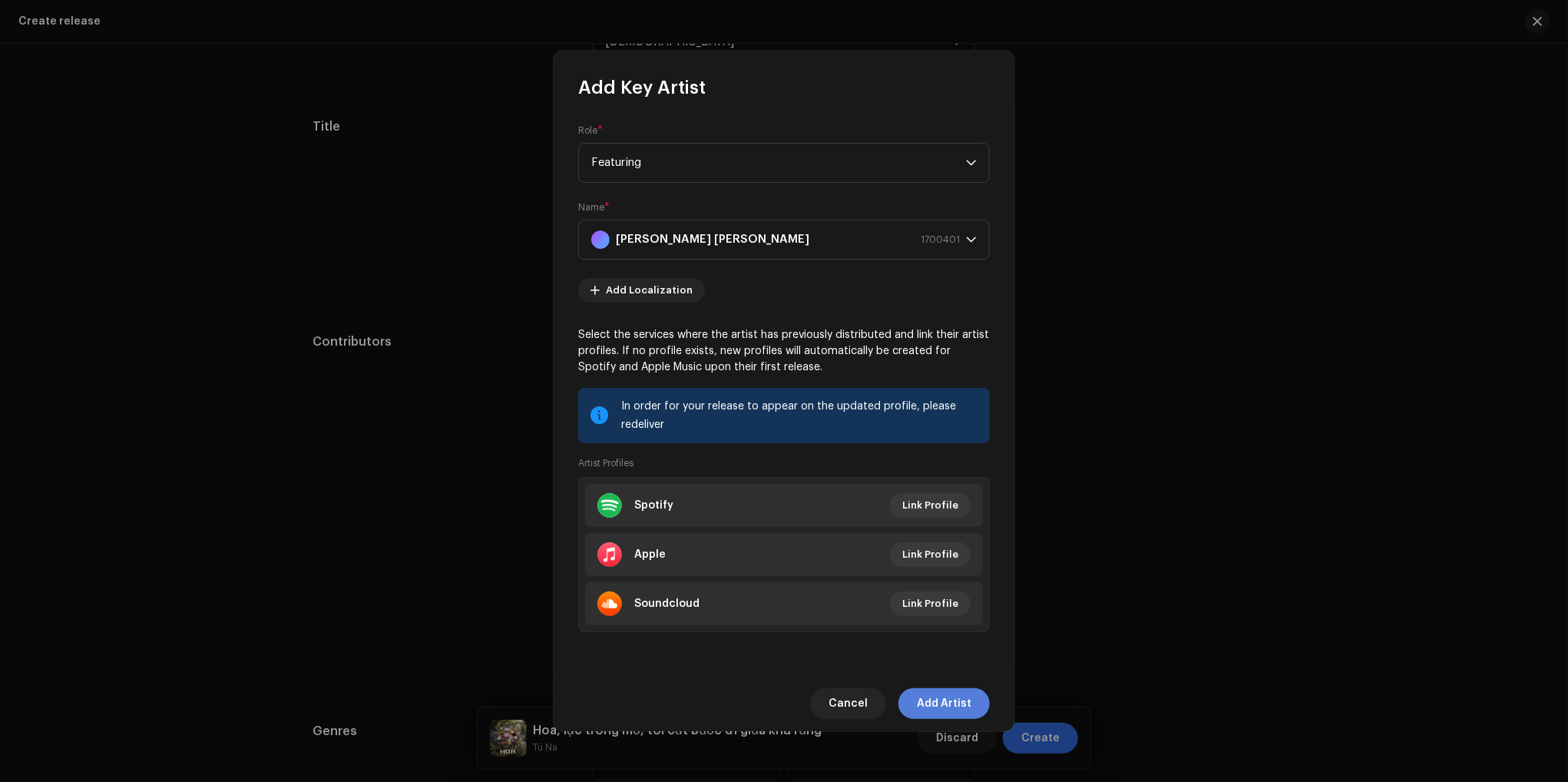
click at [946, 705] on span "Add Artist" at bounding box center [945, 704] width 55 height 31
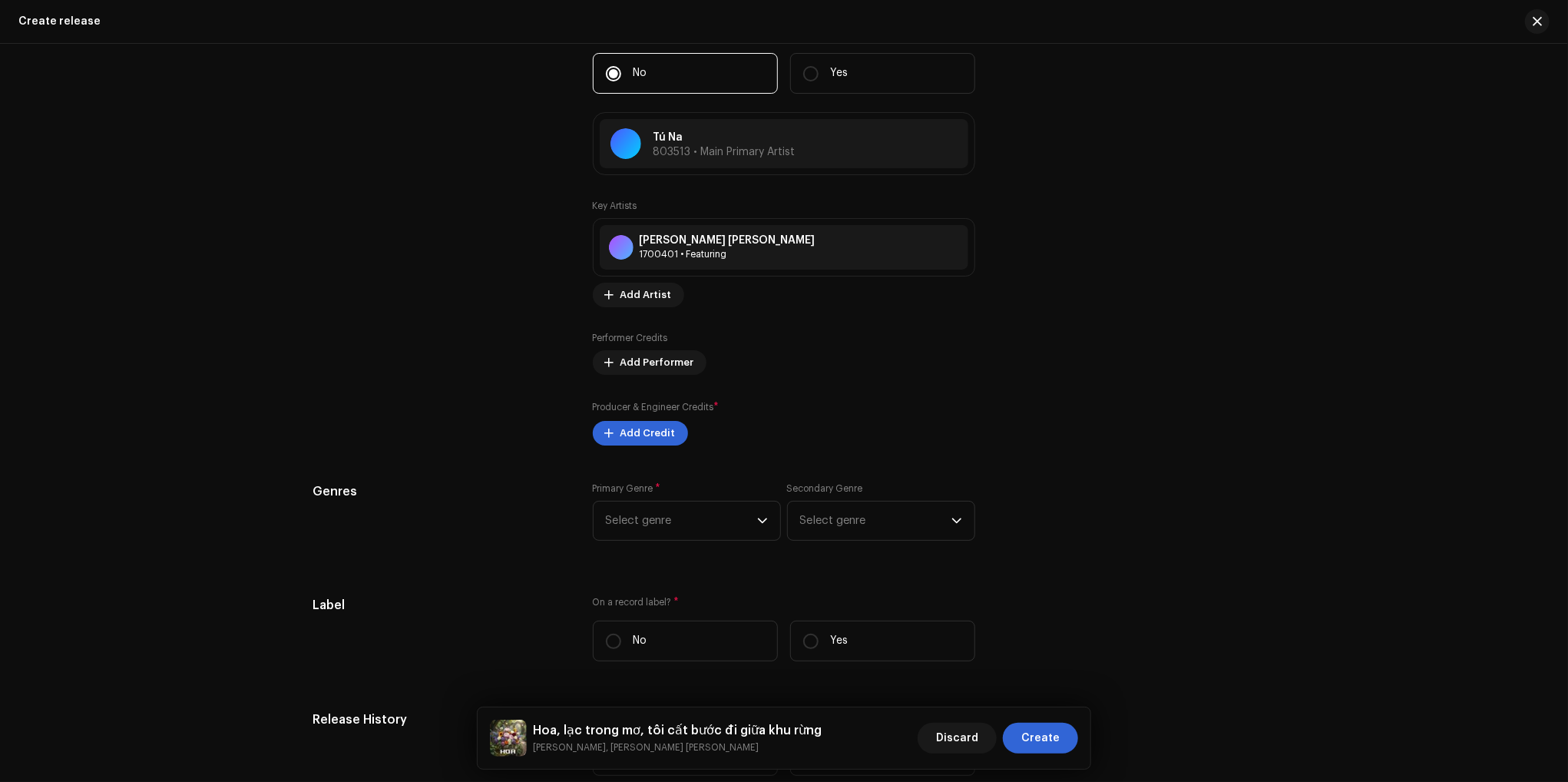
scroll to position [1690, 0]
click at [737, 529] on span "Select genre" at bounding box center [682, 518] width 151 height 39
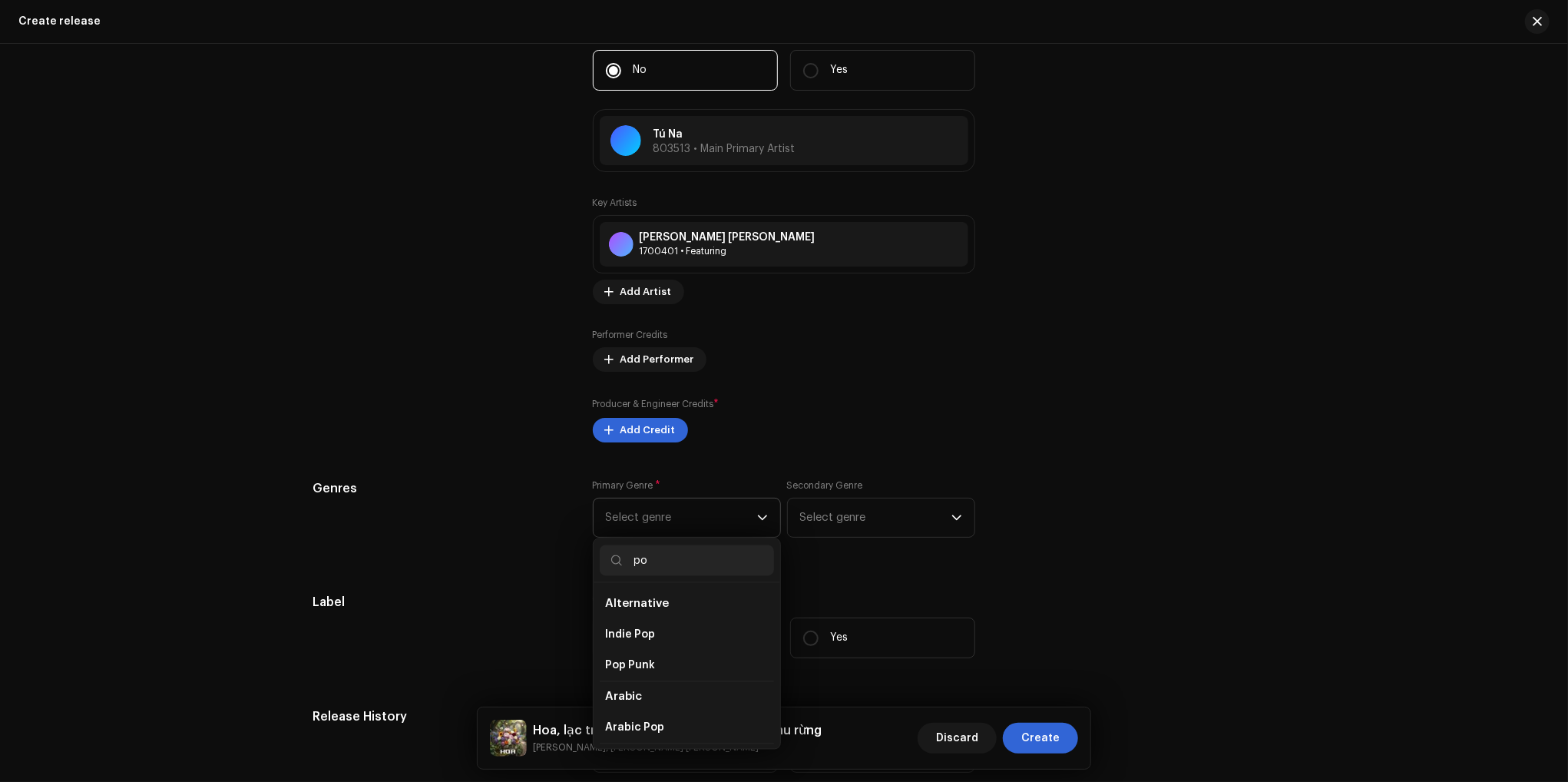
type input "pop"
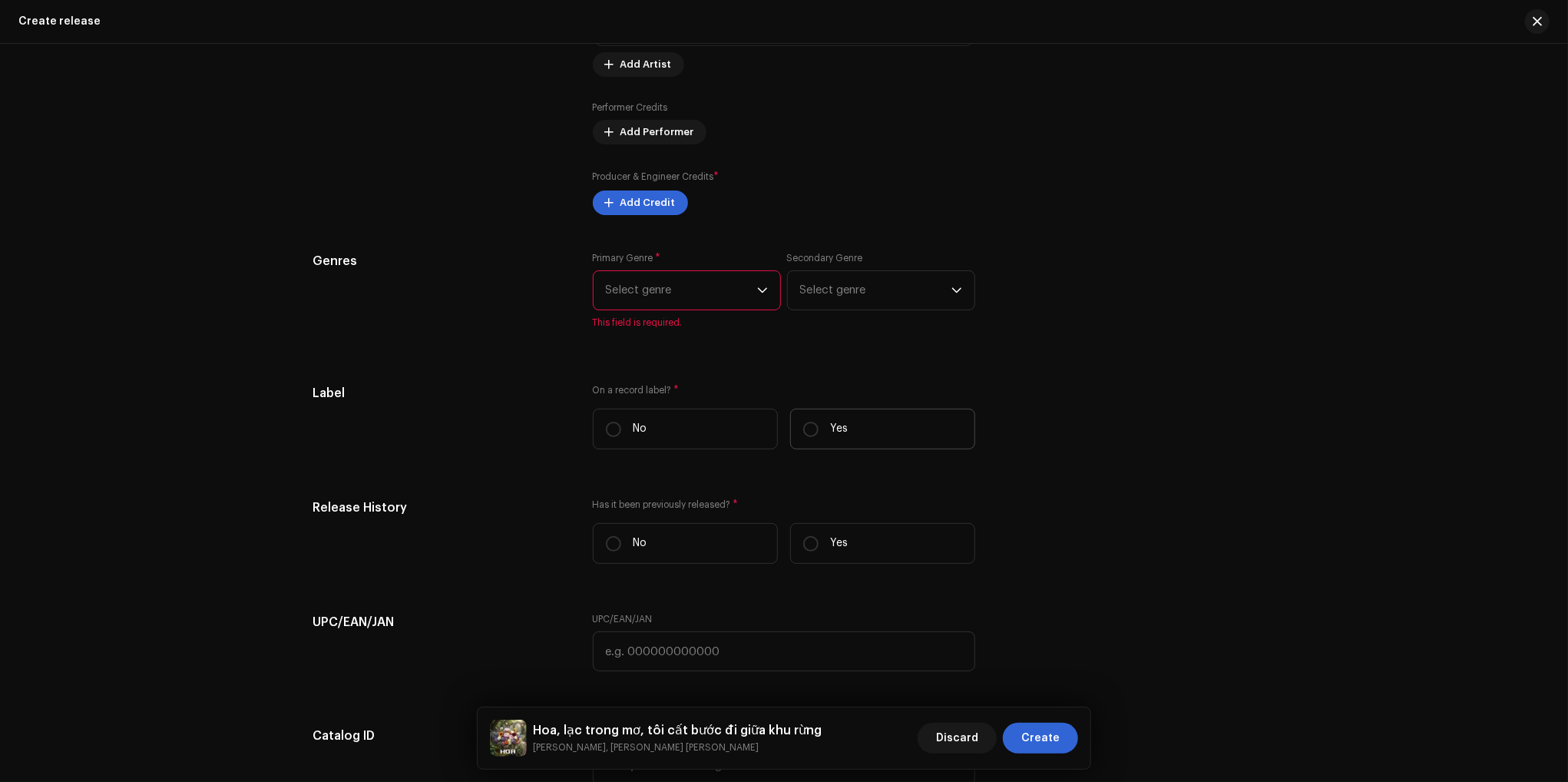
scroll to position [1920, 0]
click at [704, 283] on span "Select genre" at bounding box center [682, 287] width 151 height 39
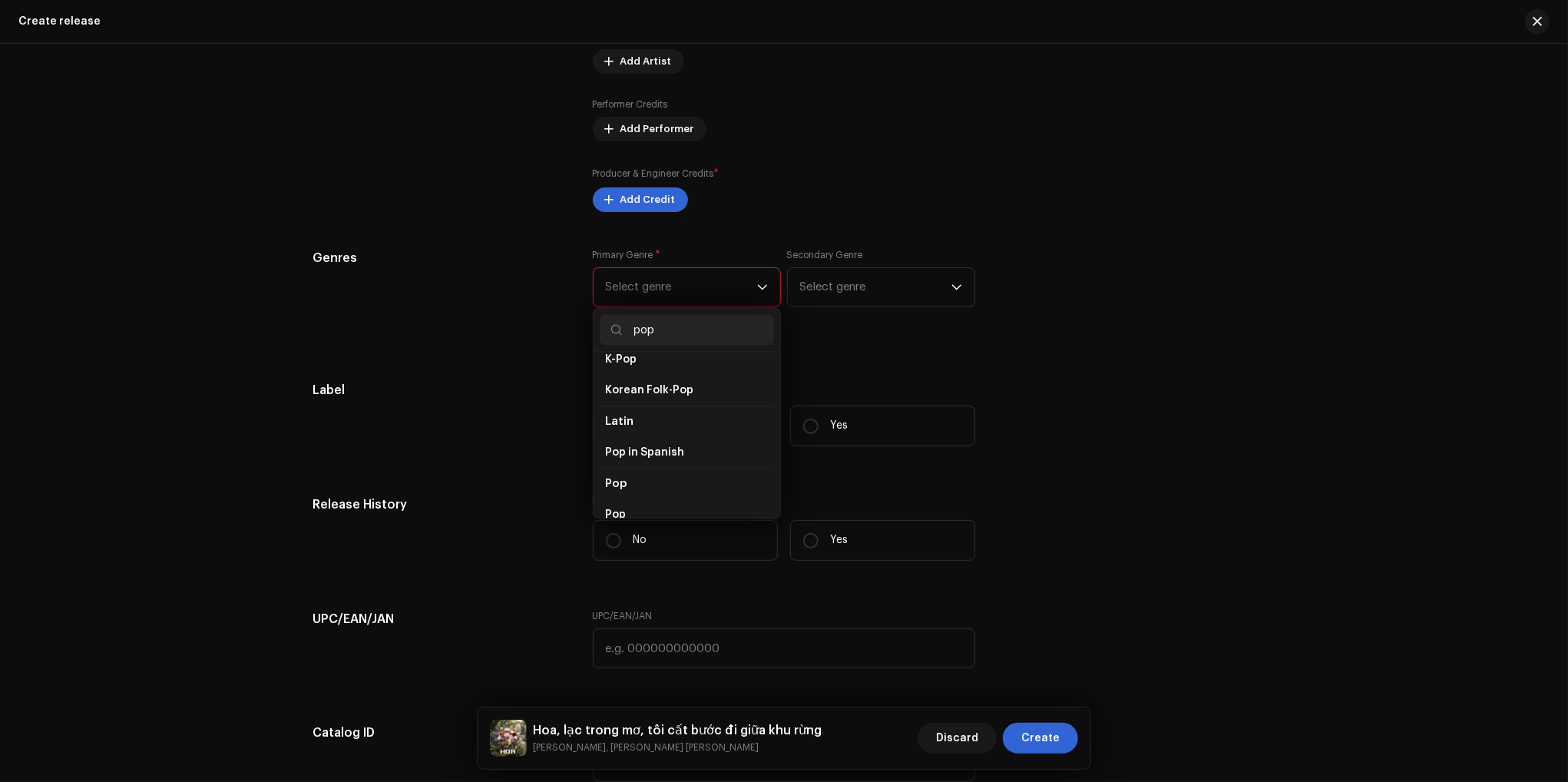
scroll to position [537, 0]
type input "pop"
click at [616, 431] on span "Pop" at bounding box center [617, 438] width 21 height 15
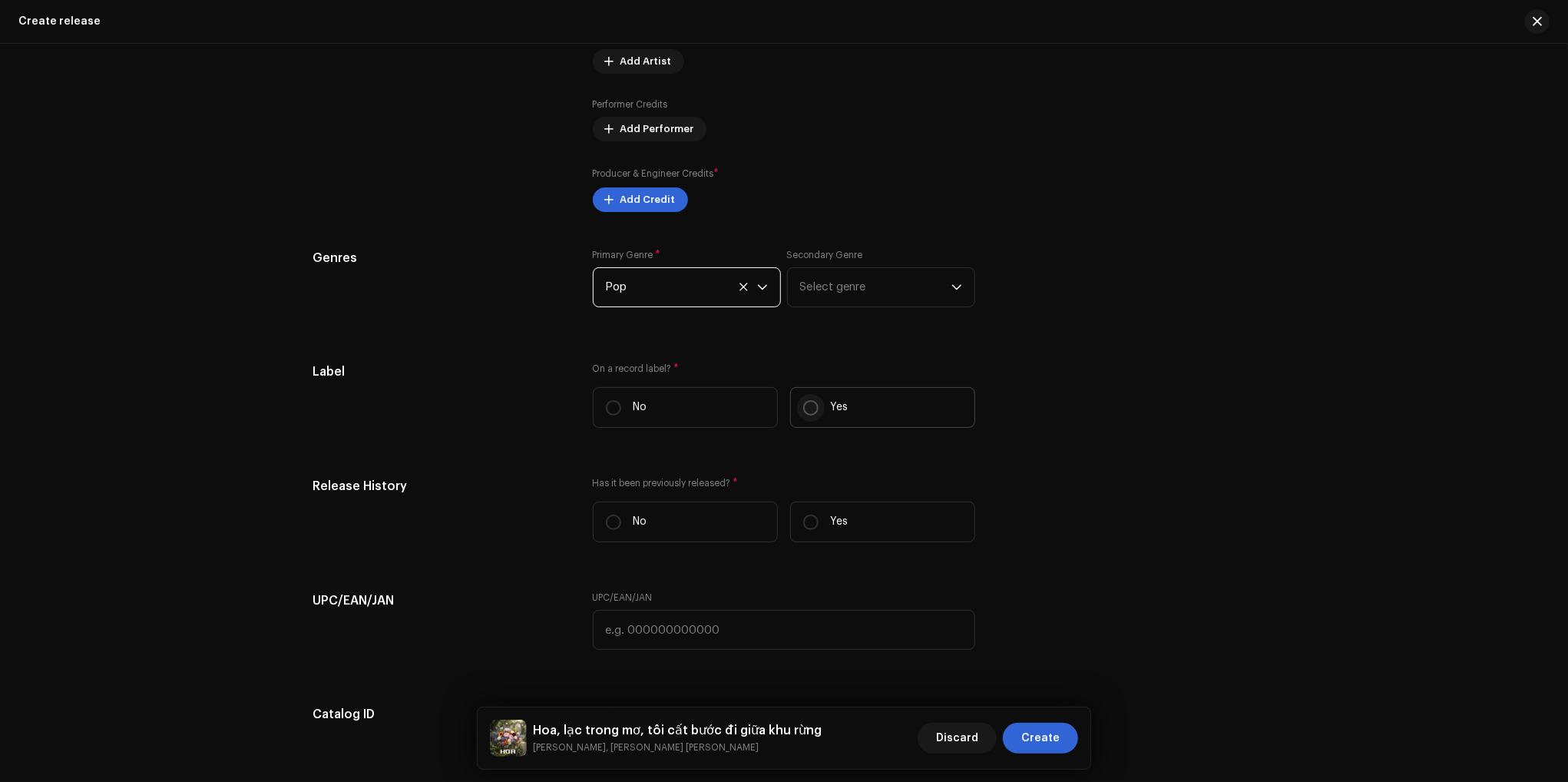
click at [814, 413] on input "Yes" at bounding box center [811, 408] width 15 height 15
radio input "true"
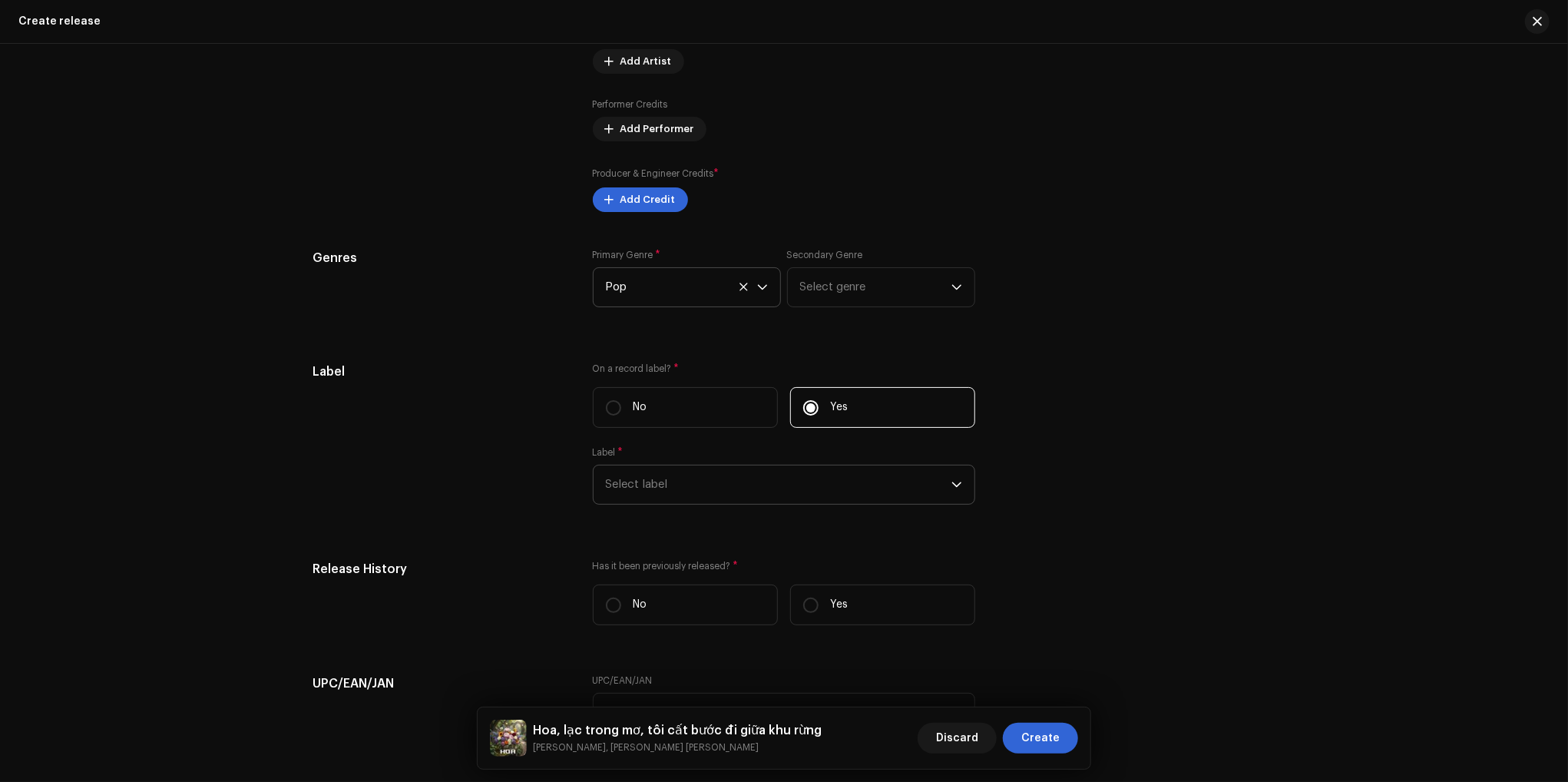
click at [721, 499] on span "Select label" at bounding box center [779, 484] width 346 height 39
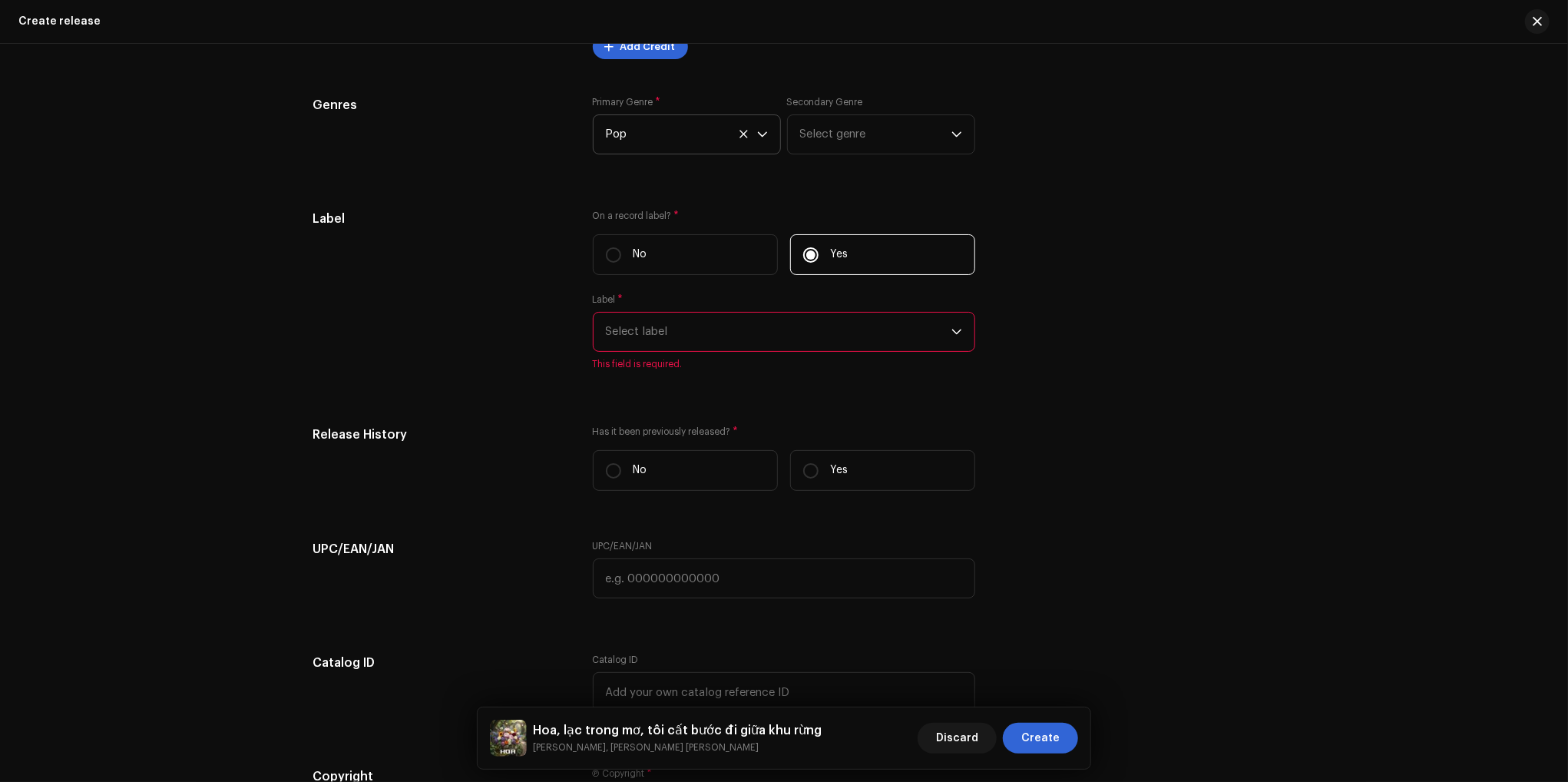
scroll to position [2074, 0]
click at [730, 335] on span "Select label" at bounding box center [779, 331] width 346 height 39
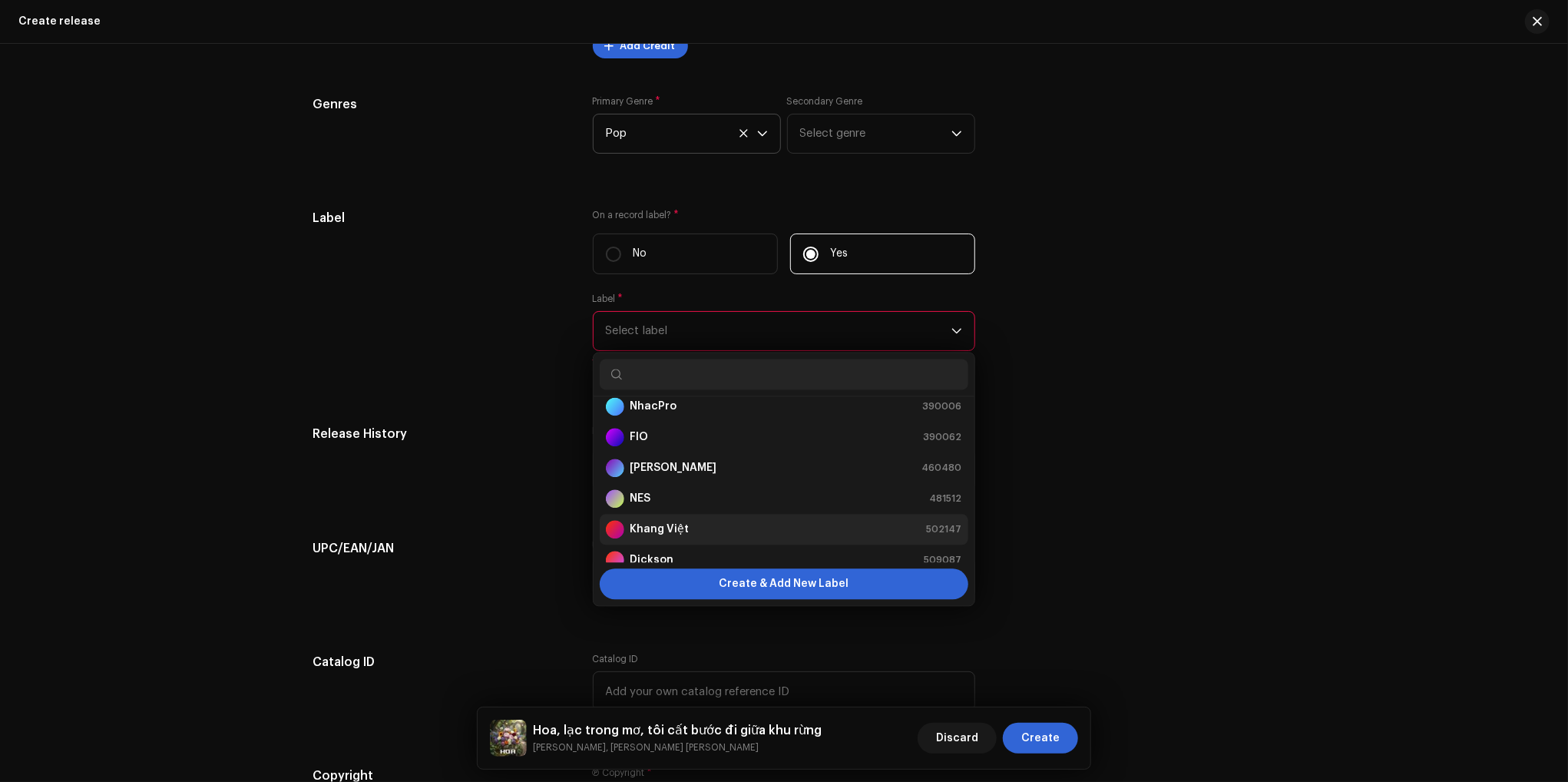
scroll to position [0, 0]
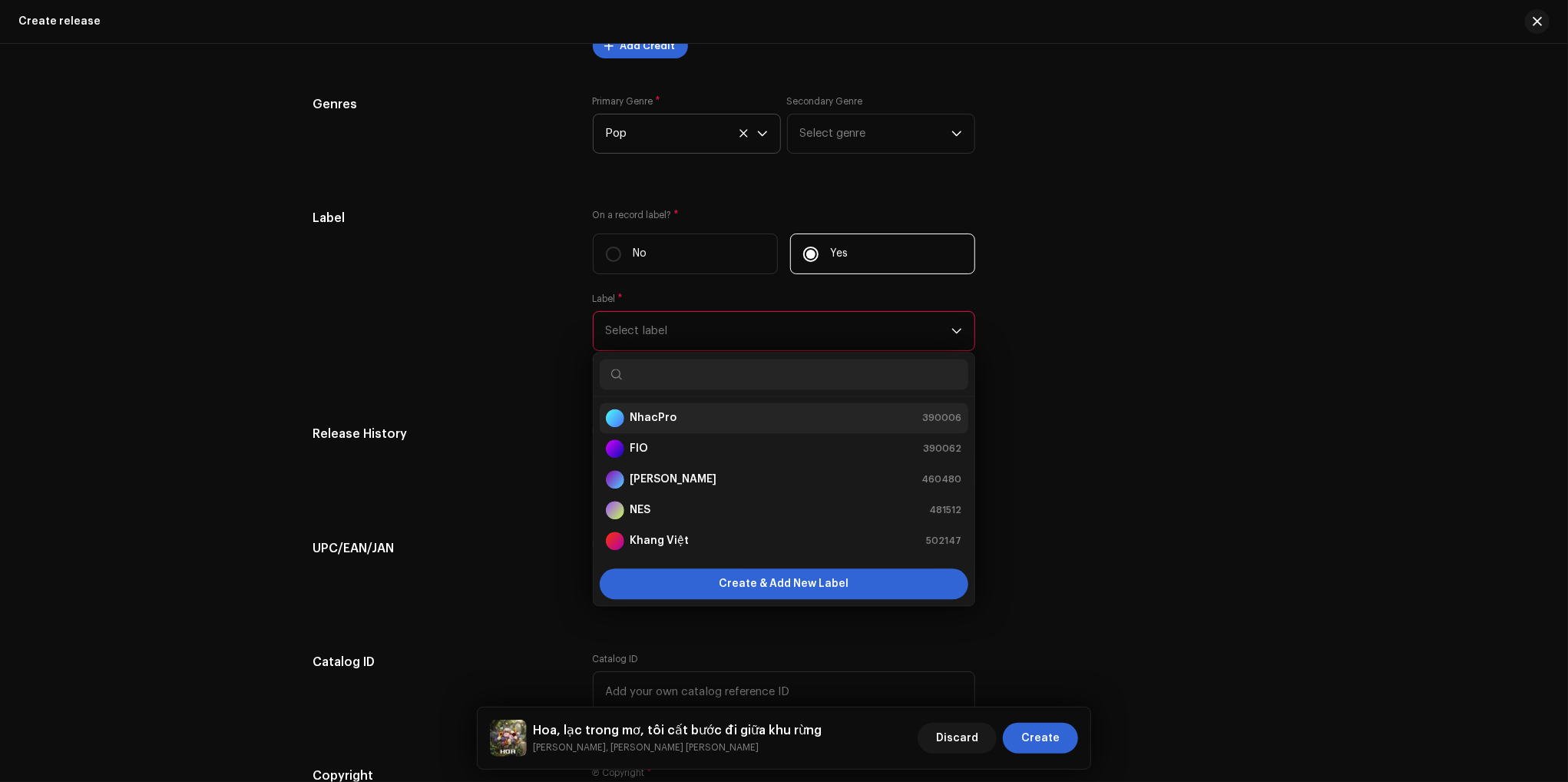
click at [690, 413] on div "NhacPro 390006" at bounding box center [784, 418] width 356 height 19
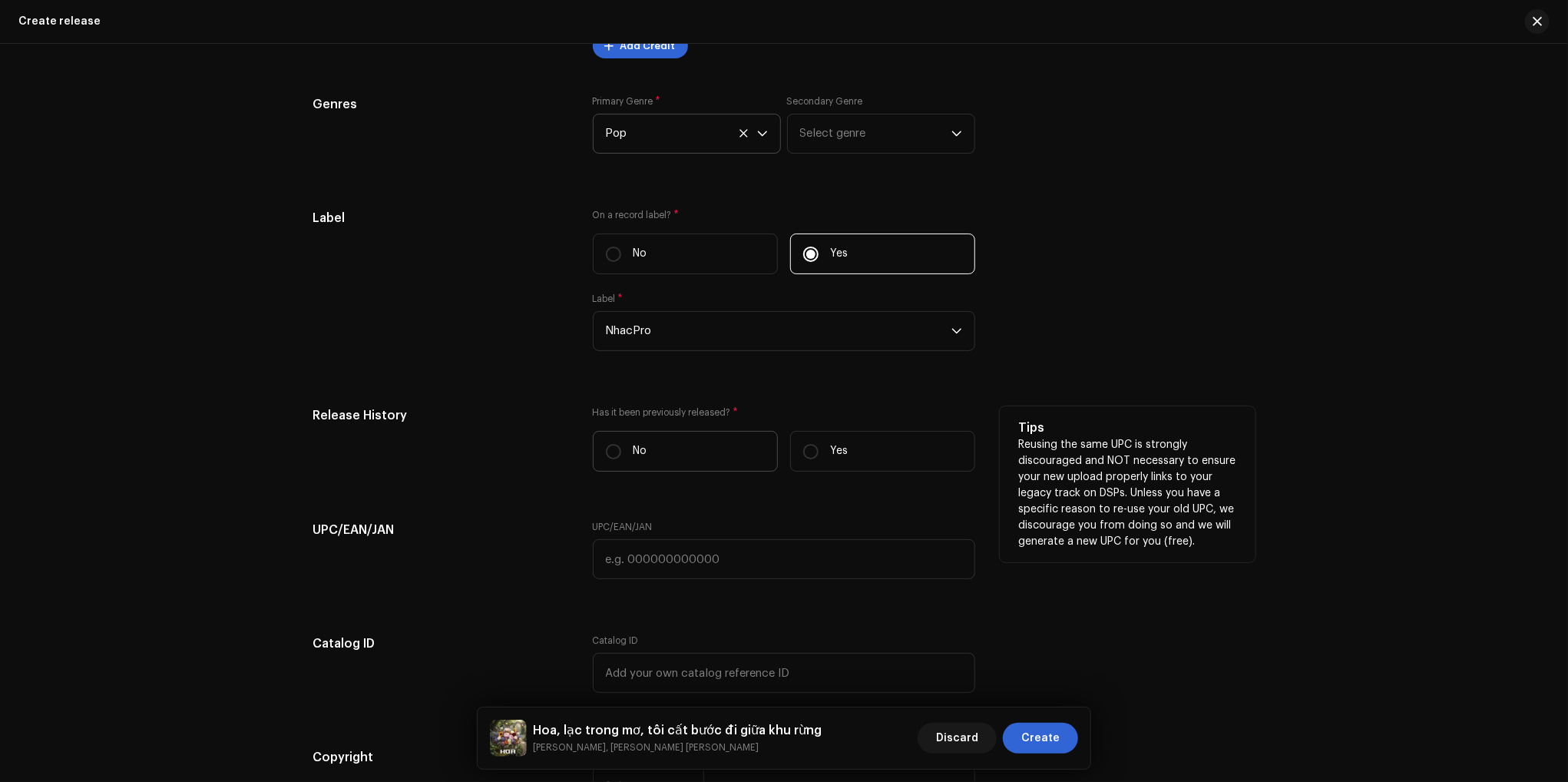
click at [634, 456] on p "No" at bounding box center [640, 450] width 14 height 16
click at [622, 456] on input "No" at bounding box center [614, 451] width 15 height 15
radio input "true"
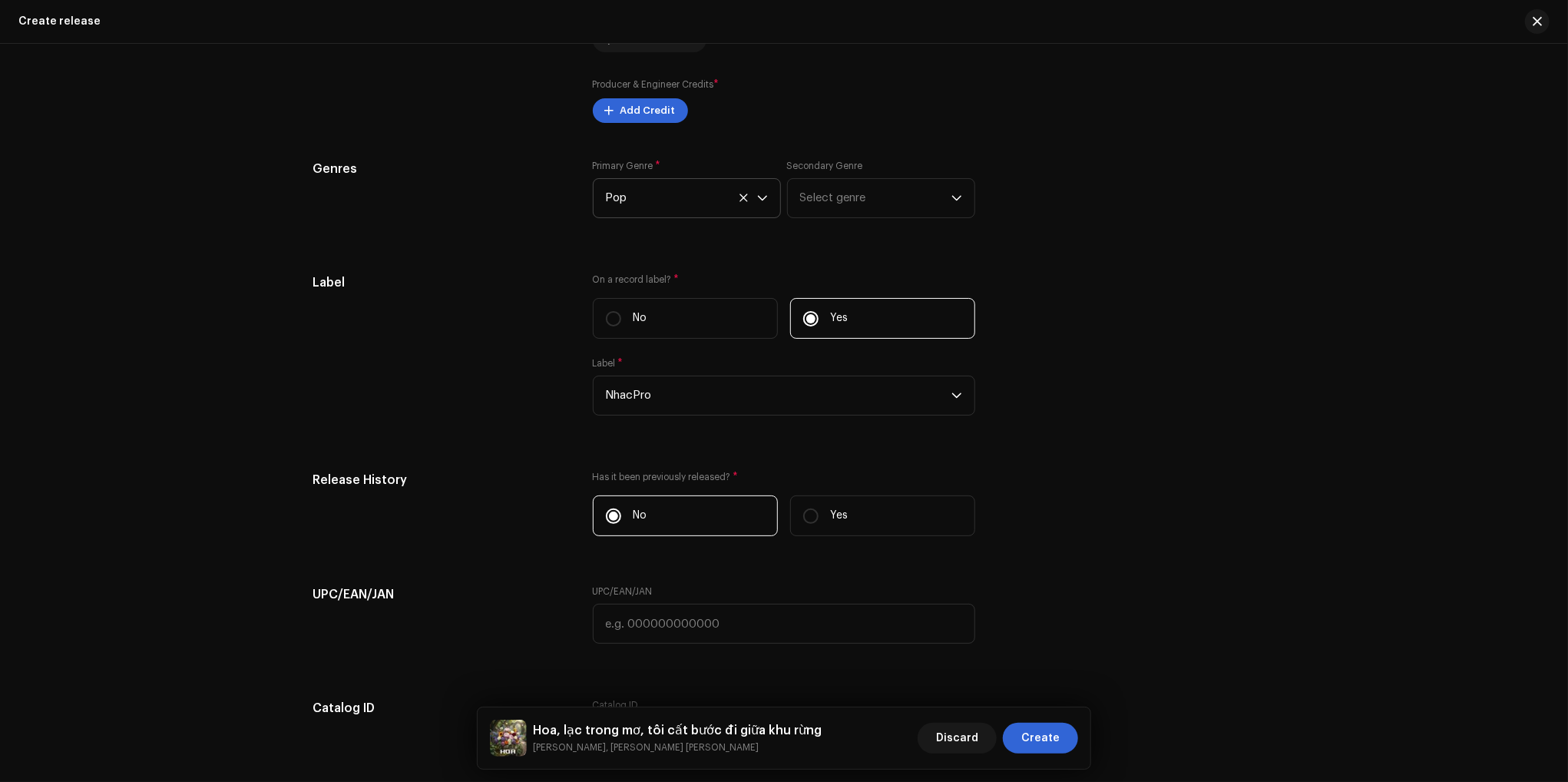
scroll to position [1997, 0]
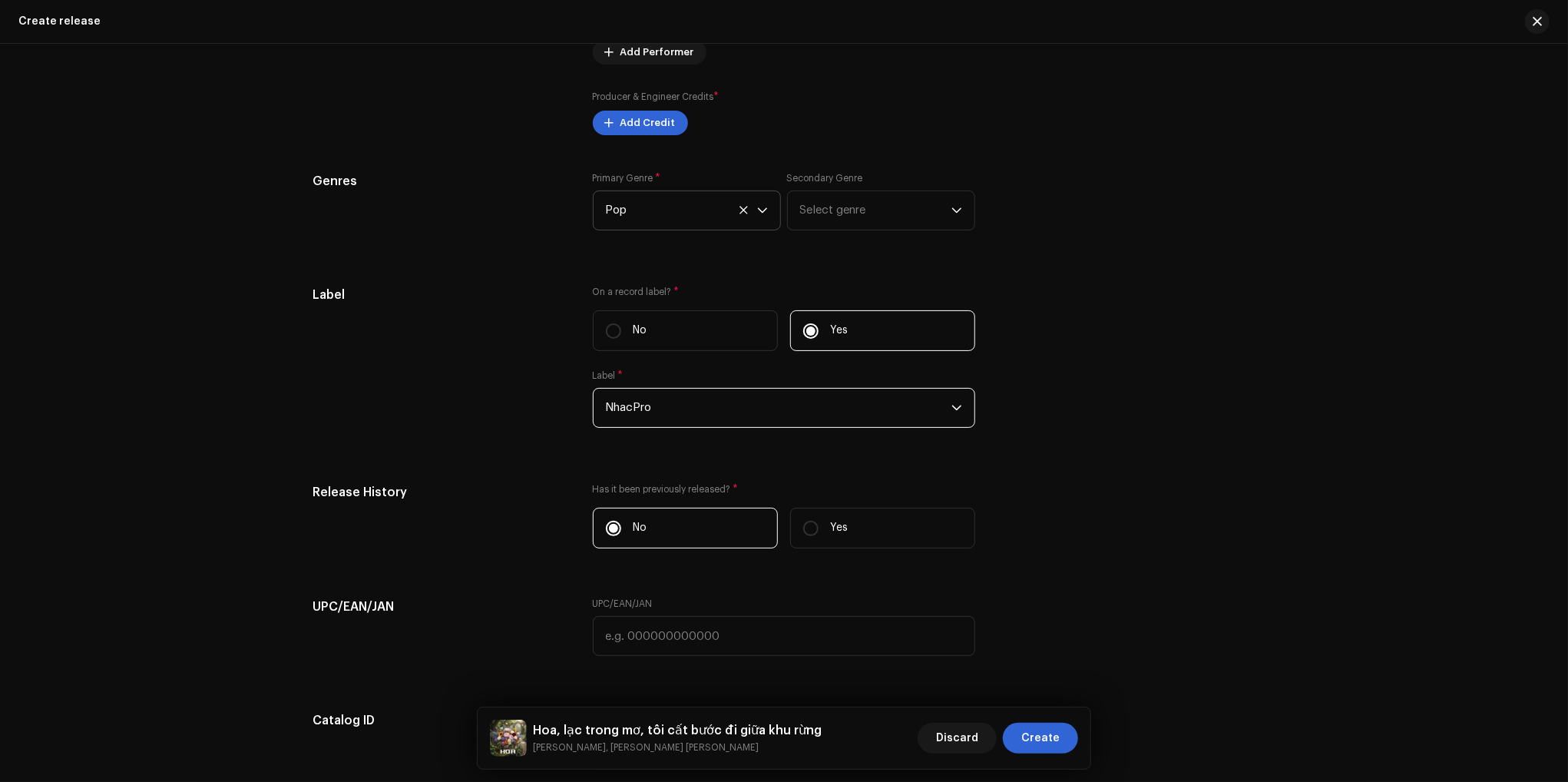
click at [834, 419] on span "NhacPro" at bounding box center [779, 407] width 346 height 39
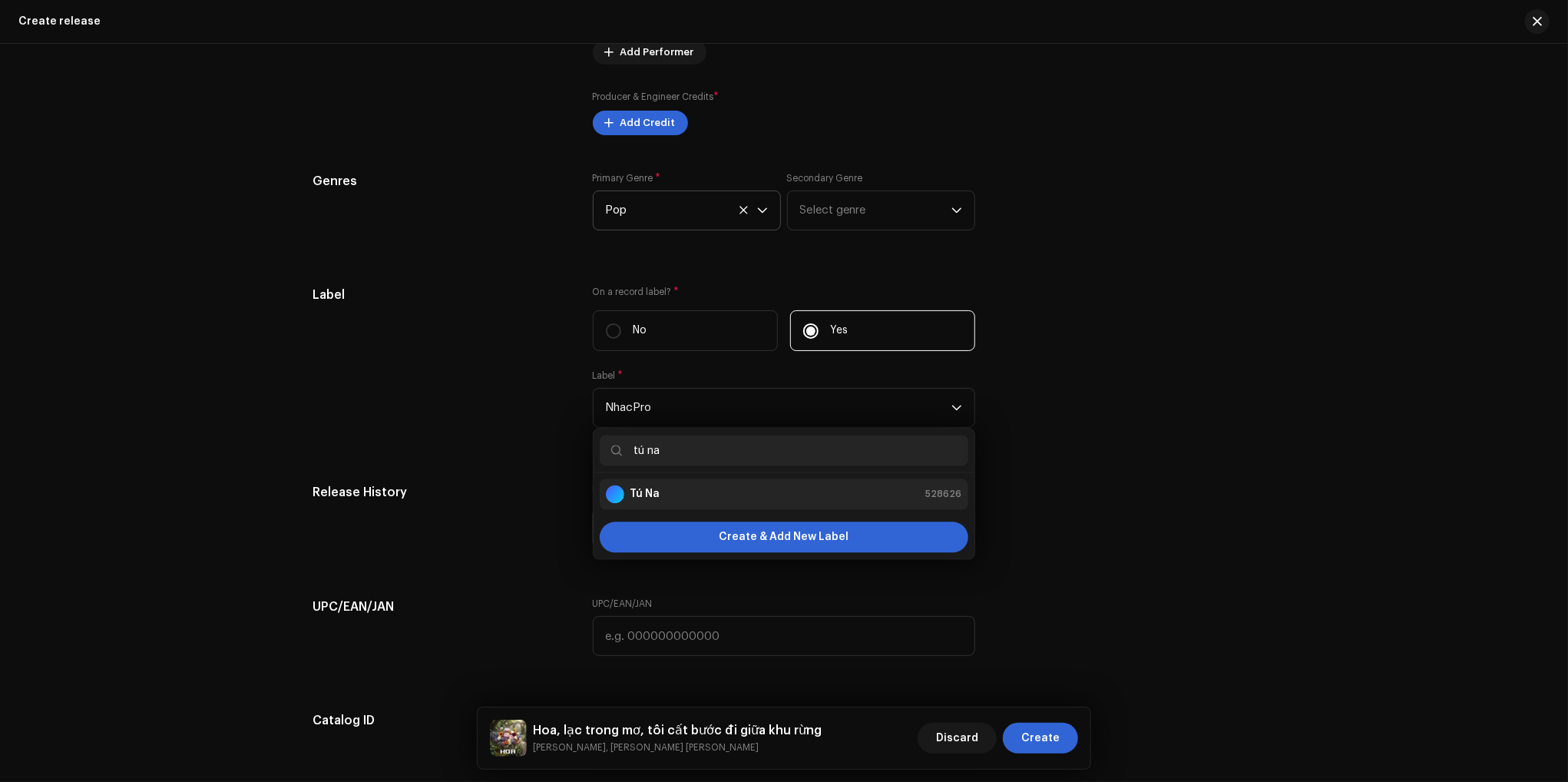
type input "tú na"
click at [762, 502] on div "Tú Na 528626" at bounding box center [784, 495] width 356 height 19
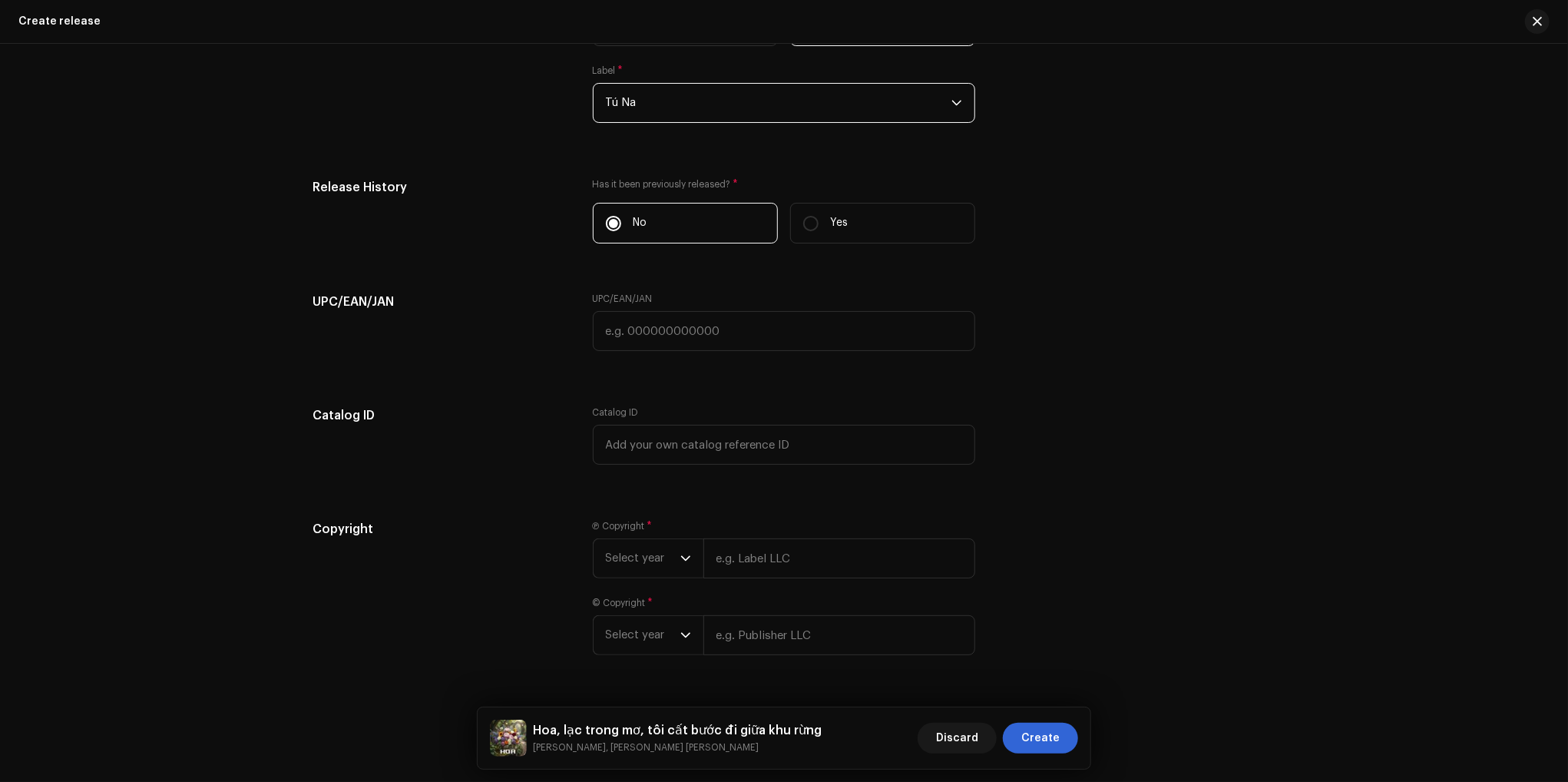
scroll to position [2346, 0]
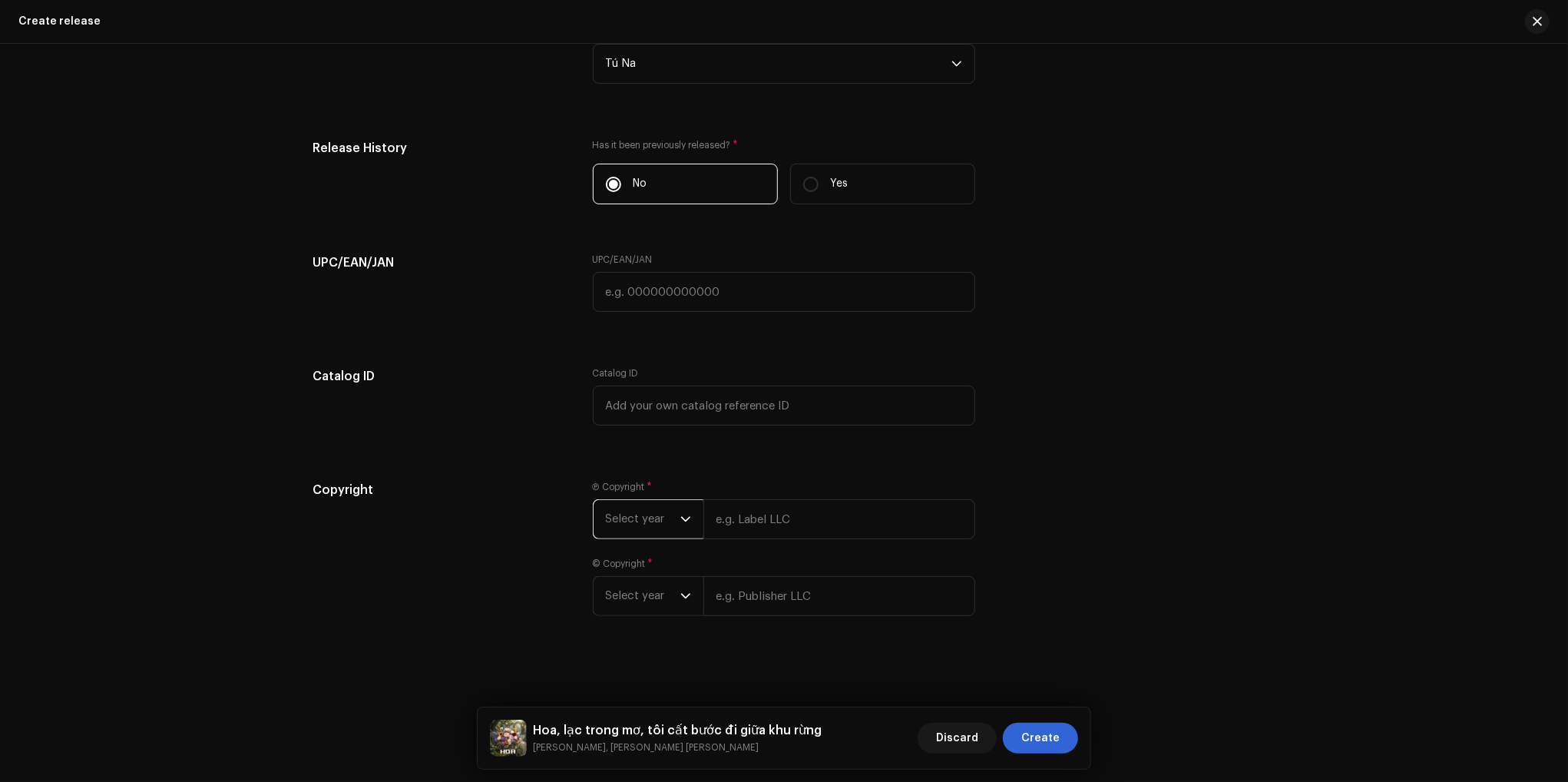
click at [661, 517] on span "Select year" at bounding box center [643, 518] width 75 height 39
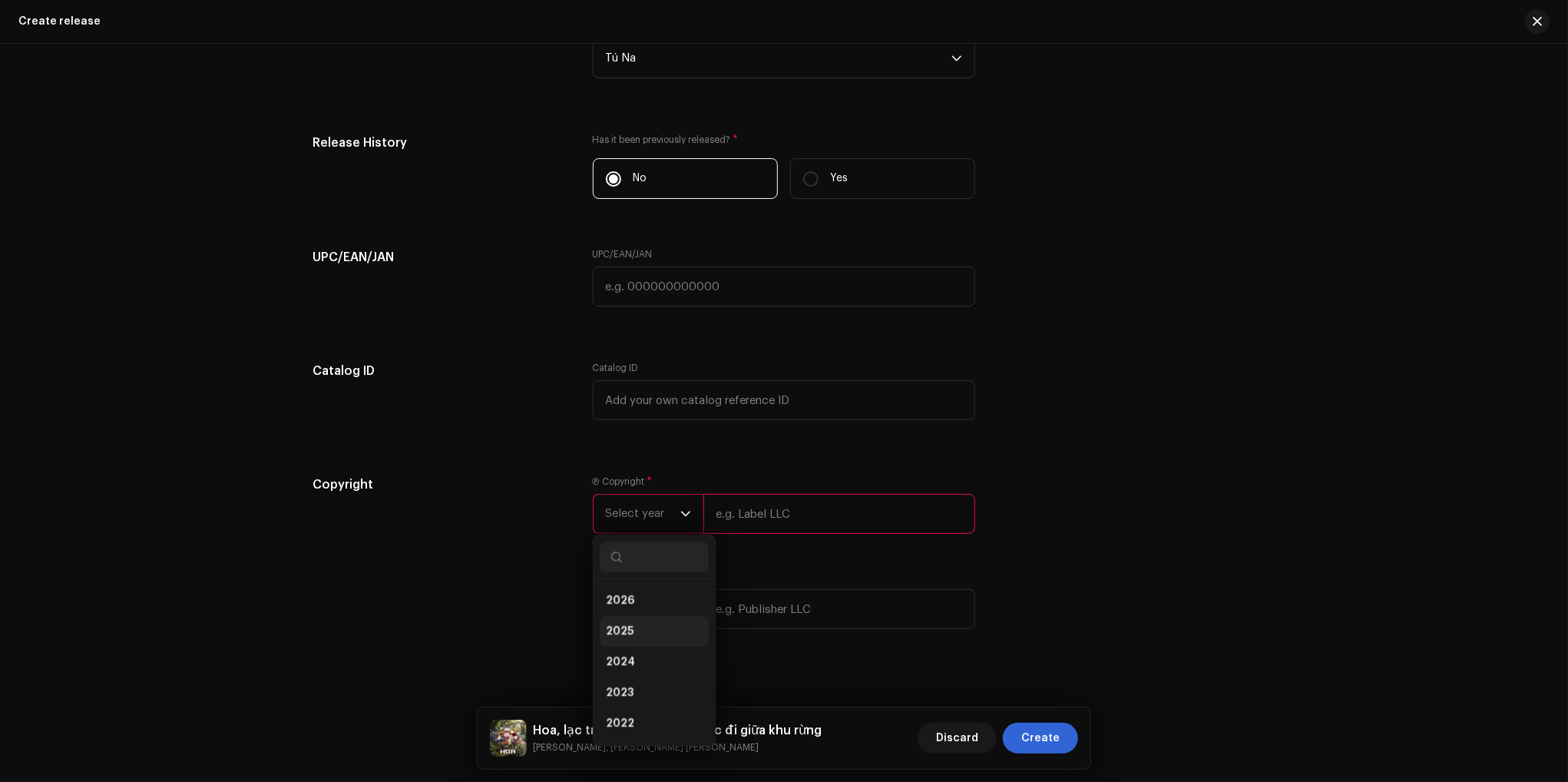
click at [630, 643] on li "2025" at bounding box center [654, 631] width 109 height 31
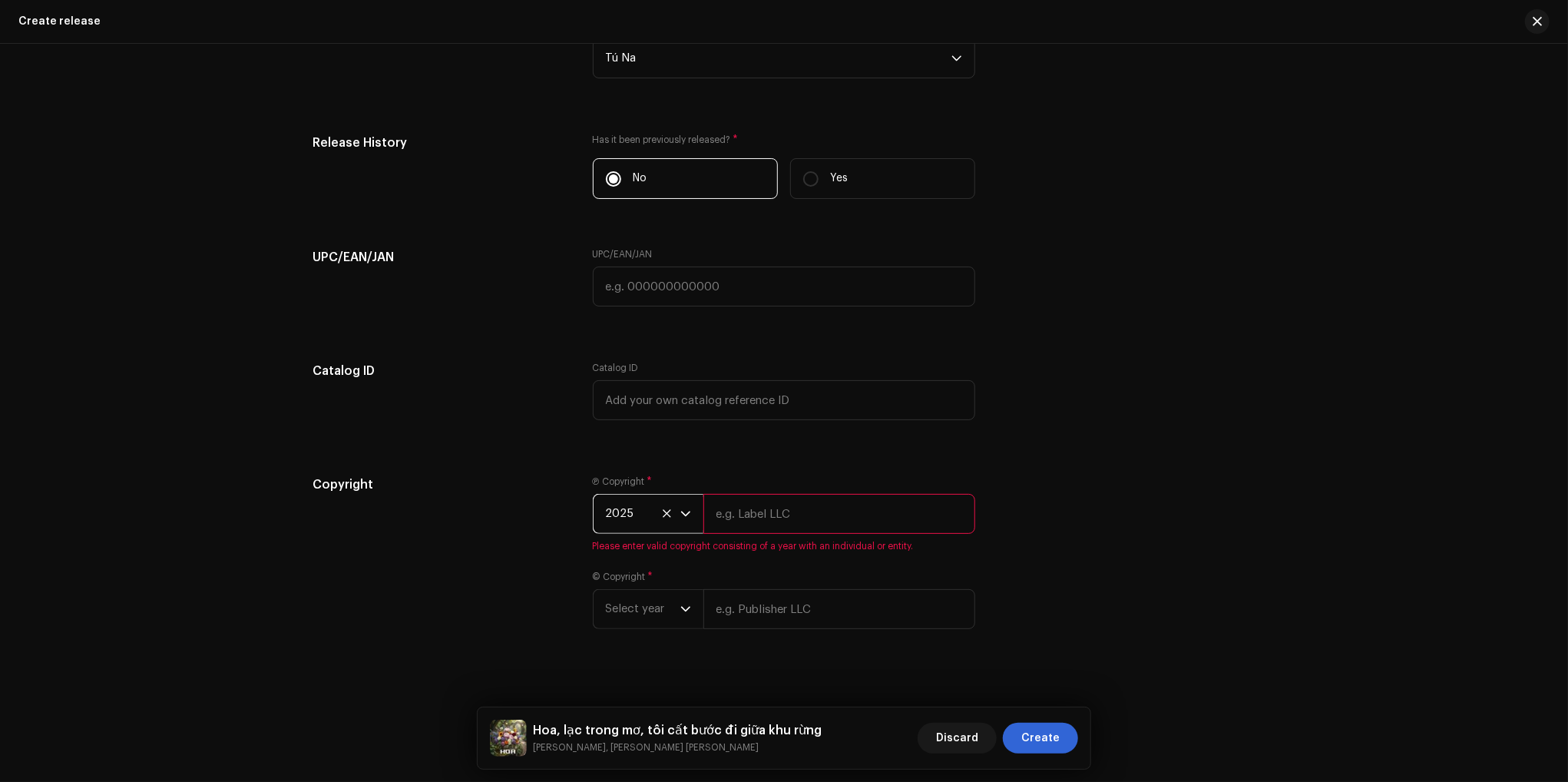
click at [814, 520] on input "text" at bounding box center [840, 514] width 272 height 40
drag, startPoint x: 780, startPoint y: 523, endPoint x: 708, endPoint y: 518, distance: 72.2
click at [708, 518] on input "Tú Na" at bounding box center [840, 514] width 272 height 40
type input "Tú Na"
drag, startPoint x: 1124, startPoint y: 501, endPoint x: 1108, endPoint y: 506, distance: 16.8
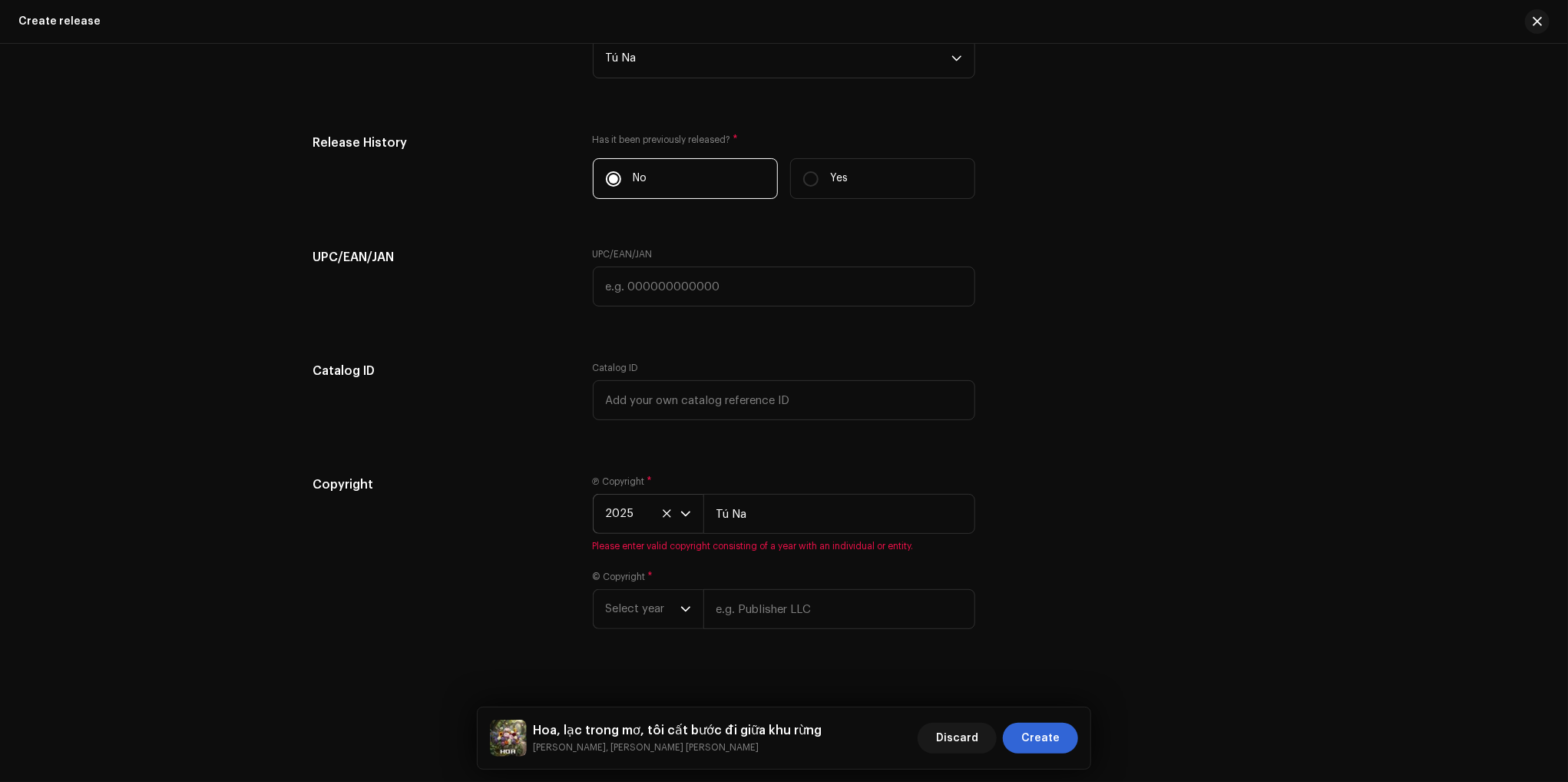
click at [1124, 500] on div "Copyright Ⓟ Copyright * 2025 Tú Na Please enter valid copyright consisting of a…" at bounding box center [784, 561] width 944 height 172
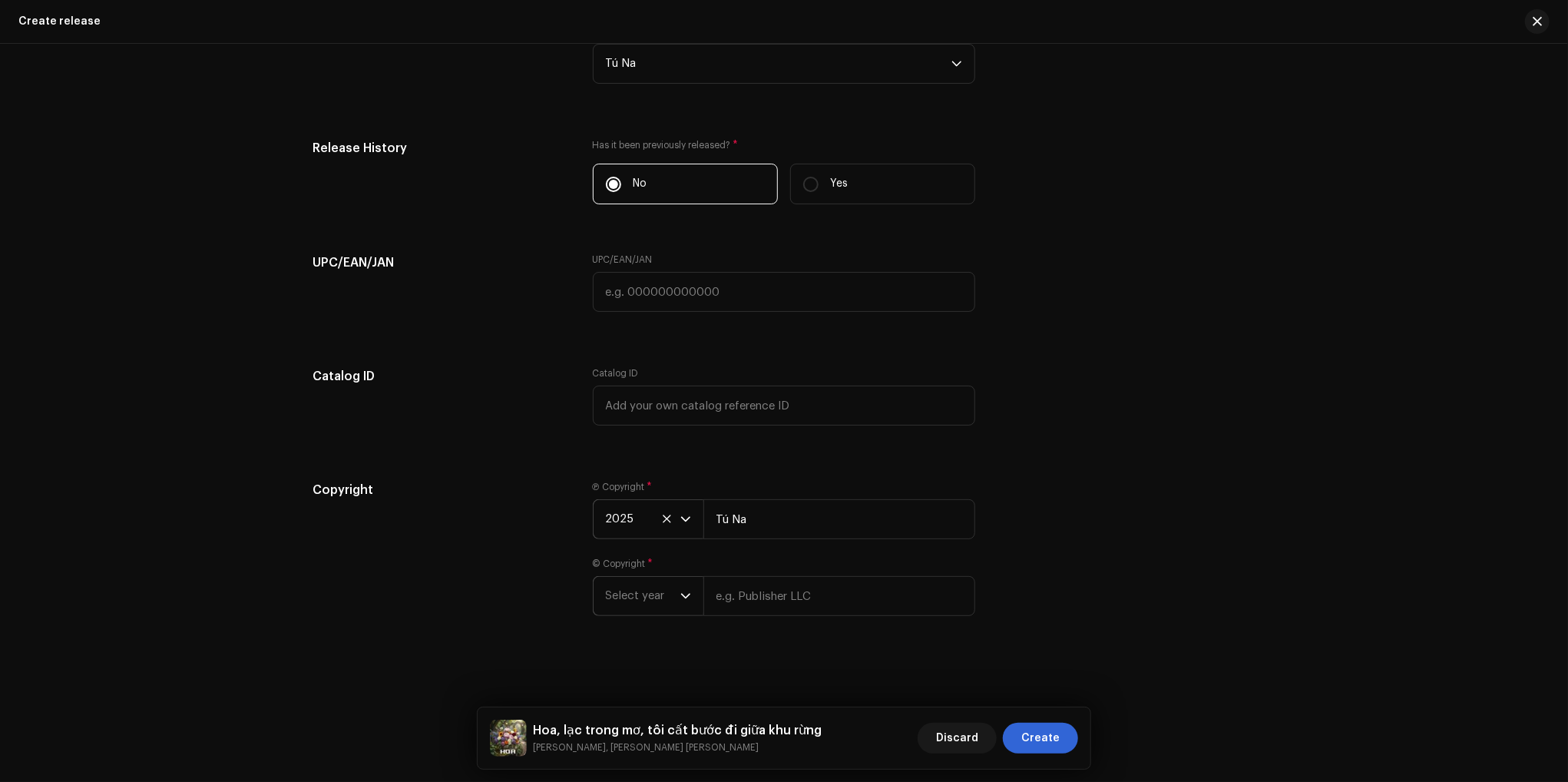
click at [682, 597] on icon "dropdown trigger" at bounding box center [685, 595] width 10 height 10
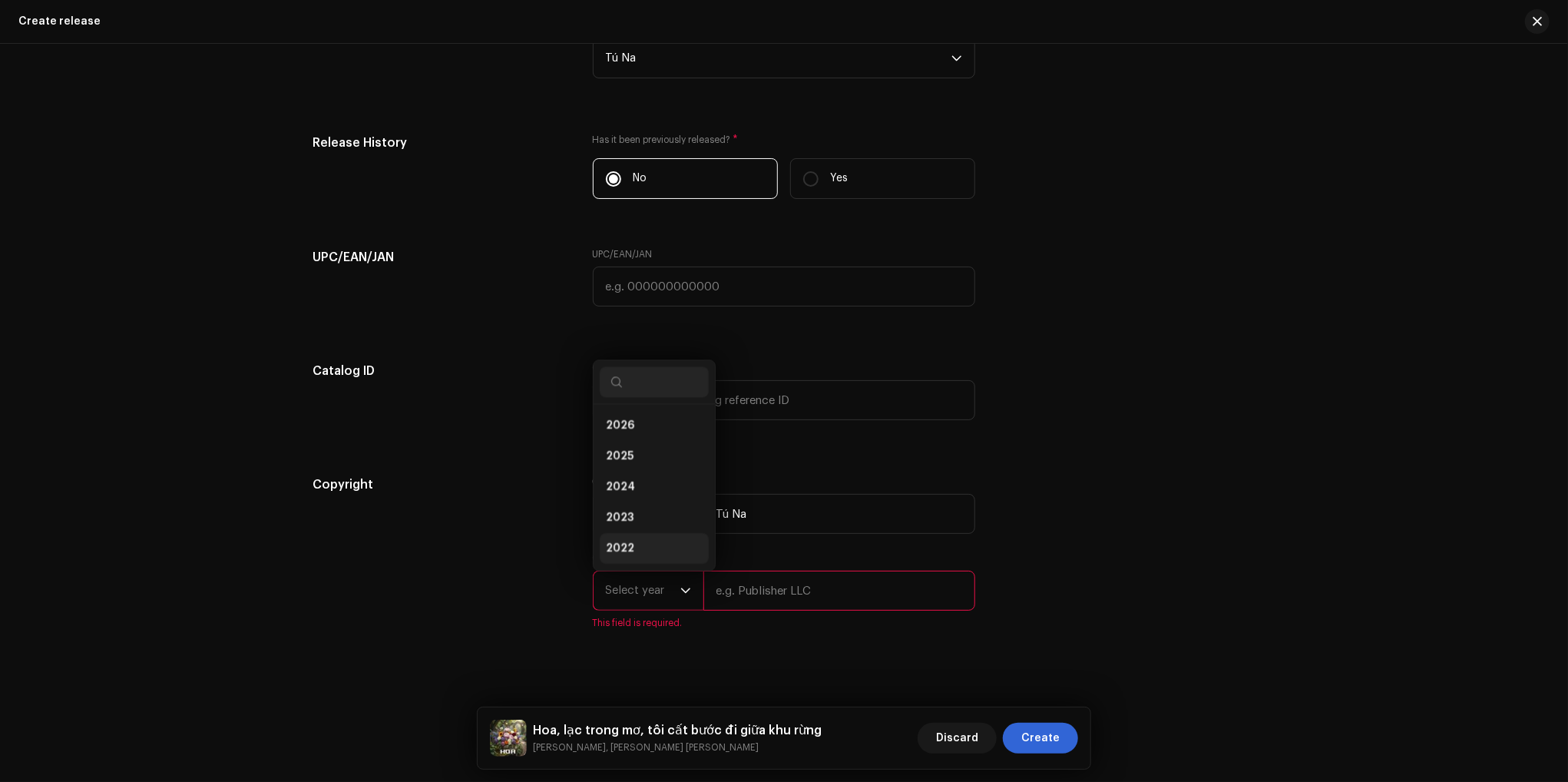
scroll to position [25, 0]
click at [631, 430] on li "2025" at bounding box center [654, 432] width 109 height 31
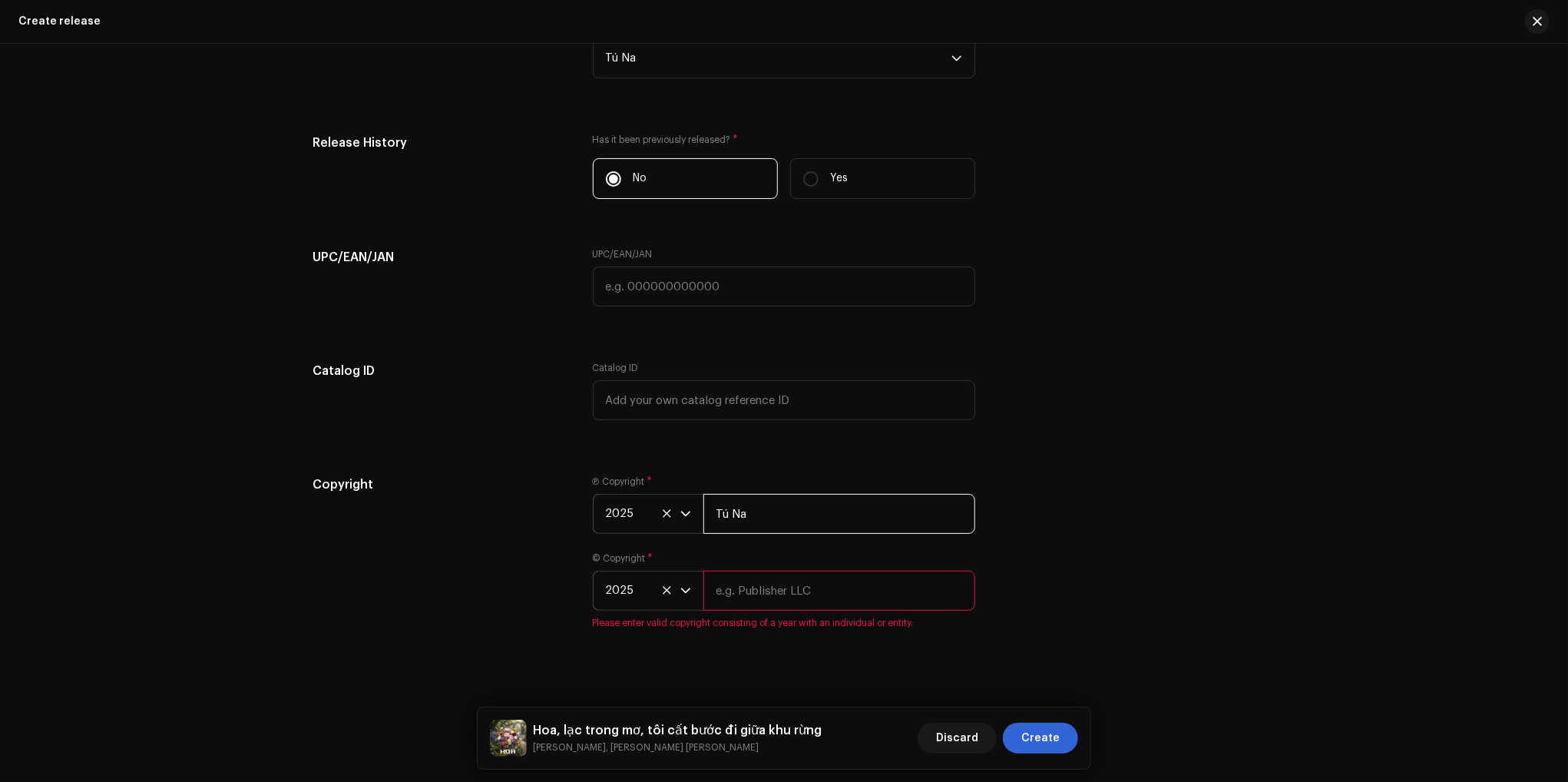
drag, startPoint x: 804, startPoint y: 522, endPoint x: 698, endPoint y: 520, distance: 106.0
click at [700, 519] on div "2025 Tú Na" at bounding box center [784, 514] width 383 height 40
click at [778, 603] on input "text" at bounding box center [840, 590] width 272 height 40
type input "Tú Na"
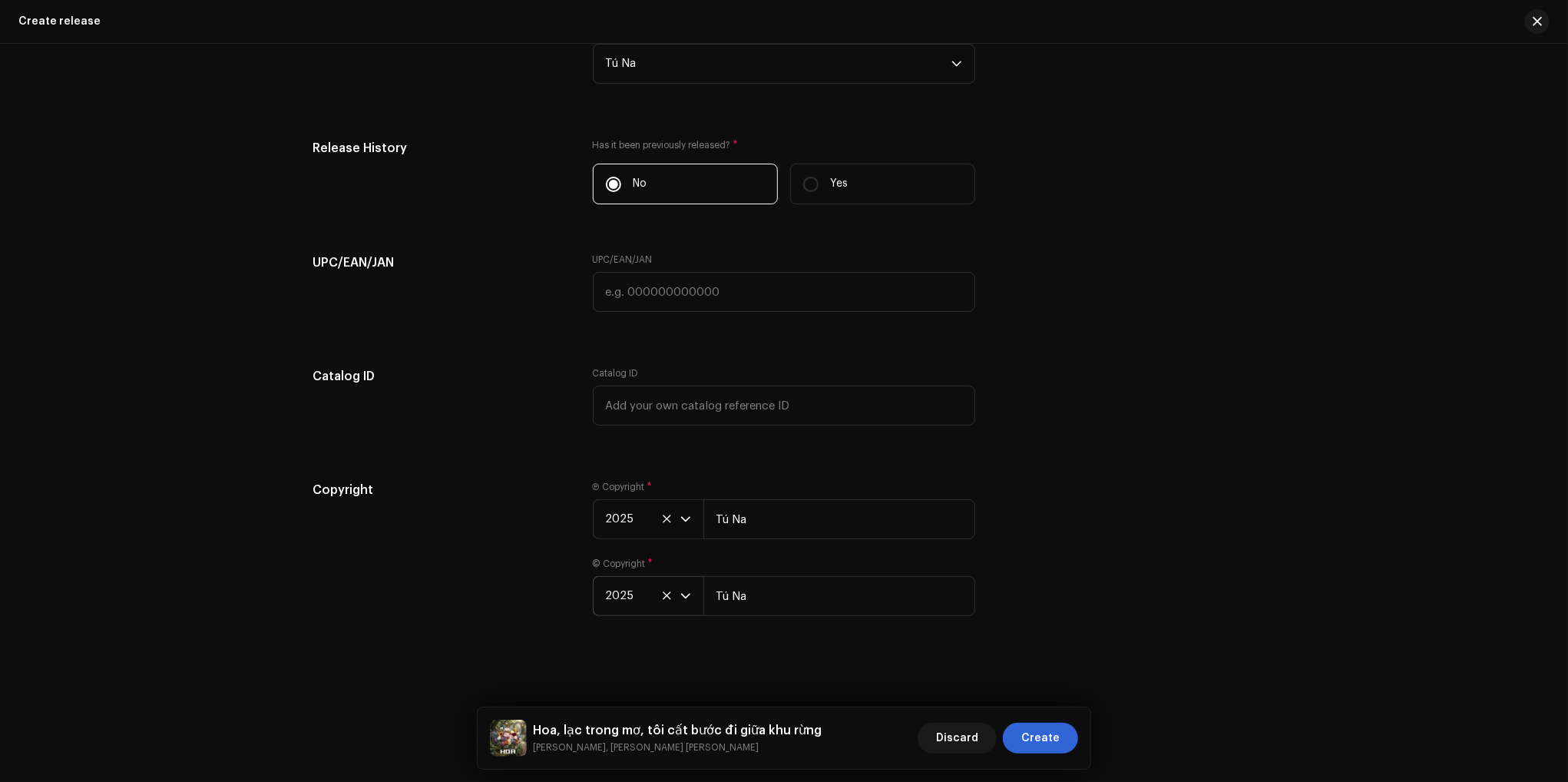
click at [1104, 538] on div "Copyright Ⓟ Copyright * 2025 Tú Na © Copyright * 2025 Tú Na" at bounding box center [784, 557] width 944 height 154
drag, startPoint x: 783, startPoint y: 519, endPoint x: 726, endPoint y: 566, distance: 73.9
click at [660, 517] on div "2025 Tú Na" at bounding box center [784, 519] width 383 height 40
type input "NhacPro"
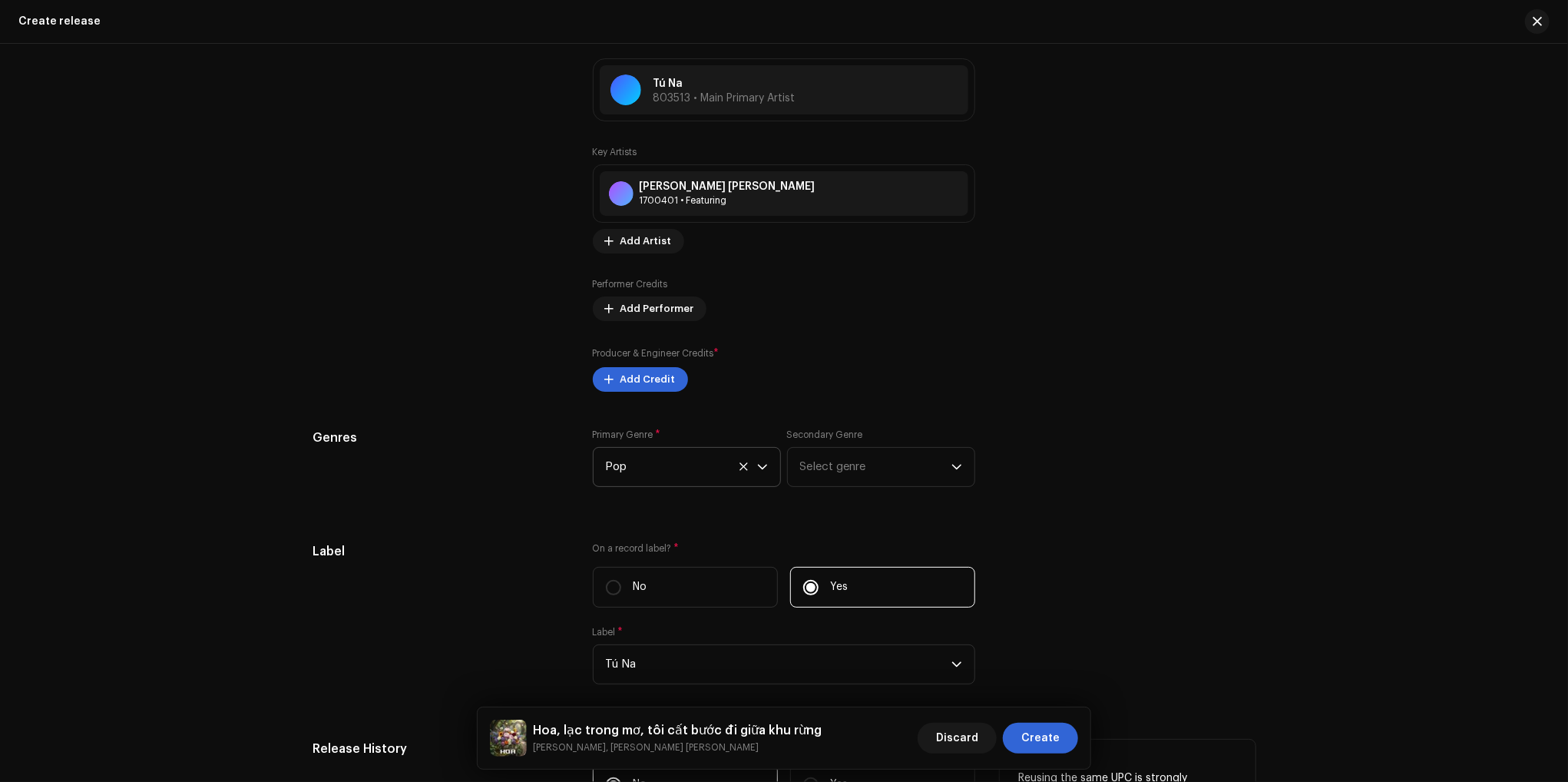
scroll to position [1732, 0]
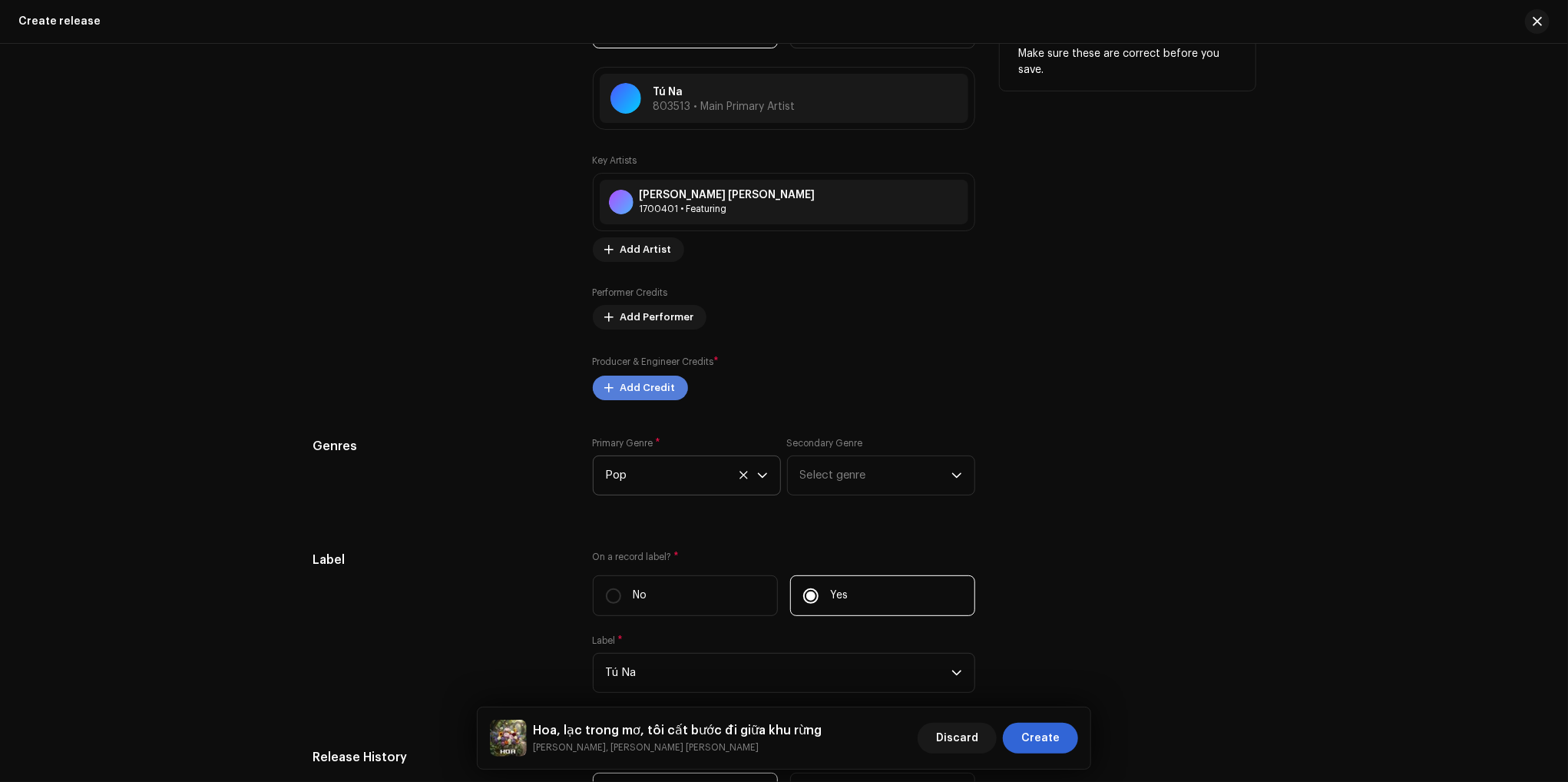
click at [643, 385] on span "Add Credit" at bounding box center [648, 387] width 56 height 31
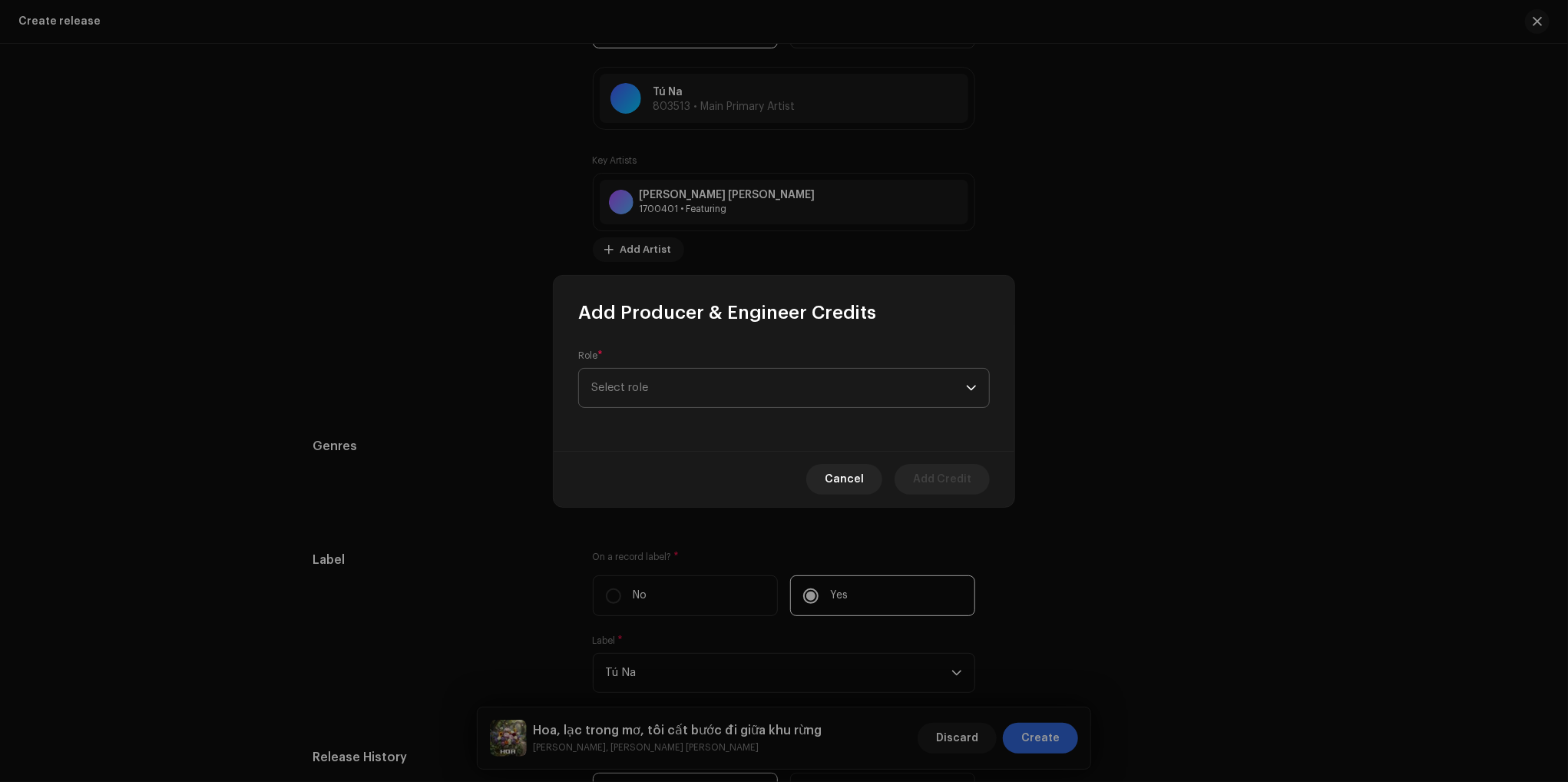
click at [685, 396] on span "Select role" at bounding box center [778, 387] width 375 height 39
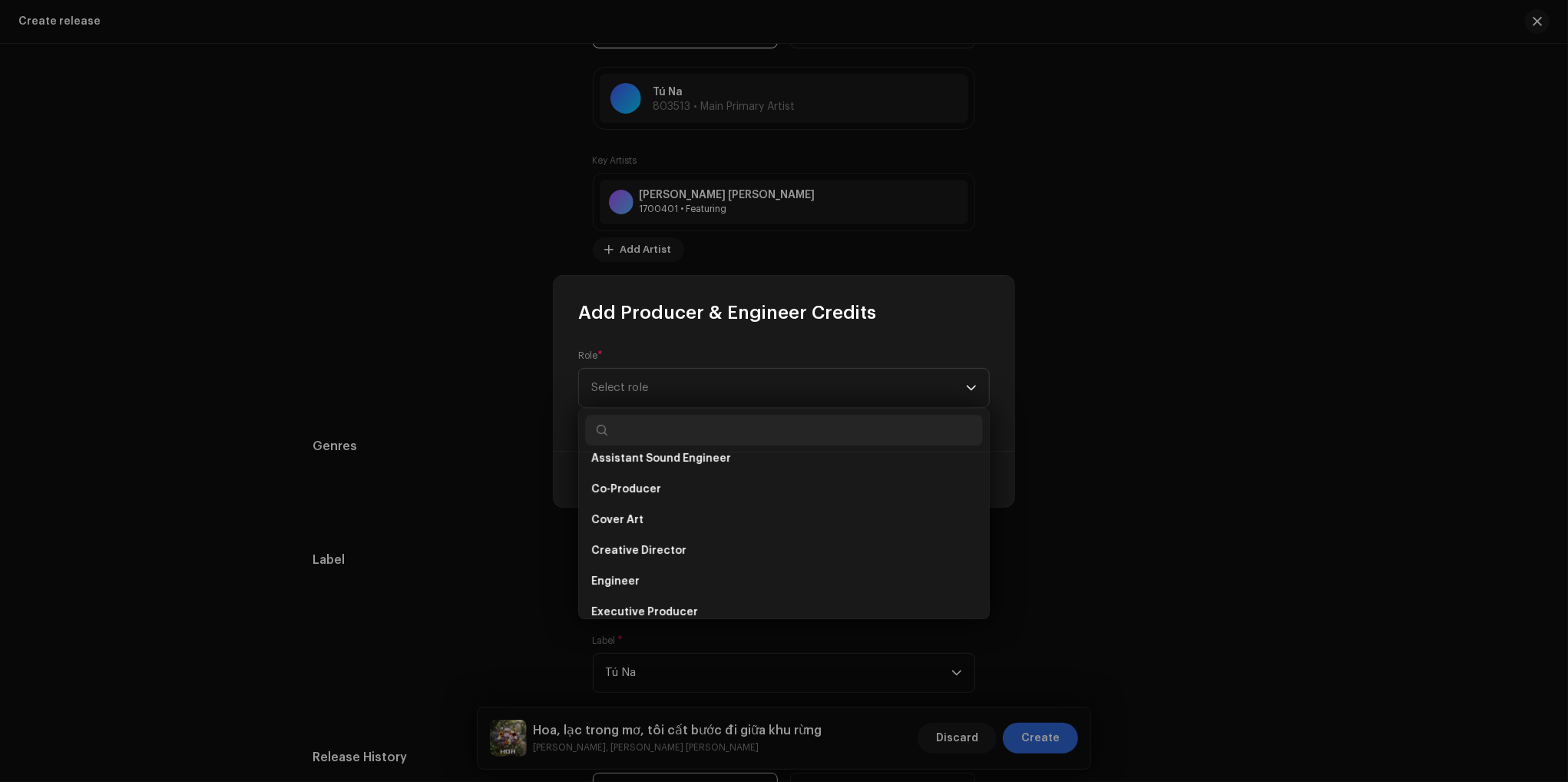
scroll to position [307, 0]
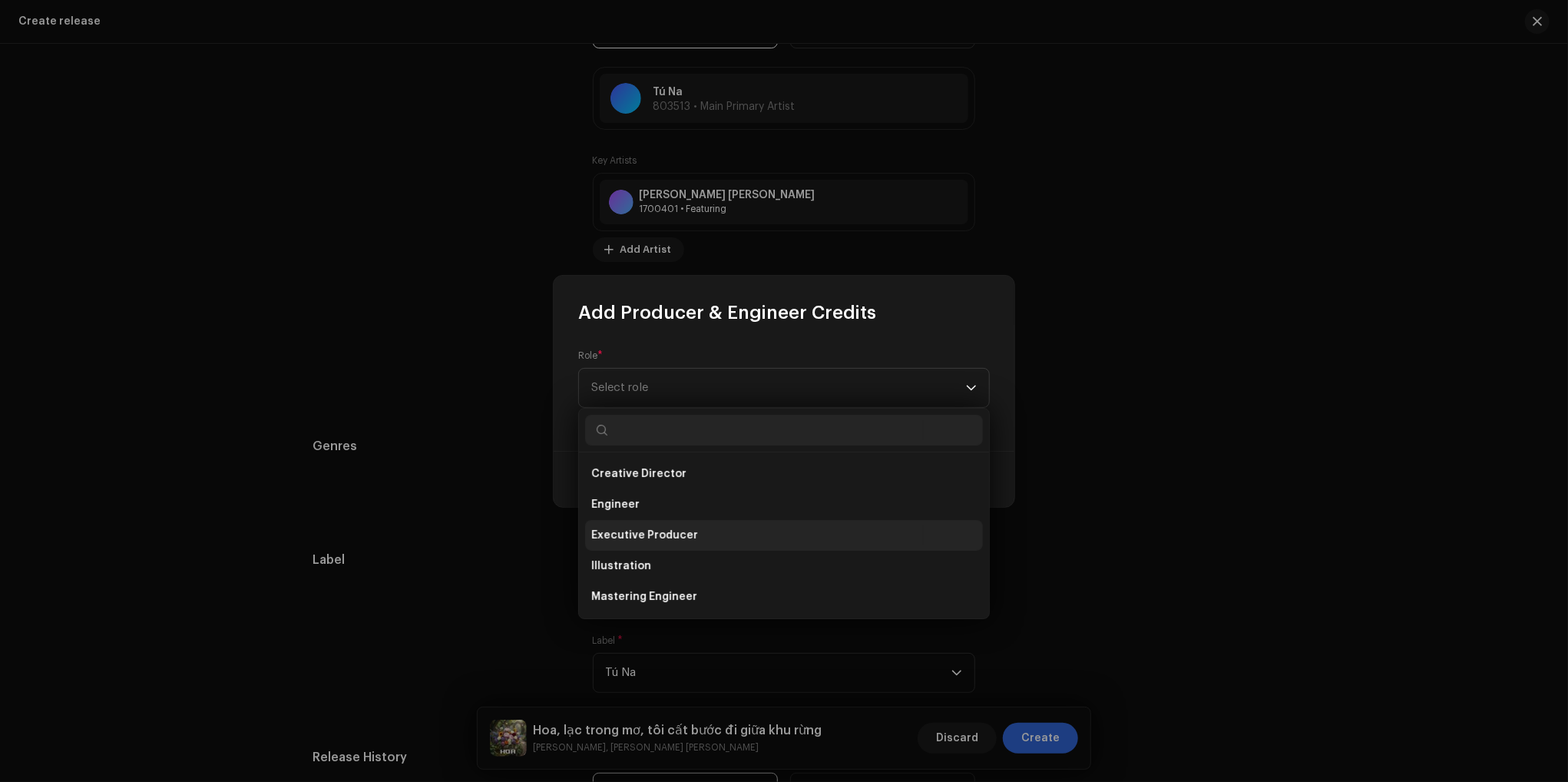
click at [680, 529] on span "Executive Producer" at bounding box center [644, 536] width 107 height 15
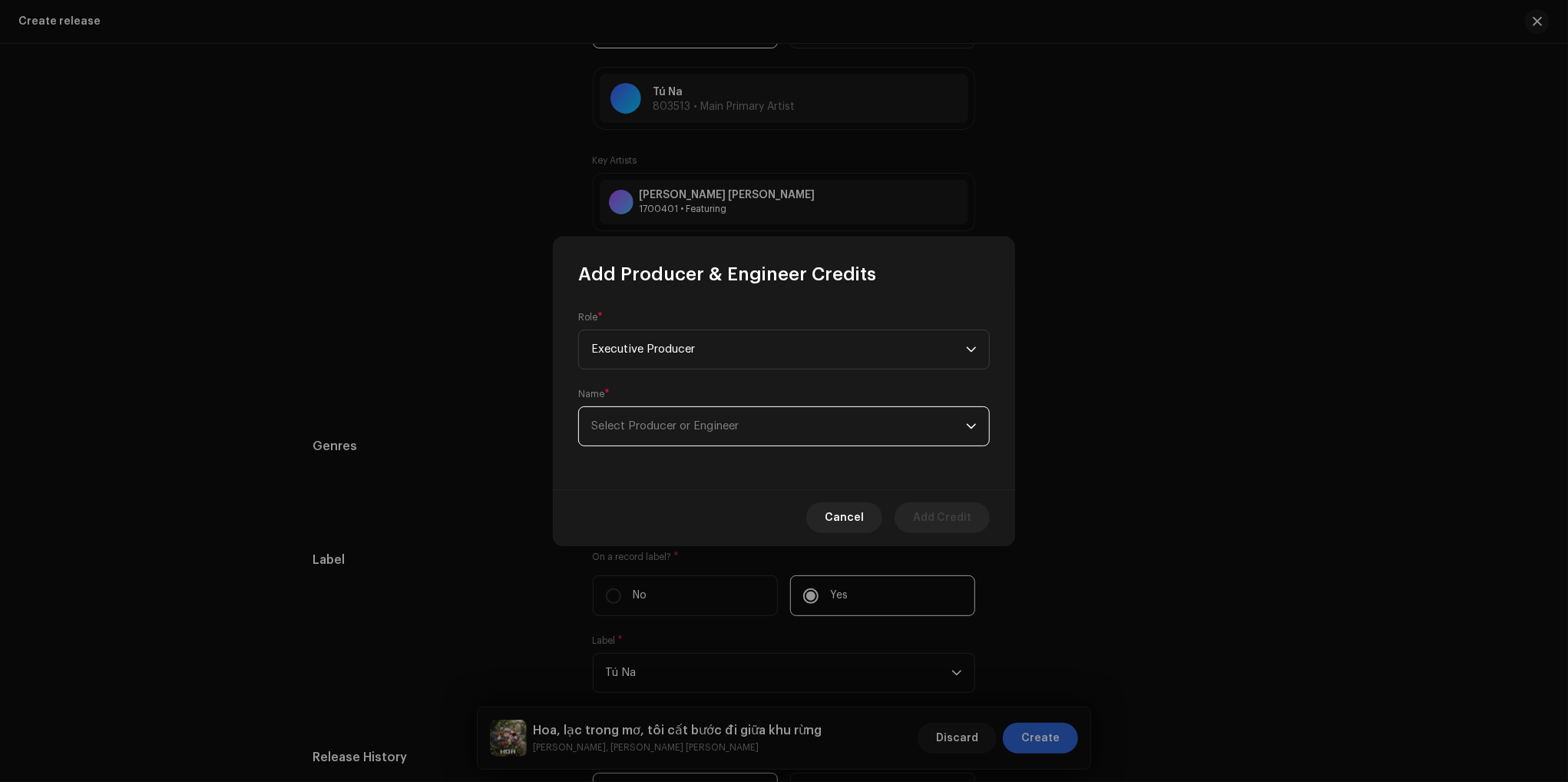
click at [758, 430] on span "Select Producer or Engineer" at bounding box center [778, 426] width 375 height 39
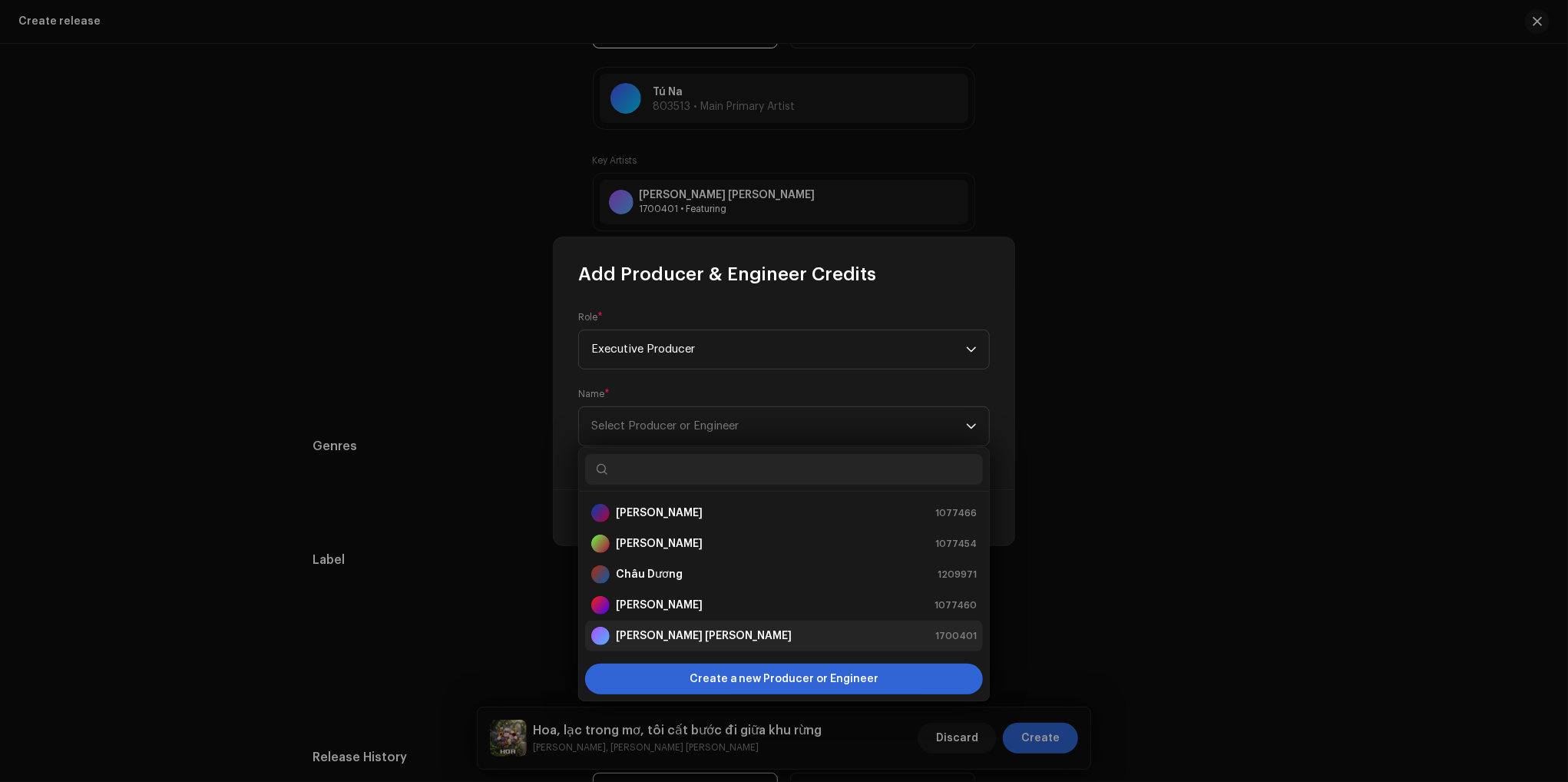
click at [693, 640] on strong "[PERSON_NAME] [PERSON_NAME]" at bounding box center [704, 636] width 176 height 15
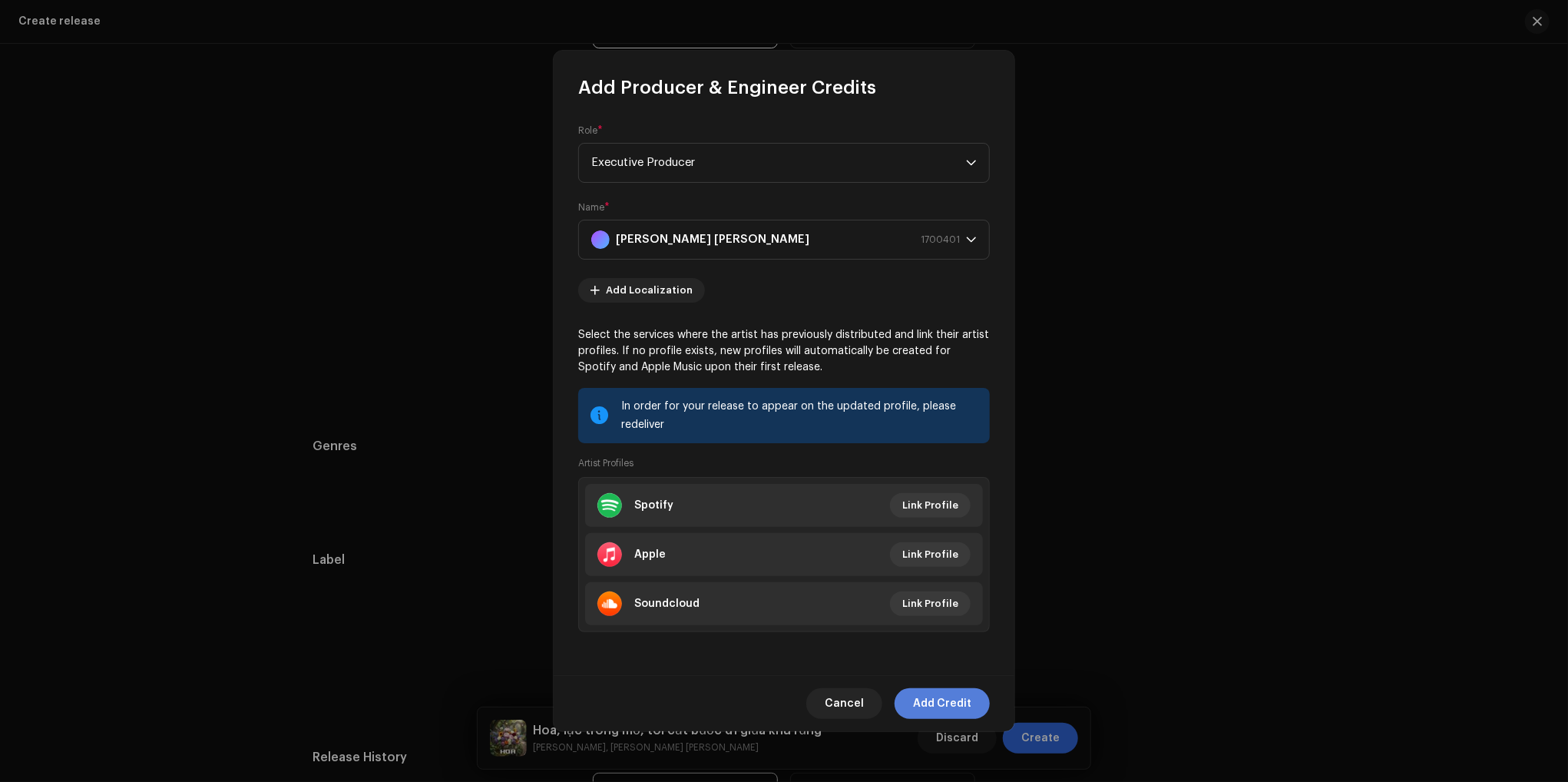
click at [950, 709] on span "Add Credit" at bounding box center [943, 704] width 59 height 31
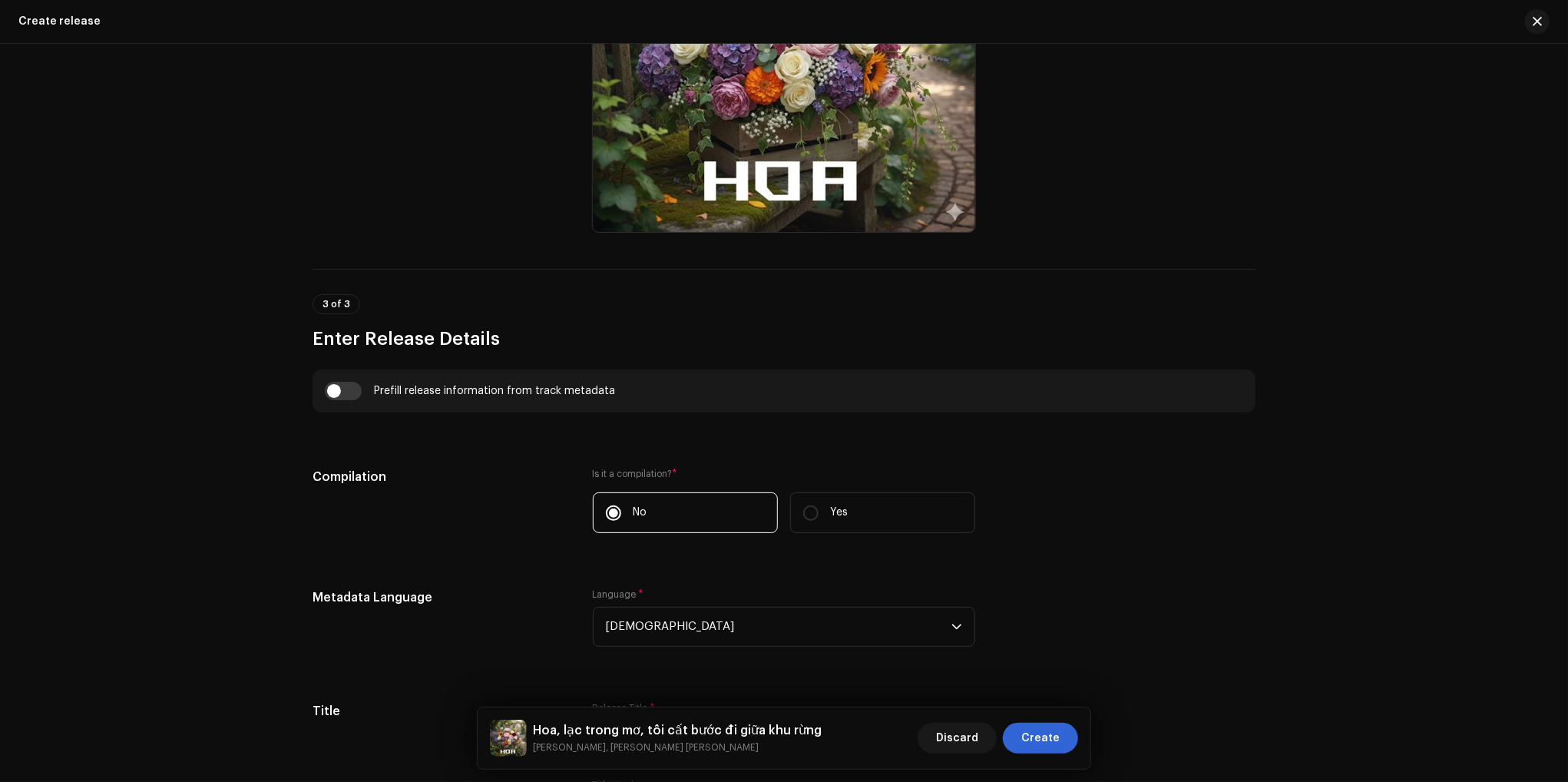
scroll to position [491, 0]
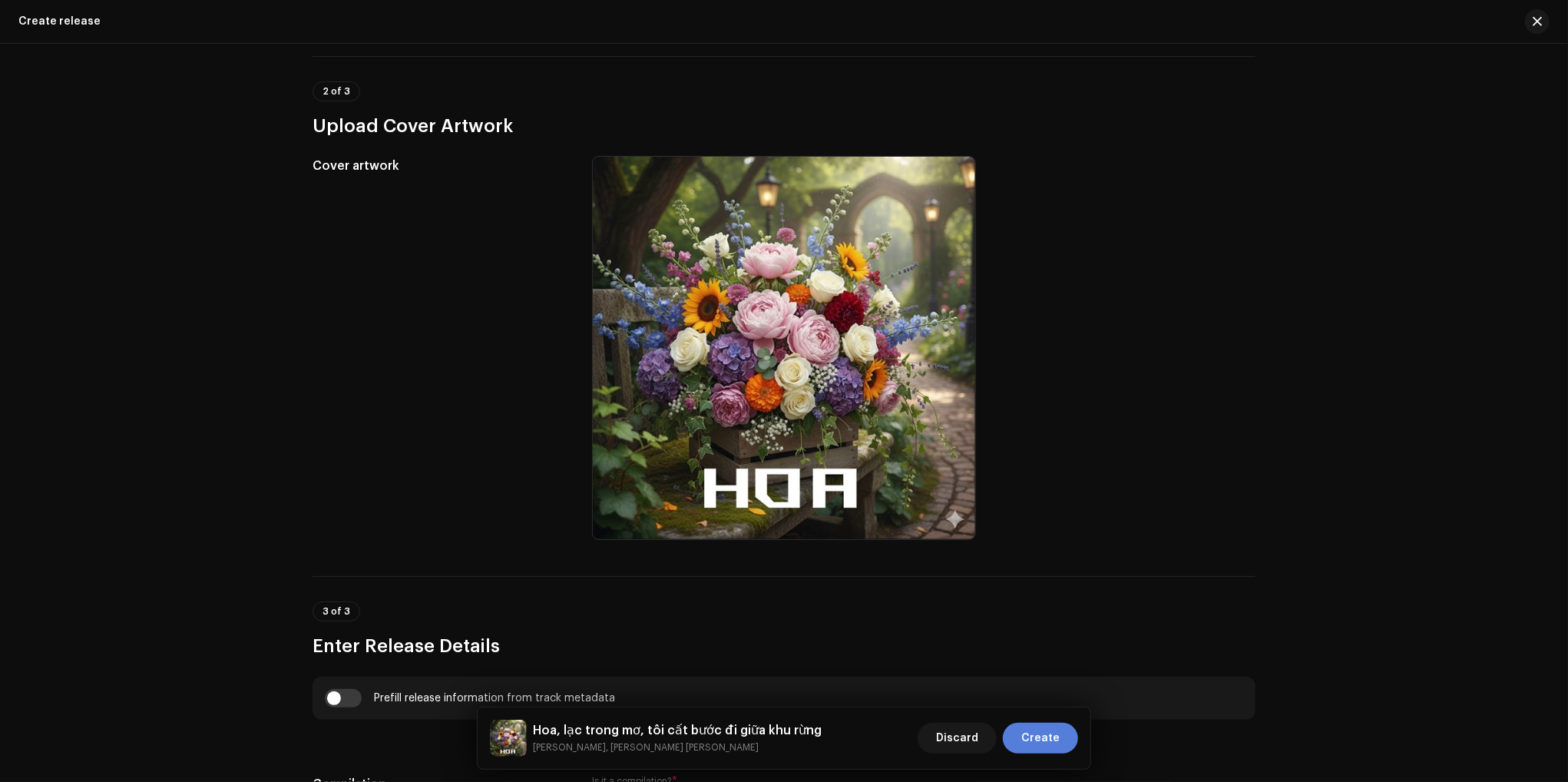
click at [1061, 736] on button "Create" at bounding box center [1041, 738] width 76 height 31
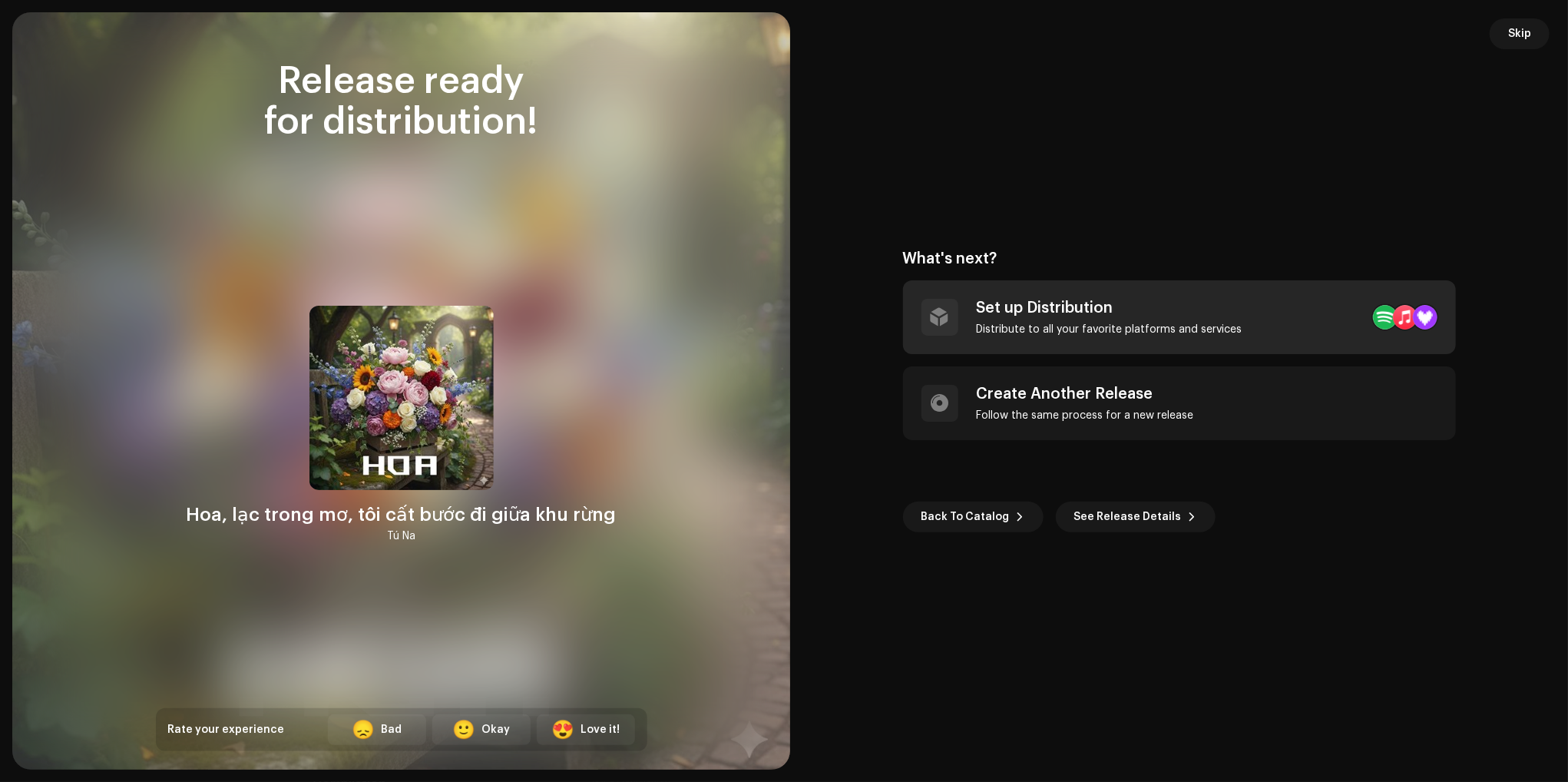
click at [1145, 319] on div "Set up Distribution Distribute to all your favorite platforms and services" at bounding box center [1109, 316] width 265 height 37
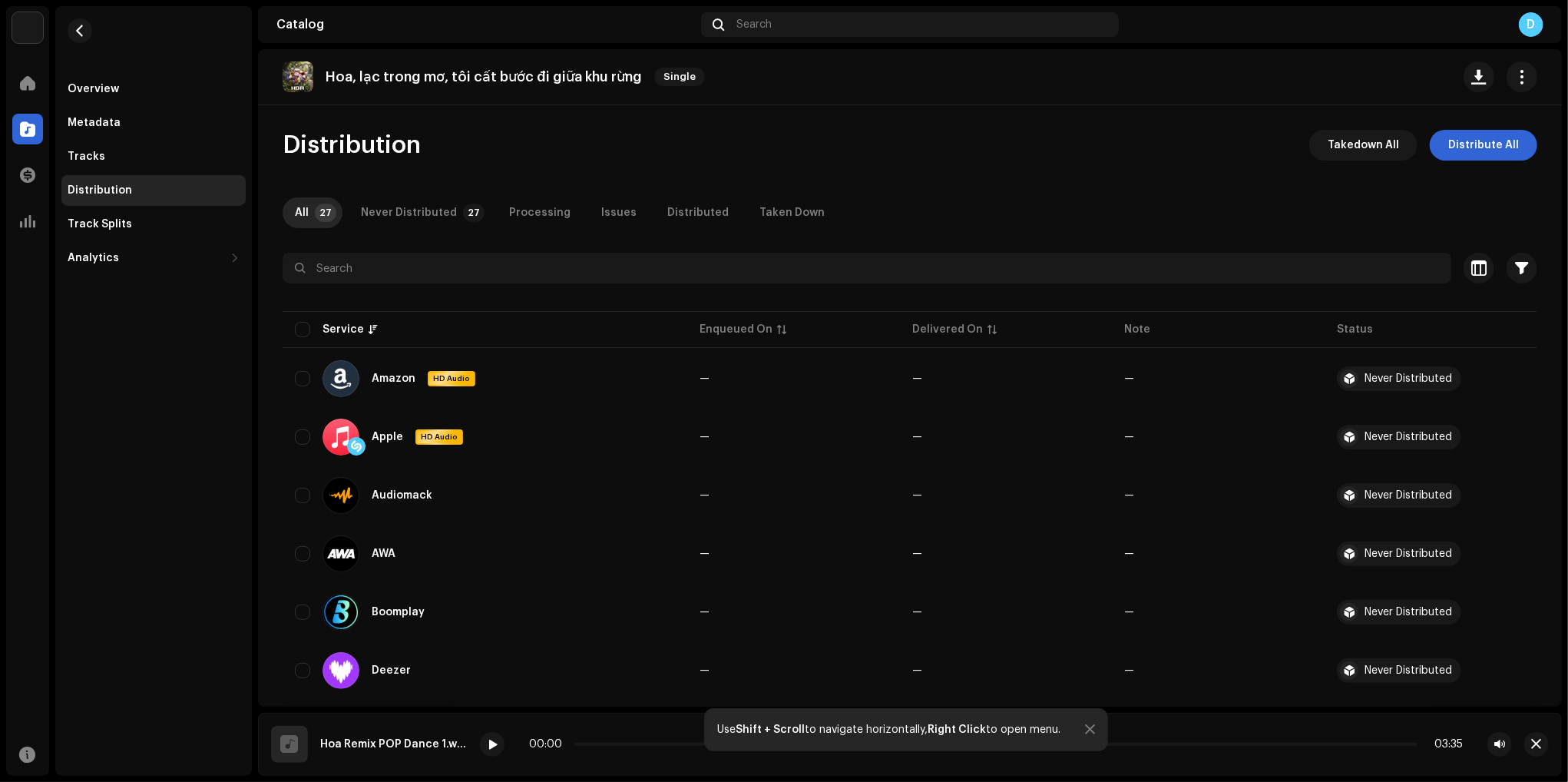
click at [1469, 144] on span "Distribute All" at bounding box center [1484, 144] width 71 height 31
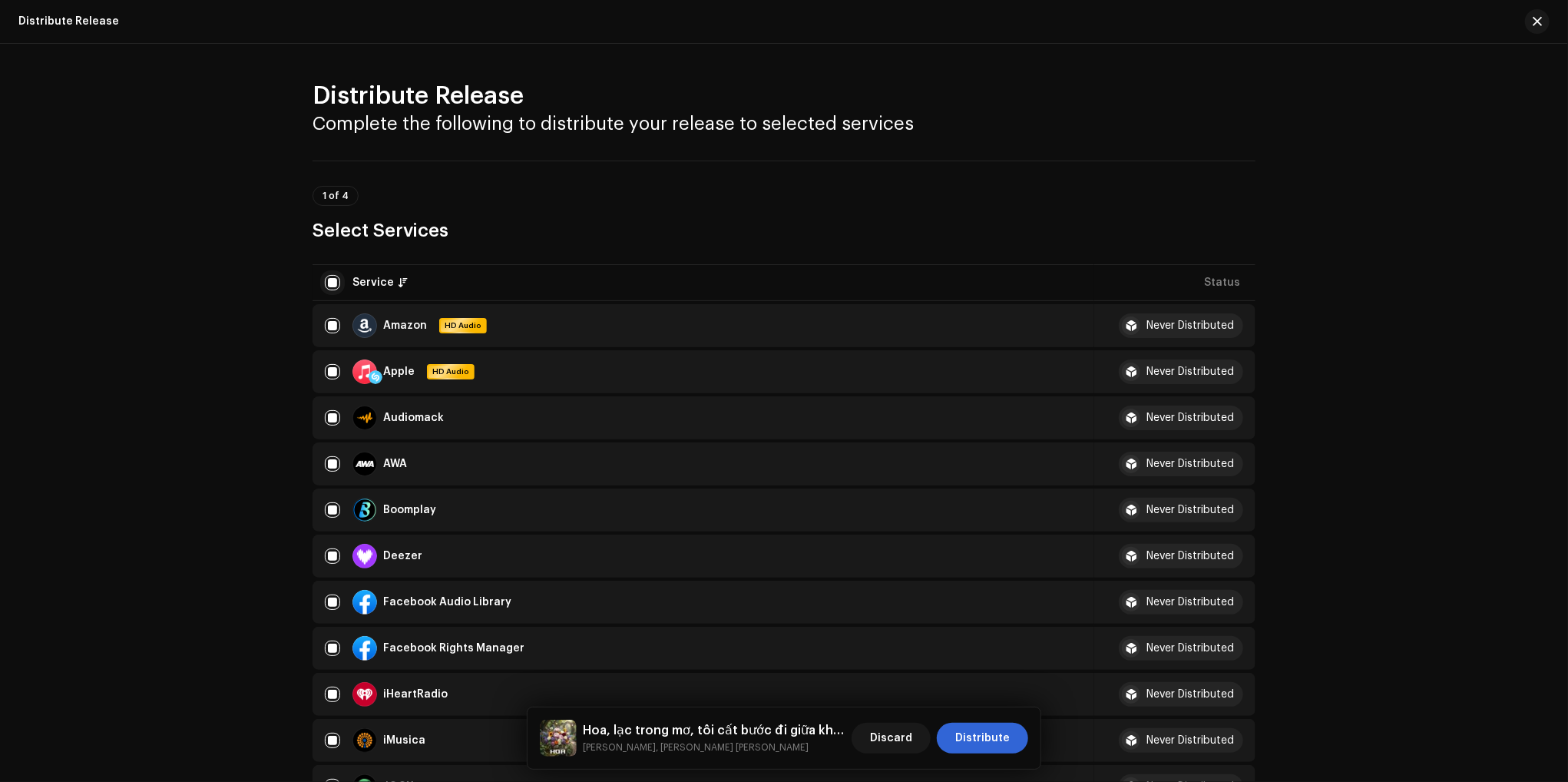
click at [336, 278] on input "checkbox" at bounding box center [332, 282] width 15 height 15
checkbox input "false"
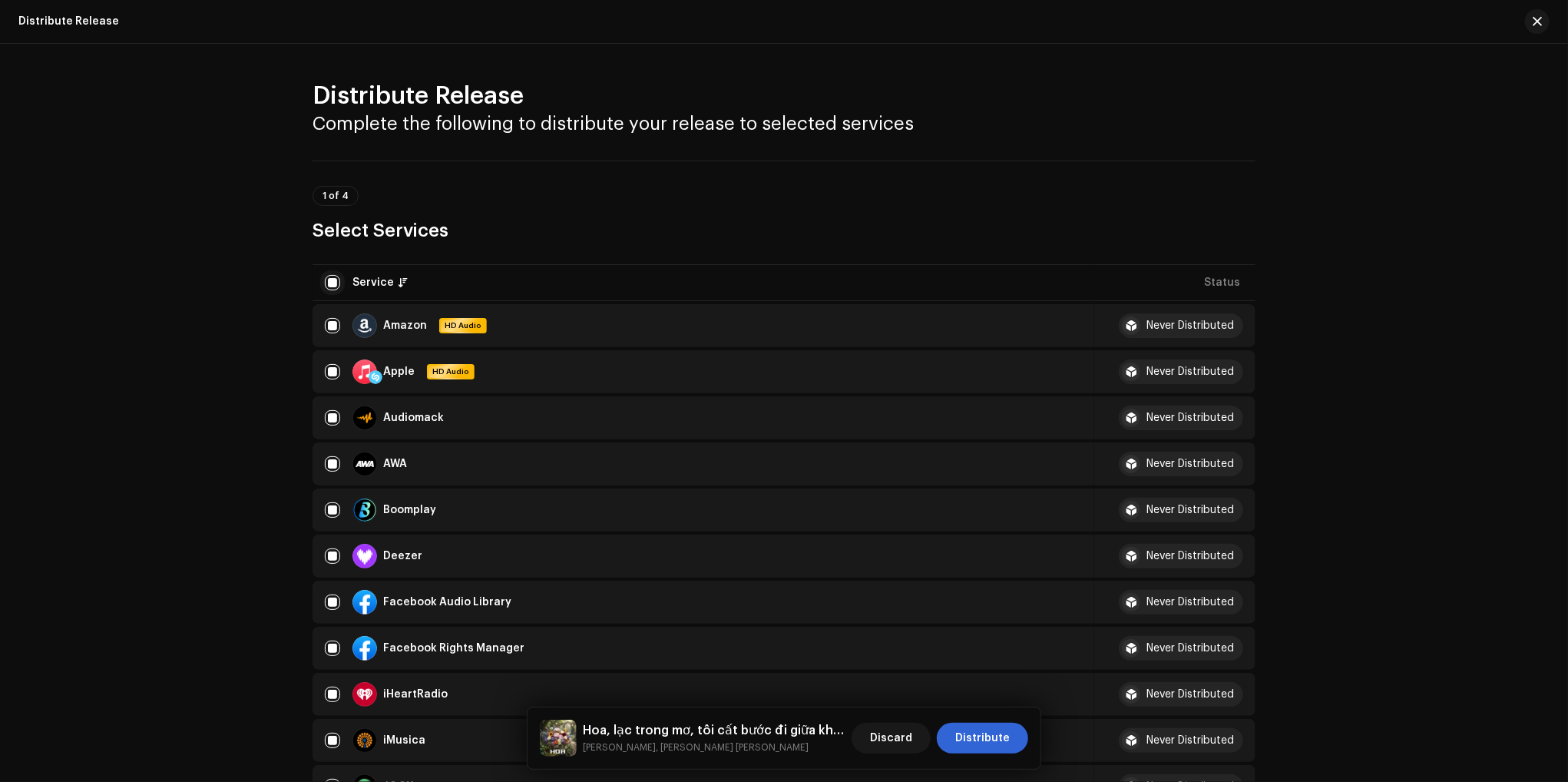
checkbox input "false"
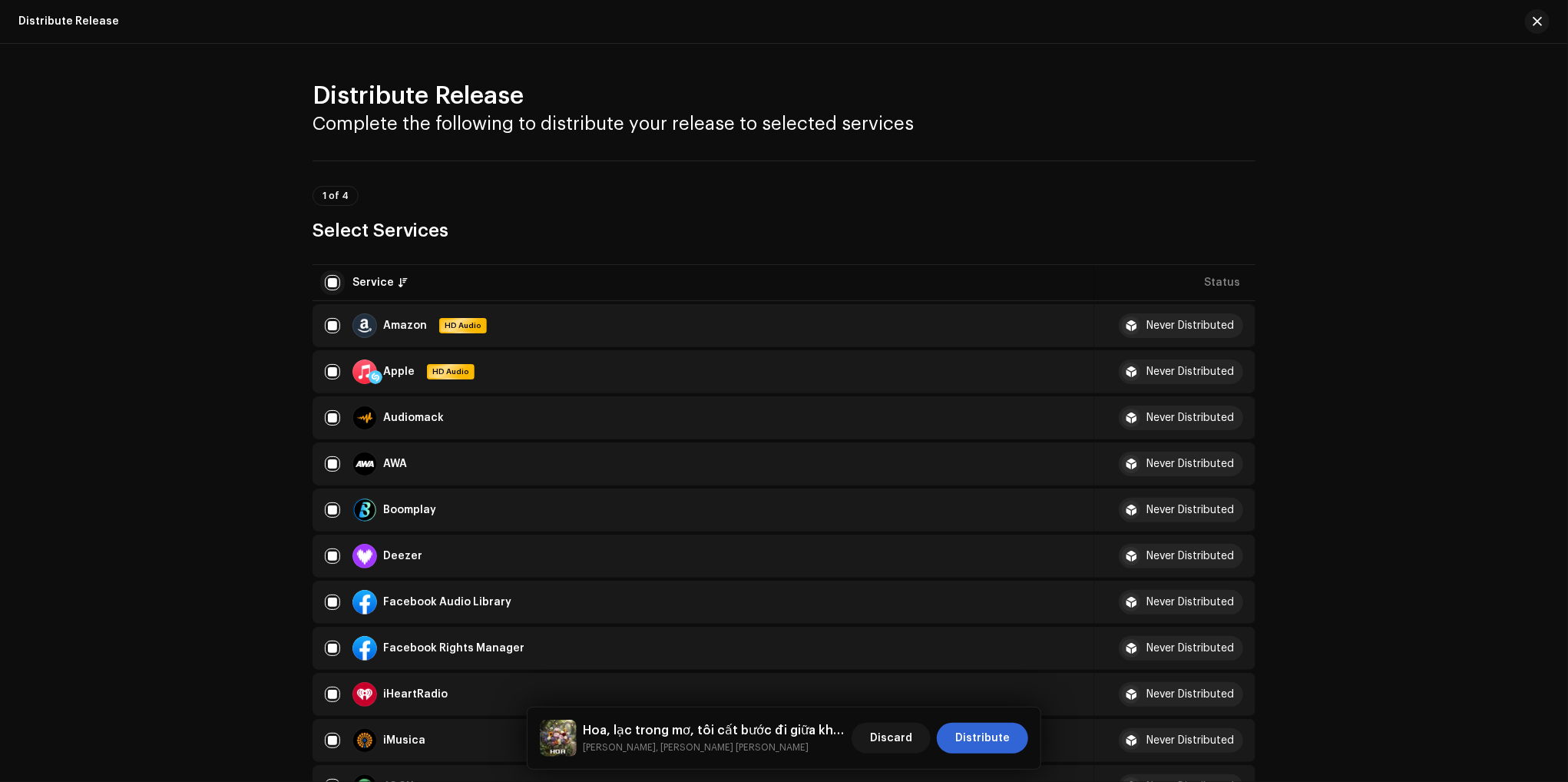
checkbox input "false"
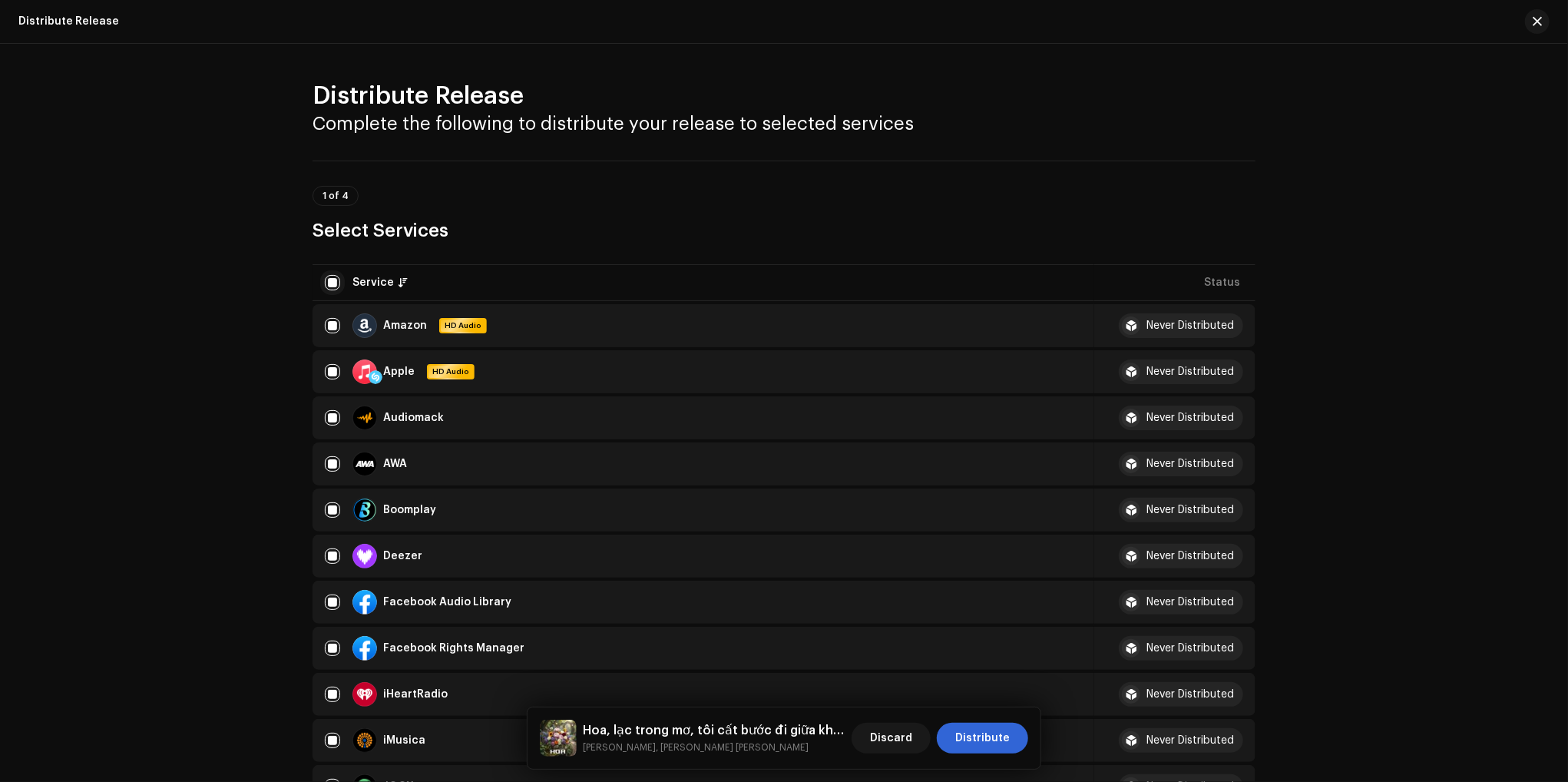
checkbox input "false"
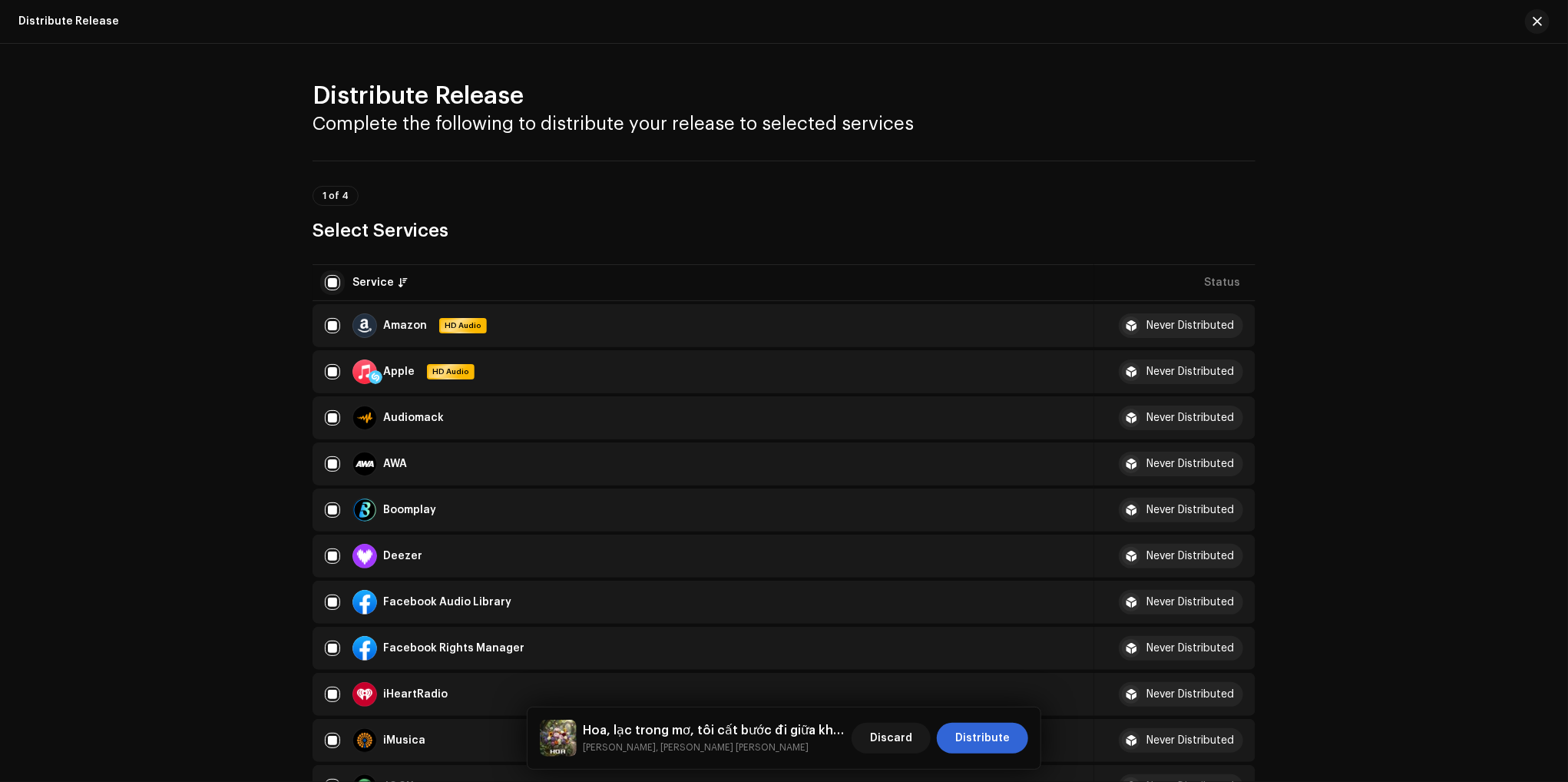
checkbox input "false"
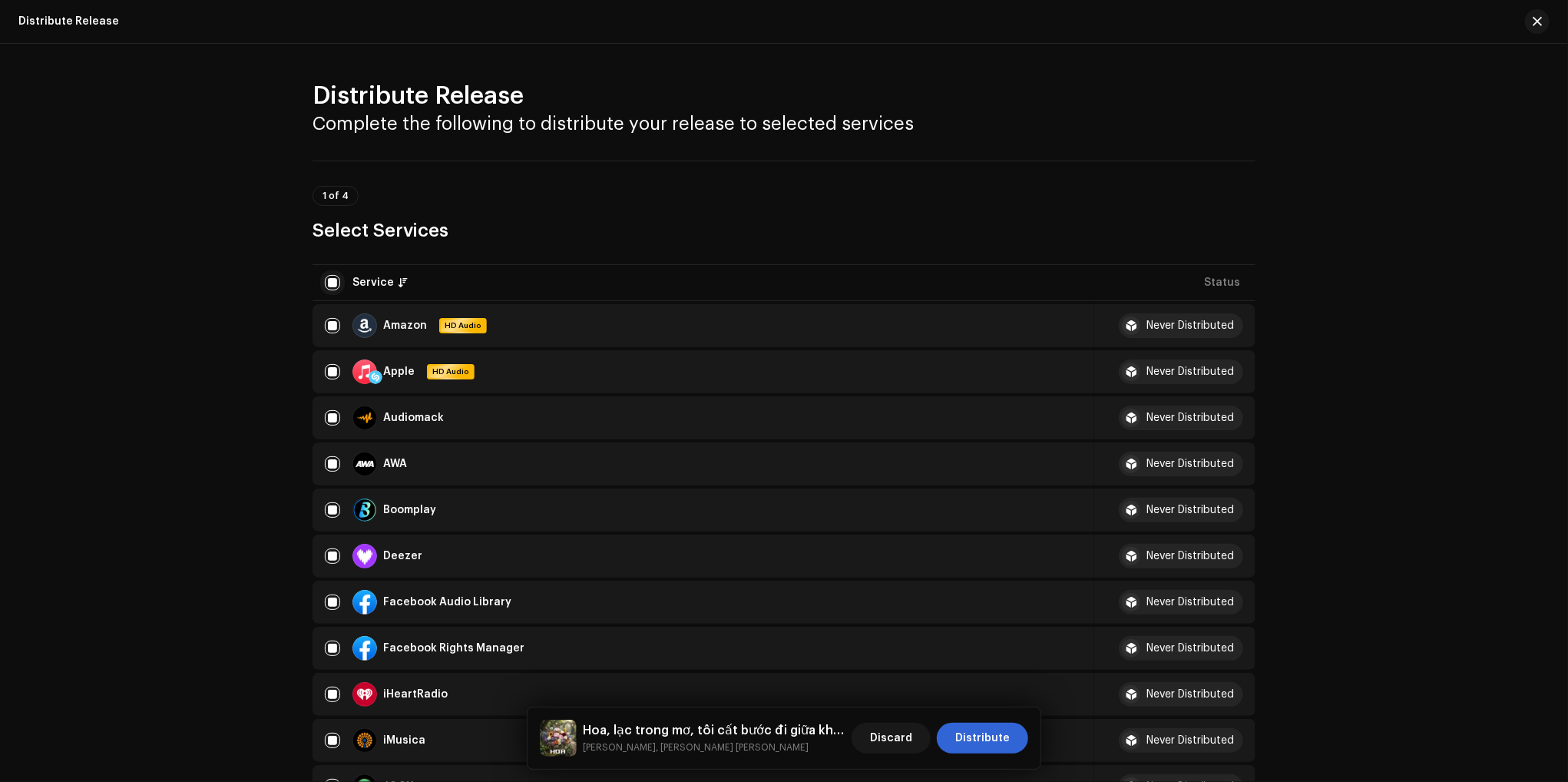
checkbox input "false"
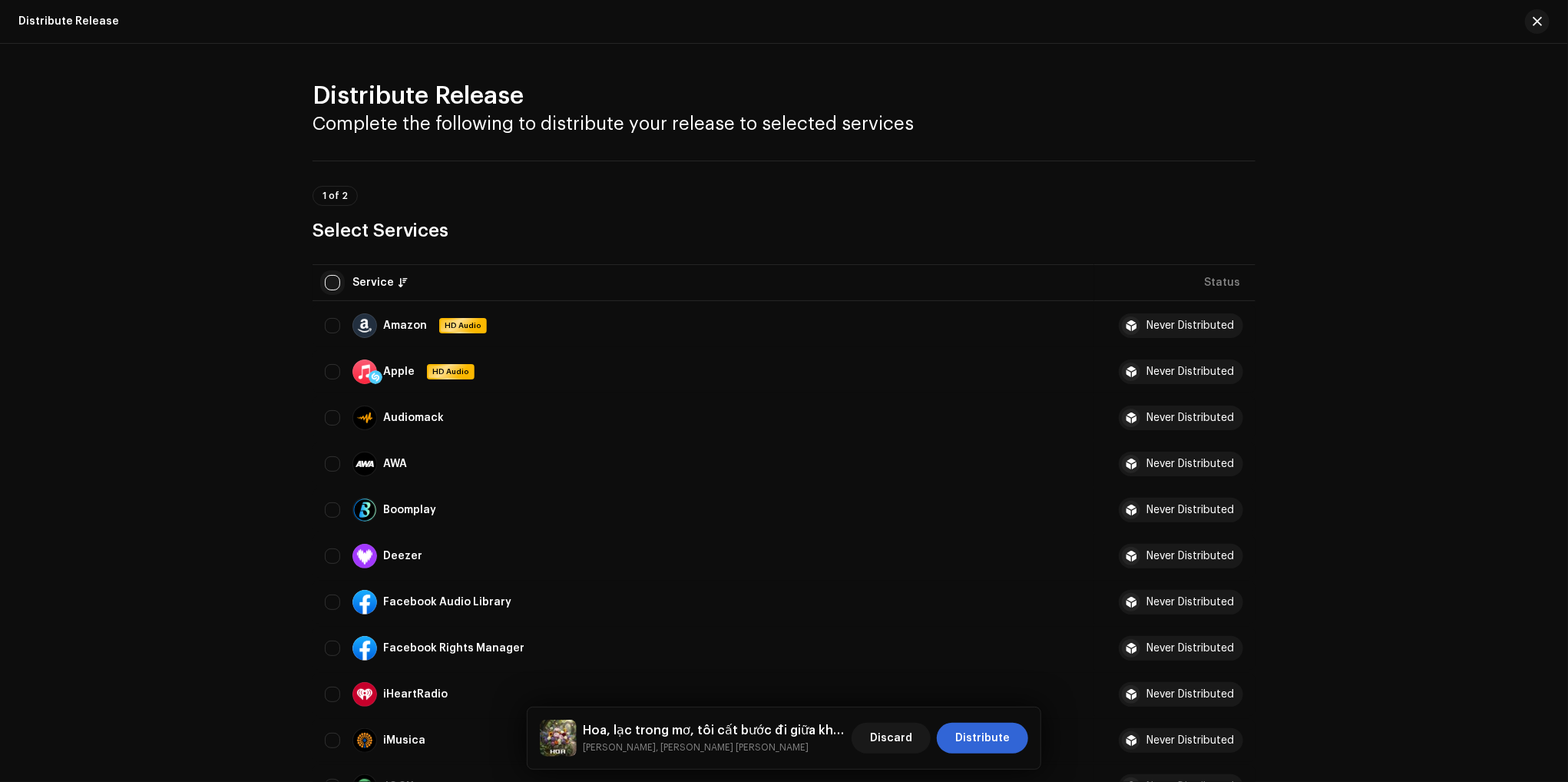
click at [335, 281] on input "checkbox" at bounding box center [332, 282] width 15 height 15
checkbox input "true"
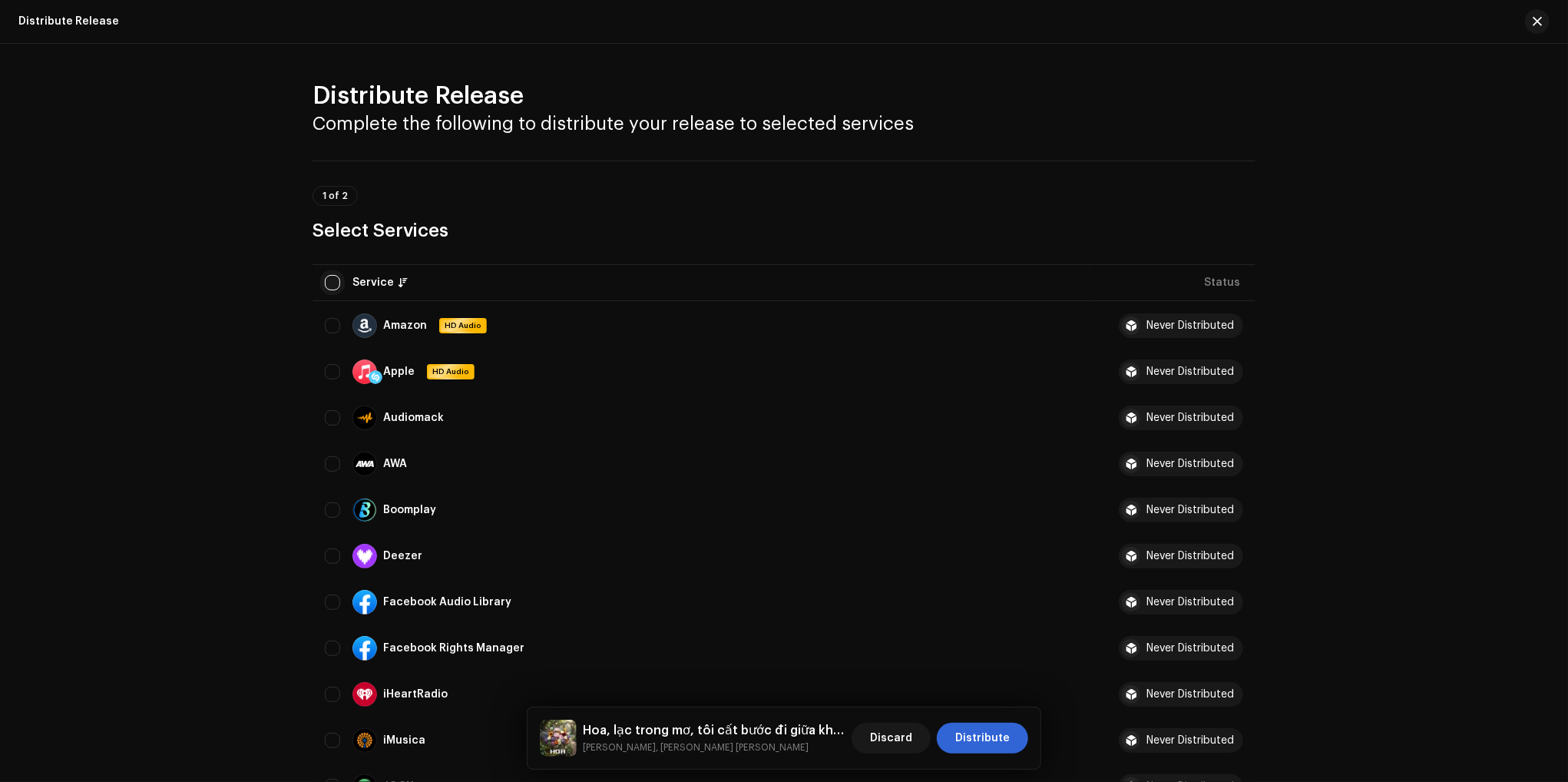
checkbox input "true"
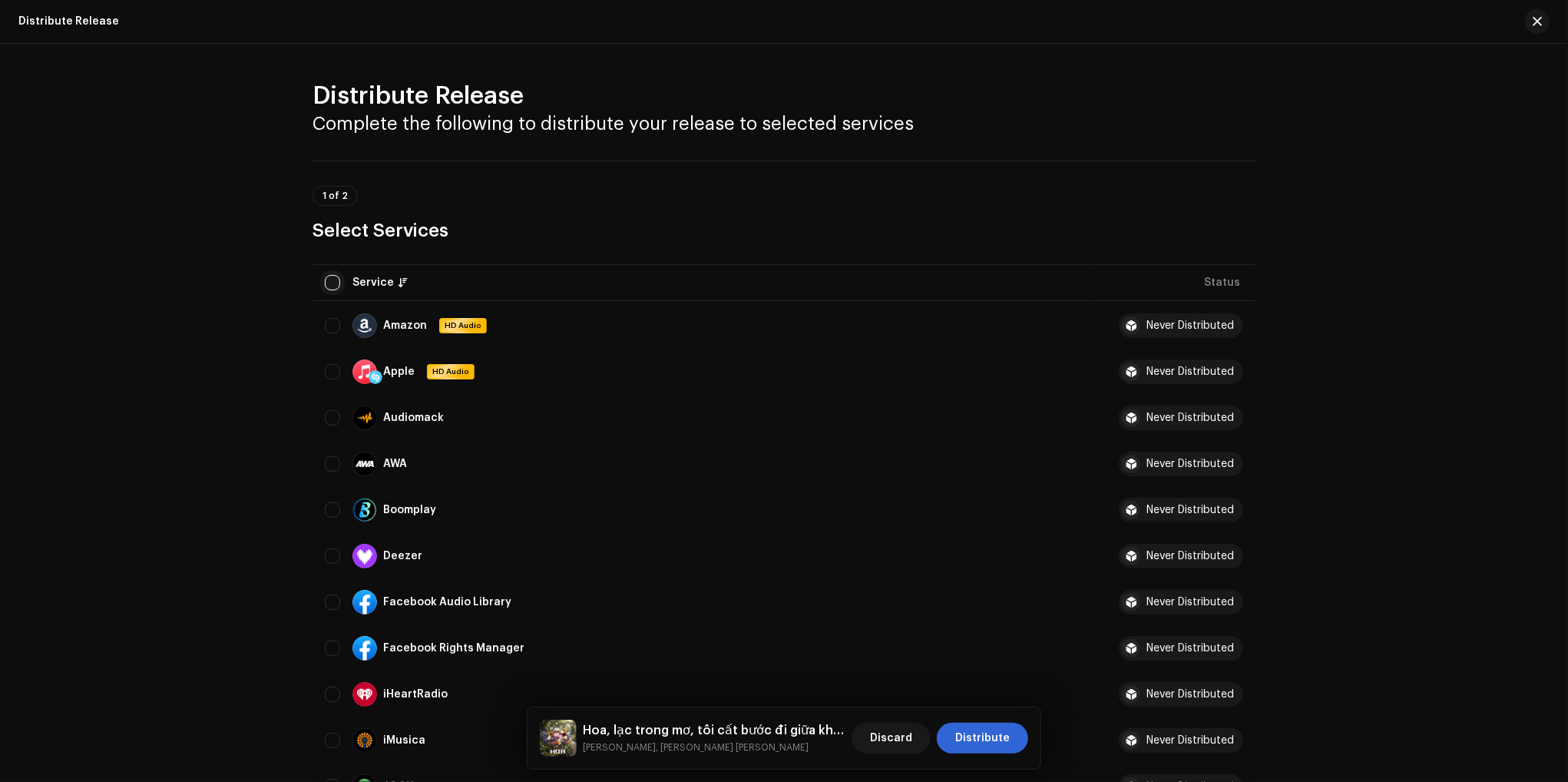
checkbox input "true"
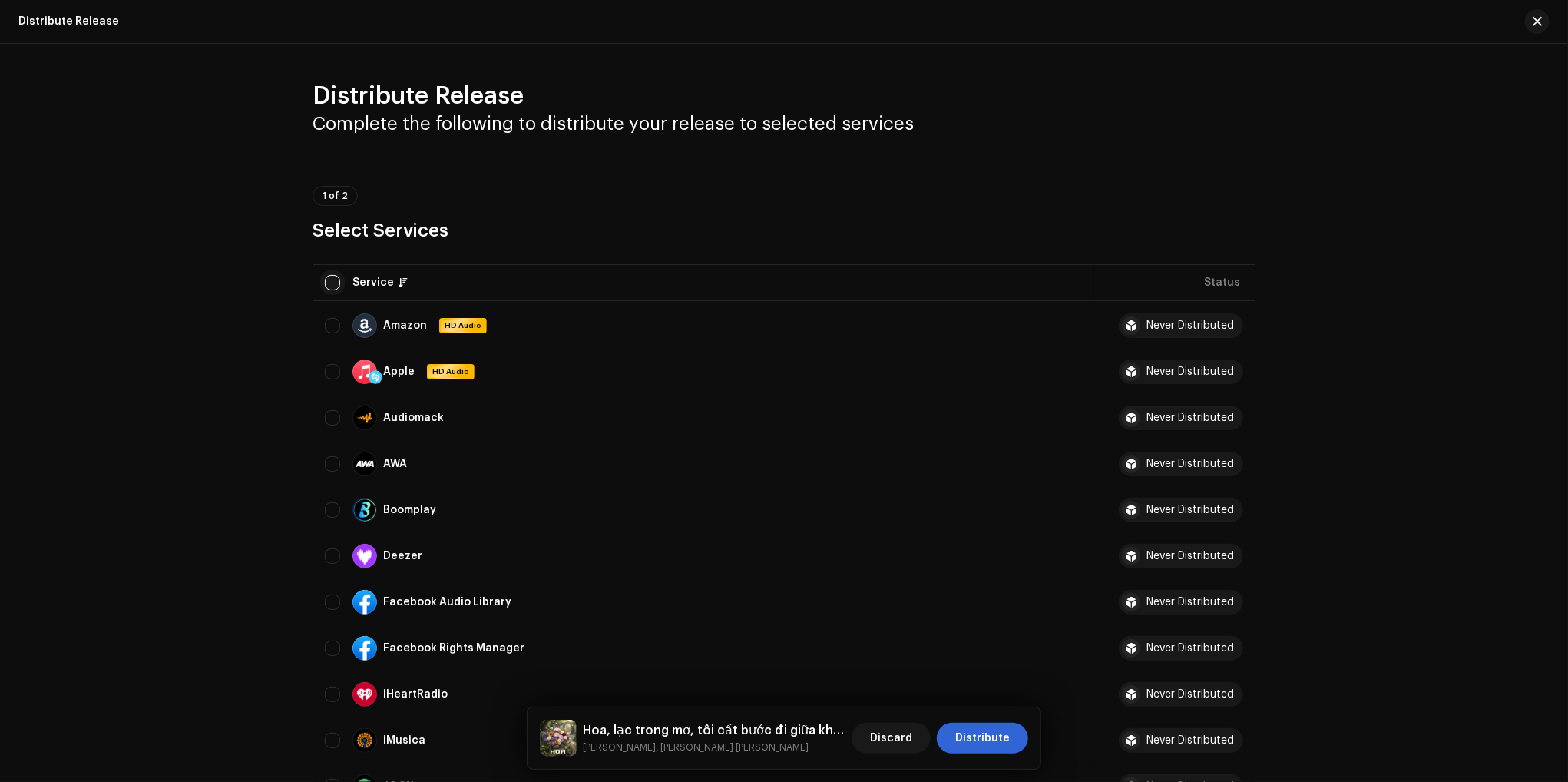
checkbox input "true"
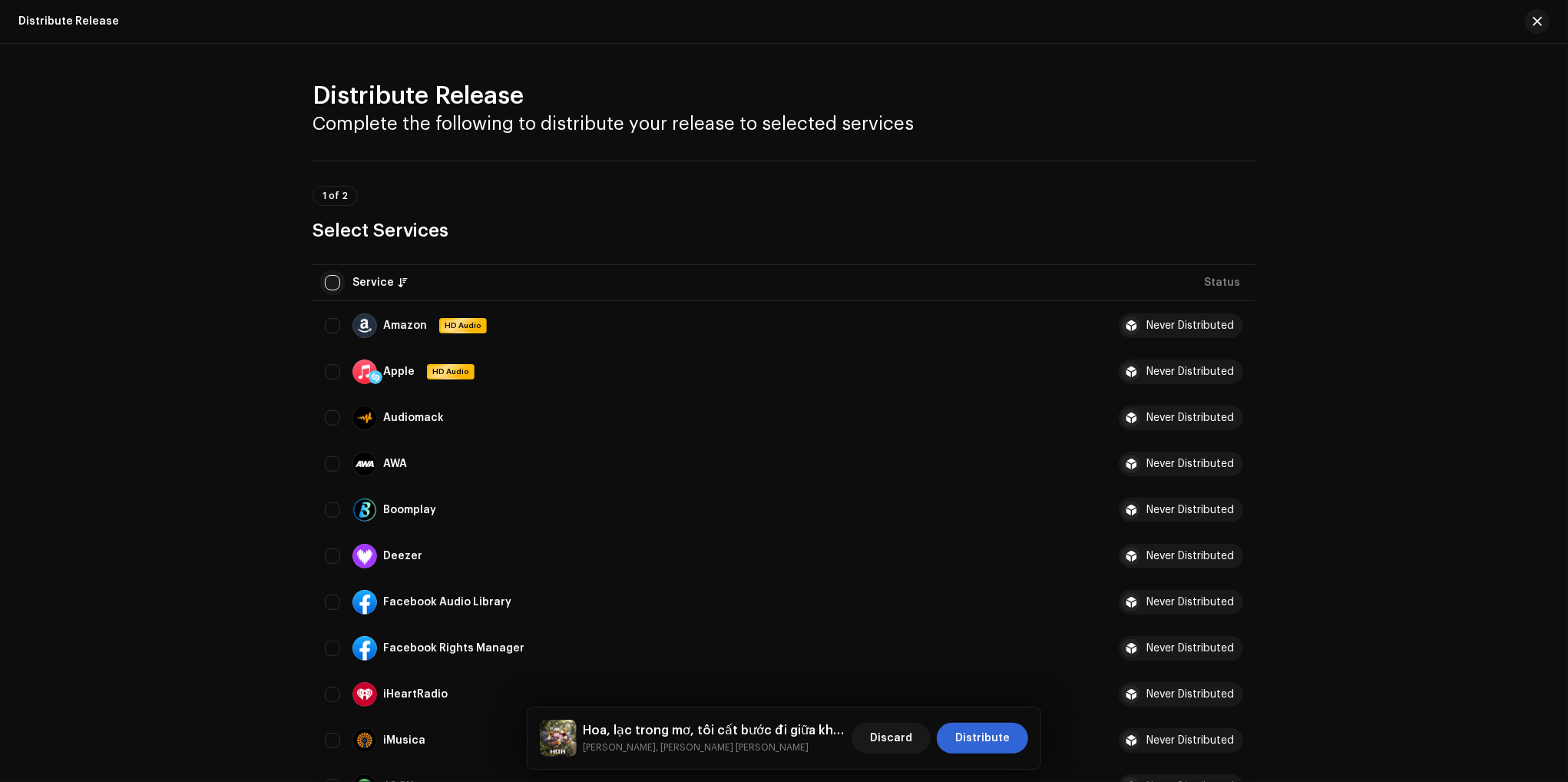
checkbox input "true"
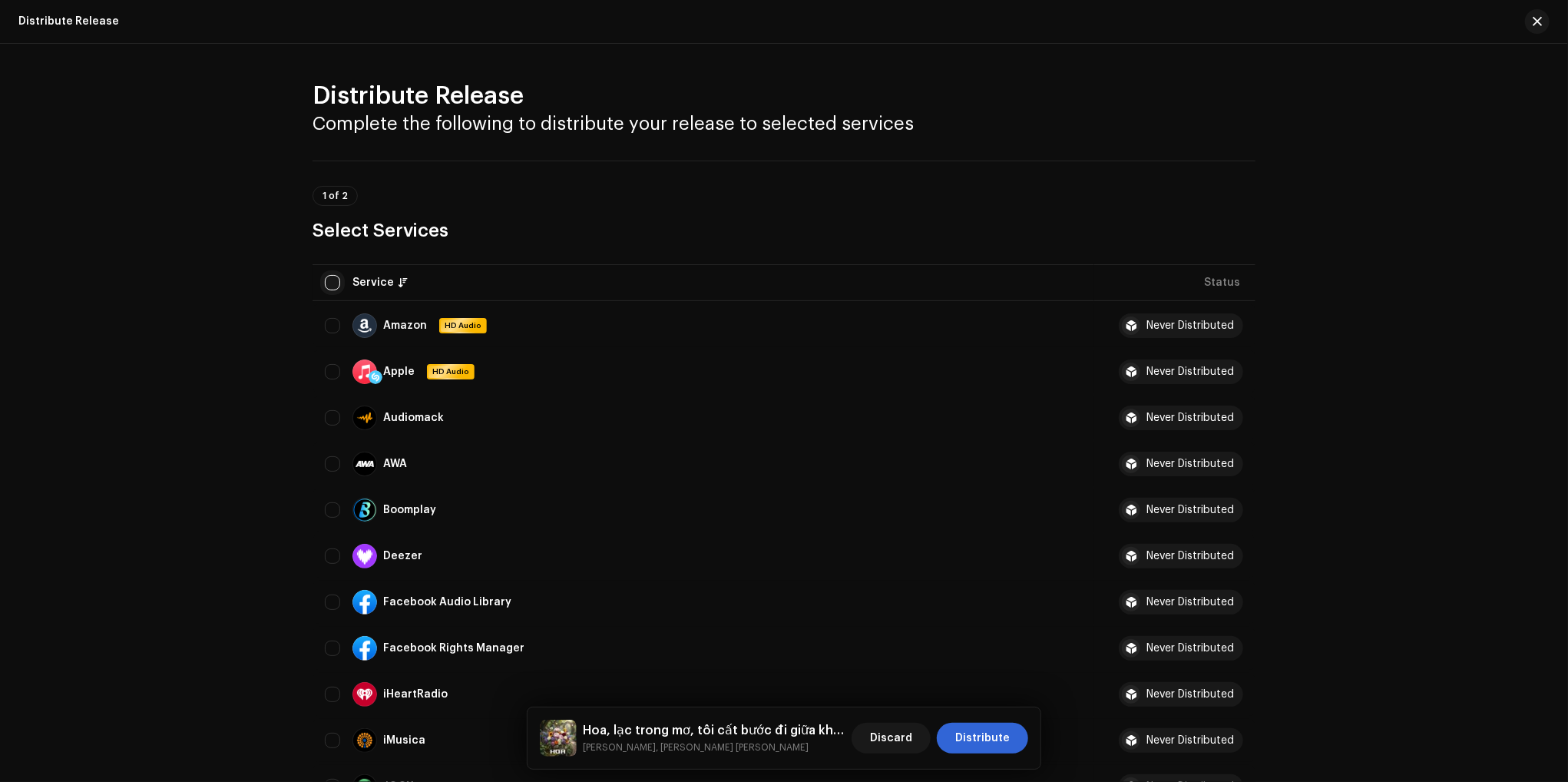
checkbox input "true"
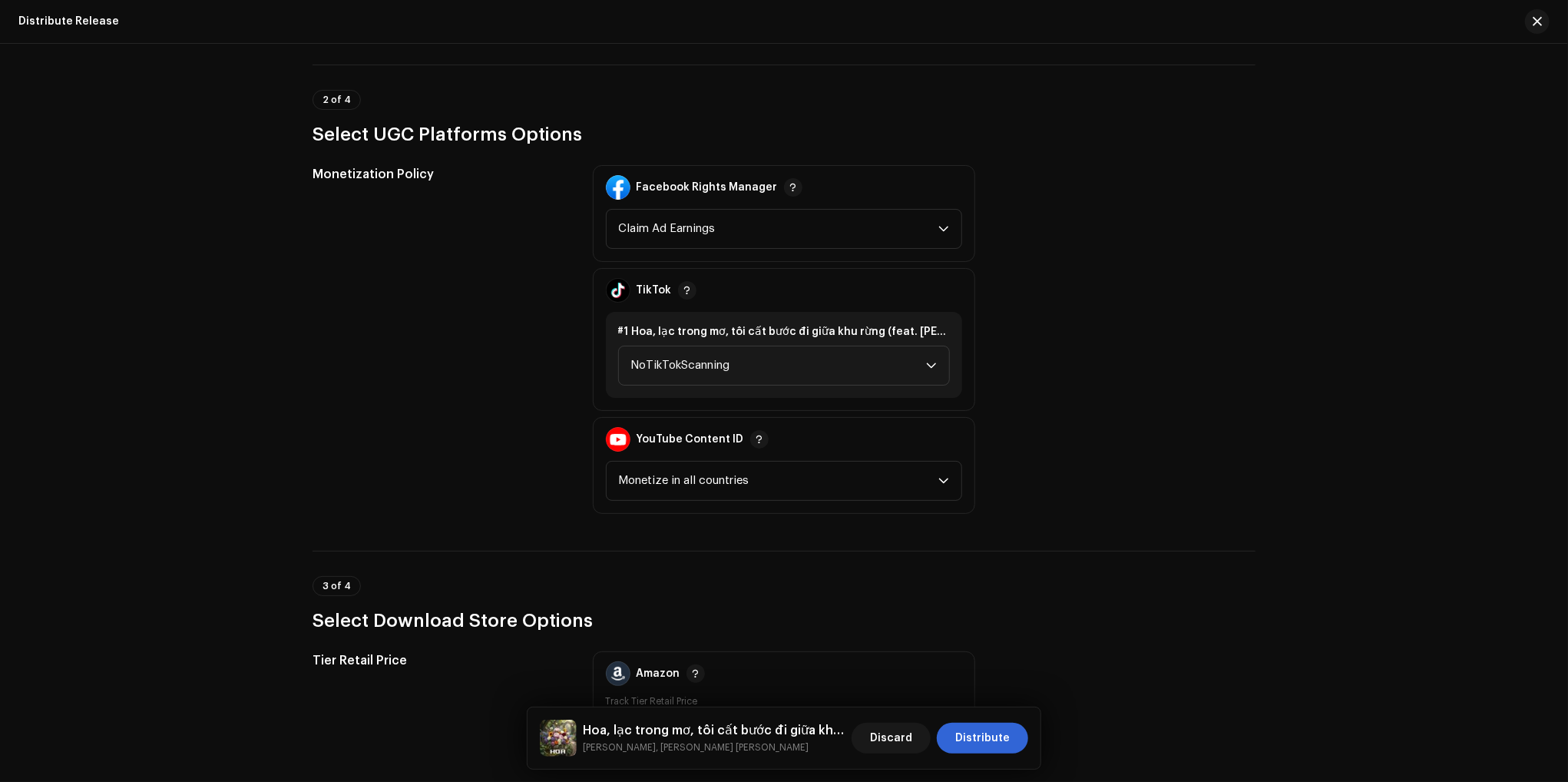
scroll to position [1536, 0]
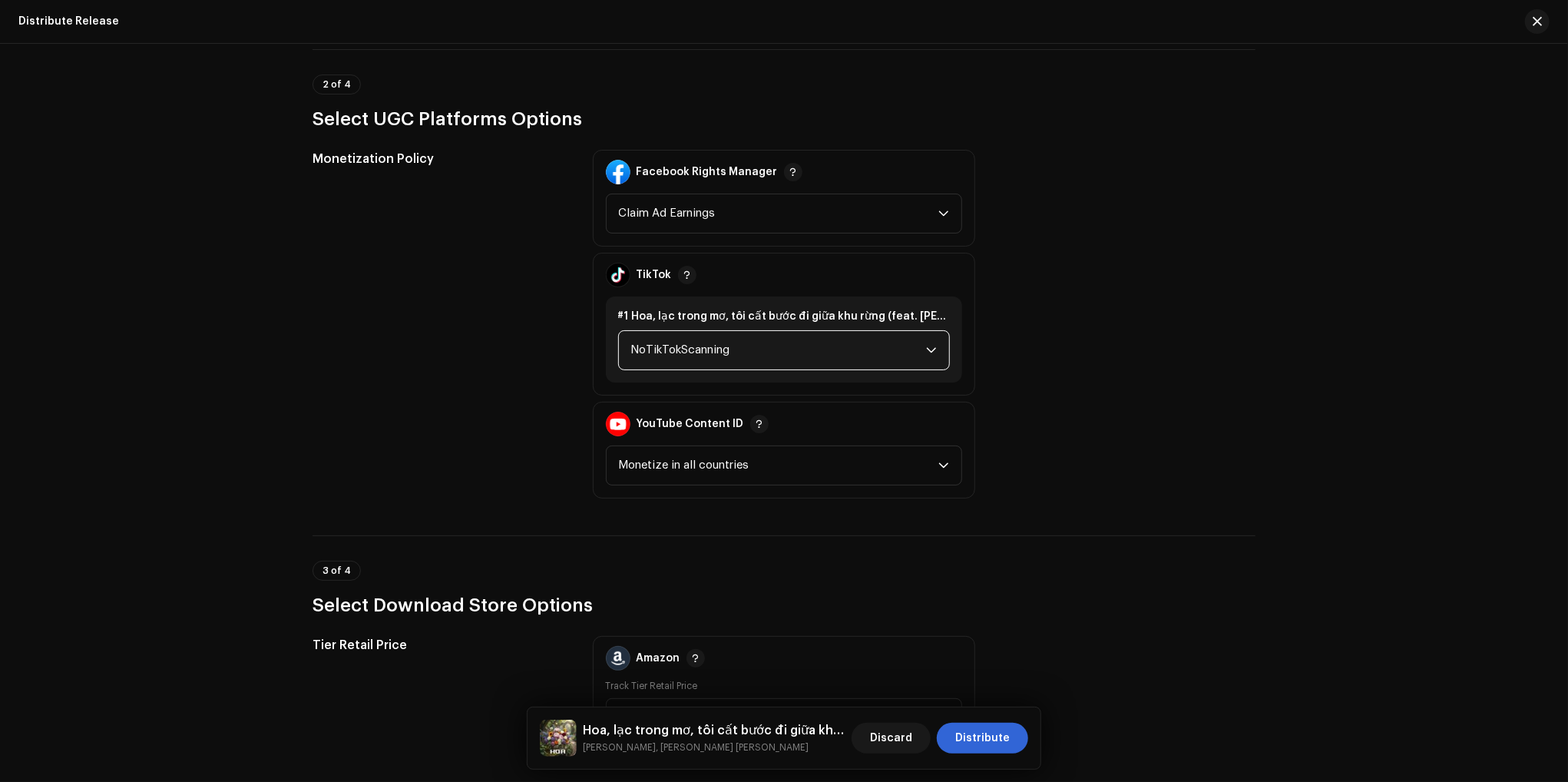
click at [859, 351] on span "NoTikTokScanning" at bounding box center [778, 349] width 295 height 39
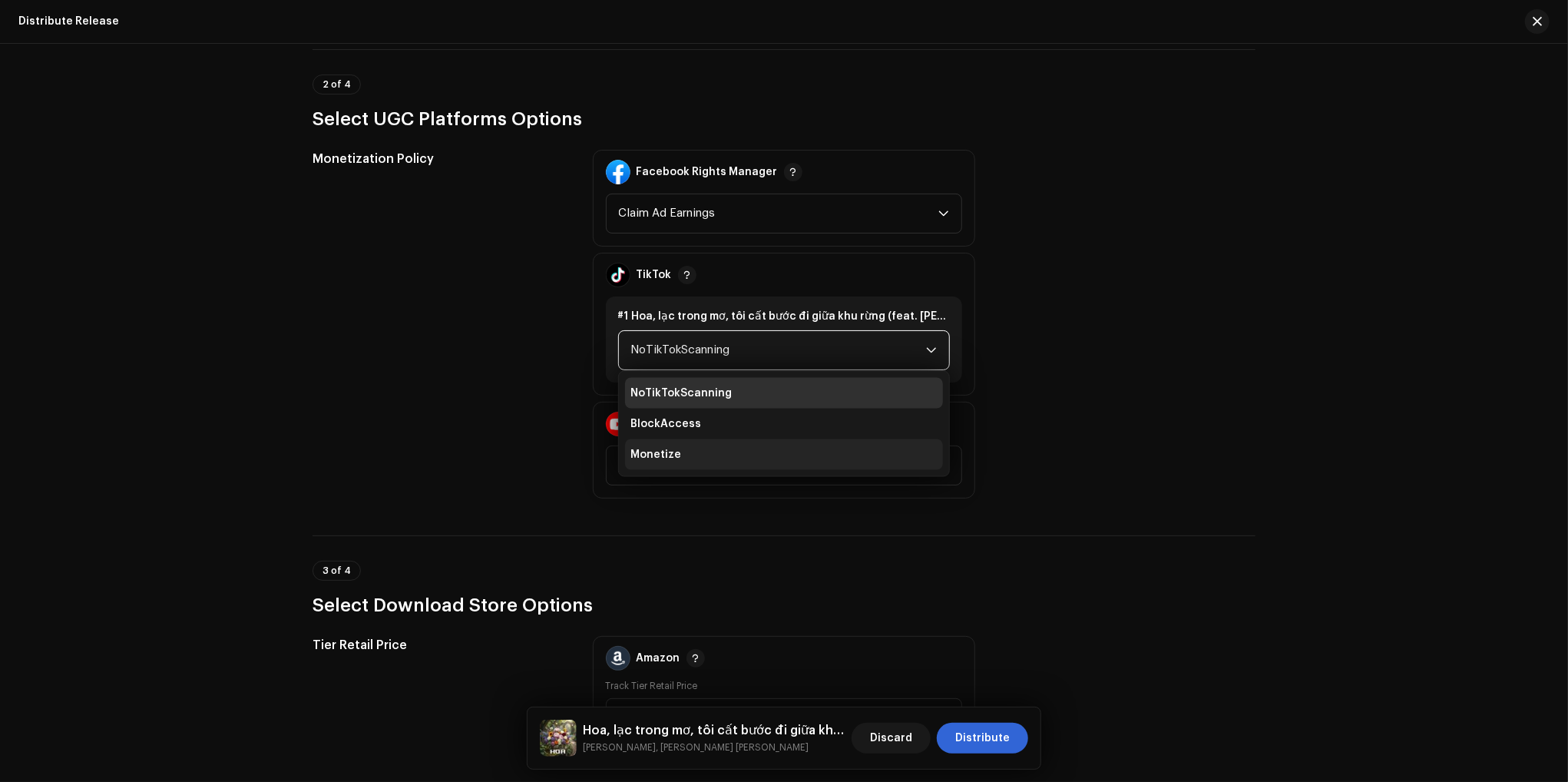
click at [684, 449] on li "Monetize" at bounding box center [784, 454] width 318 height 31
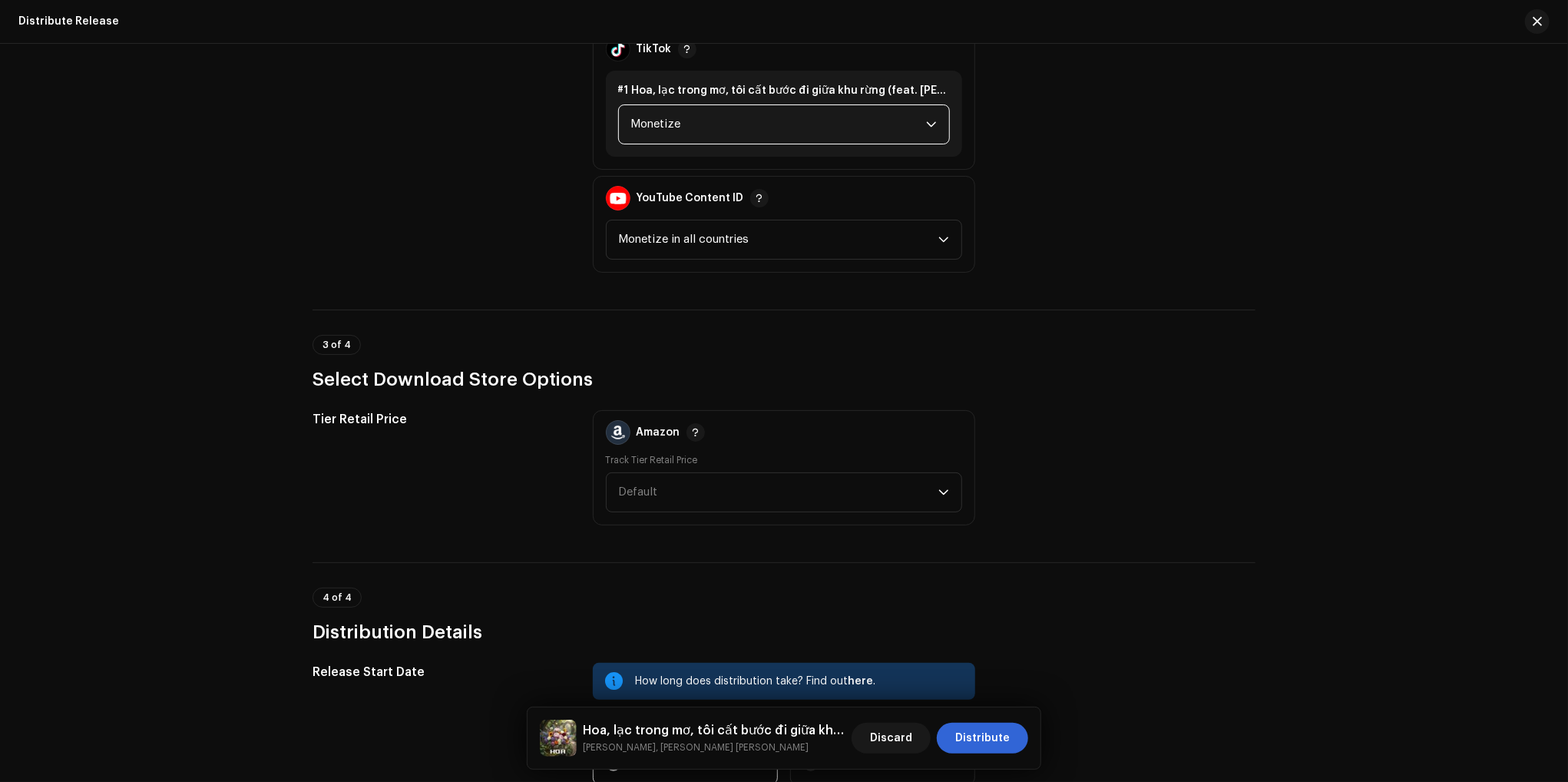
scroll to position [1766, 0]
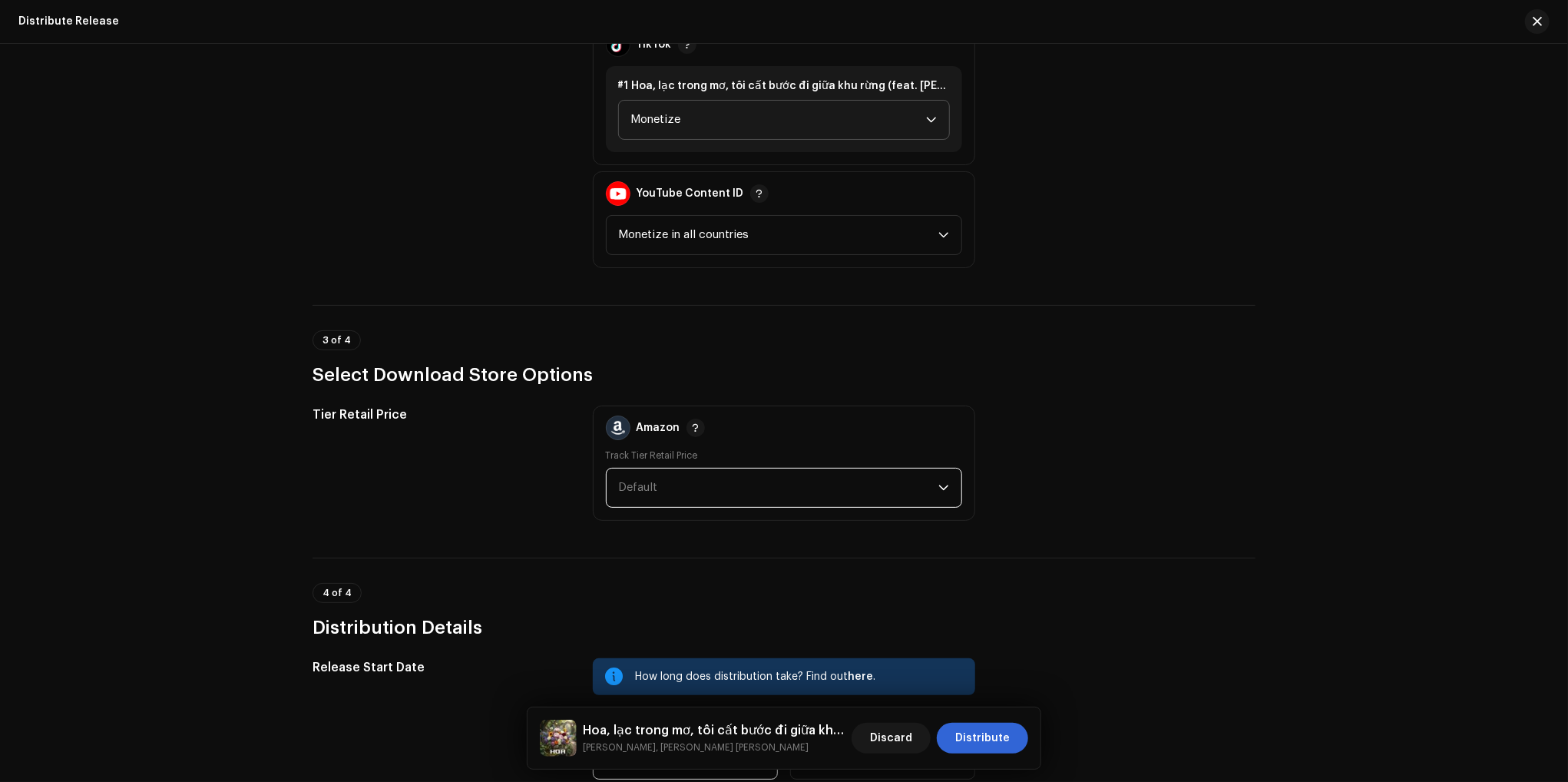
click at [917, 492] on span "Default" at bounding box center [778, 487] width 319 height 39
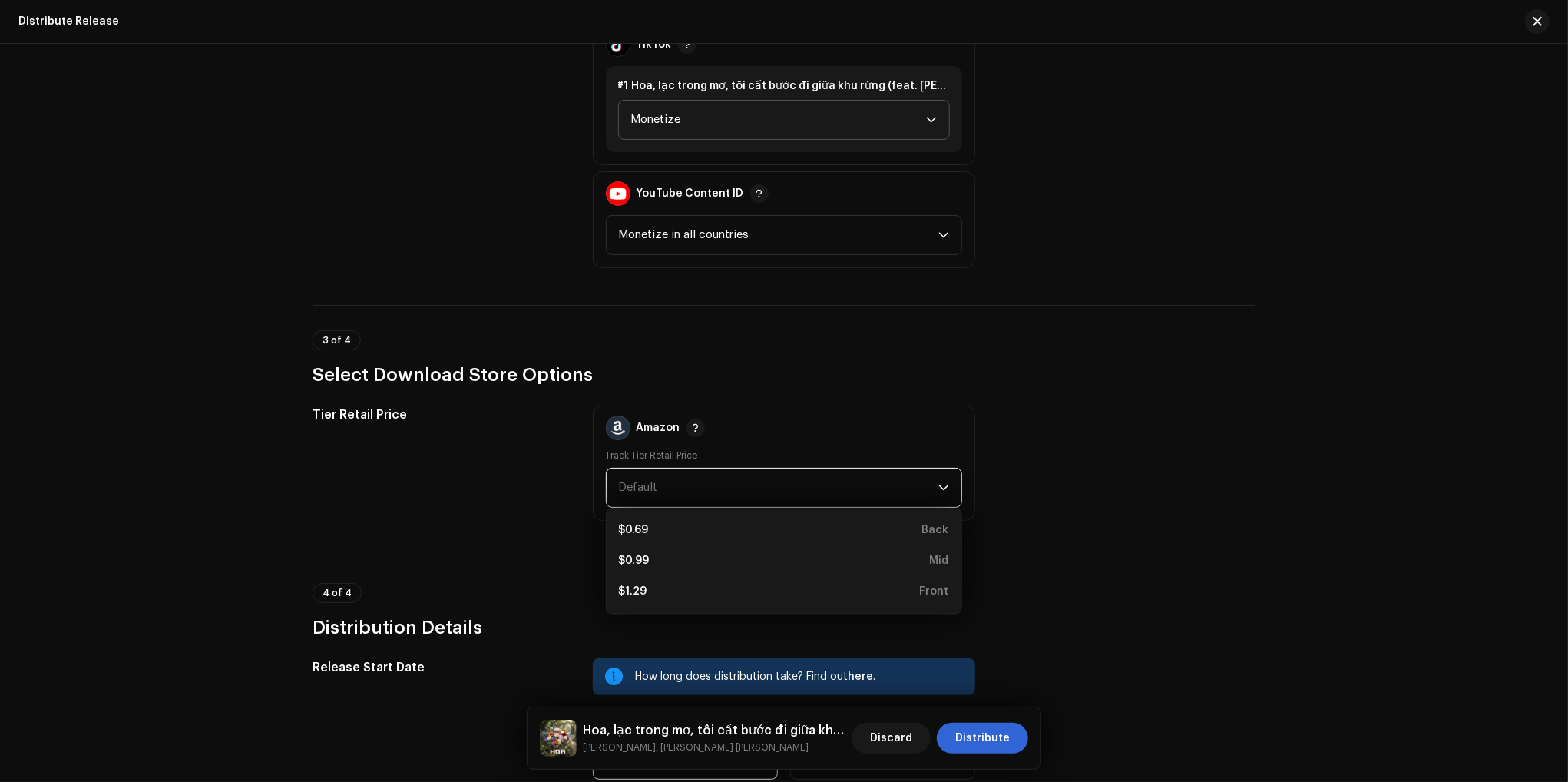
click at [1140, 467] on div "Tier Retail Price Amazon Track Tier Retail Price Default $0.69 Back $0.99 Mid $…" at bounding box center [784, 463] width 944 height 115
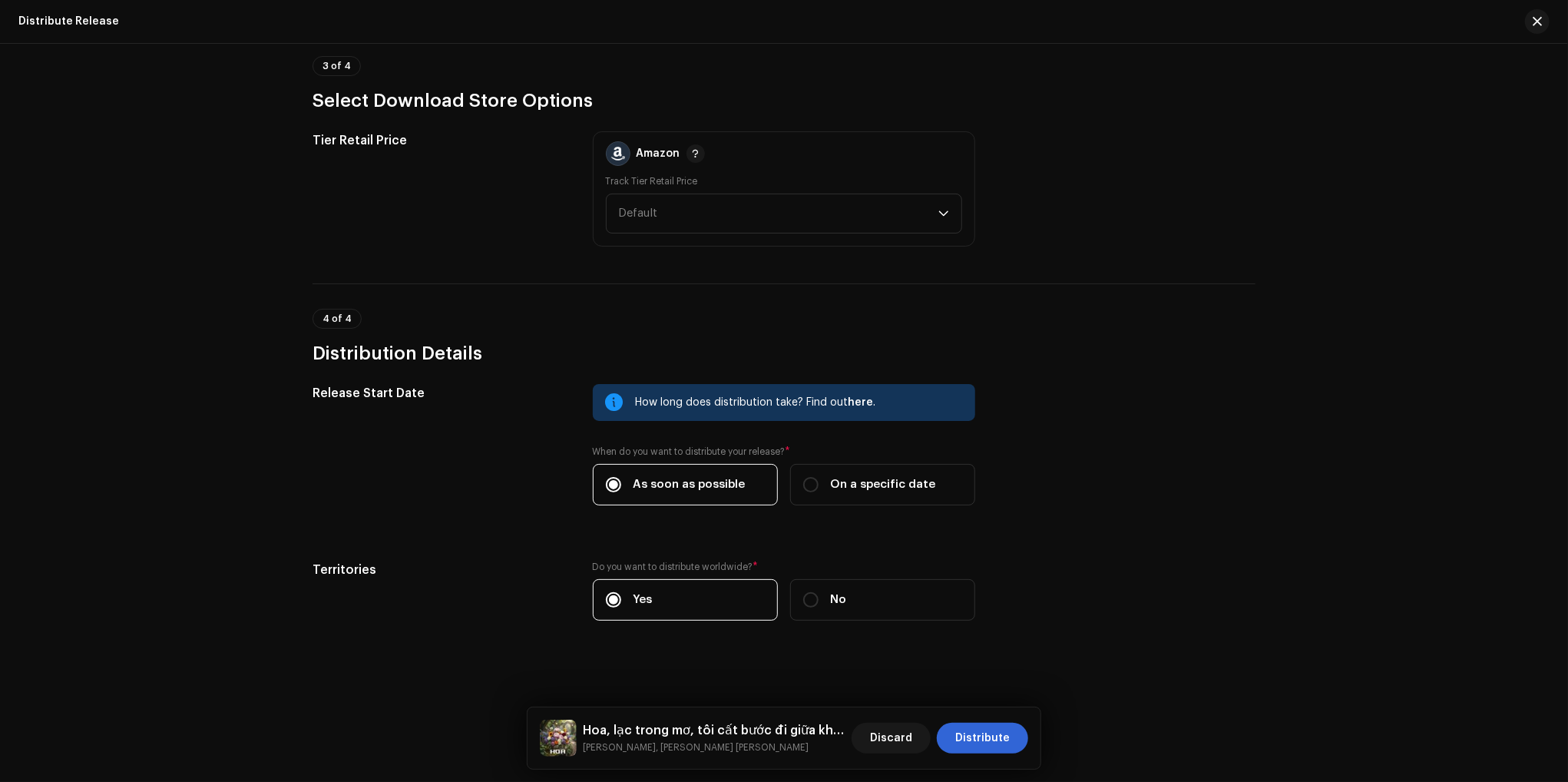
scroll to position [2043, 0]
click at [997, 735] on span "Distribute" at bounding box center [983, 738] width 55 height 31
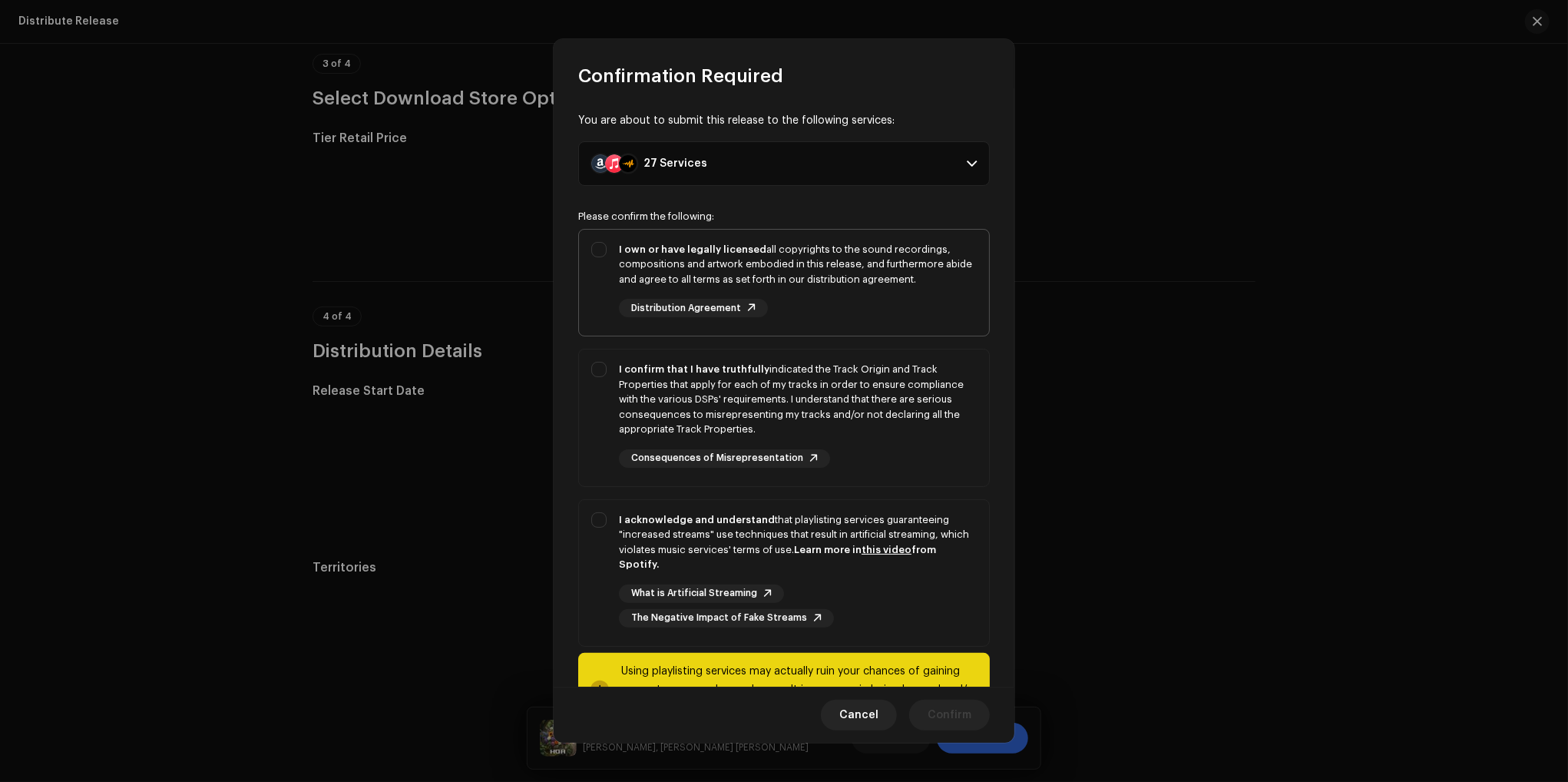
click at [600, 257] on div "I own or have legally licensed all copyrights to the sound recordings, composit…" at bounding box center [784, 280] width 410 height 101
checkbox input "true"
click at [606, 366] on div "I confirm that I have truthfully indicated the Track Origin and Track Propertie…" at bounding box center [784, 415] width 410 height 130
checkbox input "true"
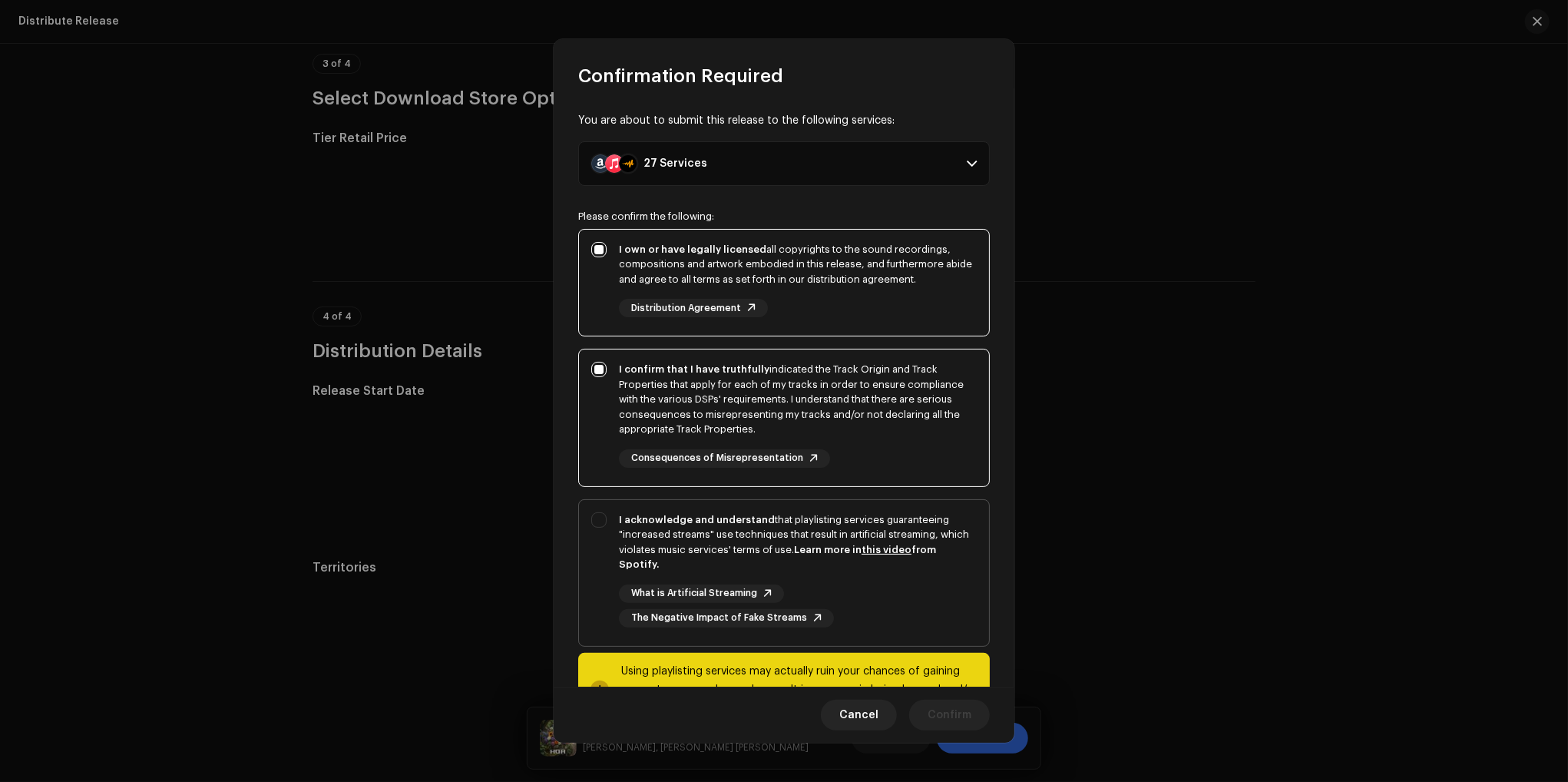
click at [603, 511] on div "I acknowledge and understand that playlisting services guaranteeing "increased …" at bounding box center [784, 570] width 410 height 140
checkbox input "true"
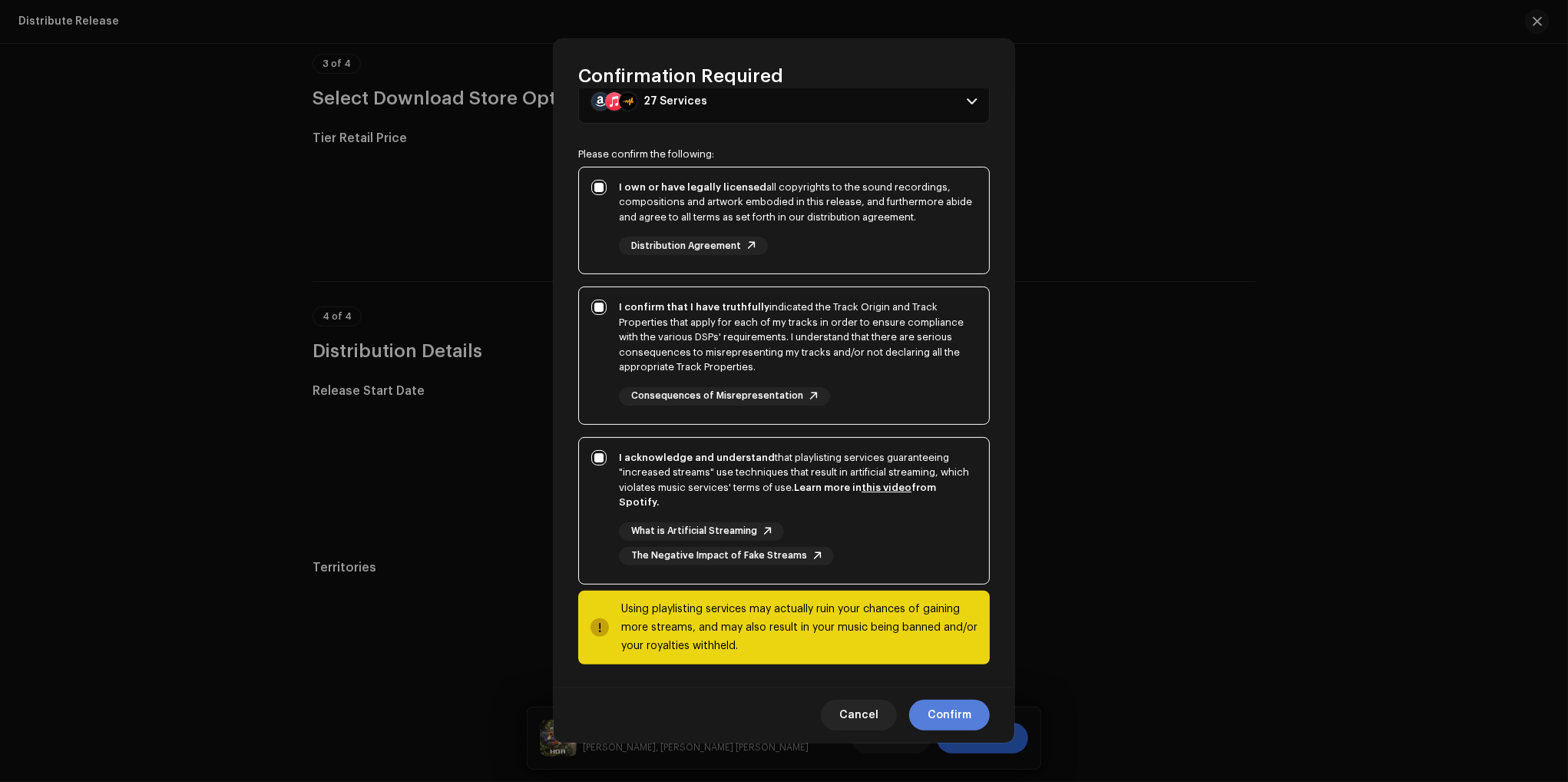
click at [968, 722] on span "Confirm" at bounding box center [949, 715] width 43 height 31
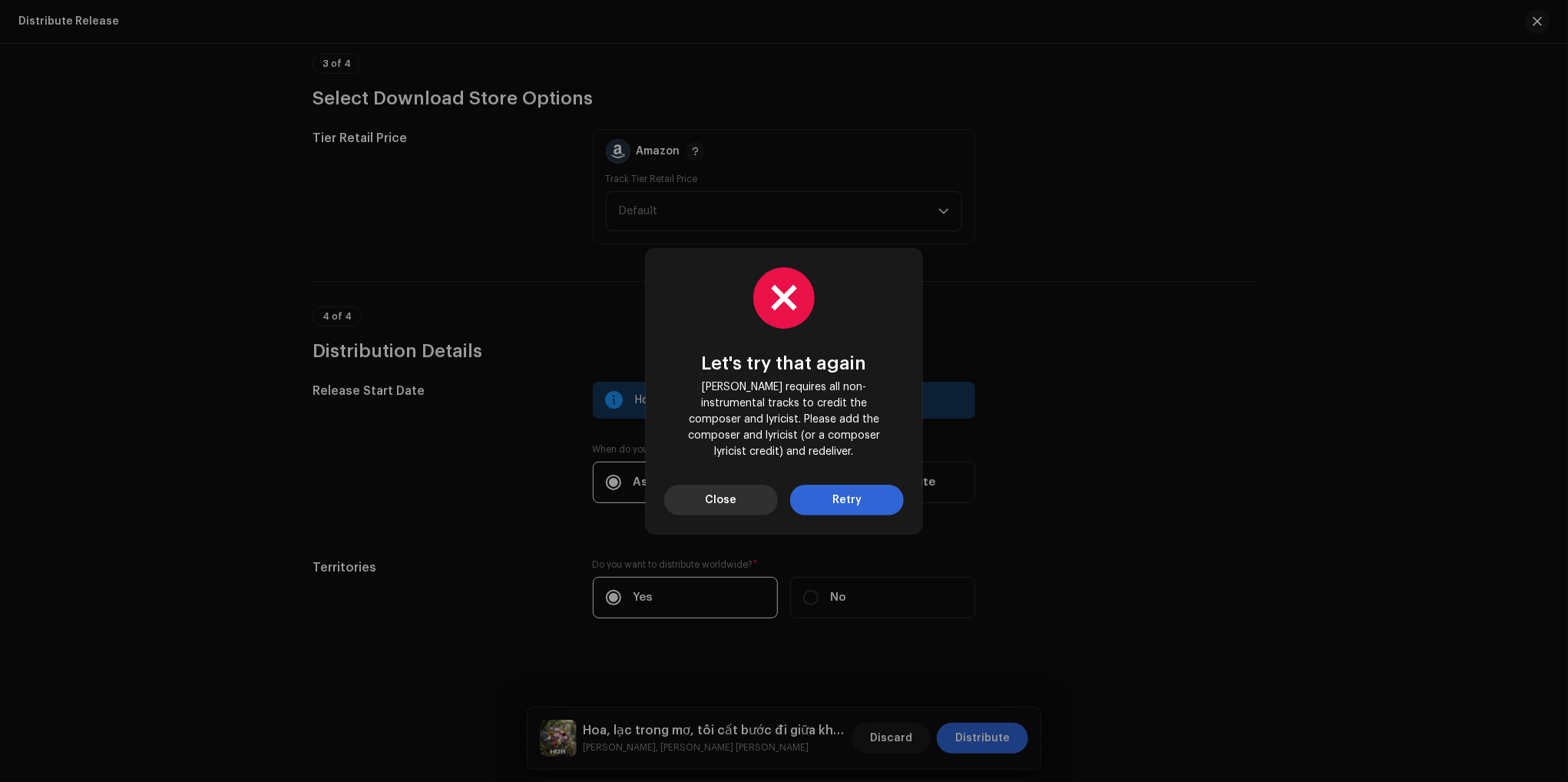
click at [756, 500] on button "Close" at bounding box center [721, 500] width 113 height 31
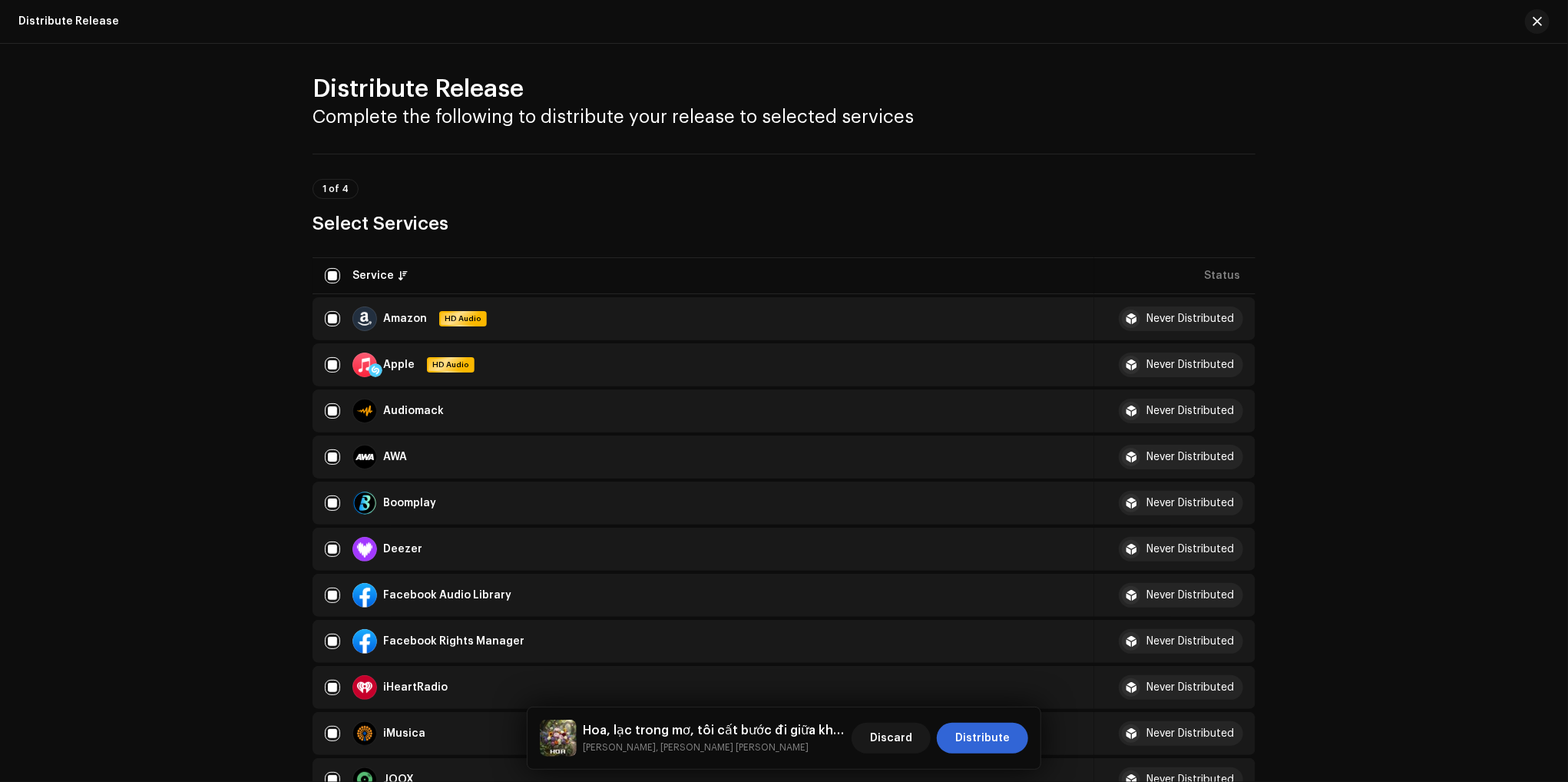
scroll to position [0, 0]
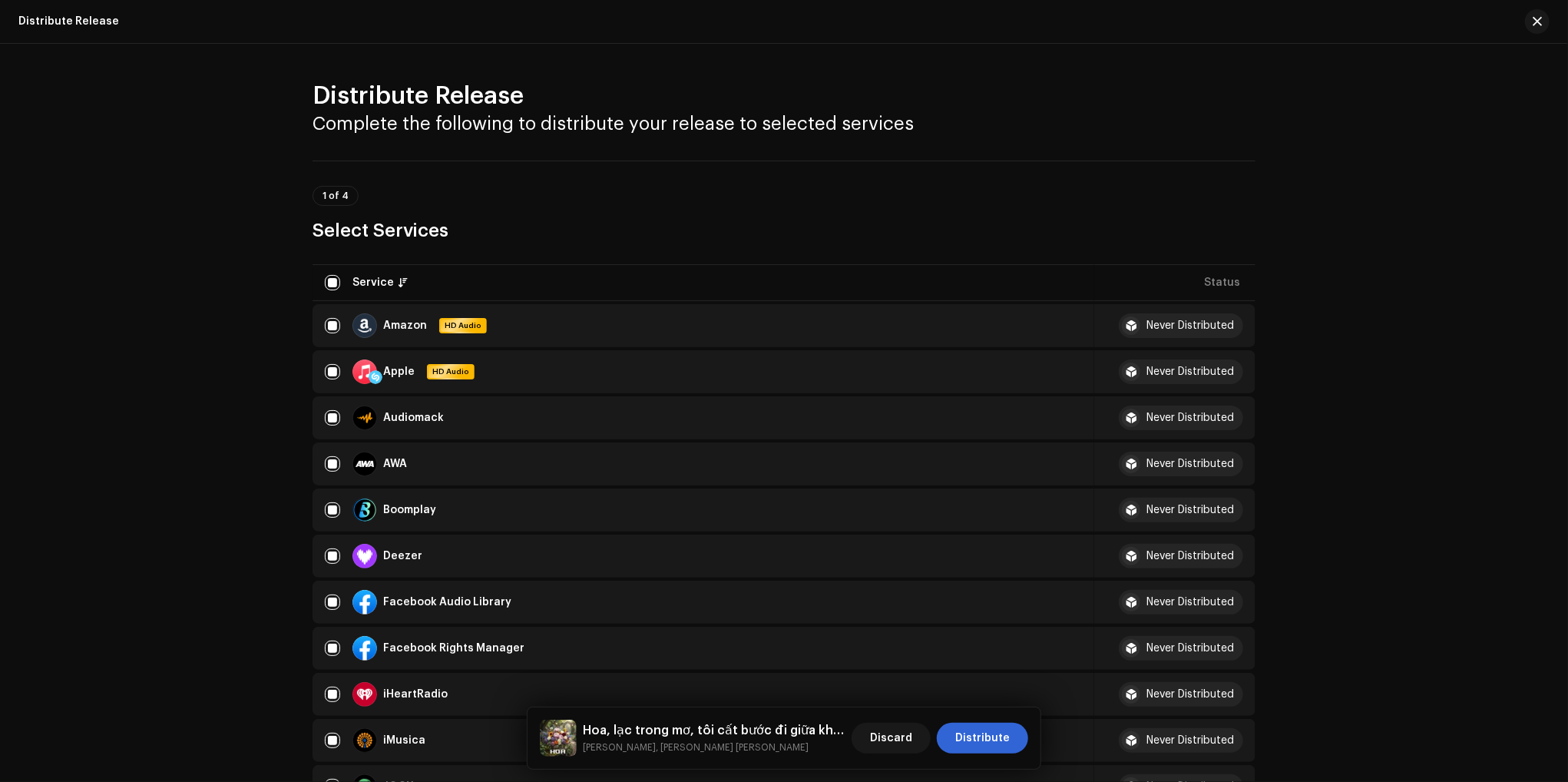
click at [397, 552] on div "Deezer" at bounding box center [402, 555] width 39 height 10
click at [327, 554] on input "Row Selected" at bounding box center [332, 556] width 15 height 15
checkbox input "false"
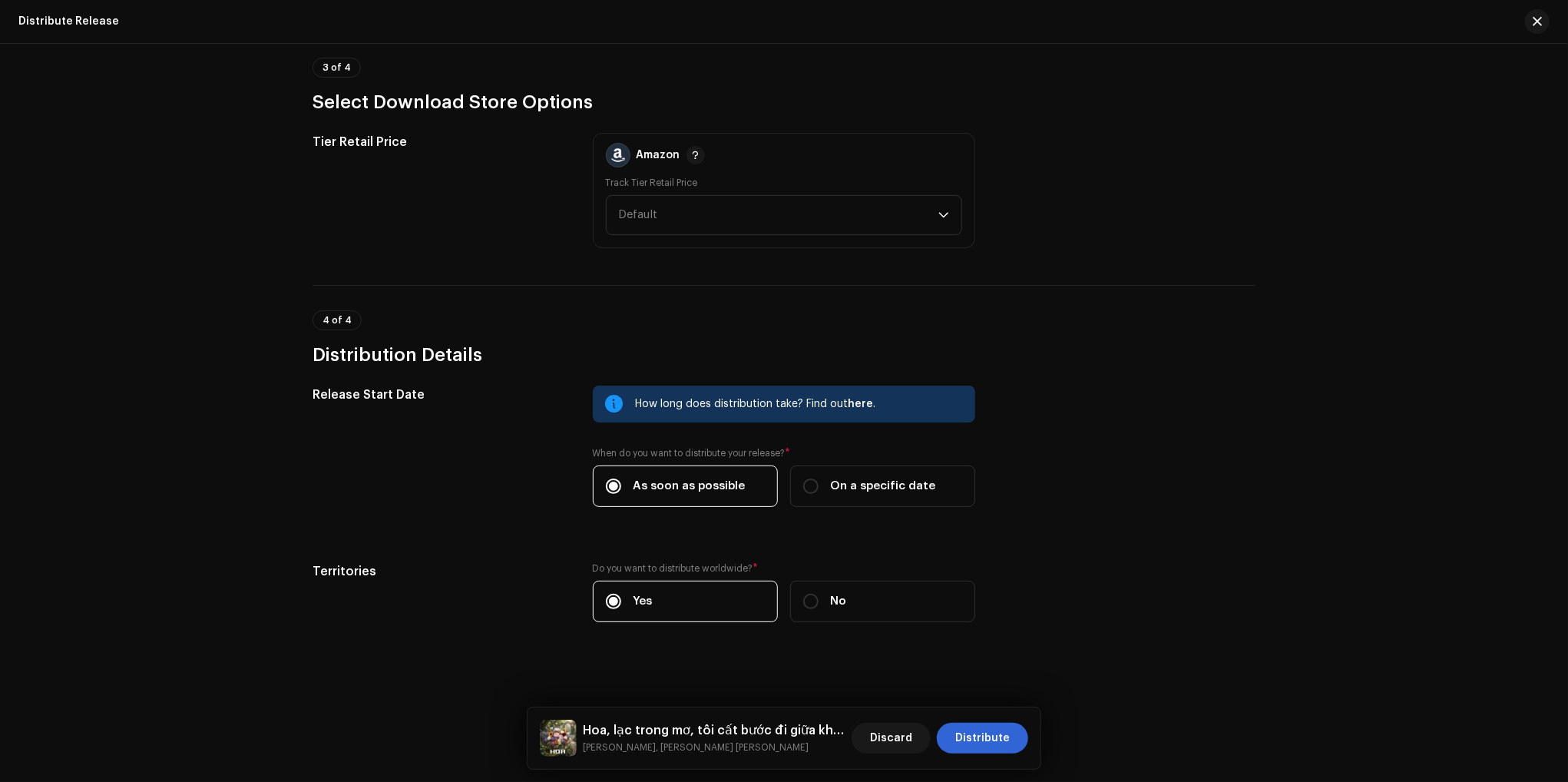
scroll to position [2043, 0]
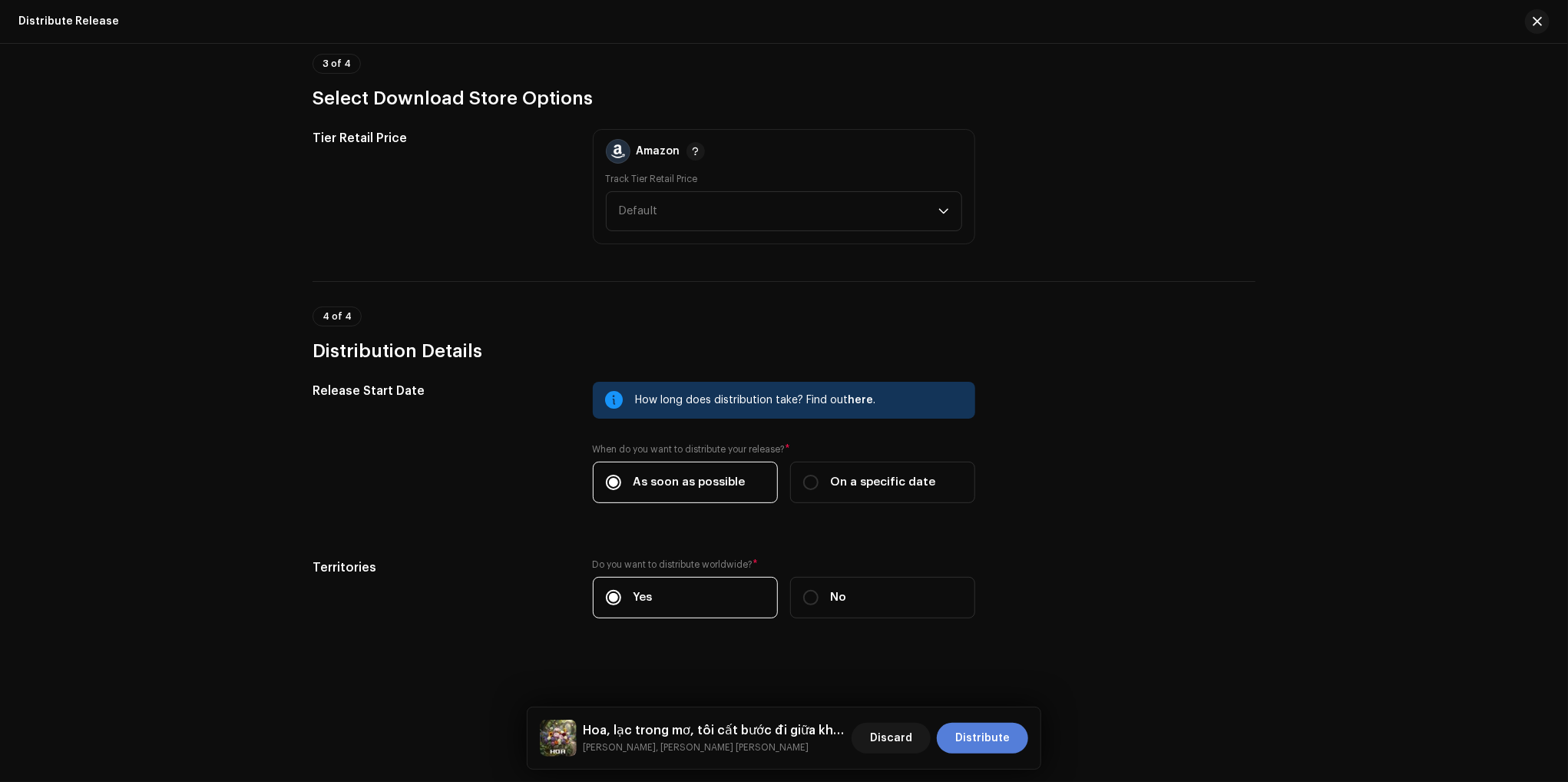
click at [988, 738] on span "Distribute" at bounding box center [983, 738] width 55 height 31
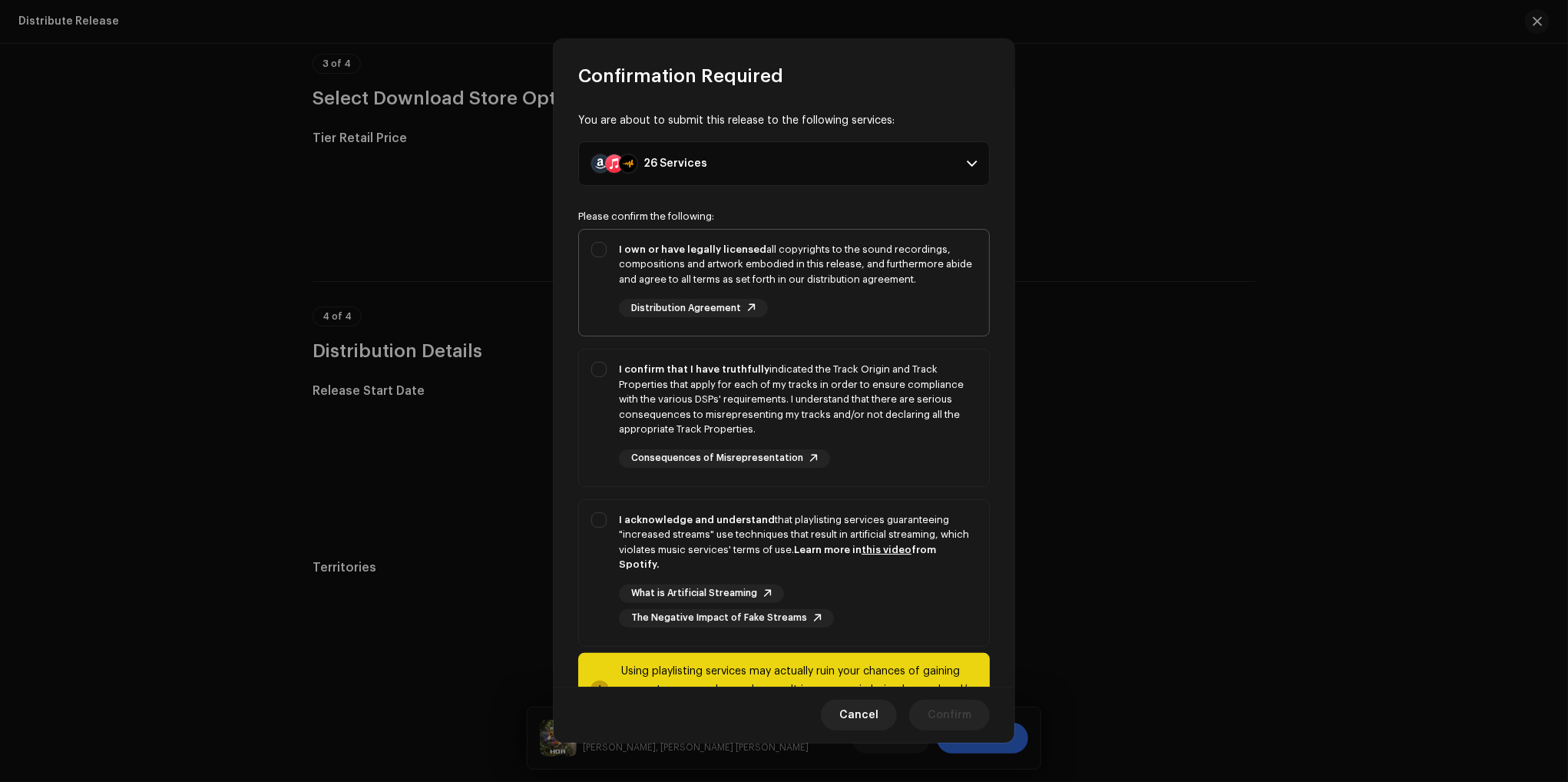
click at [635, 265] on div "I own or have legally licensed all copyrights to the sound recordings, composit…" at bounding box center [797, 264] width 358 height 45
checkbox input "true"
click at [656, 372] on strong "I confirm that I have truthfully" at bounding box center [693, 368] width 150 height 10
checkbox input "true"
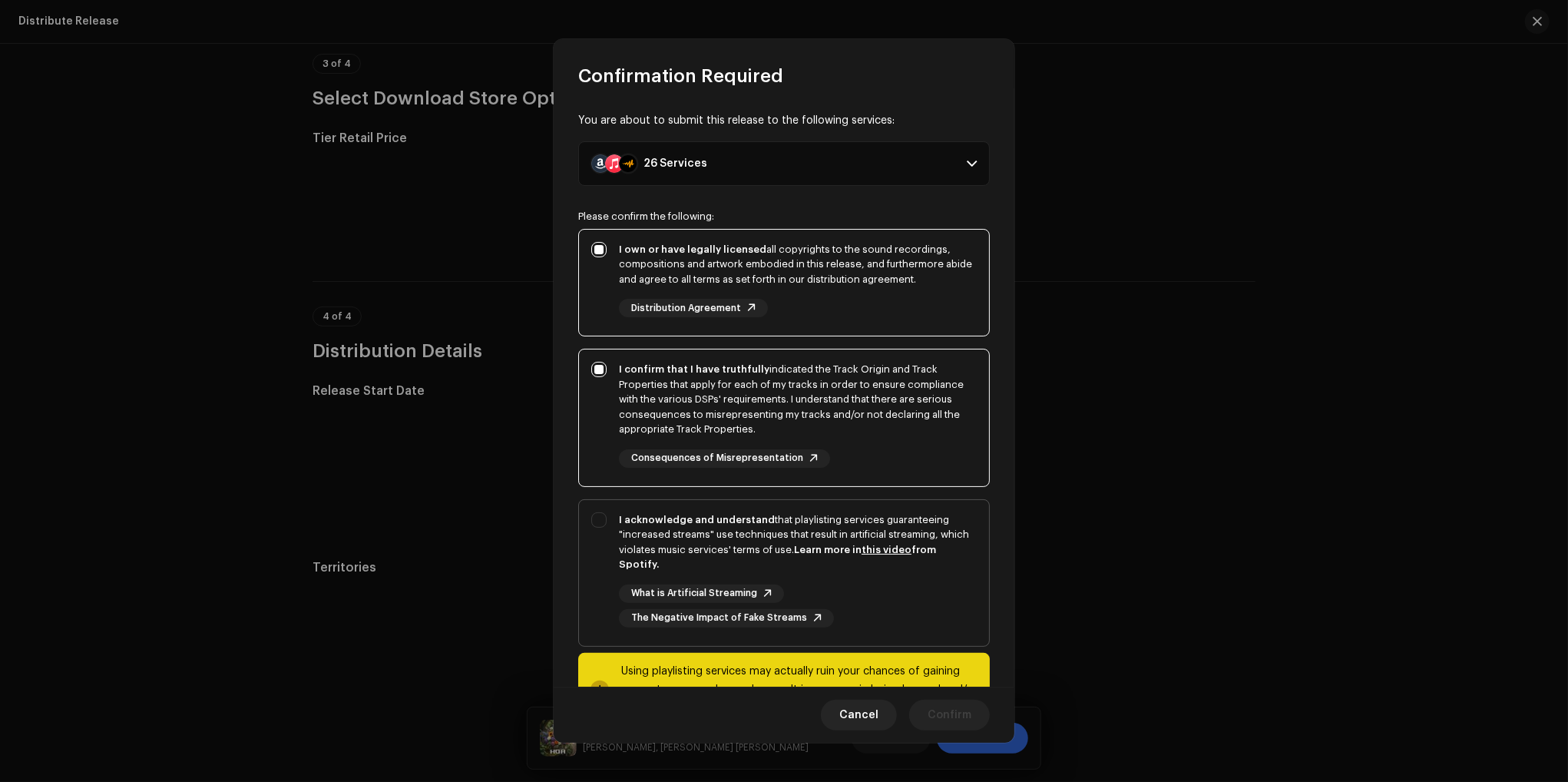
drag, startPoint x: 655, startPoint y: 533, endPoint x: 704, endPoint y: 523, distance: 50.0
click at [652, 536] on div "I acknowledge and understand that playlisting services guaranteeing "increased …" at bounding box center [797, 541] width 358 height 60
checkbox input "true"
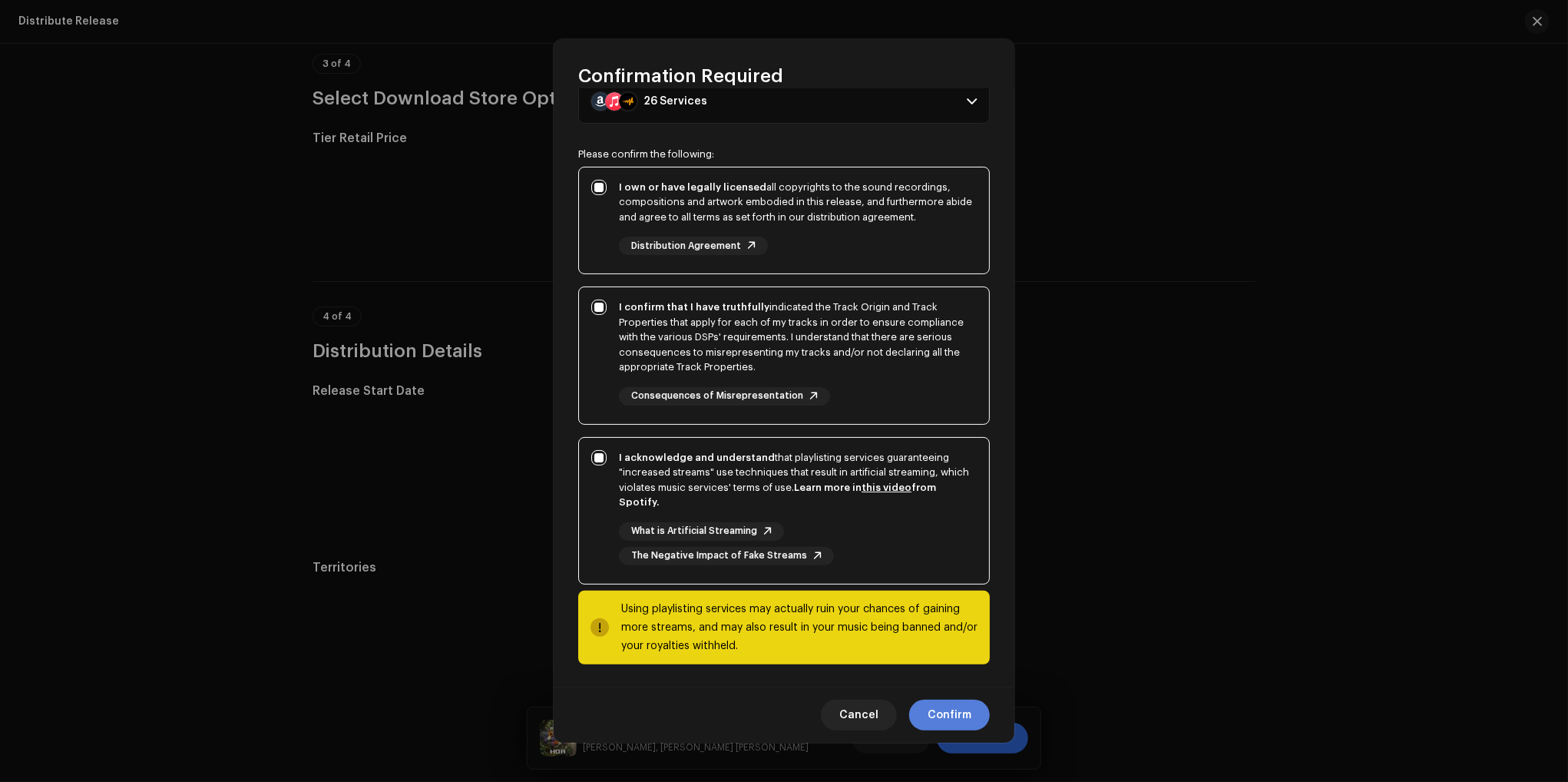
click at [947, 717] on span "Confirm" at bounding box center [949, 715] width 43 height 31
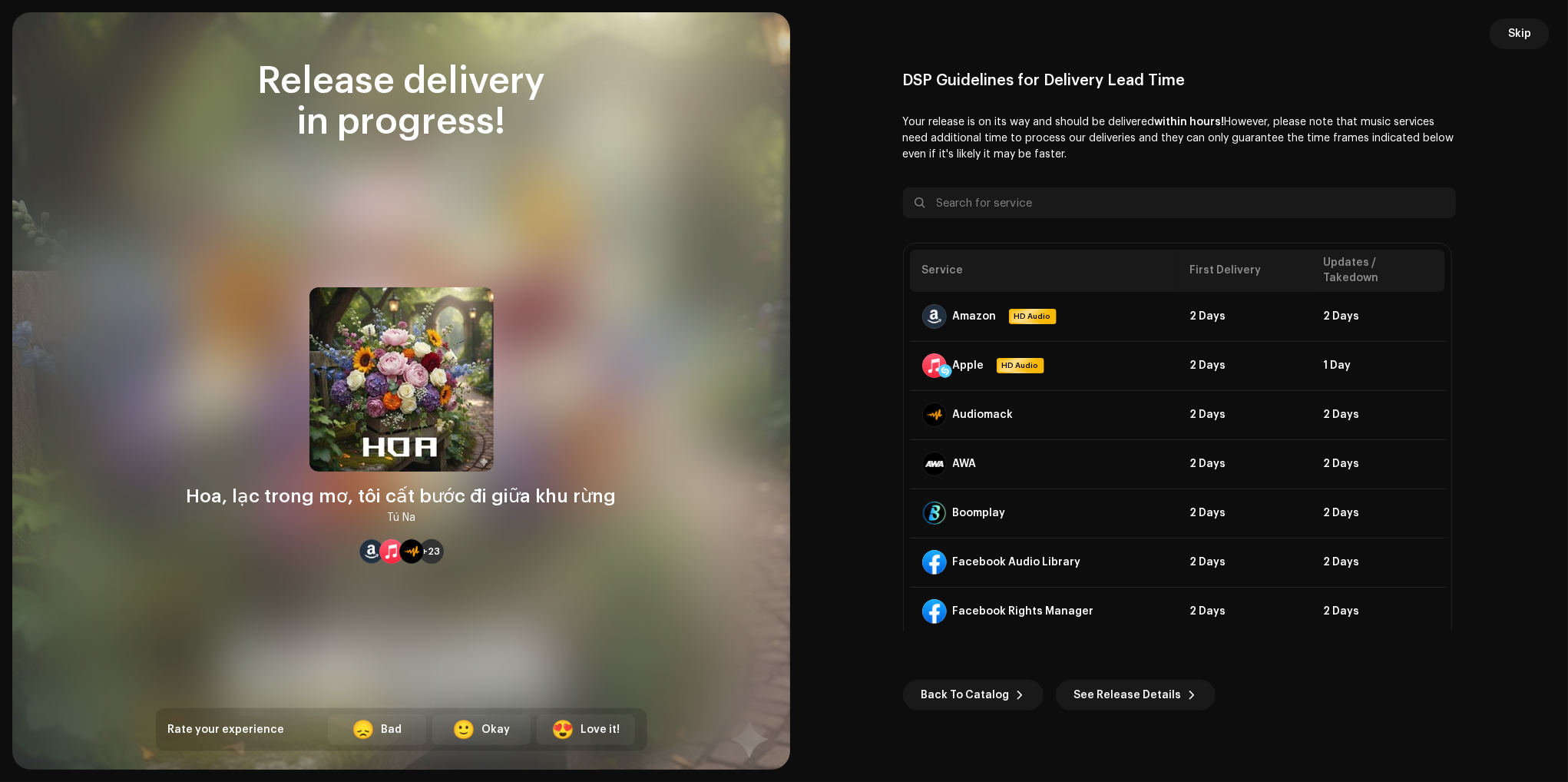
click at [1444, 688] on div "Back To Catalog See Release Details" at bounding box center [1179, 671] width 553 height 80
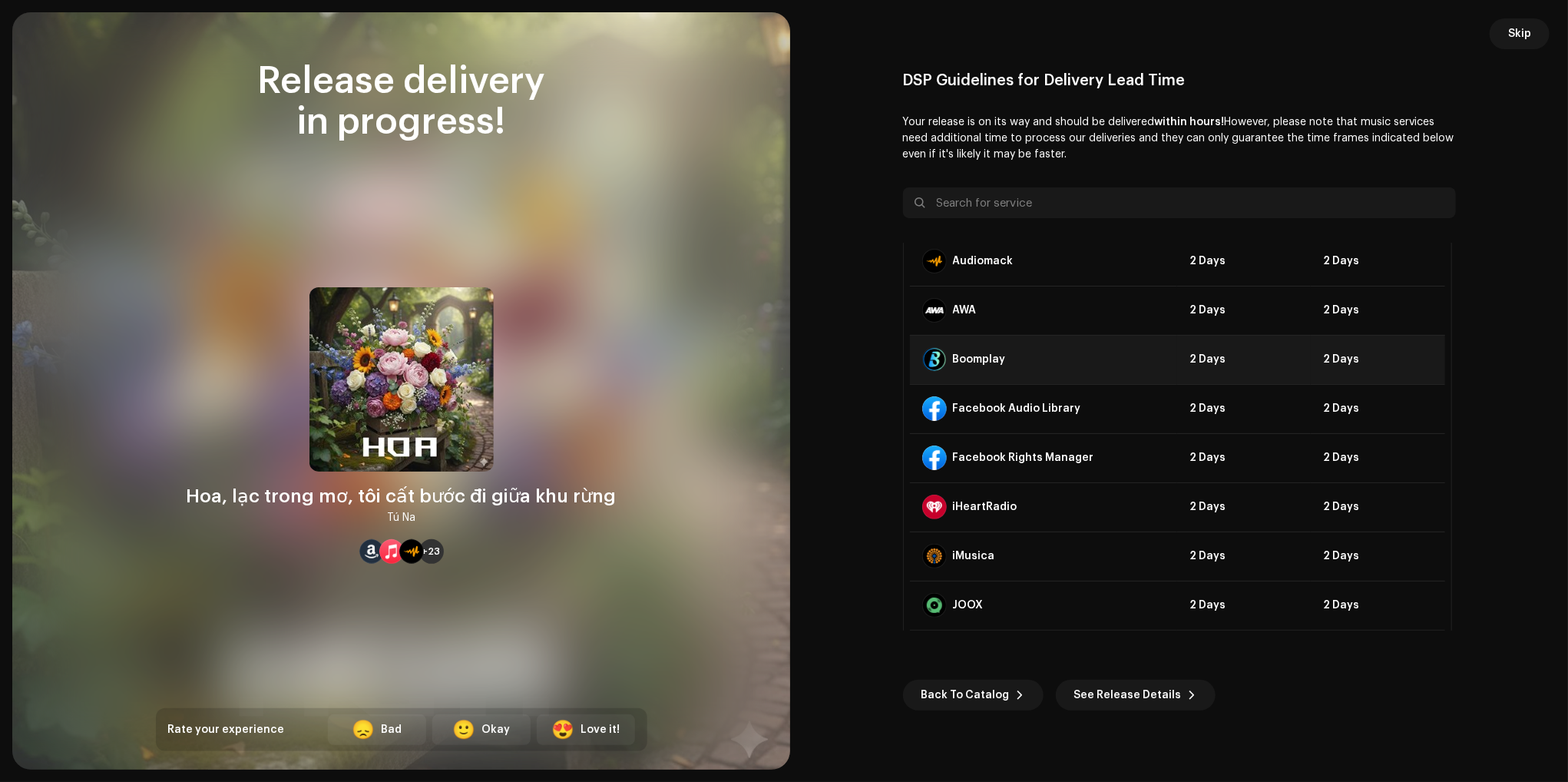
scroll to position [0, 0]
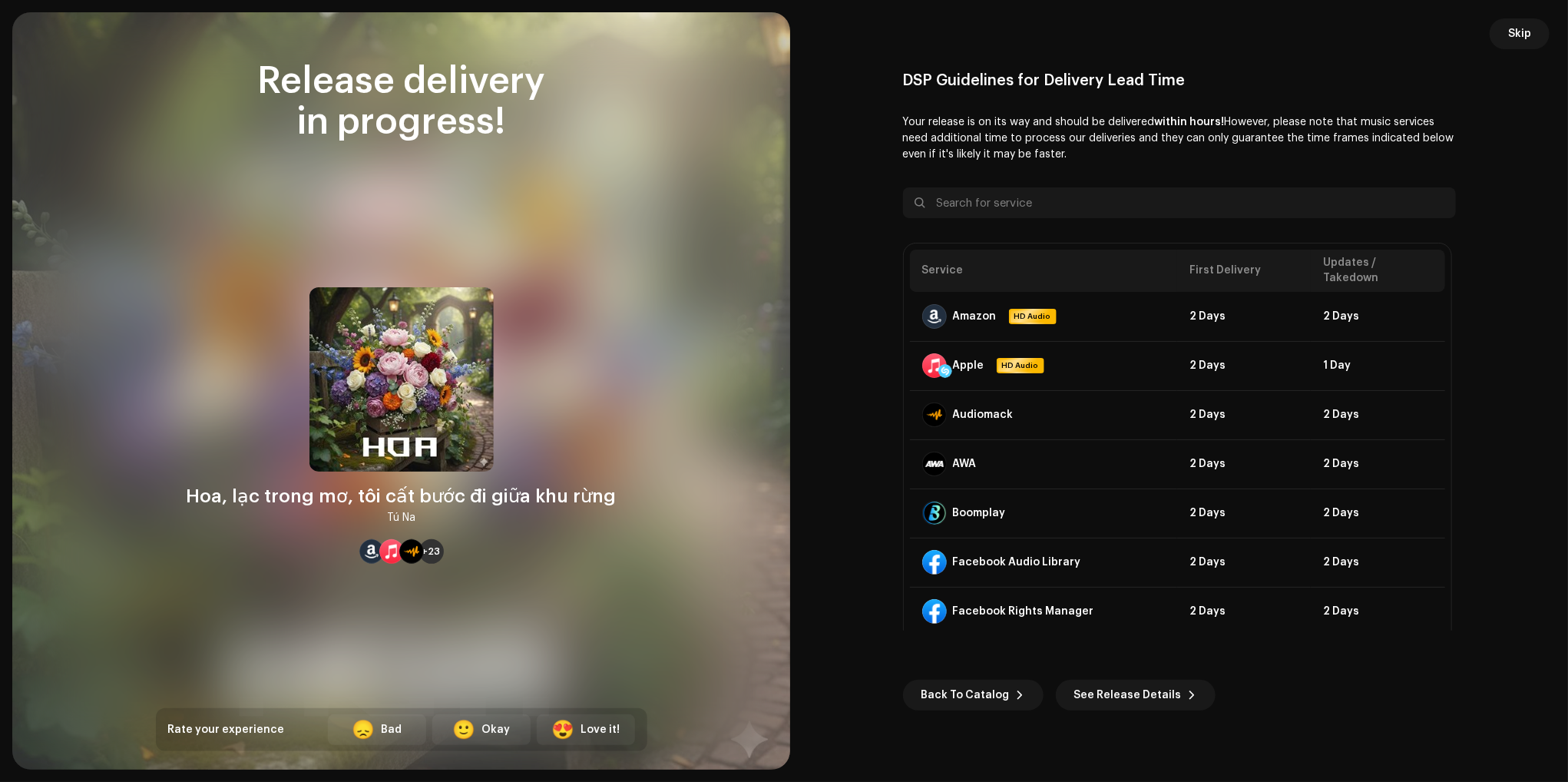
click at [1530, 26] on span "Skip" at bounding box center [1520, 34] width 23 height 31
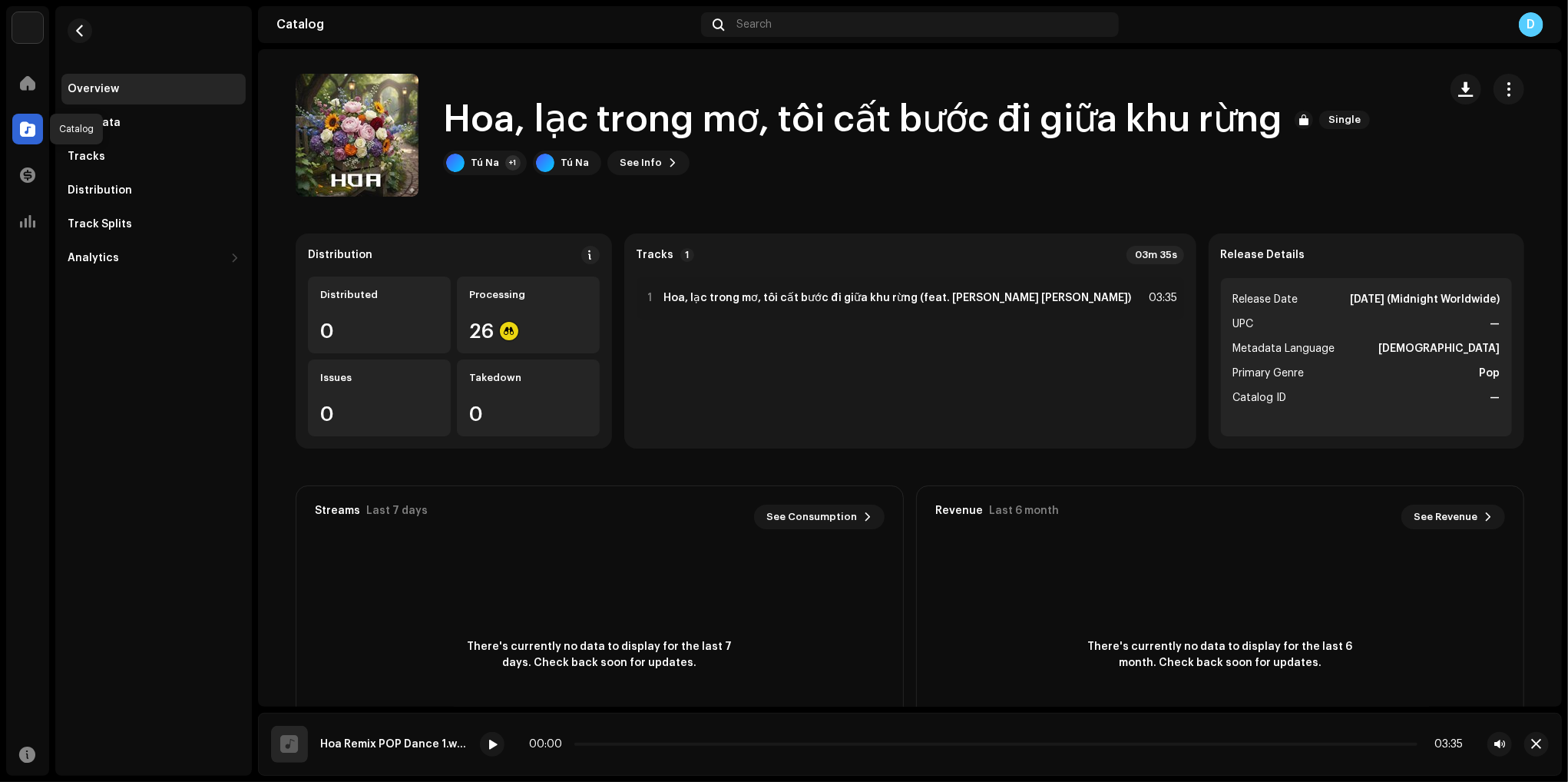
click at [22, 128] on span at bounding box center [27, 128] width 15 height 12
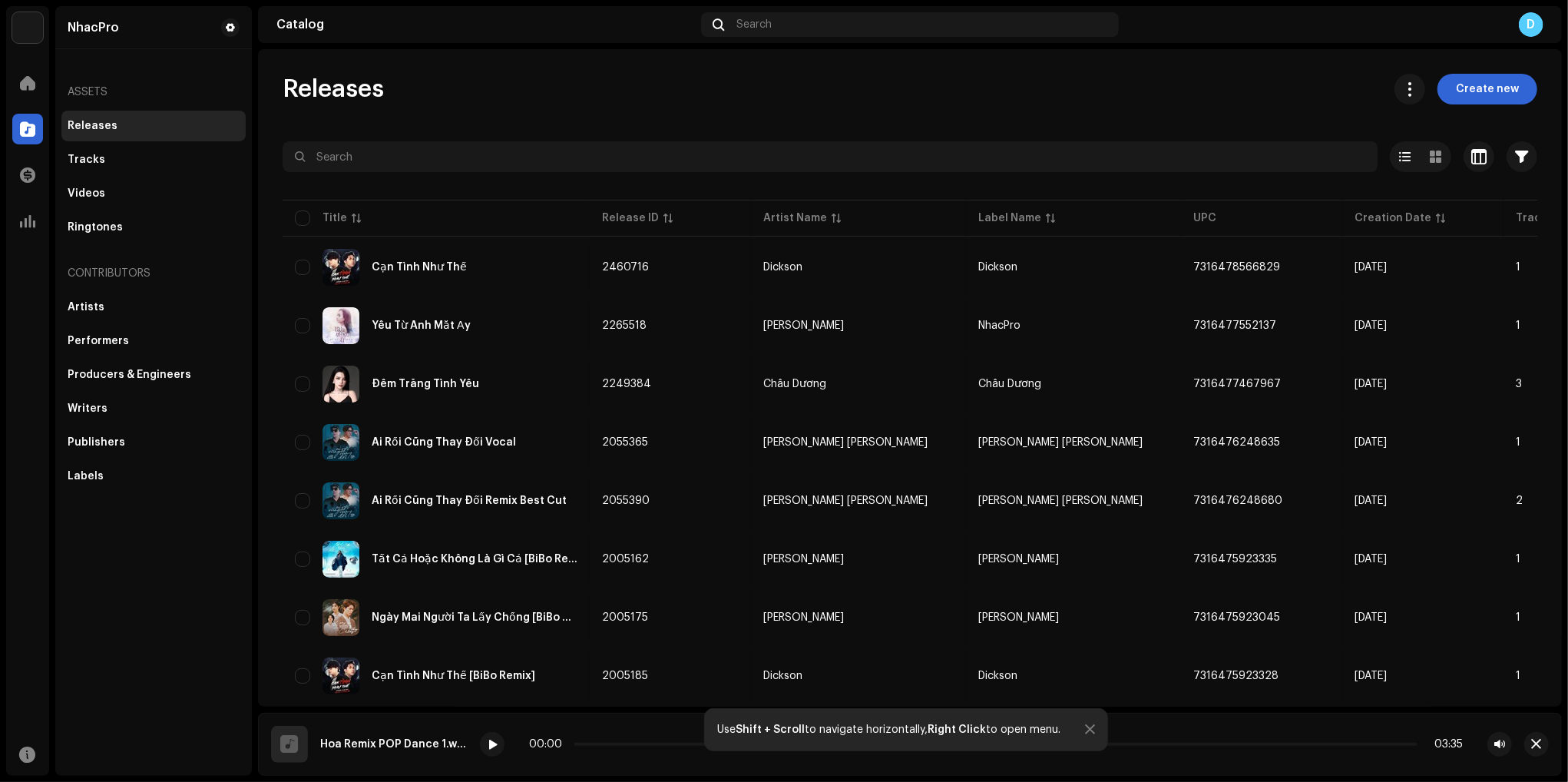
click at [22, 128] on span at bounding box center [27, 128] width 15 height 12
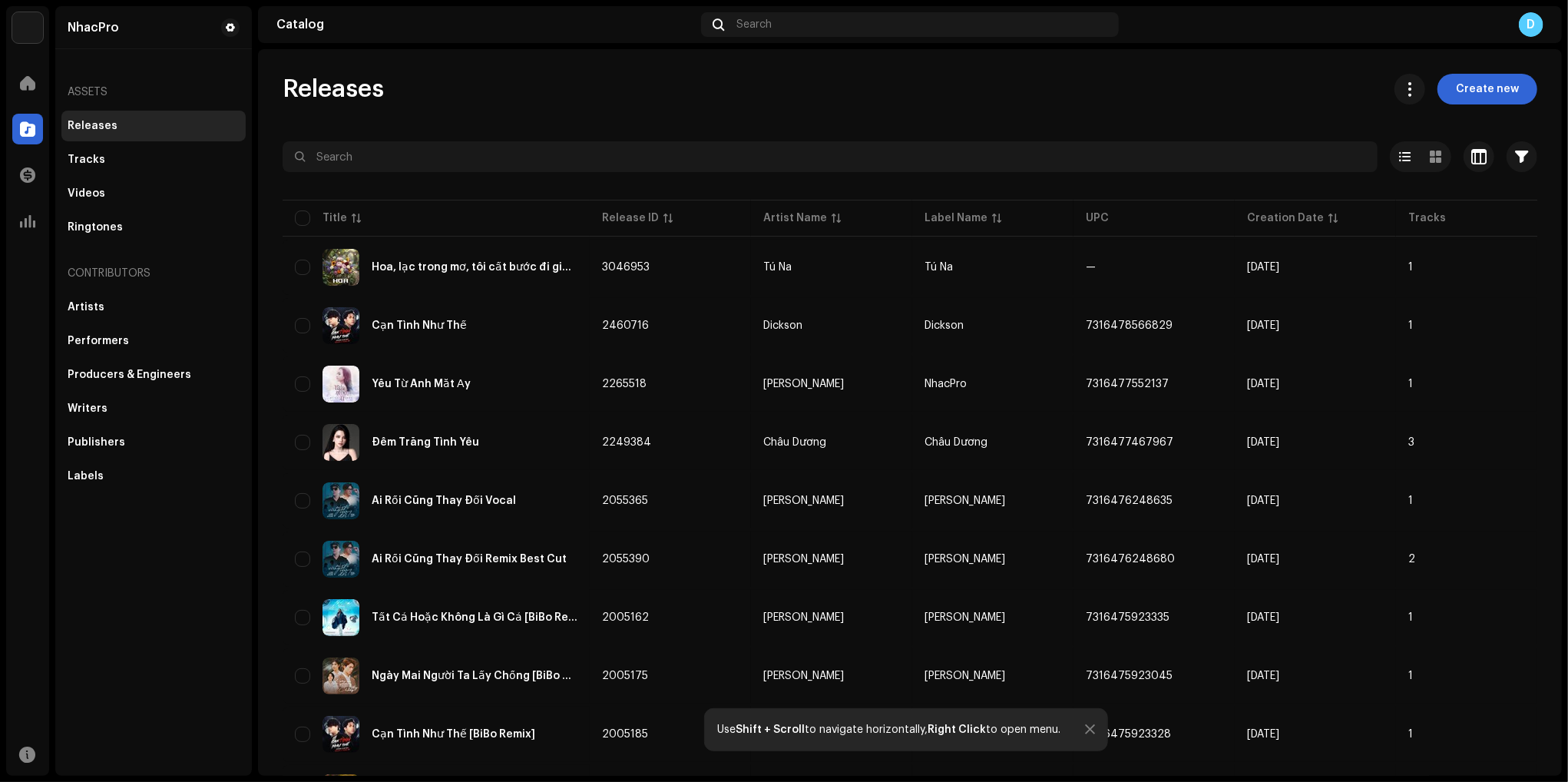
drag, startPoint x: 1170, startPoint y: 83, endPoint x: 1073, endPoint y: 87, distance: 97.1
click at [1170, 83] on div "Releases Create new" at bounding box center [910, 89] width 1255 height 31
